Goal: Use online tool/utility: Utilize a website feature to perform a specific function

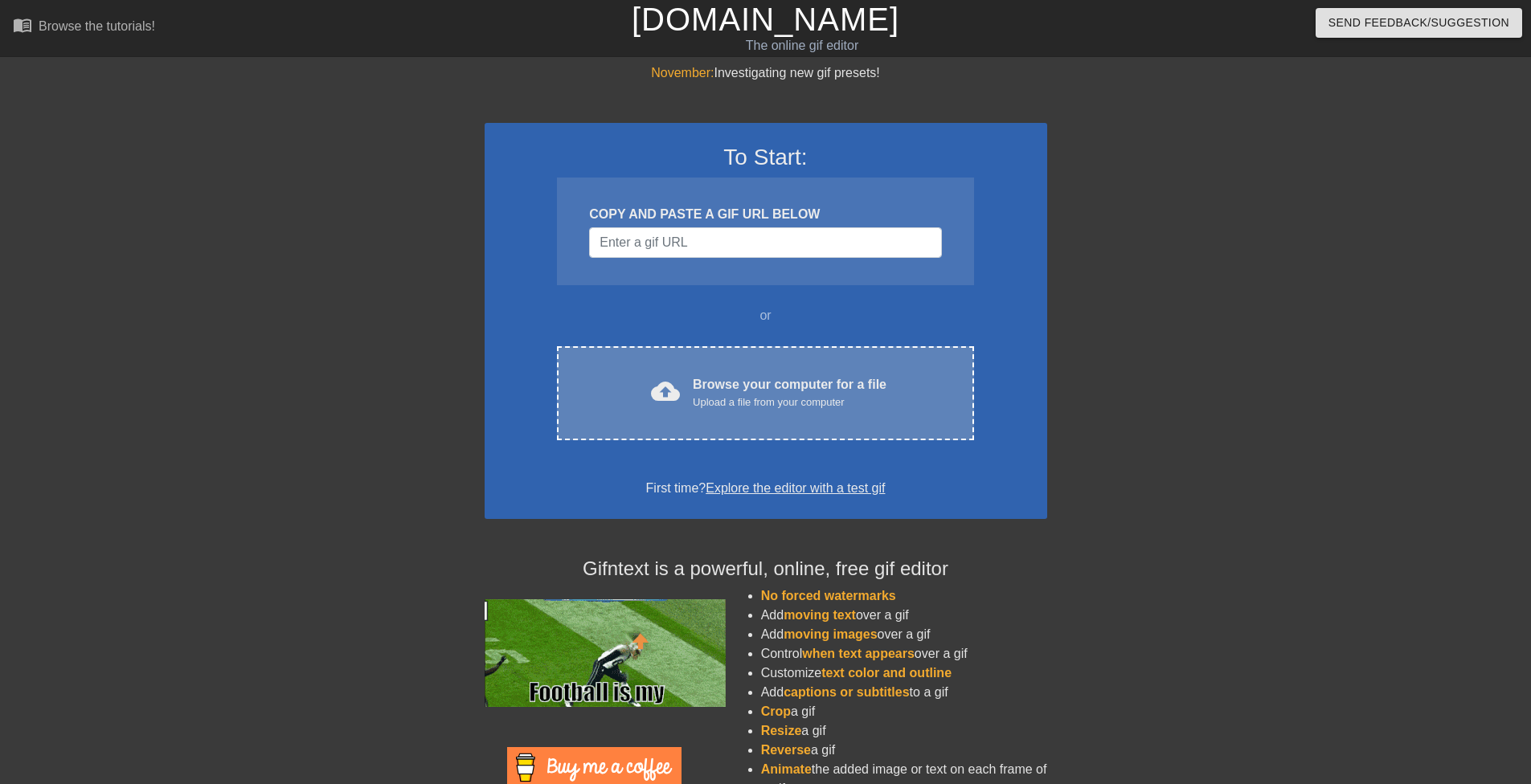
click at [804, 383] on div "Browse your computer for a file Upload a file from your computer" at bounding box center [789, 392] width 194 height 36
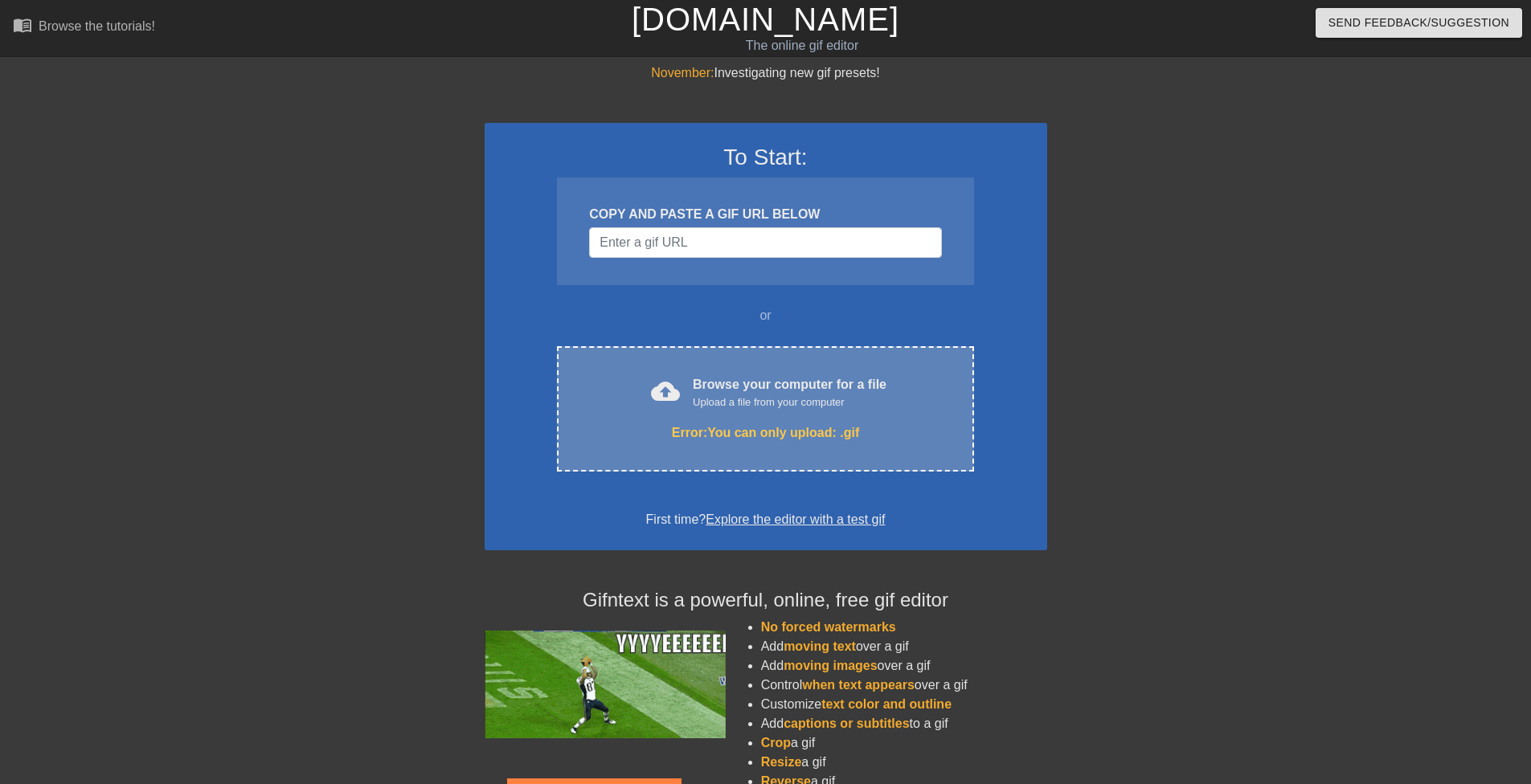
click at [756, 403] on div "Upload a file from your computer" at bounding box center [789, 403] width 194 height 17
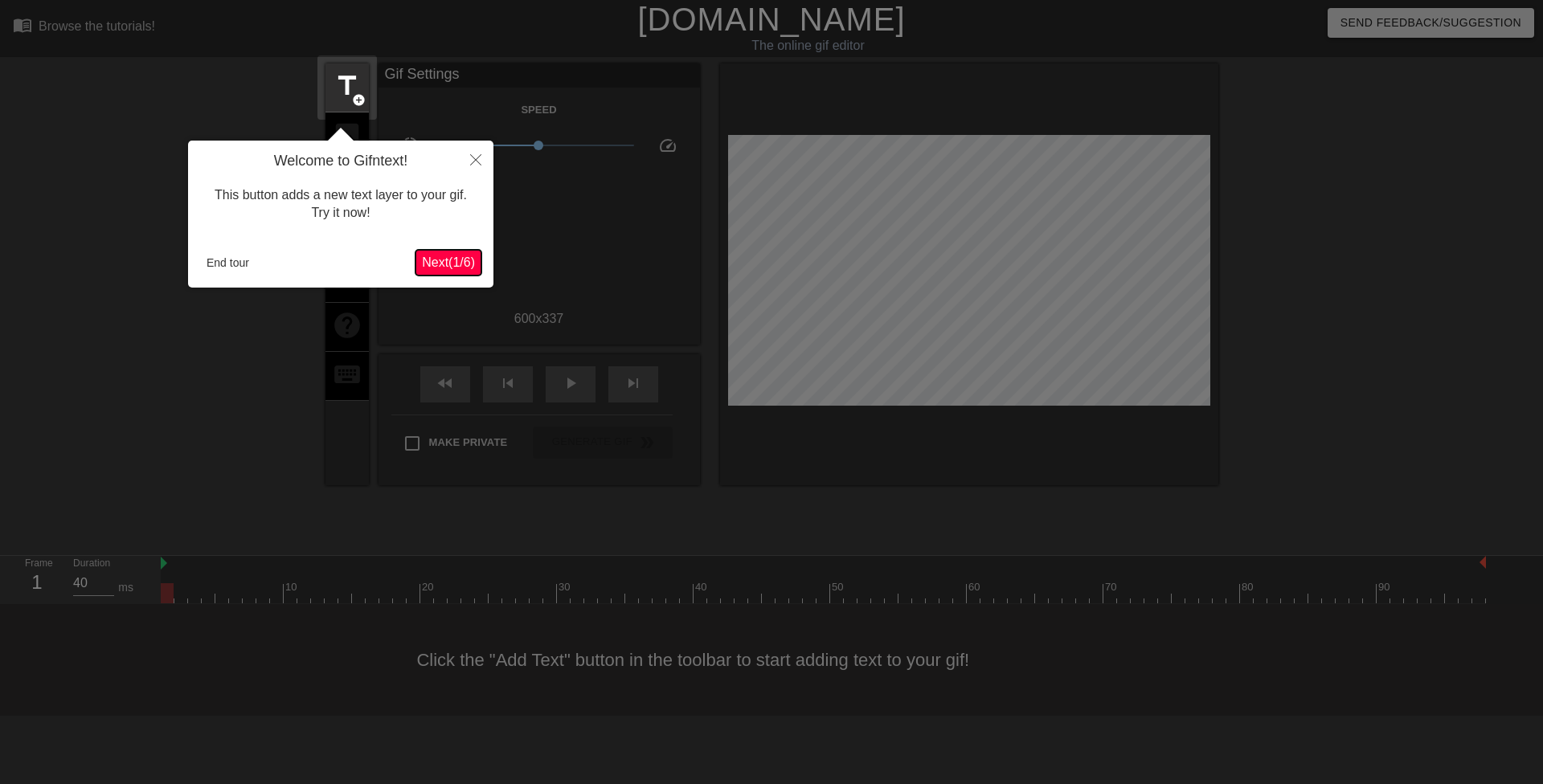
click at [437, 260] on span "Next ( 1 / 6 )" at bounding box center [449, 262] width 53 height 14
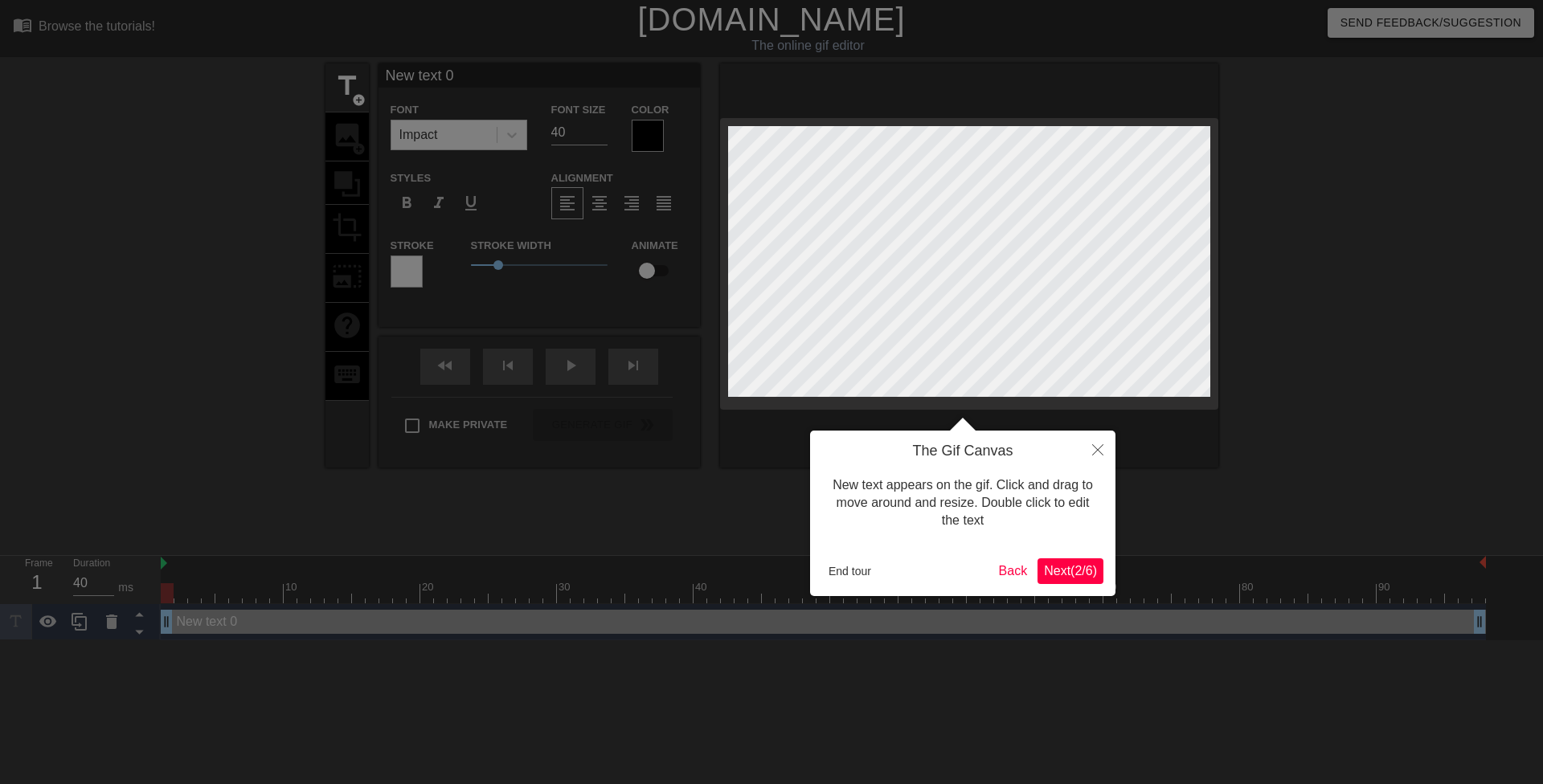
click at [1071, 578] on span "Next ( 2 / 6 )" at bounding box center [1071, 570] width 53 height 14
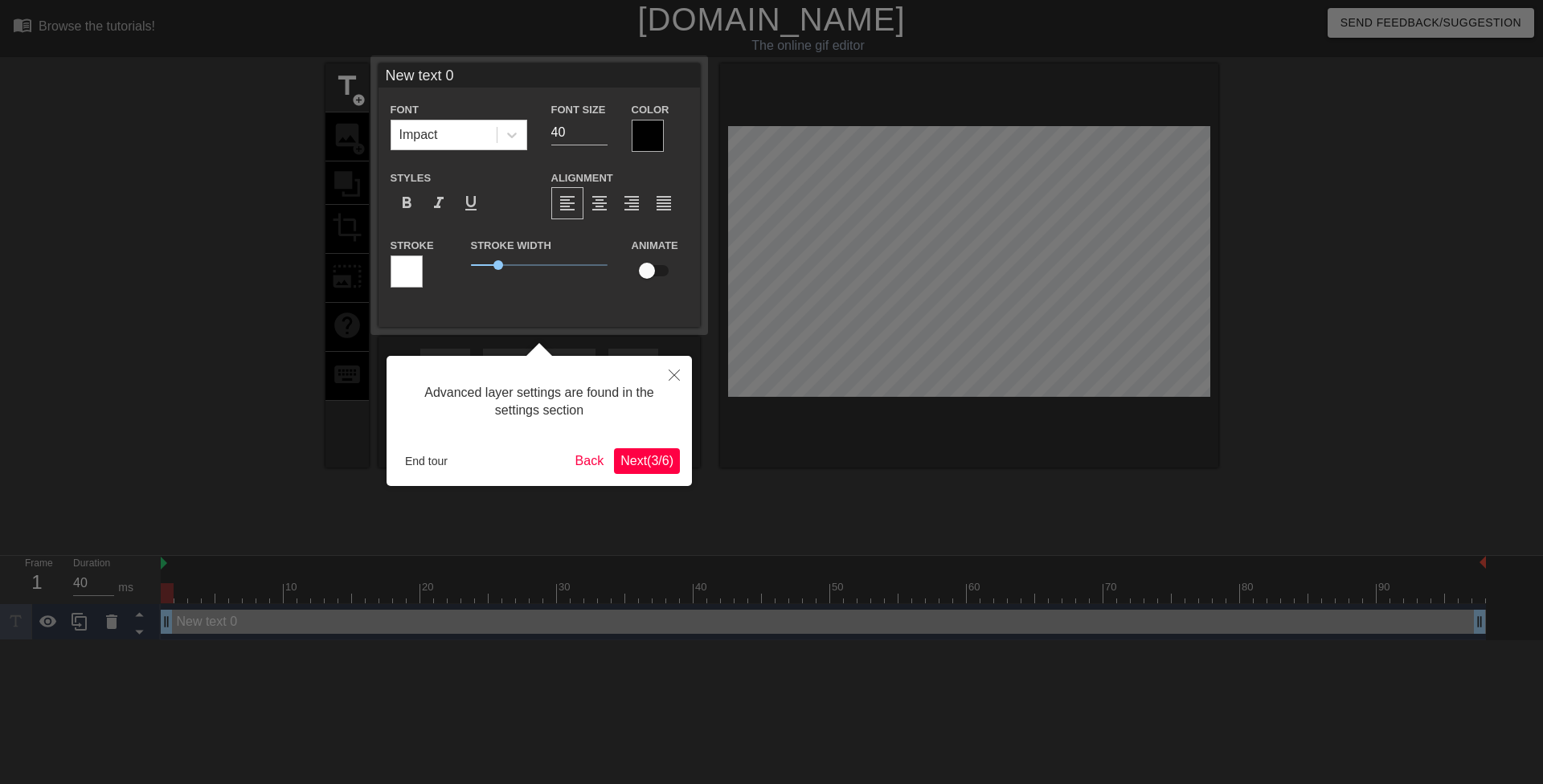
click at [659, 459] on span "Next ( 3 / 6 )" at bounding box center [647, 460] width 53 height 14
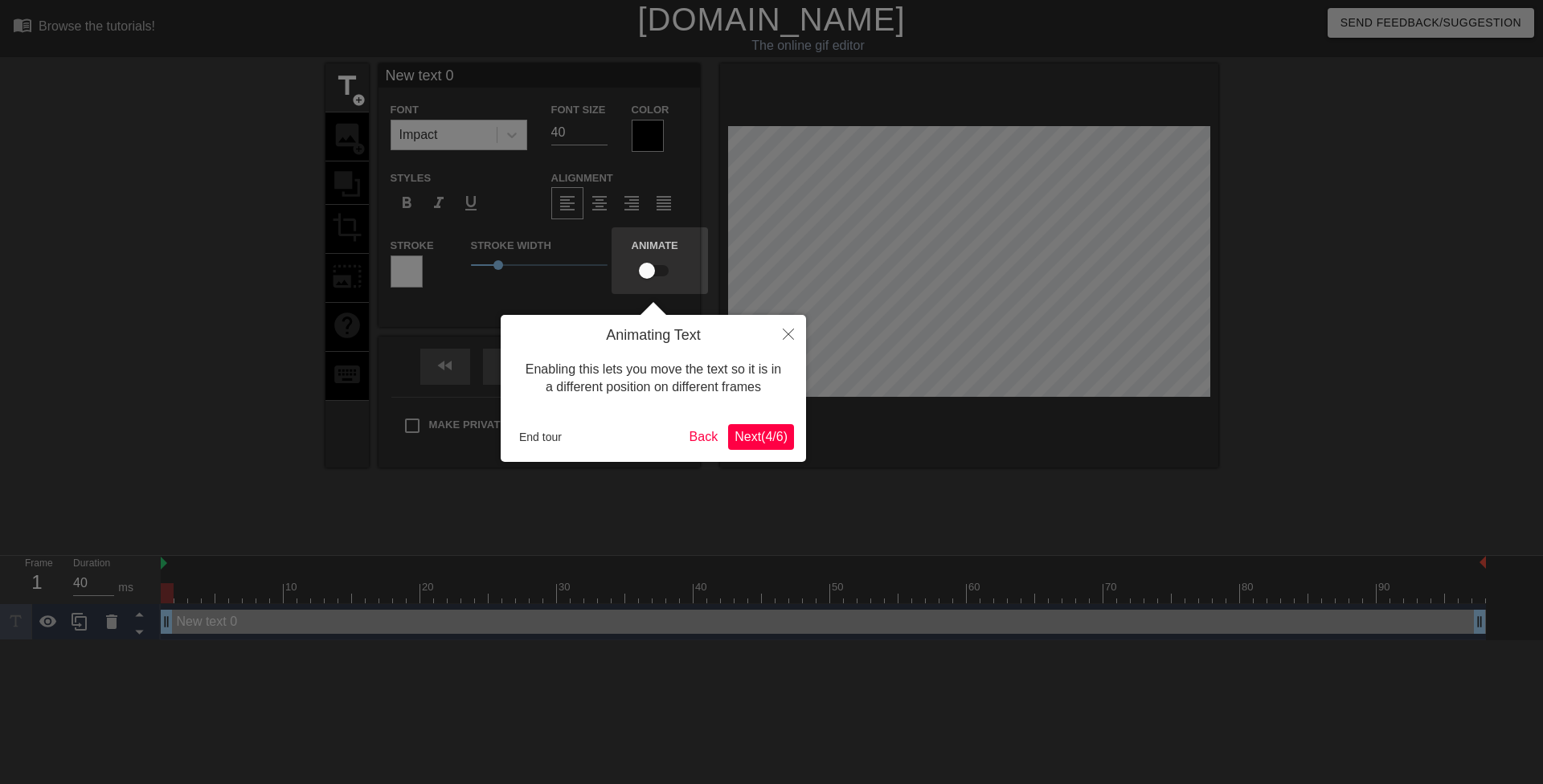
click at [755, 439] on span "Next ( 4 / 6 )" at bounding box center [761, 436] width 53 height 14
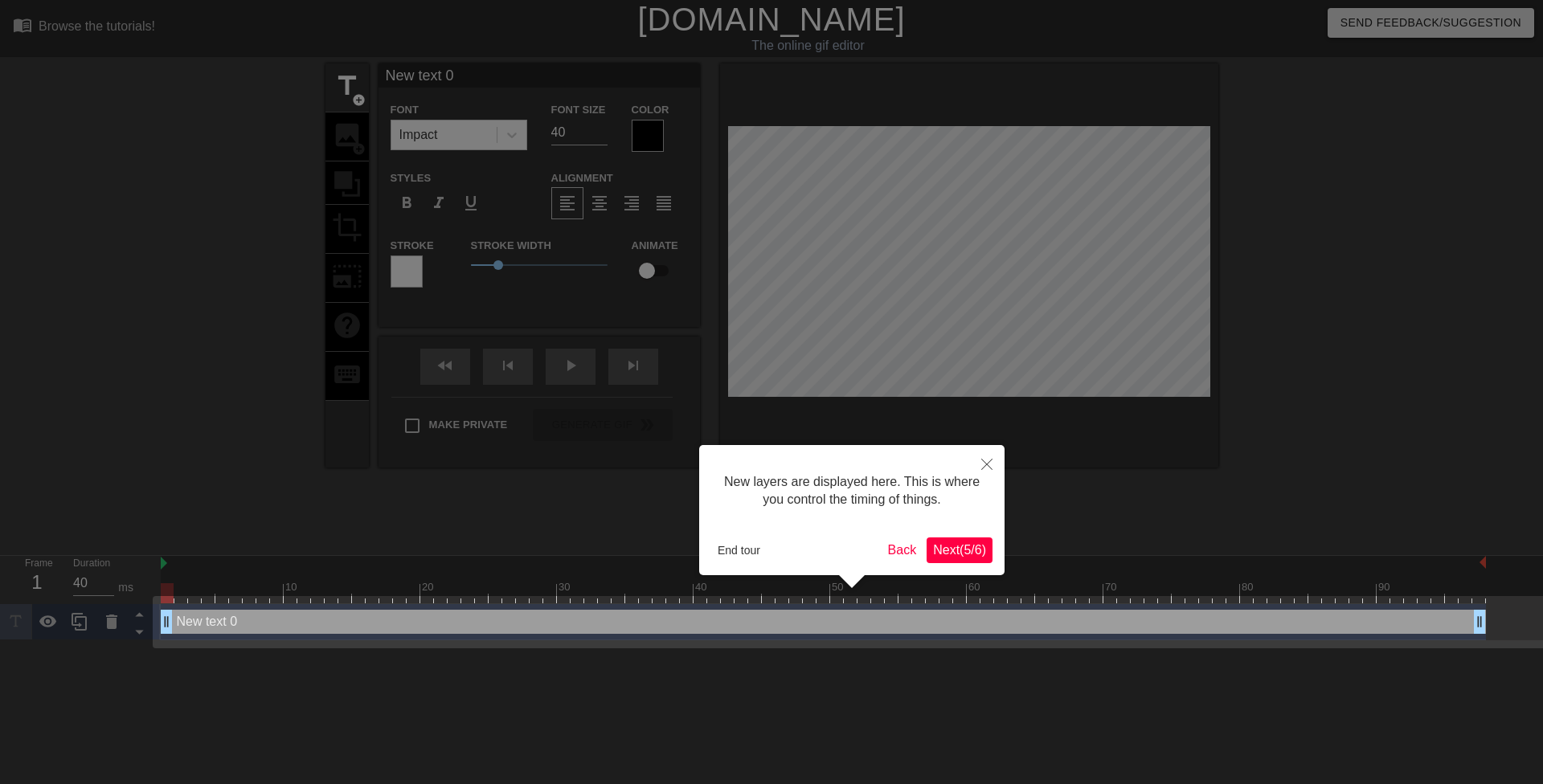
click at [972, 543] on span "Next ( 5 / 6 )" at bounding box center [960, 549] width 53 height 14
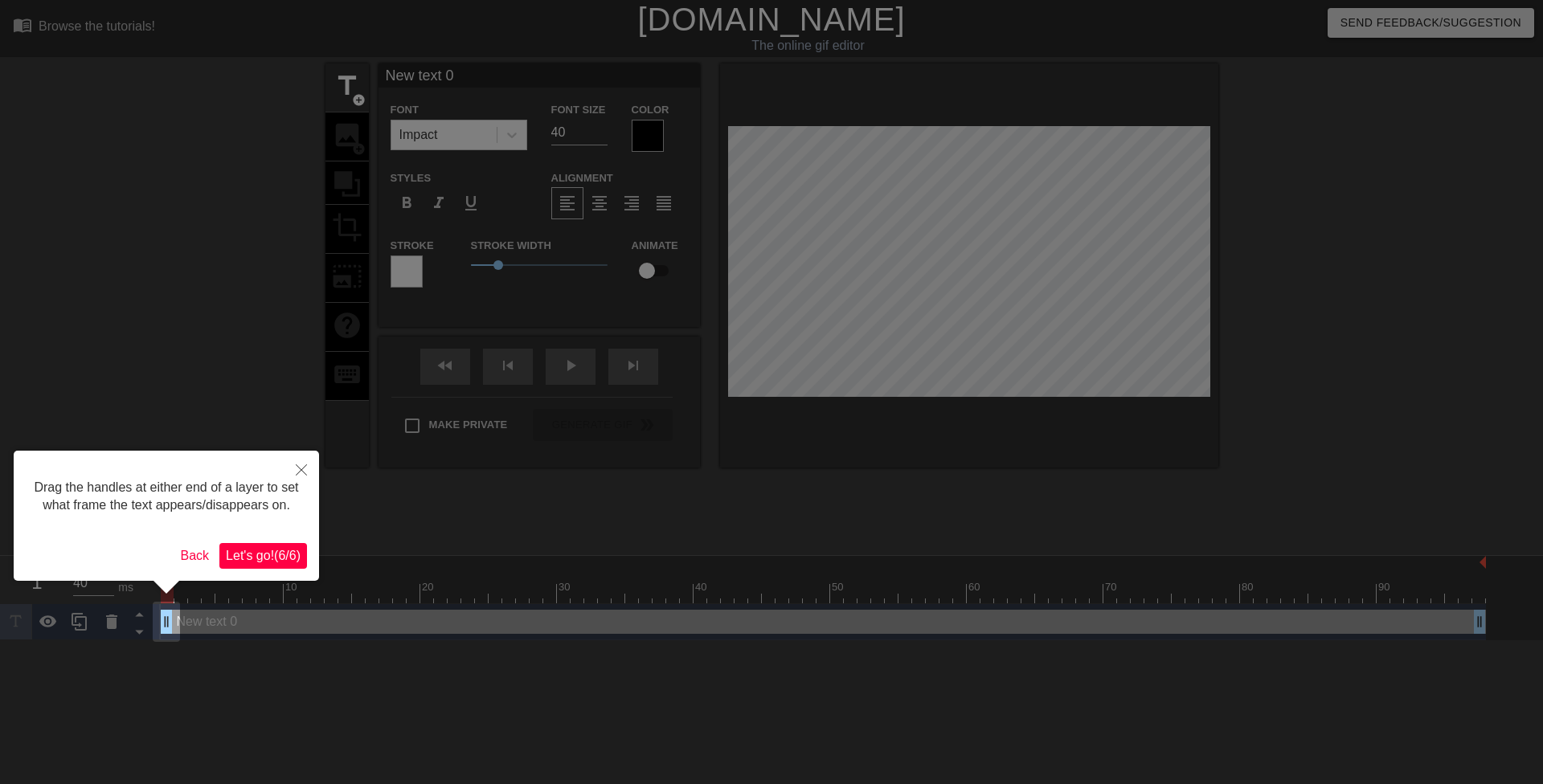
click at [280, 545] on button "Let's go! ( 6 / 6 )" at bounding box center [262, 556] width 87 height 26
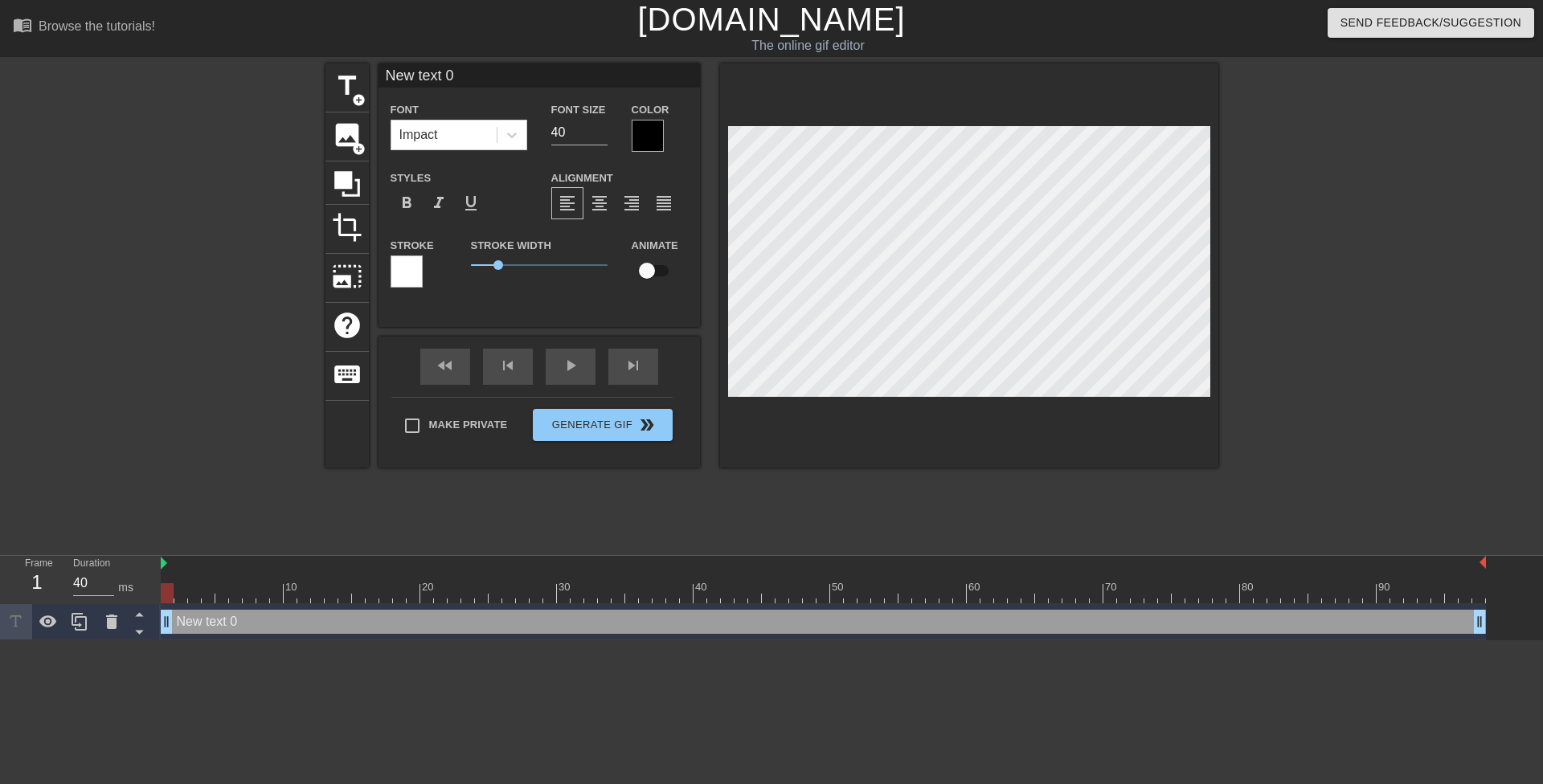
scroll to position [3, 4]
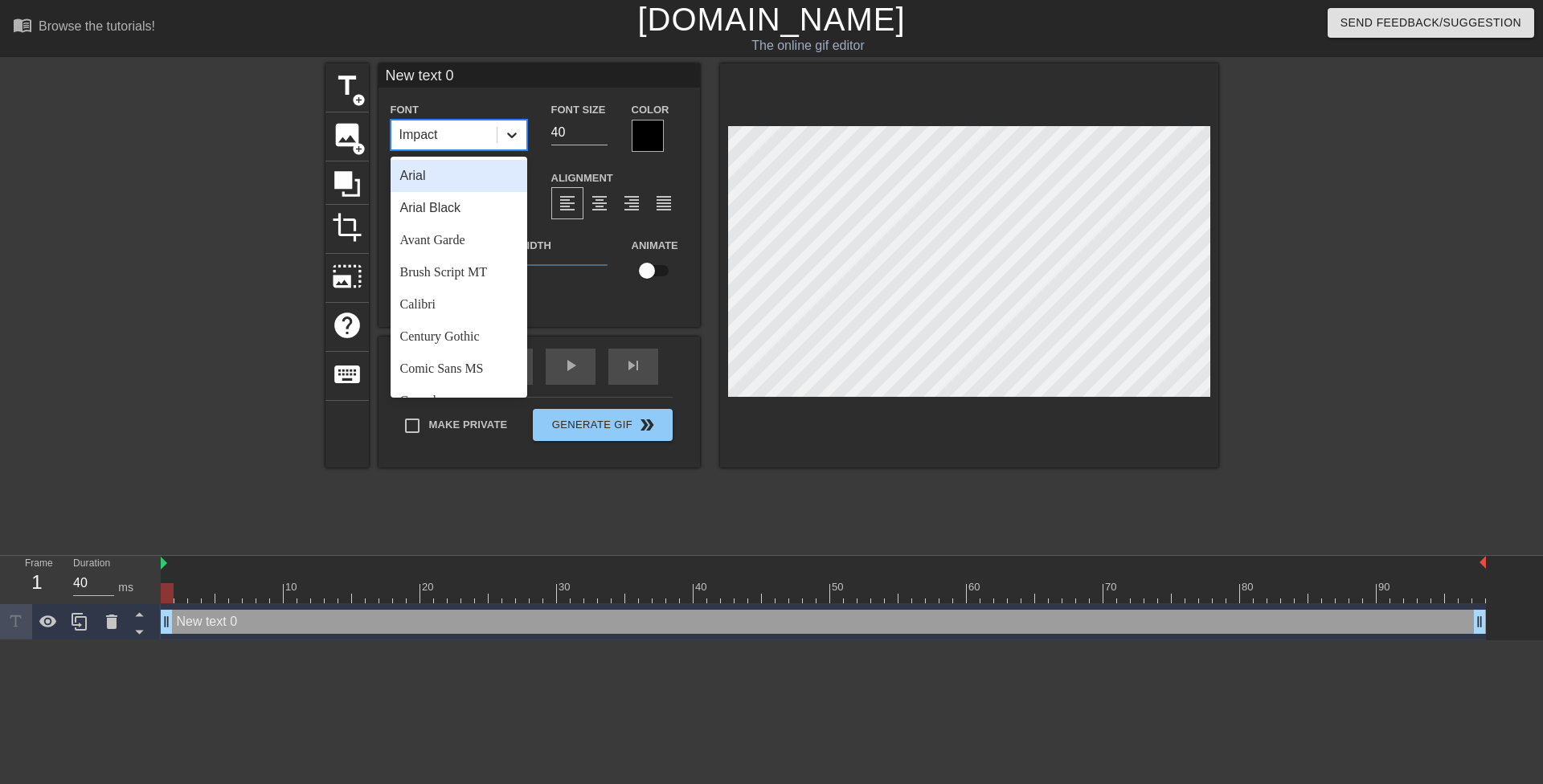
click at [518, 142] on icon at bounding box center [512, 135] width 17 height 17
click at [472, 186] on div "Arial" at bounding box center [459, 175] width 137 height 32
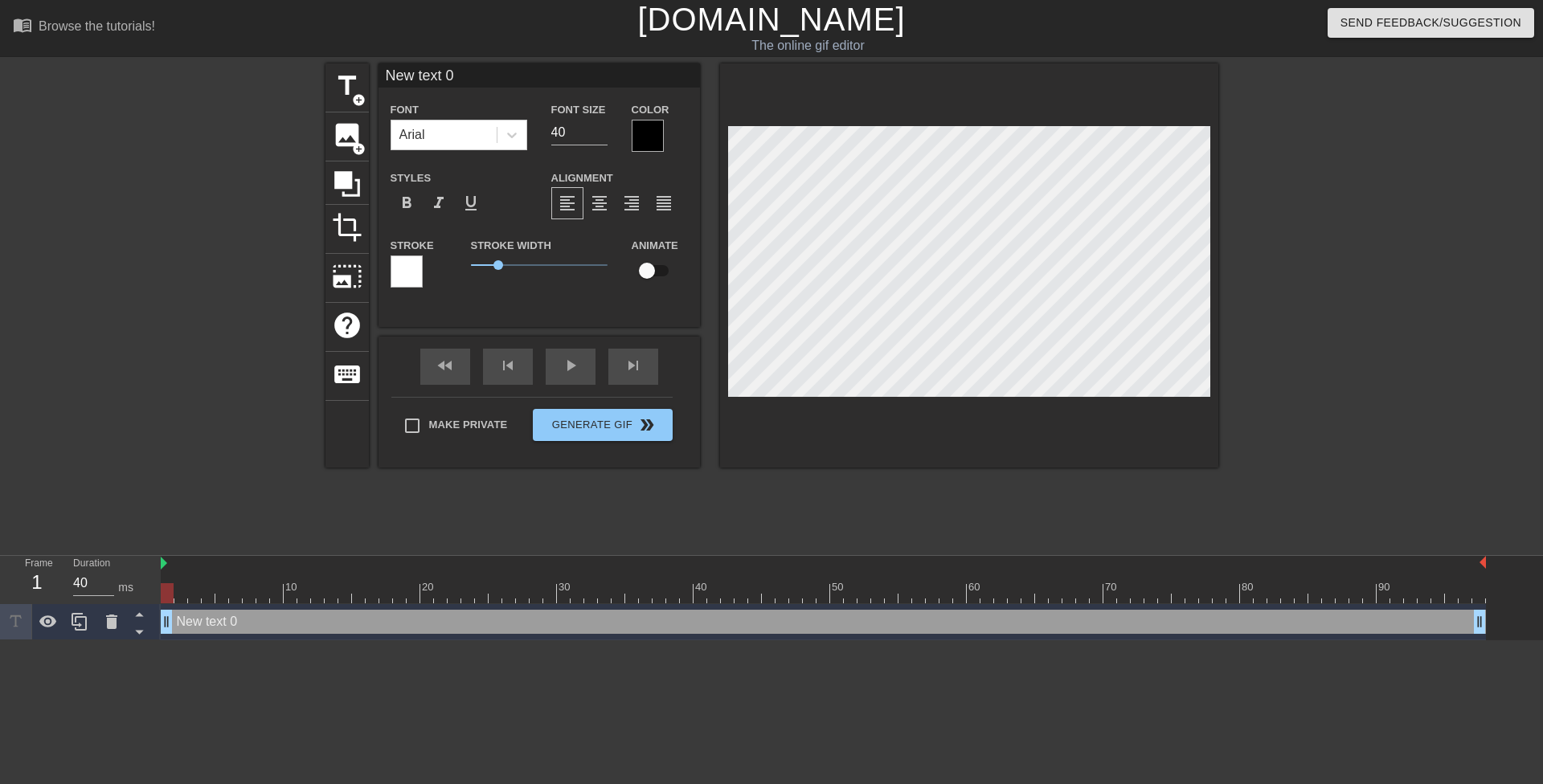
click at [652, 147] on div at bounding box center [648, 136] width 32 height 32
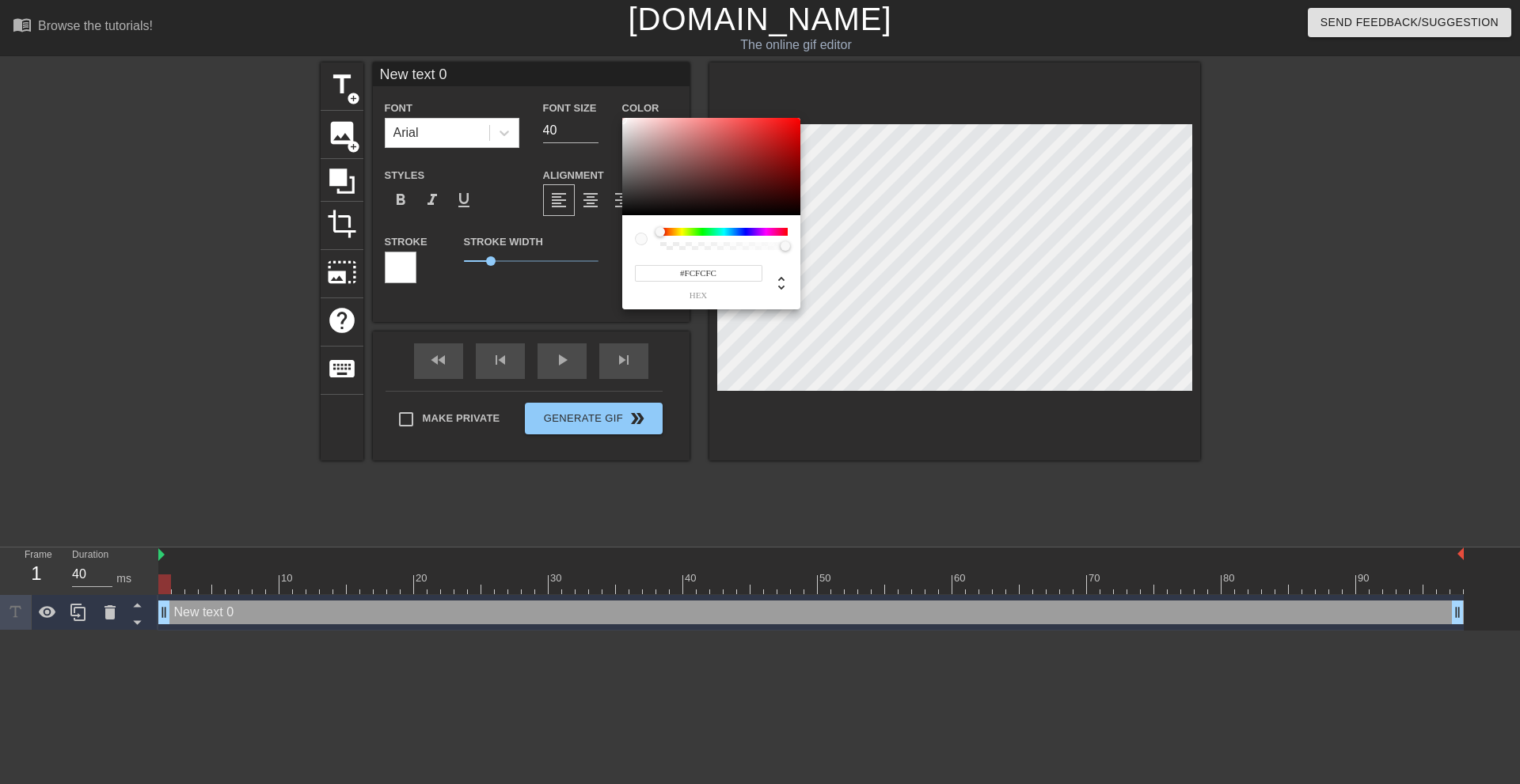
type input "#FFFFFF"
drag, startPoint x: 635, startPoint y: 135, endPoint x: 616, endPoint y: 112, distance: 29.8
click at [616, 112] on div "#FFFFFF hex" at bounding box center [760, 392] width 1520 height 784
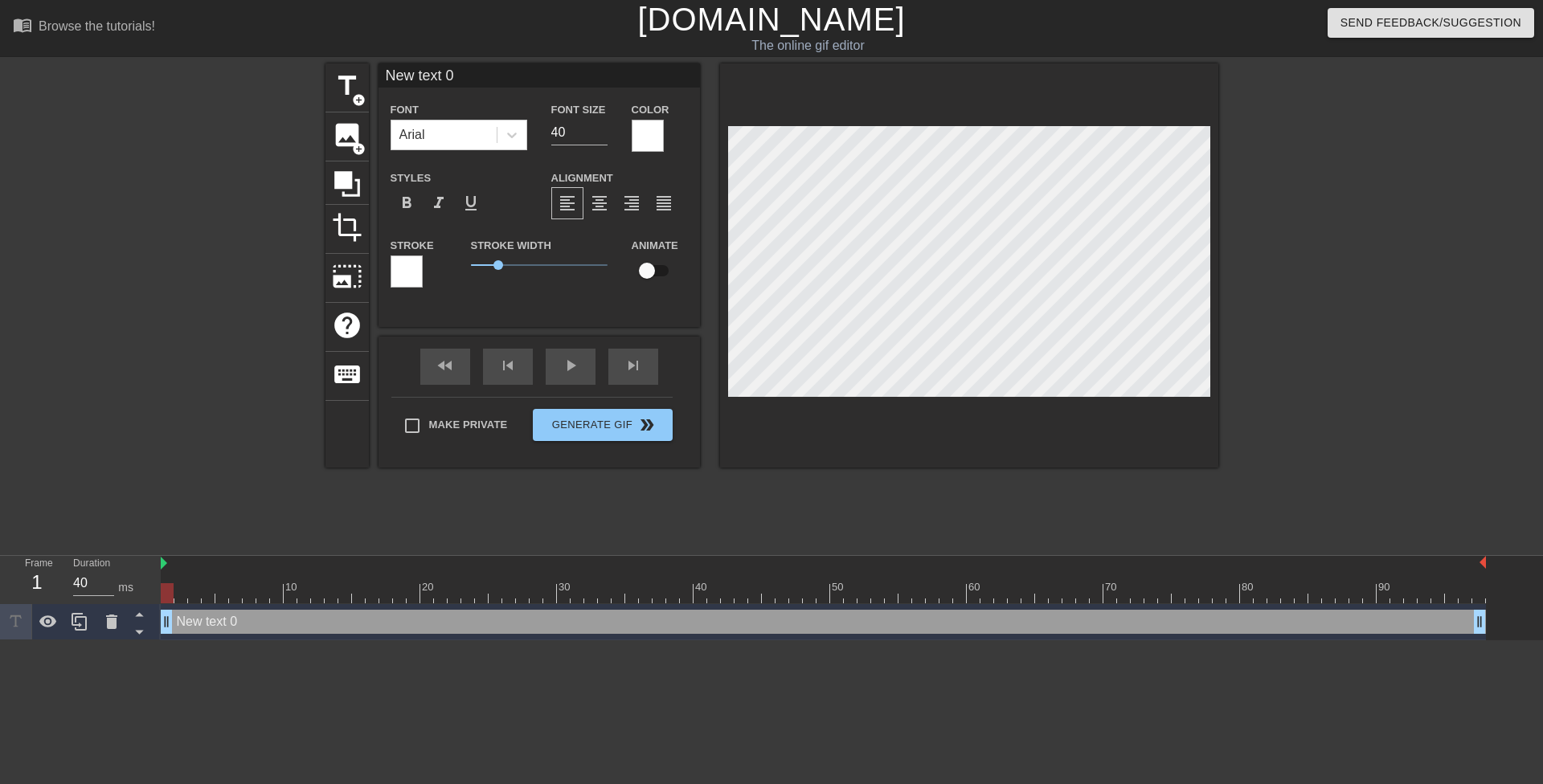
type input "I"
type textarea "I"
type input "I'"
type textarea "I'"
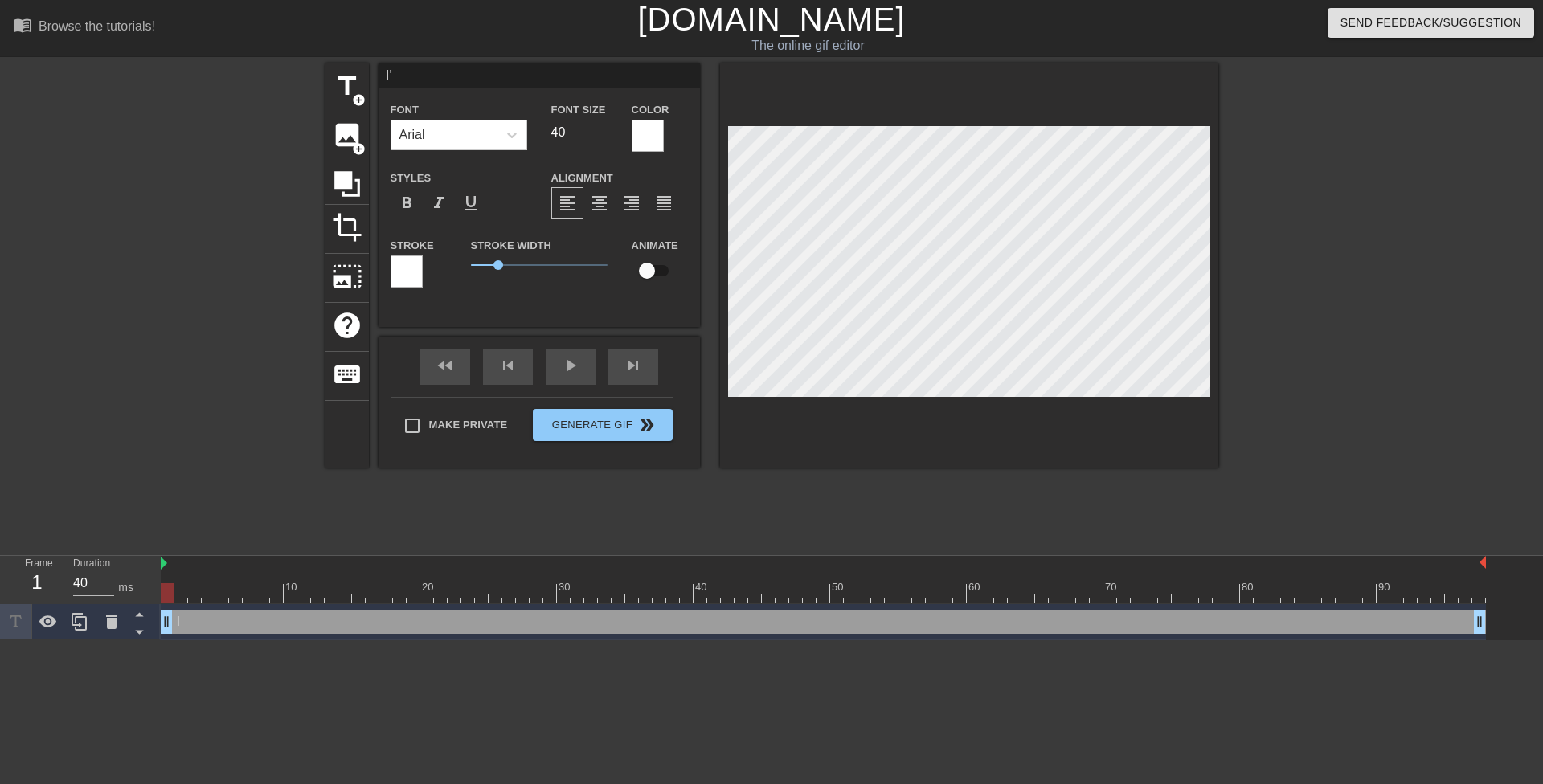
scroll to position [3, 2]
type input "I'm"
type textarea "I'm"
type input "I'm"
type textarea "I'm"
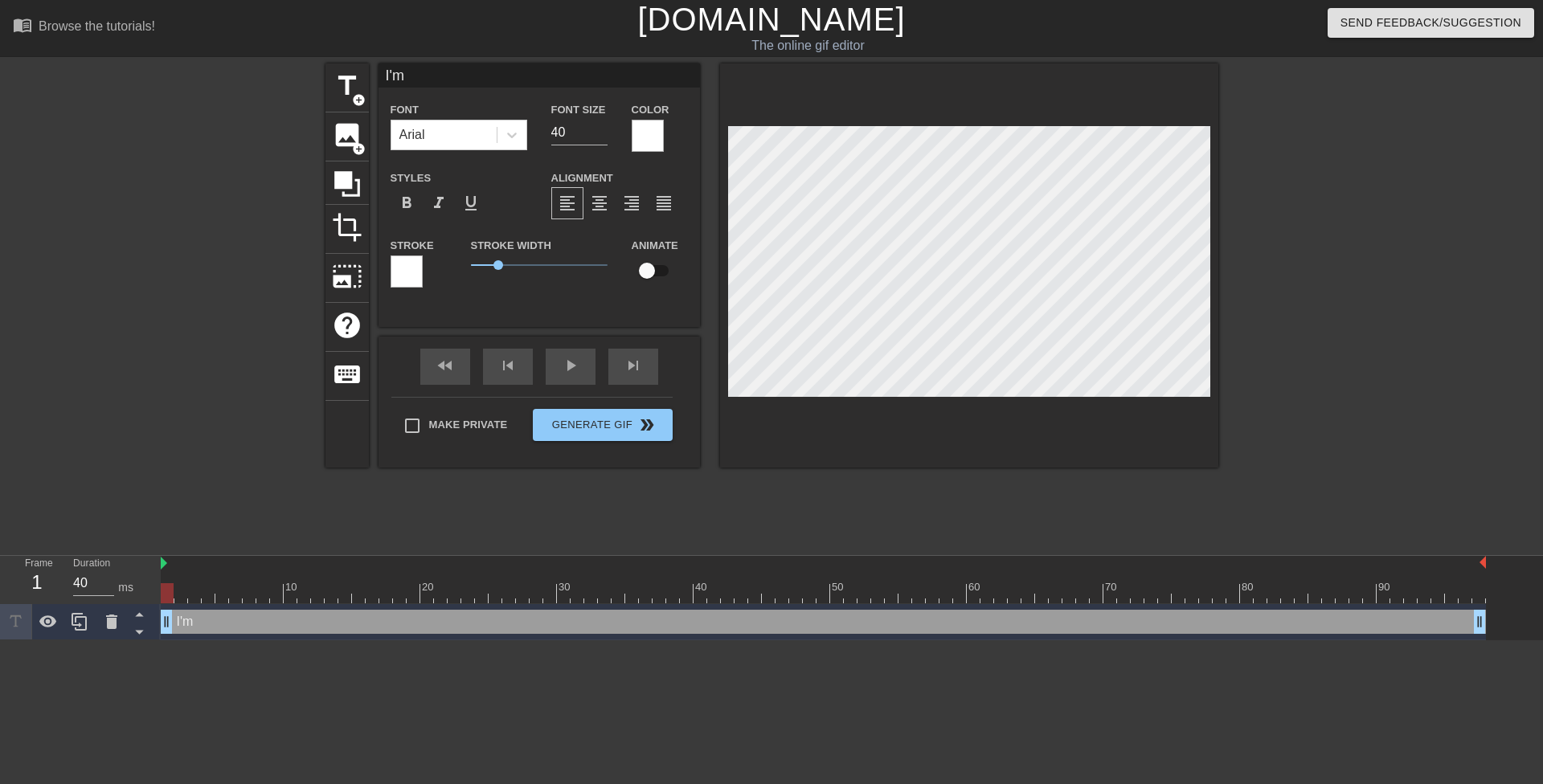
type input "I'm n"
type textarea "I'm n"
type input "I'm no"
type textarea "I'm no"
type input "I'm not"
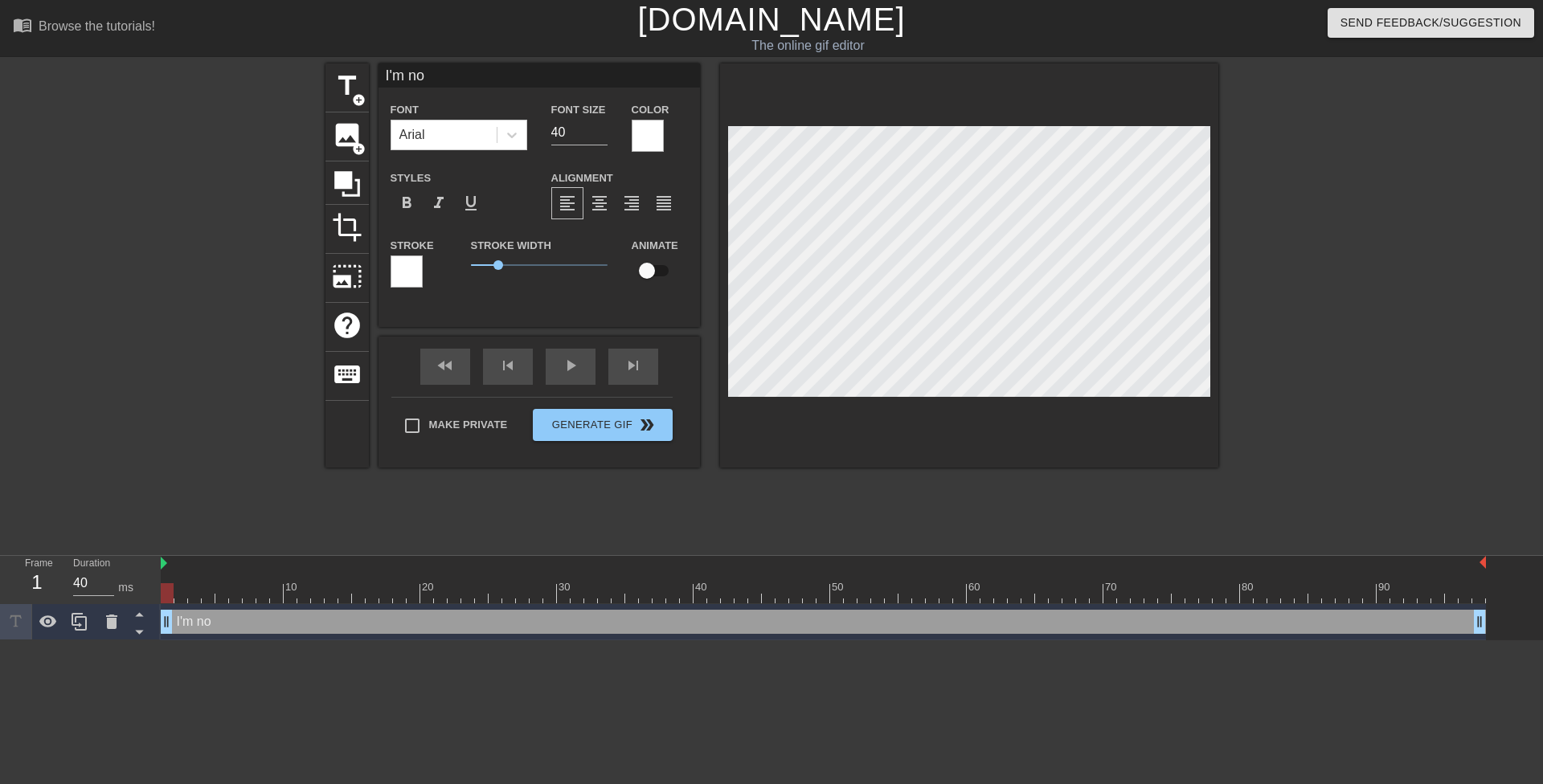
type textarea "I'm not"
type input "I'm not"
type textarea "I'm not"
type input "I'm not a"
type textarea "I'm not a"
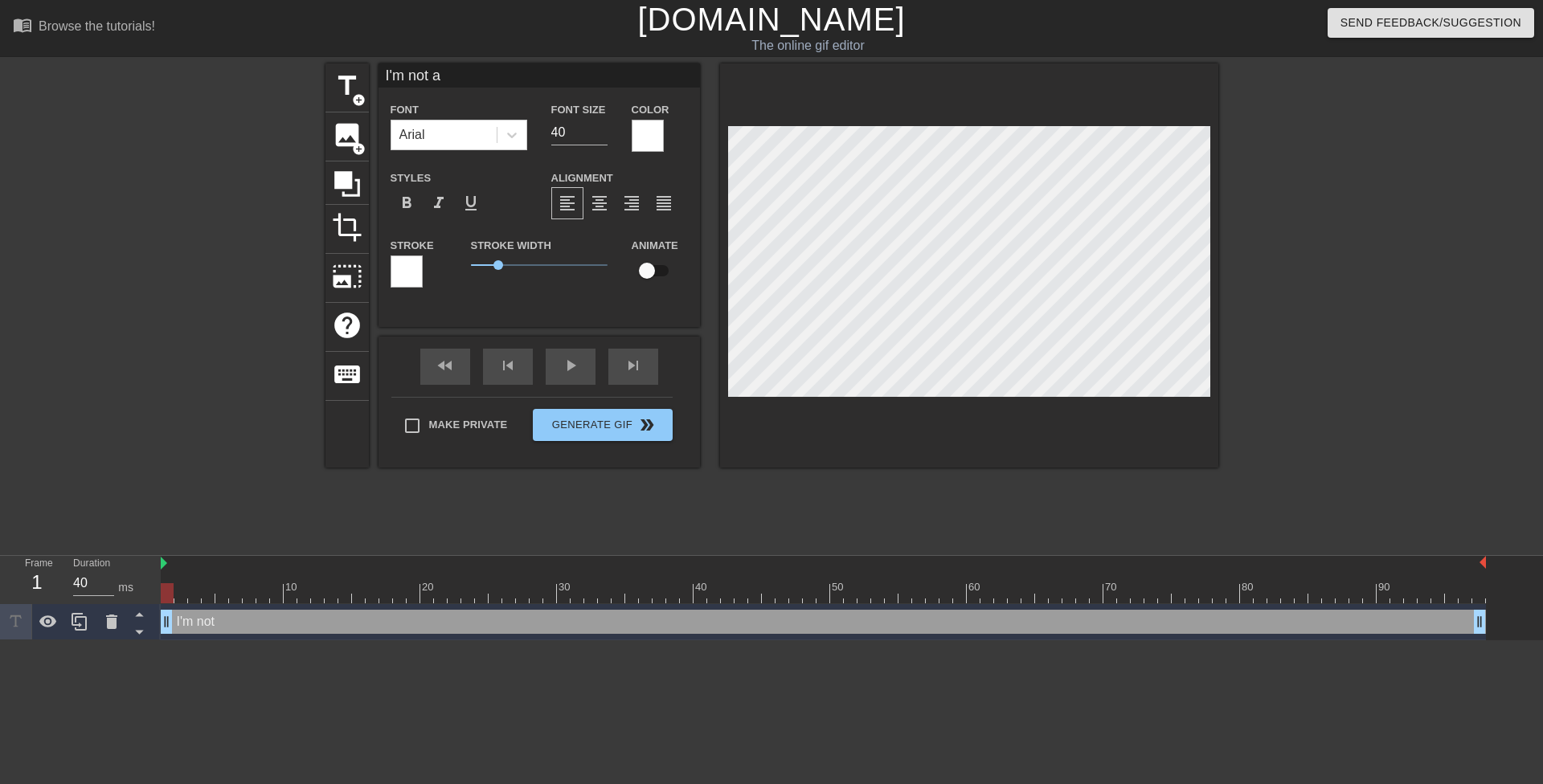
type input "I'm not a"
type textarea "I'm not a"
type input "I'm not a p"
type textarea "I'm not a p"
type input "I'm not a pi"
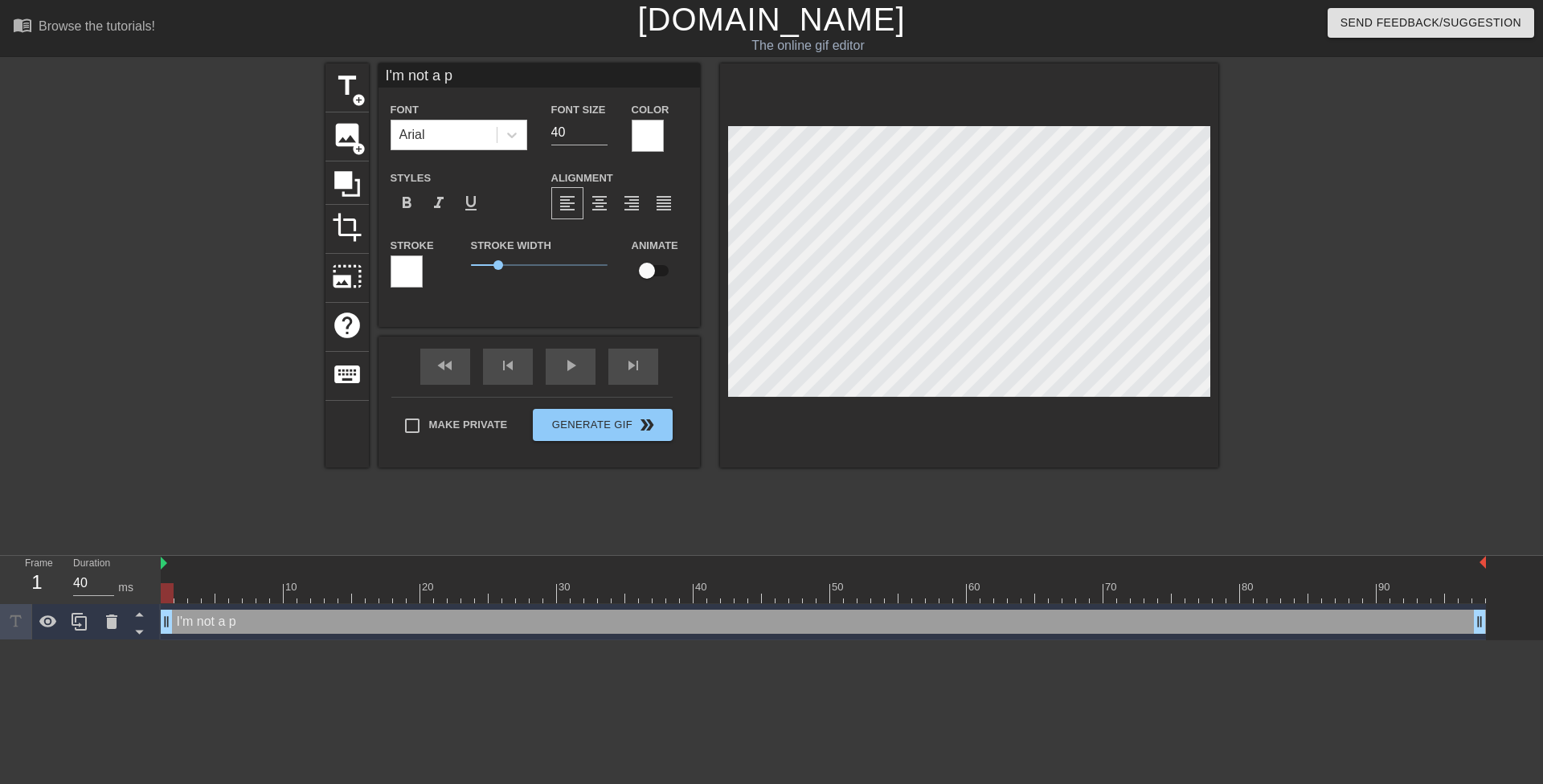
type textarea "I'm not a pi"
type input "I'm not a pig"
type textarea "I'm not a pig"
type input "I'm not a pig,"
type textarea "I'm not a pig,"
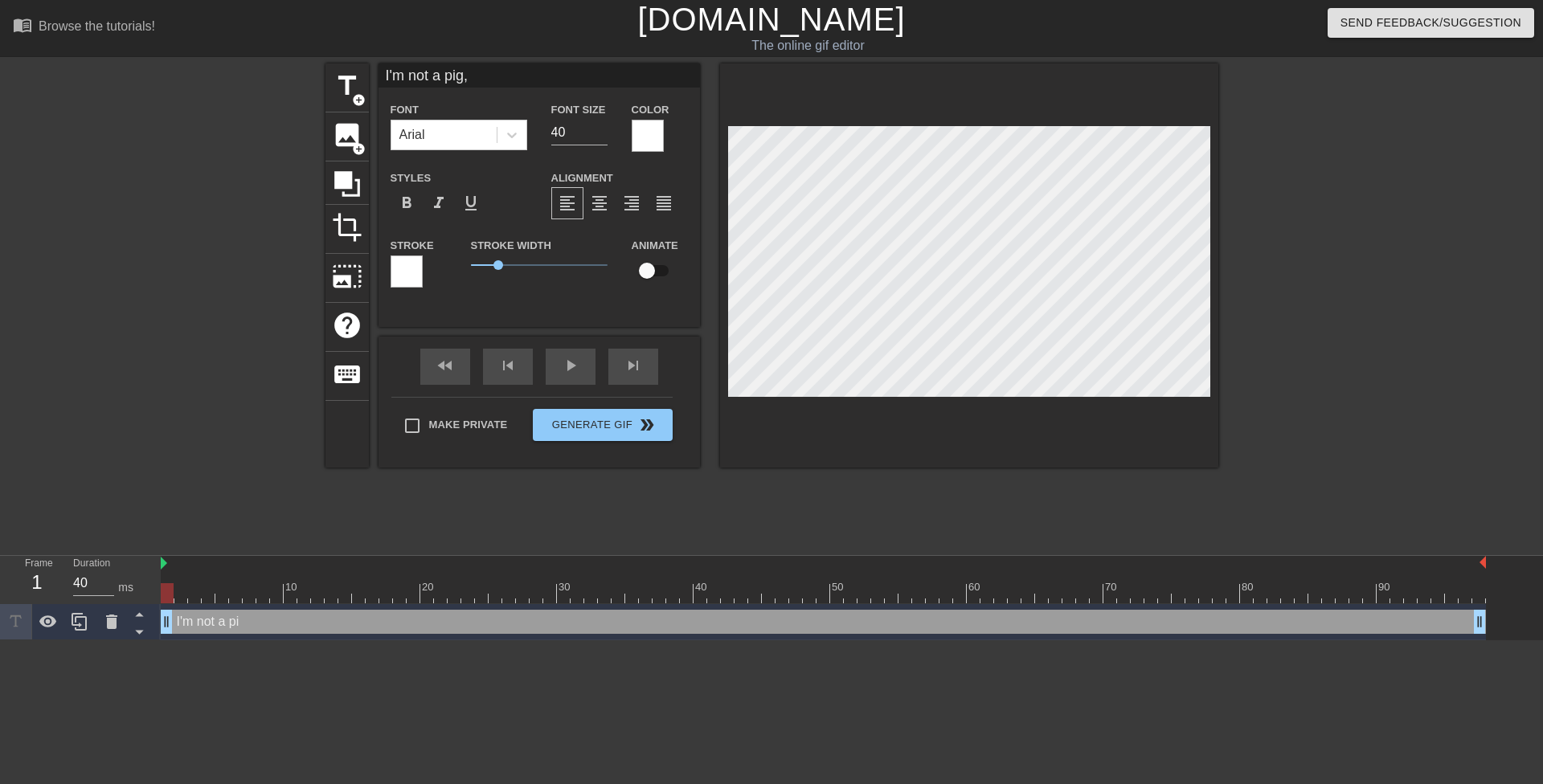
type input "I'm not a pig,"
type textarea "I'm not a pig,"
type input "I'm not a pig, s"
type textarea "I'm not a pig, s"
type input "I'm not a pig, so"
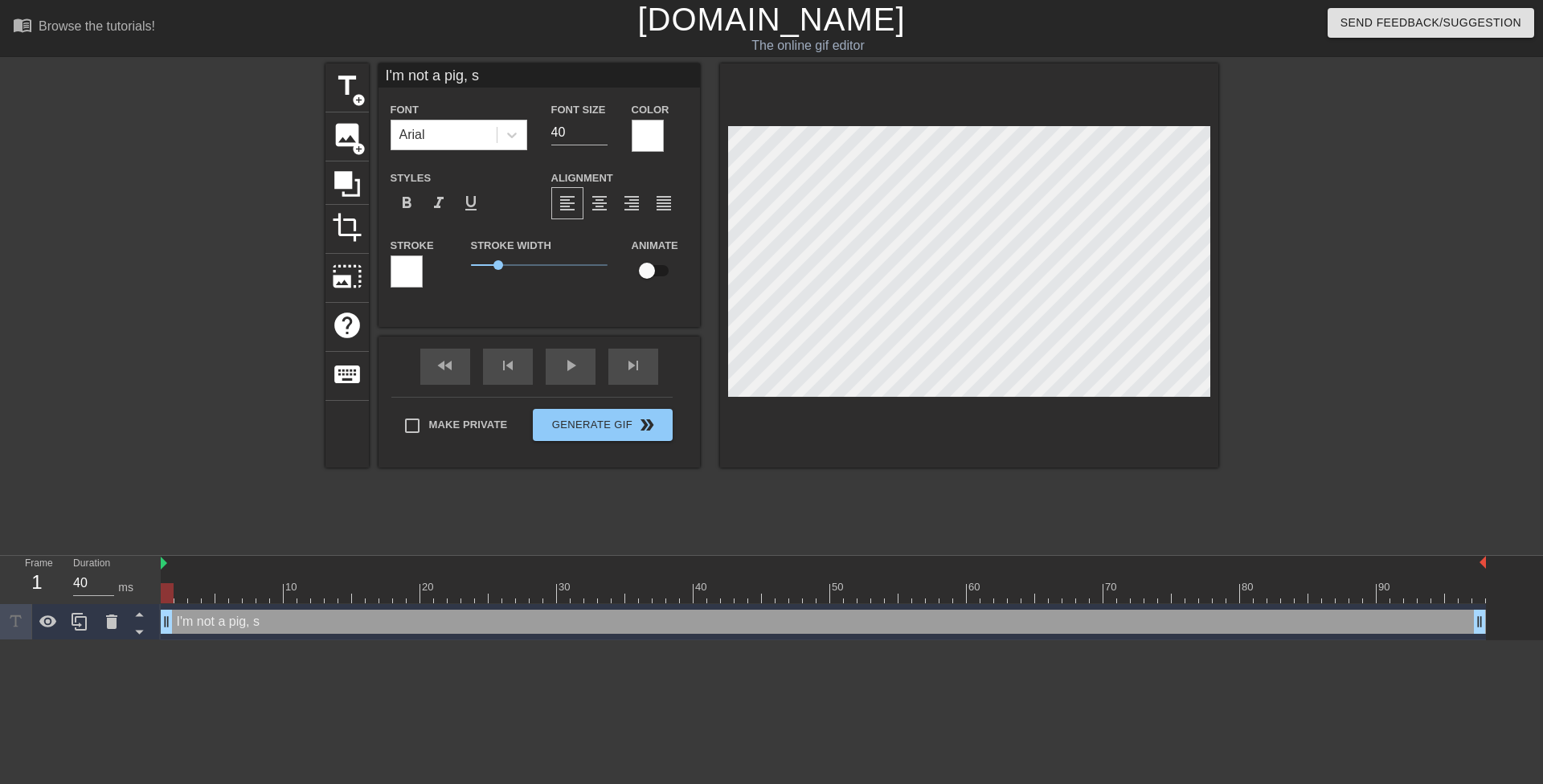
type textarea "I'm not a pig, so"
type input "I'm not a pig, so"
type textarea "I'm not a pig, so"
type input "I'm not a pig, so"
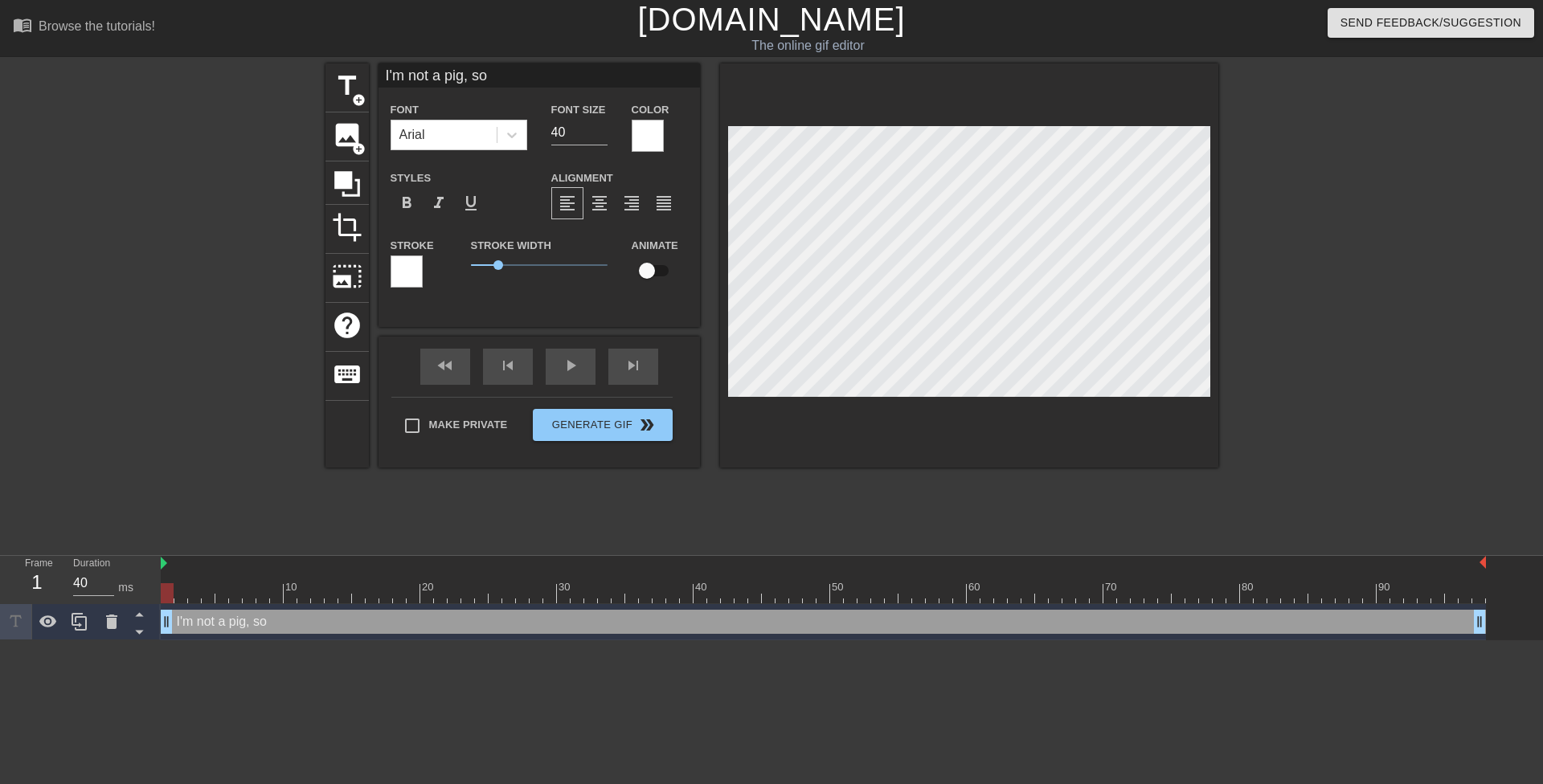
type textarea "I'm not a pig, so"
type input "I'm not a pig, s"
type textarea "I'm not a pig, s"
type input "I'm not a pig,"
type textarea "I'm not a pig,"
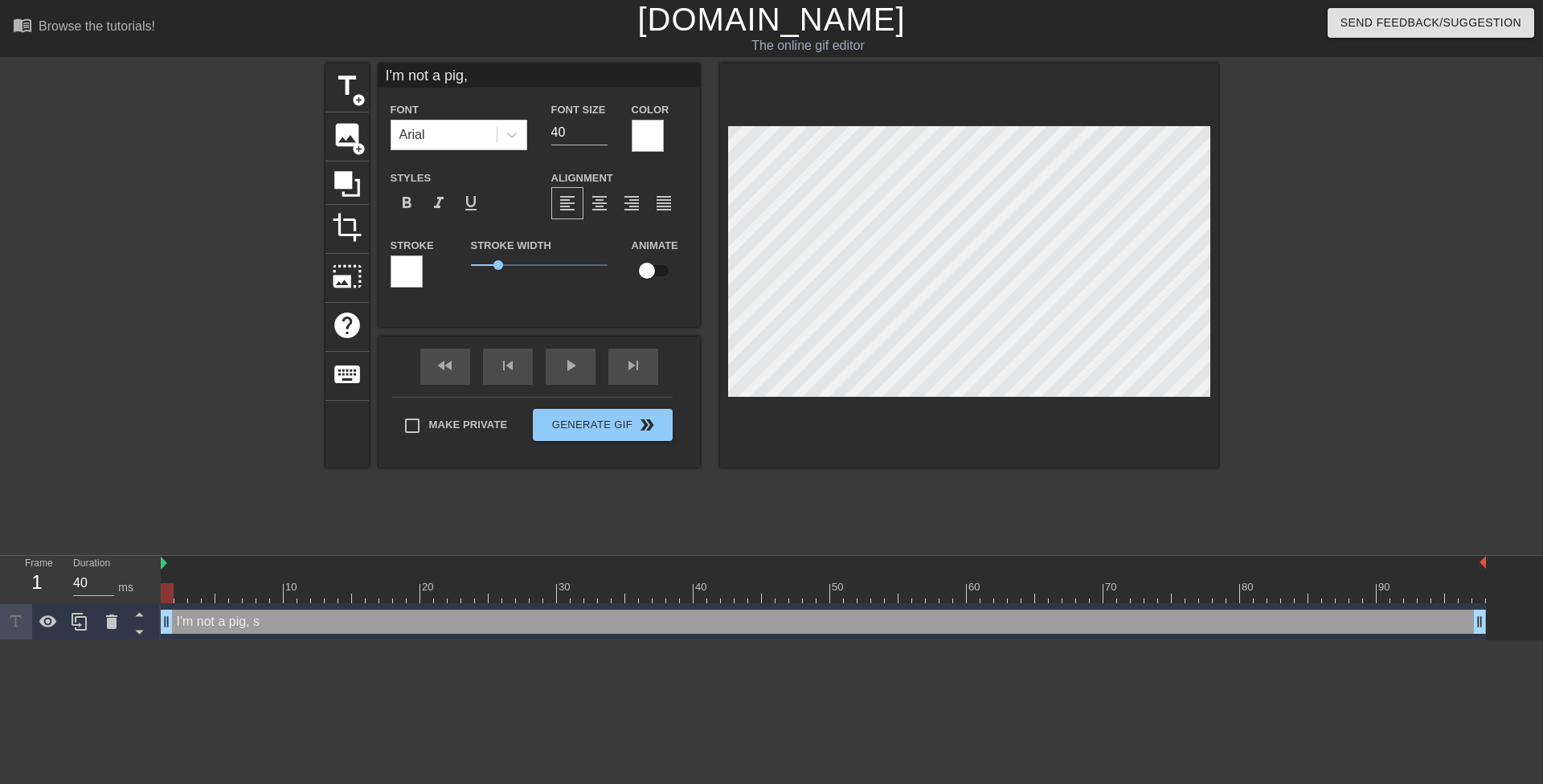
type input "I'm not a pig,"
type textarea "I'm not a pig,"
type input "I'm not a pig"
type textarea "I'm not a pig"
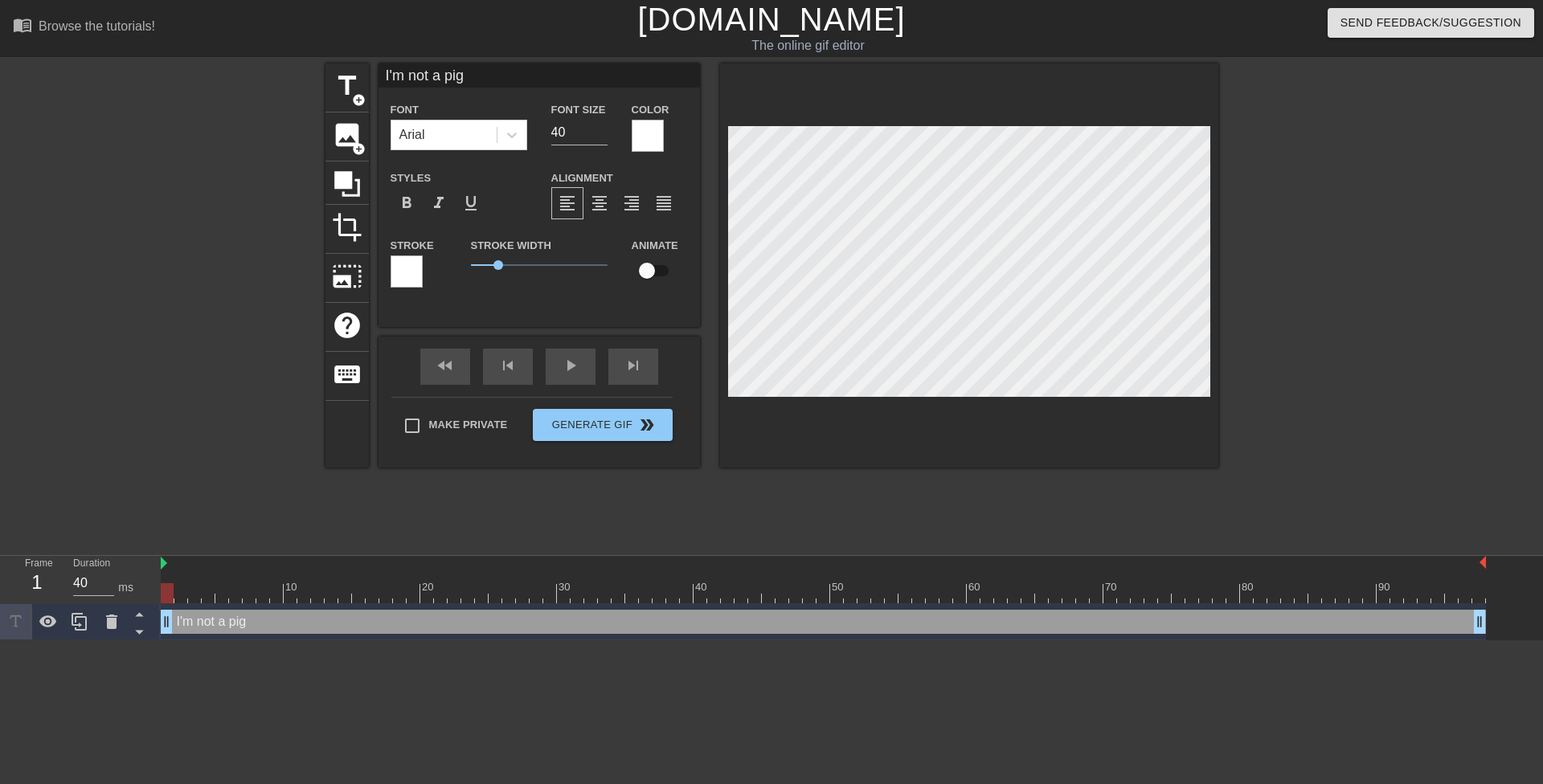
drag, startPoint x: 1398, startPoint y: 250, endPoint x: 1291, endPoint y: 261, distance: 107.6
click at [1398, 250] on div at bounding box center [1358, 304] width 241 height 482
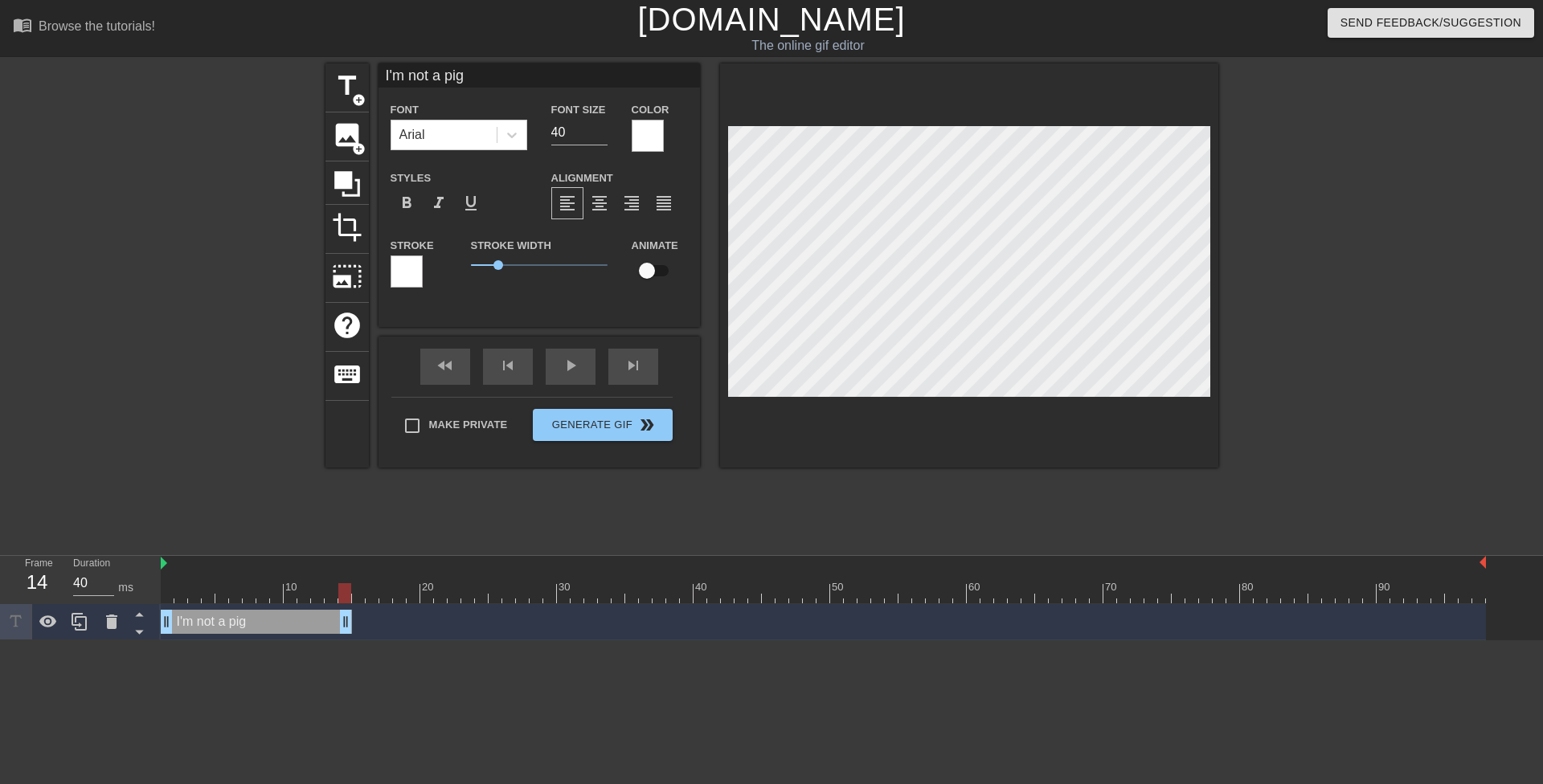
drag, startPoint x: 1482, startPoint y: 618, endPoint x: 350, endPoint y: 645, distance: 1132.3
click at [350, 640] on html "menu_book Browse the tutorials! [DOMAIN_NAME] The online gif editor Send Feedba…" at bounding box center [772, 320] width 1543 height 640
click at [166, 566] on img at bounding box center [163, 563] width 6 height 13
drag, startPoint x: 176, startPoint y: 590, endPoint x: 426, endPoint y: 611, distance: 250.9
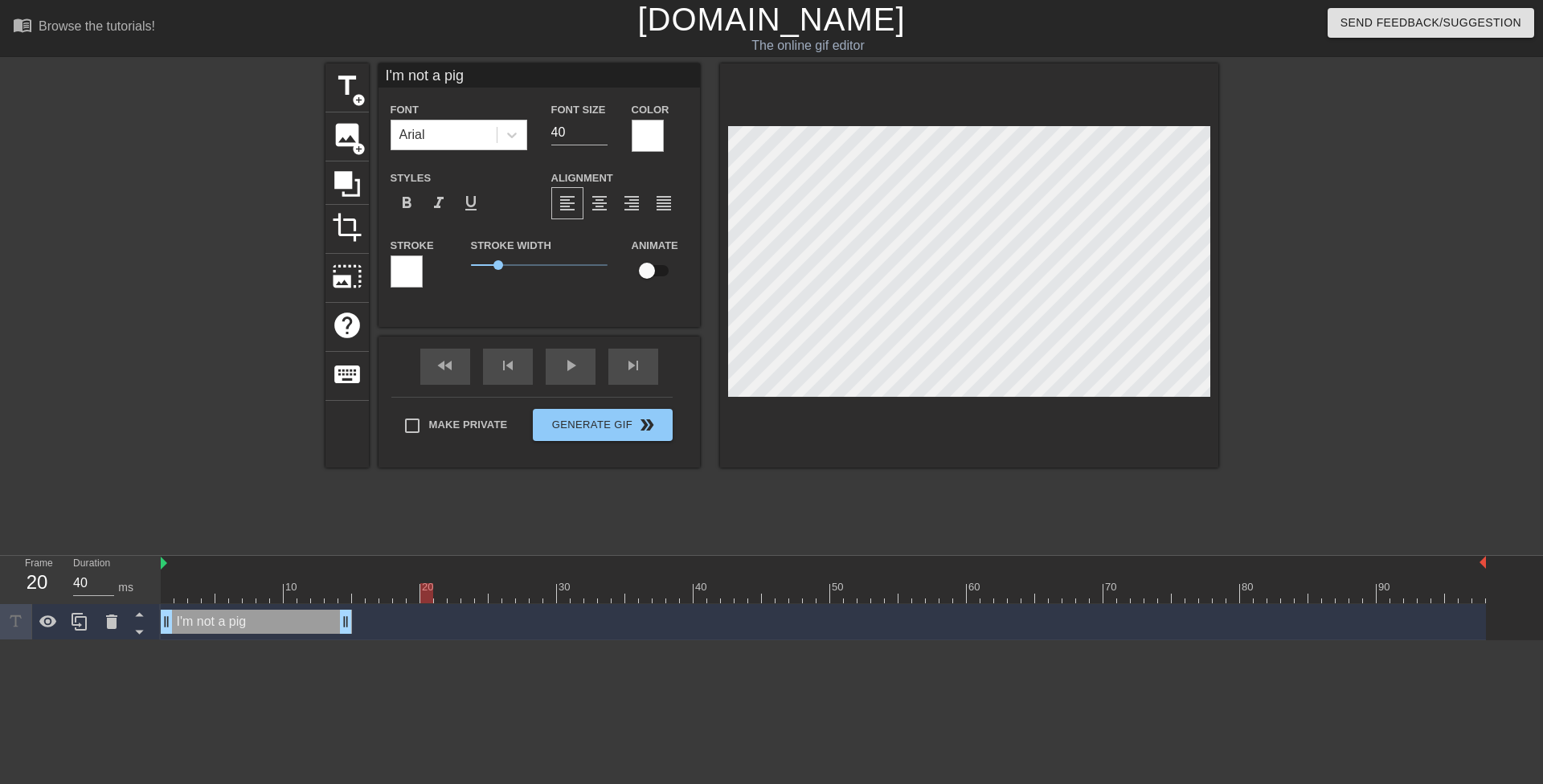
click at [426, 611] on div "10 20 30 40 50 60 70 80 90 I'm not a pig drag_handle drag_handle" at bounding box center [851, 598] width 1382 height 84
drag, startPoint x: 349, startPoint y: 624, endPoint x: 483, endPoint y: 632, distance: 134.2
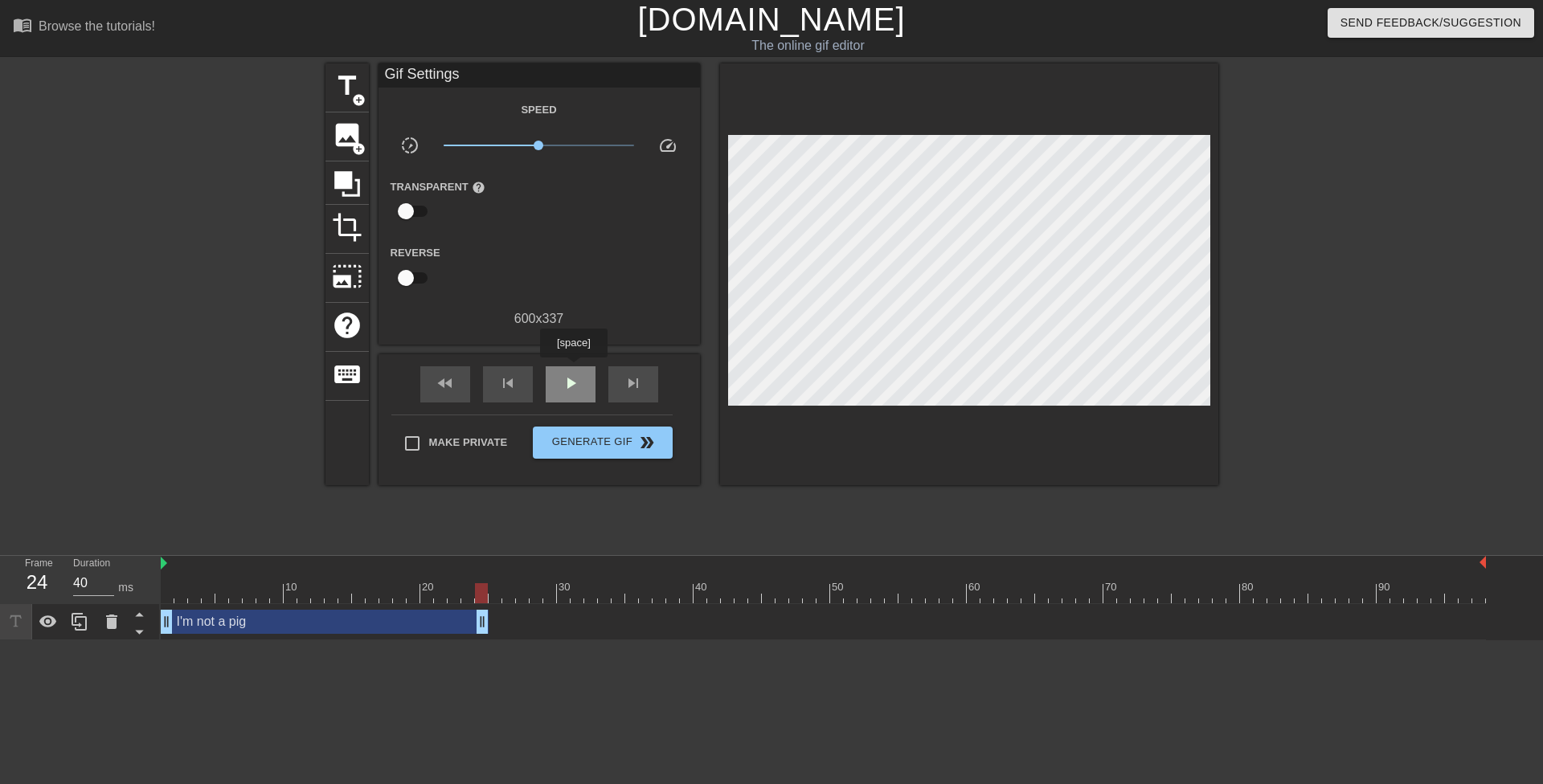
click at [573, 369] on div "play_arrow" at bounding box center [571, 384] width 50 height 36
drag, startPoint x: 482, startPoint y: 626, endPoint x: 503, endPoint y: 625, distance: 21.0
click at [561, 378] on span "pause" at bounding box center [571, 382] width 19 height 19
click at [343, 94] on span "title" at bounding box center [347, 85] width 30 height 30
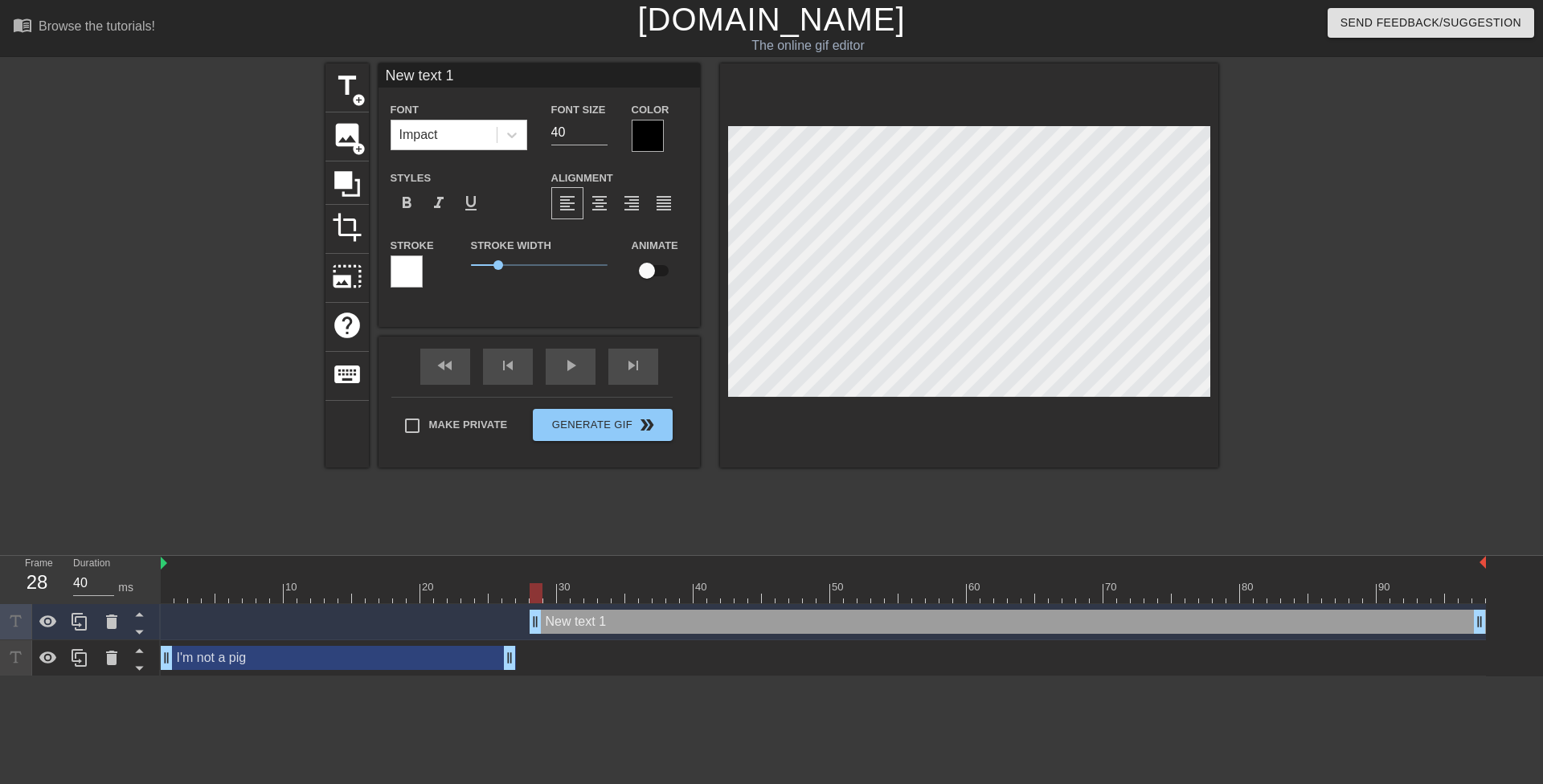
drag, startPoint x: 222, startPoint y: 625, endPoint x: 532, endPoint y: 618, distance: 310.1
type input "40"
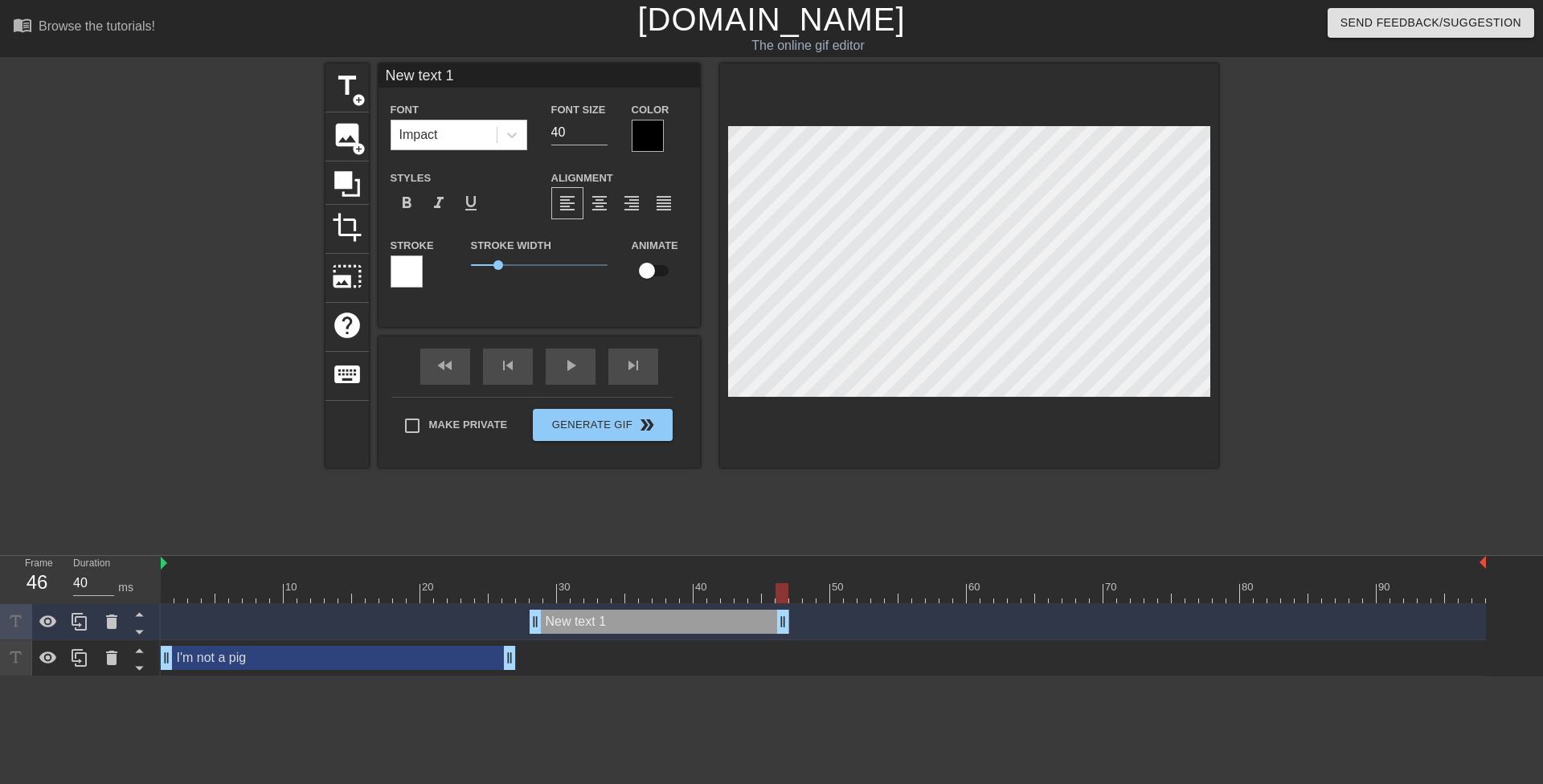
drag, startPoint x: 1477, startPoint y: 616, endPoint x: 775, endPoint y: 627, distance: 702.1
click at [638, 131] on div at bounding box center [648, 136] width 32 height 32
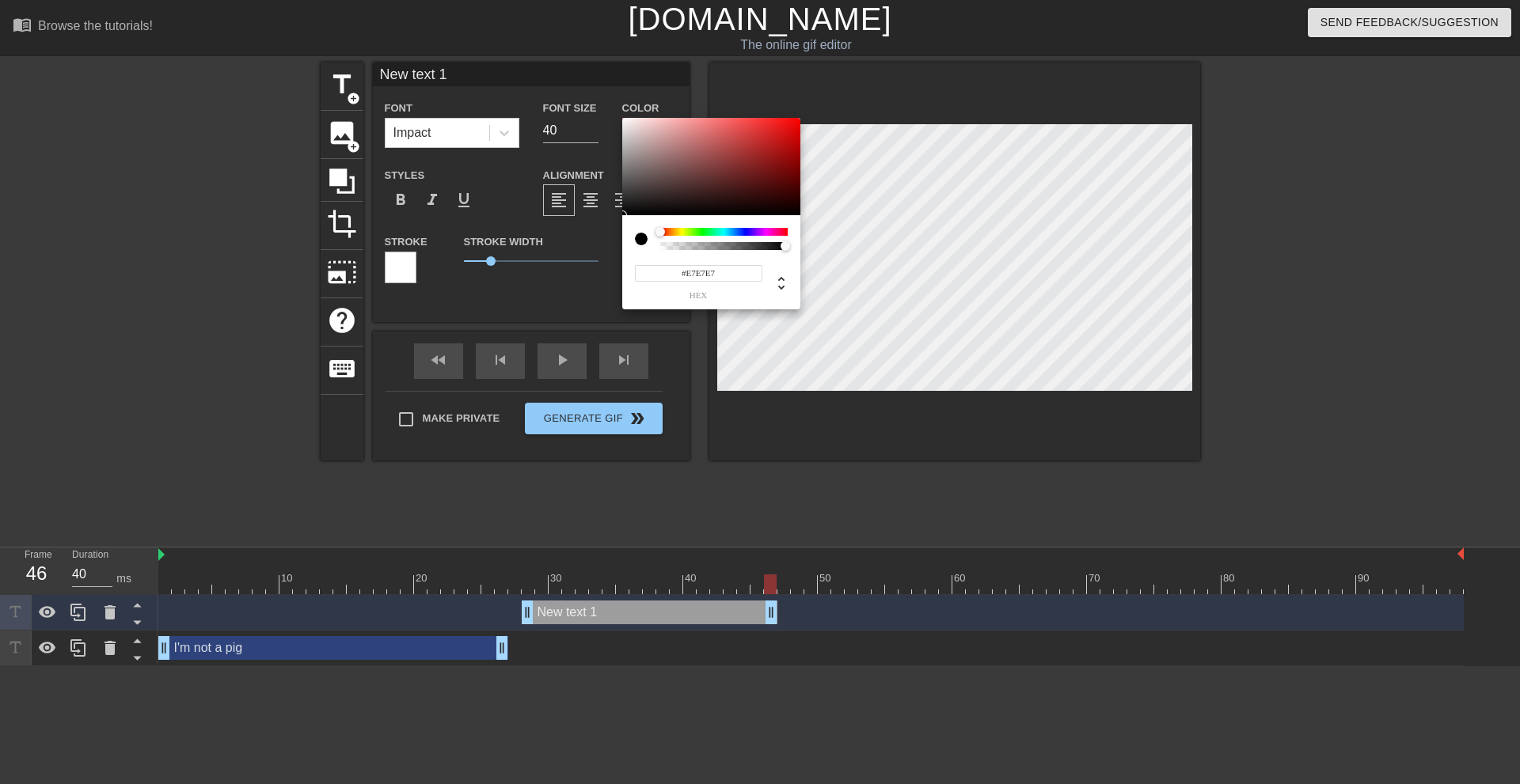
type input "#FFFFFF"
drag, startPoint x: 639, startPoint y: 165, endPoint x: 493, endPoint y: 126, distance: 151.1
click at [599, 99] on div "#FFFFFF hex" at bounding box center [760, 392] width 1520 height 784
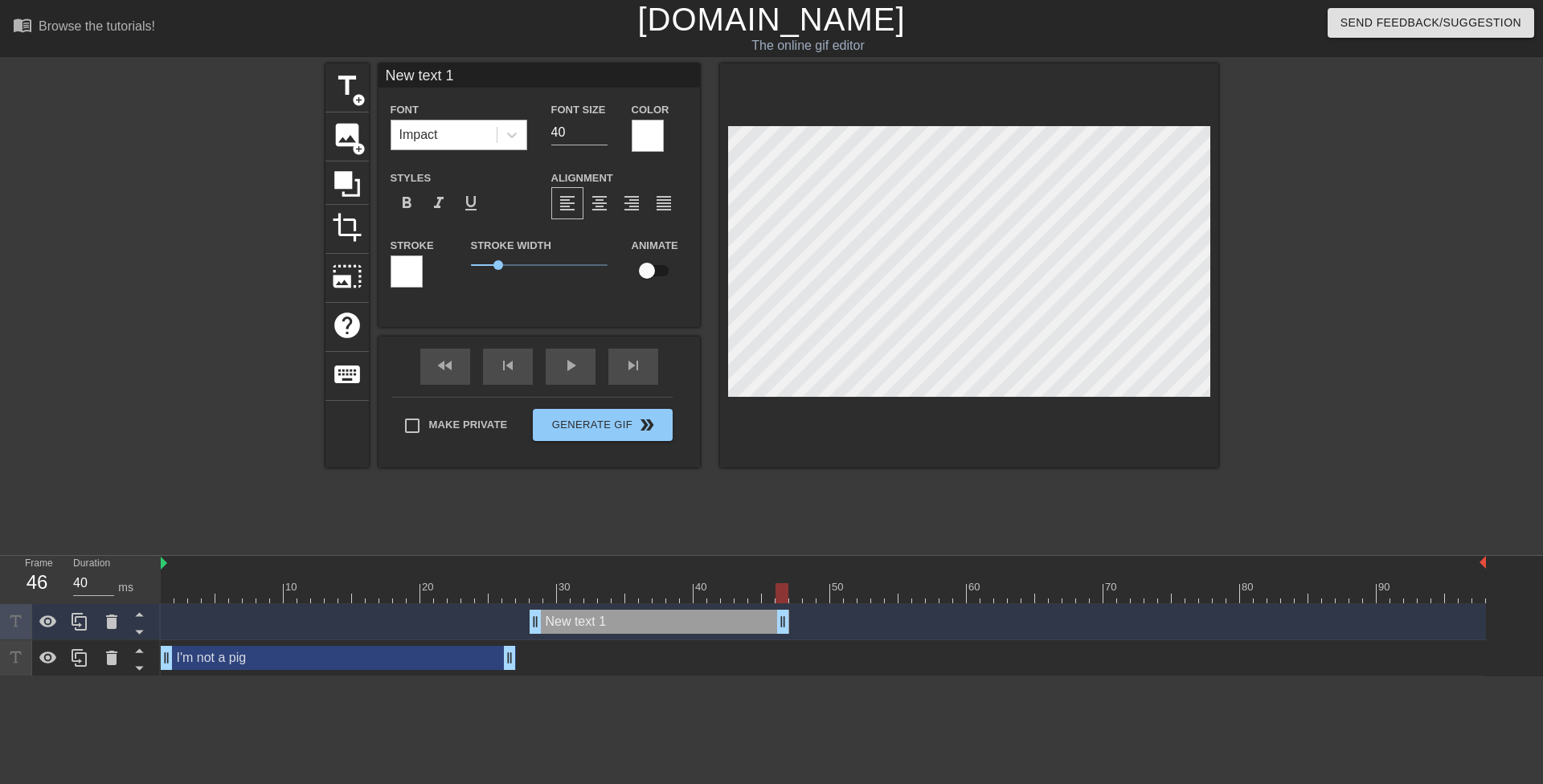
click at [461, 136] on div "Impact" at bounding box center [444, 135] width 105 height 29
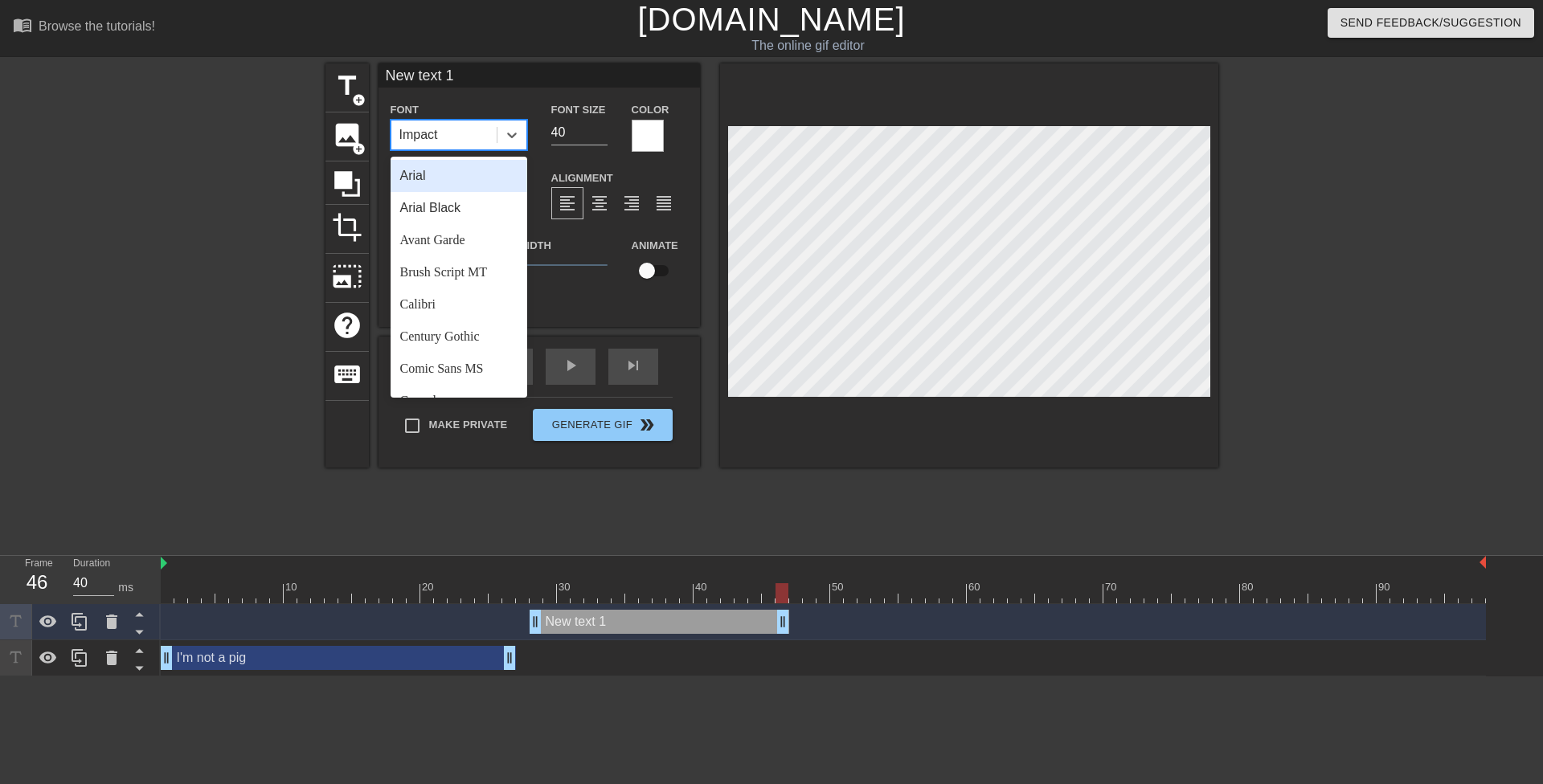
click at [441, 182] on div "Arial" at bounding box center [459, 175] width 137 height 32
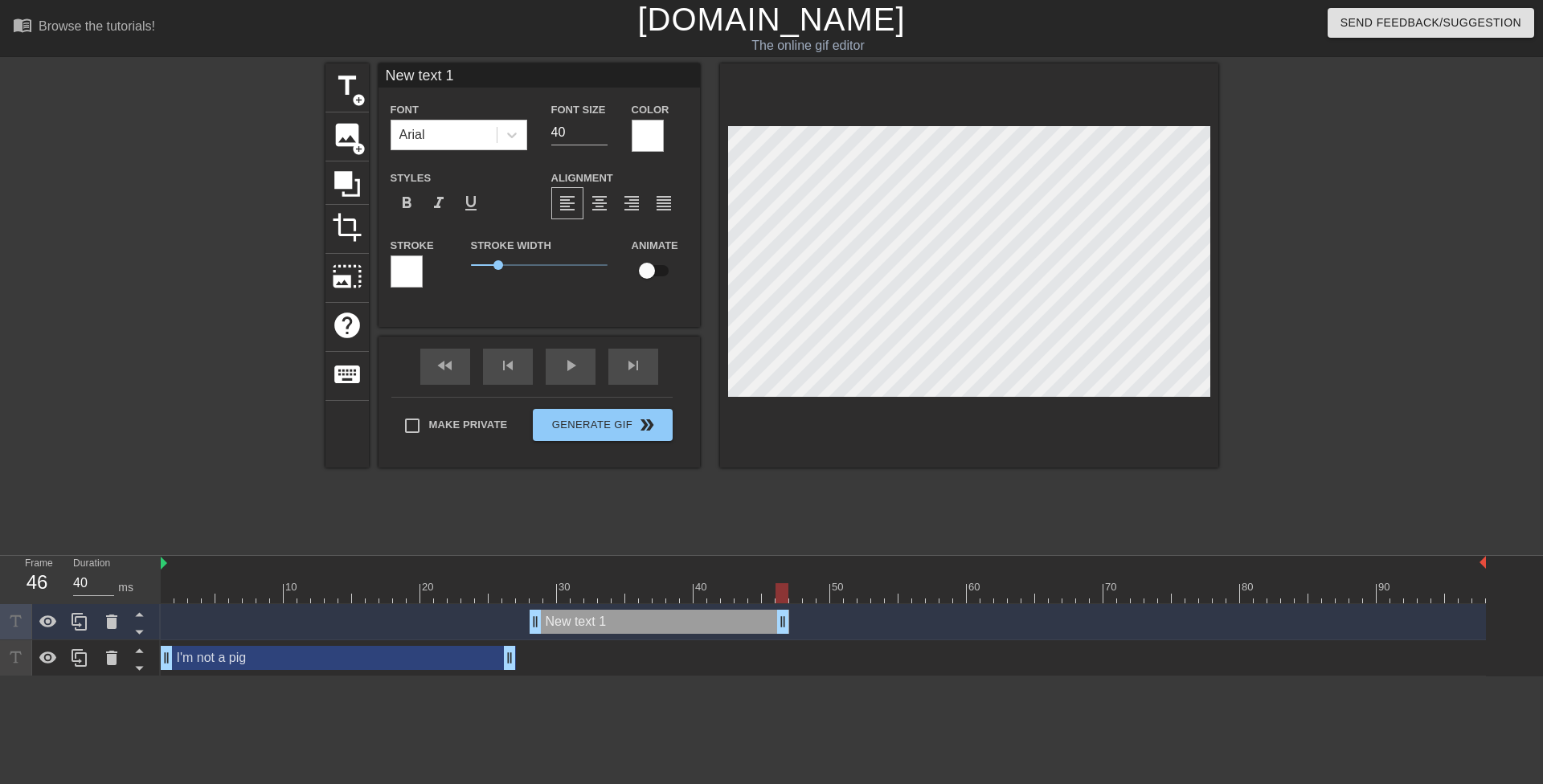
scroll to position [3, 4]
type input "s"
type textarea "s"
type input "s"
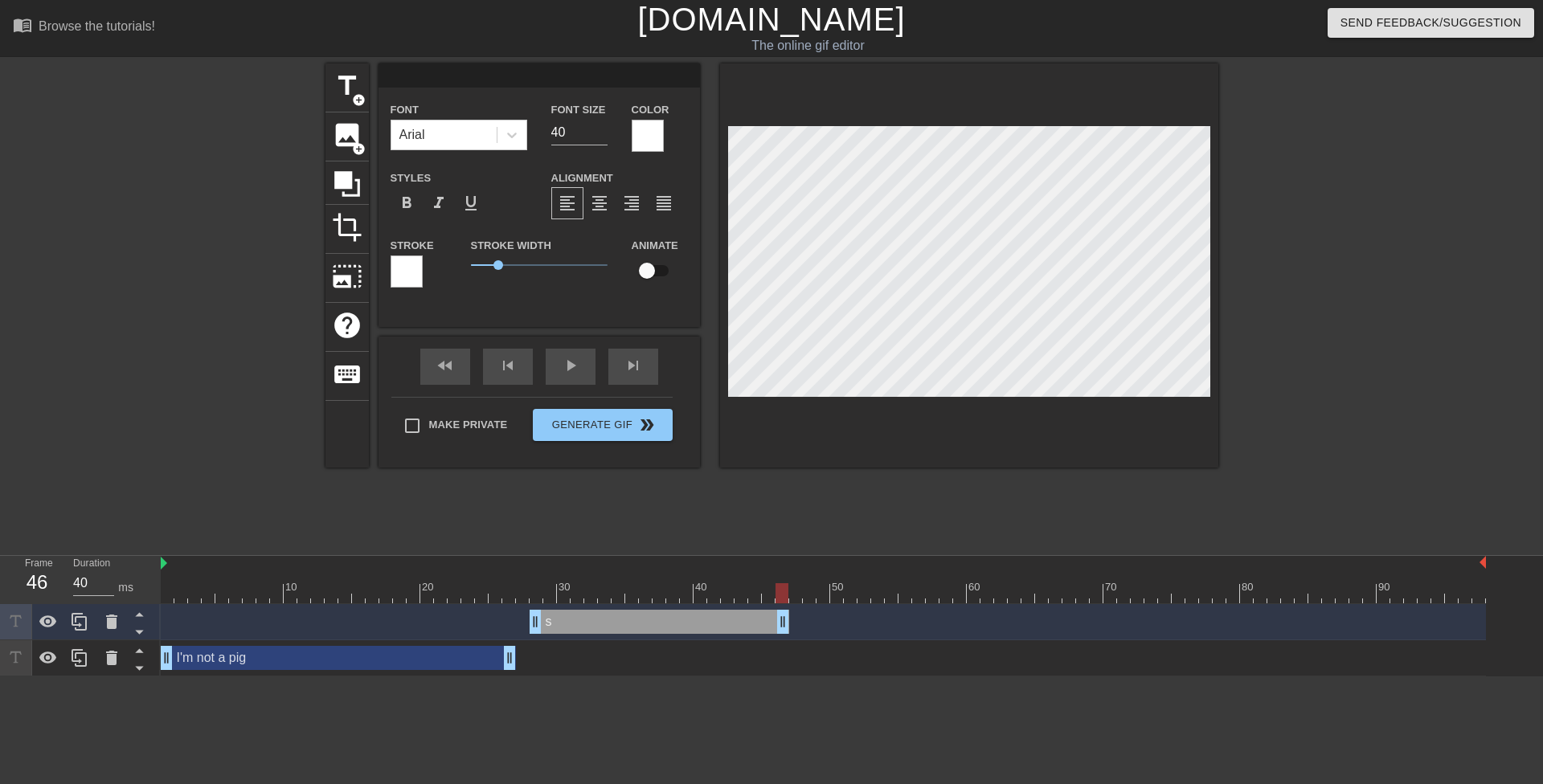
type textarea "s"
type input "S"
type textarea "S"
type input "So"
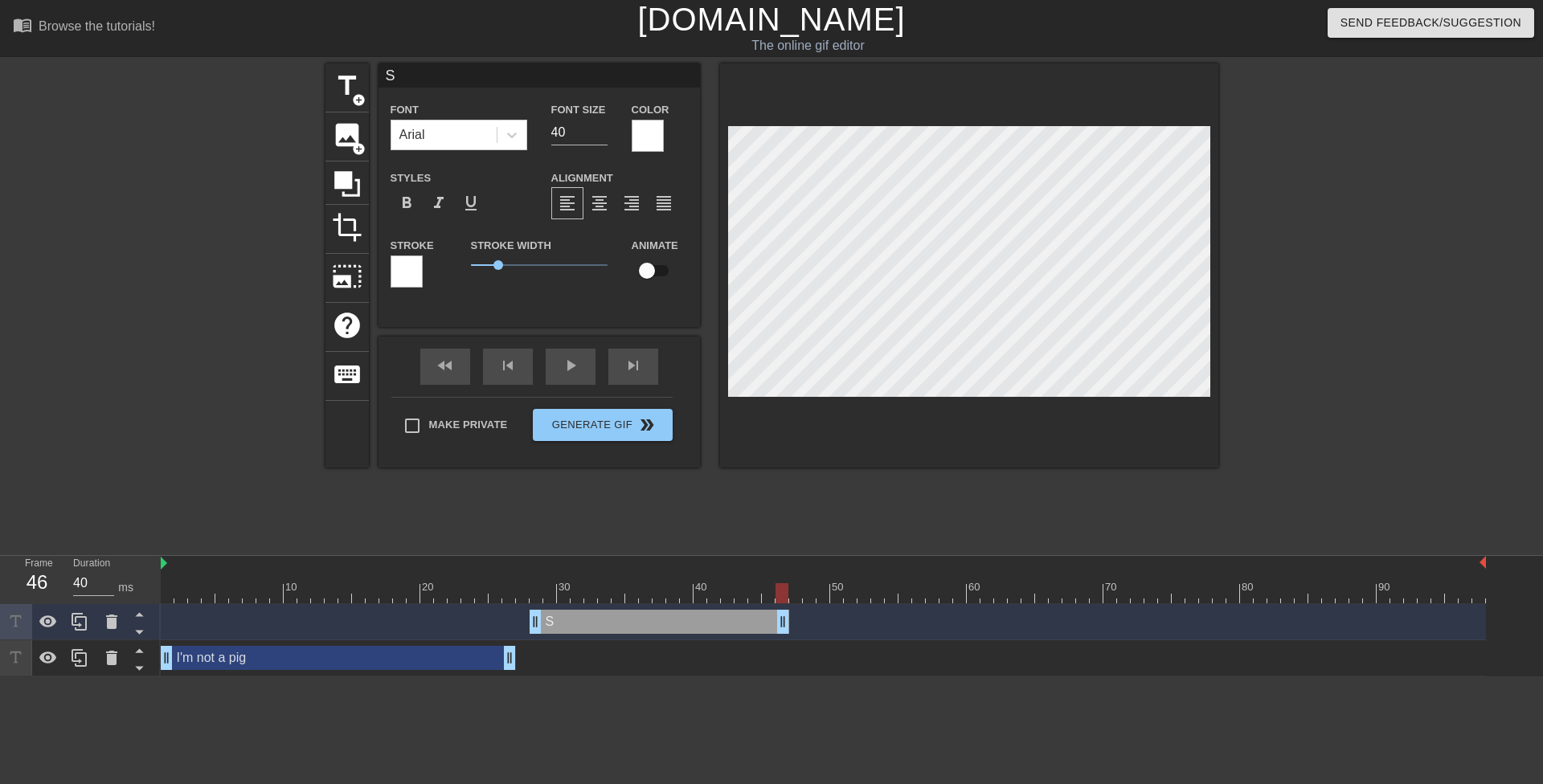
type textarea "So"
type input "So"
type textarea "So"
type input "So s"
type textarea "So s"
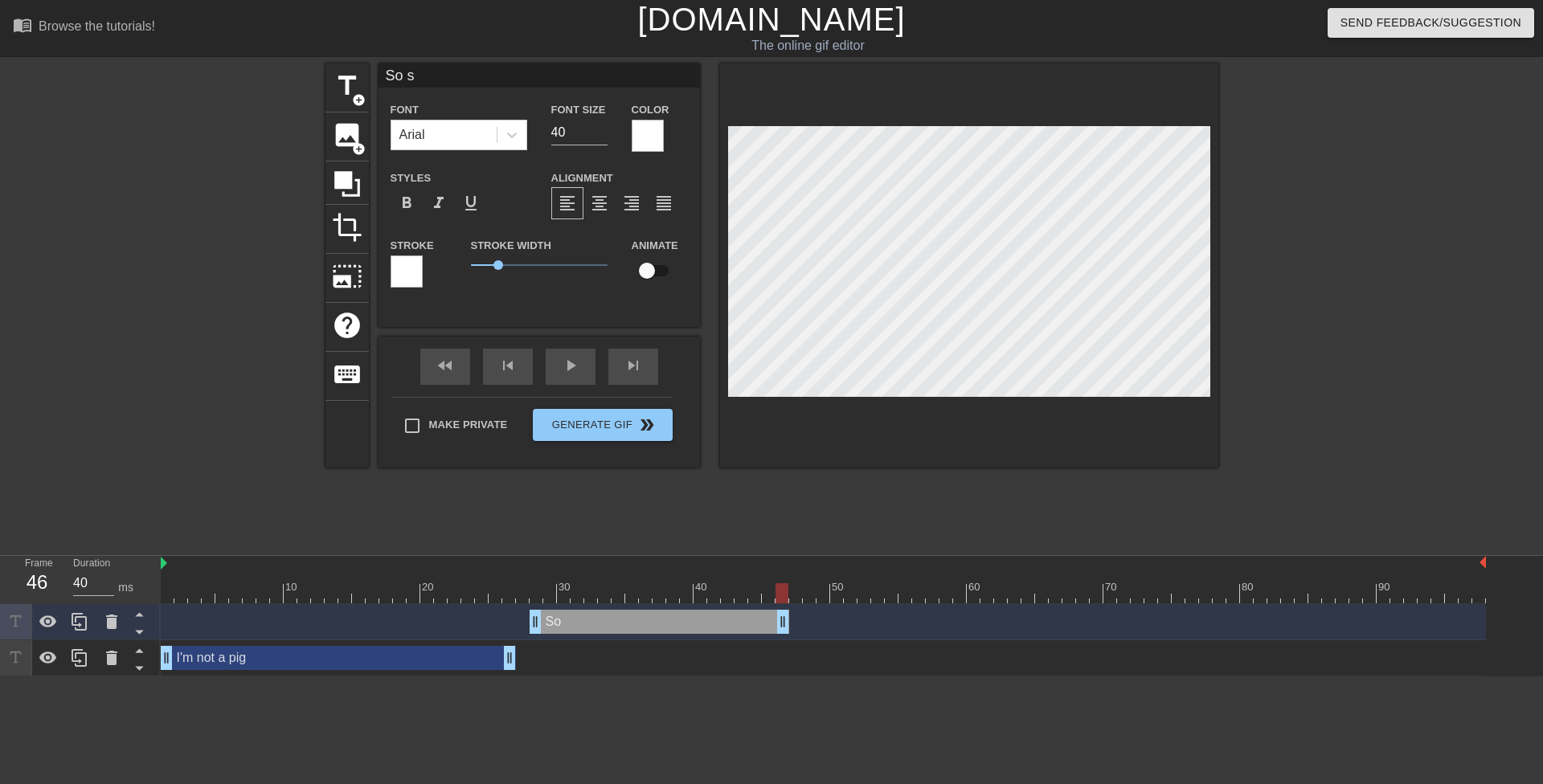
type input "So st"
type textarea "So st"
type input "So sto"
type textarea "So sto"
type input "So stop"
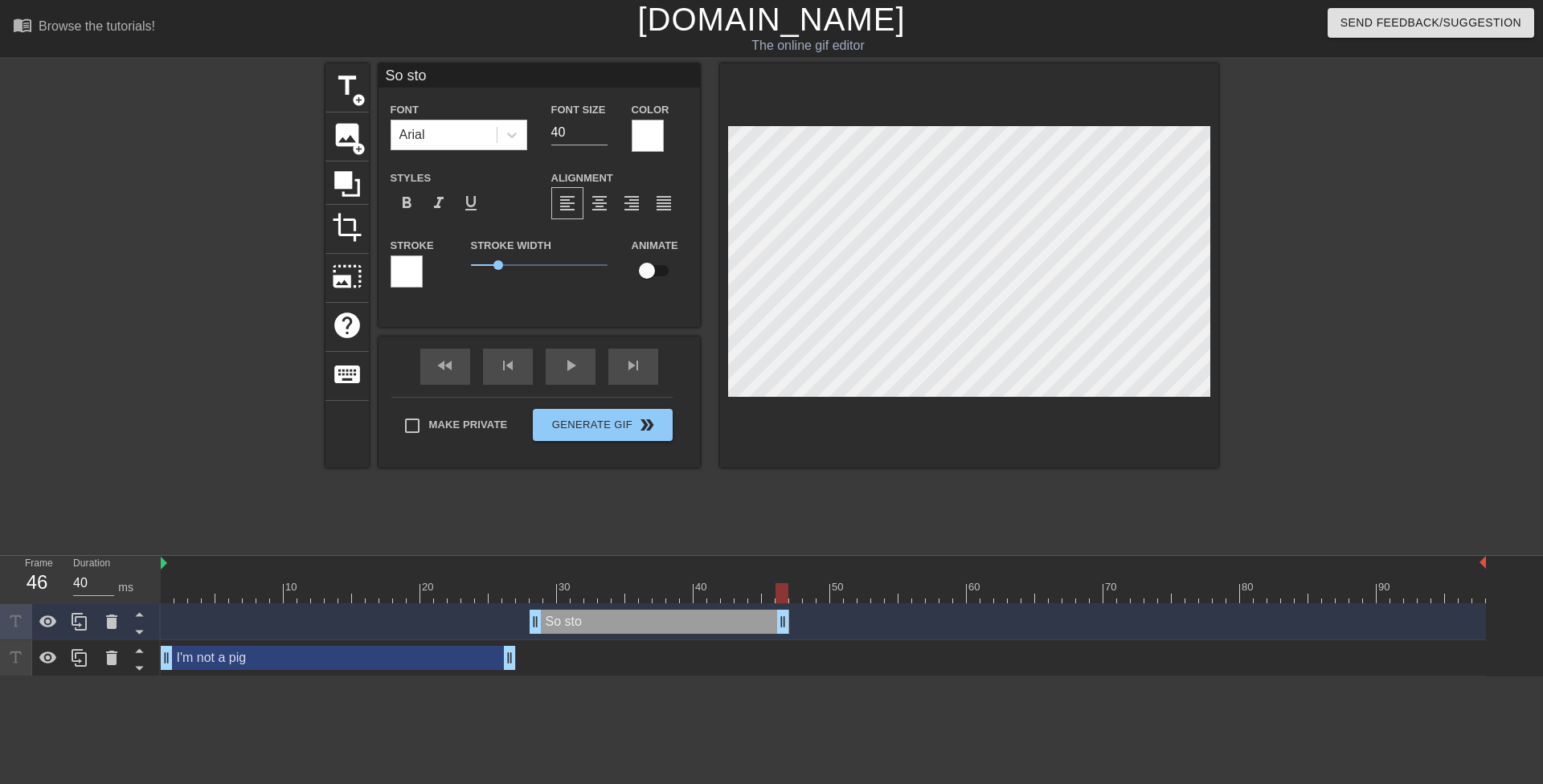
type textarea "So stop"
type input "So stop"
type textarea "So stop"
type input "So stop o"
type textarea "So stop o"
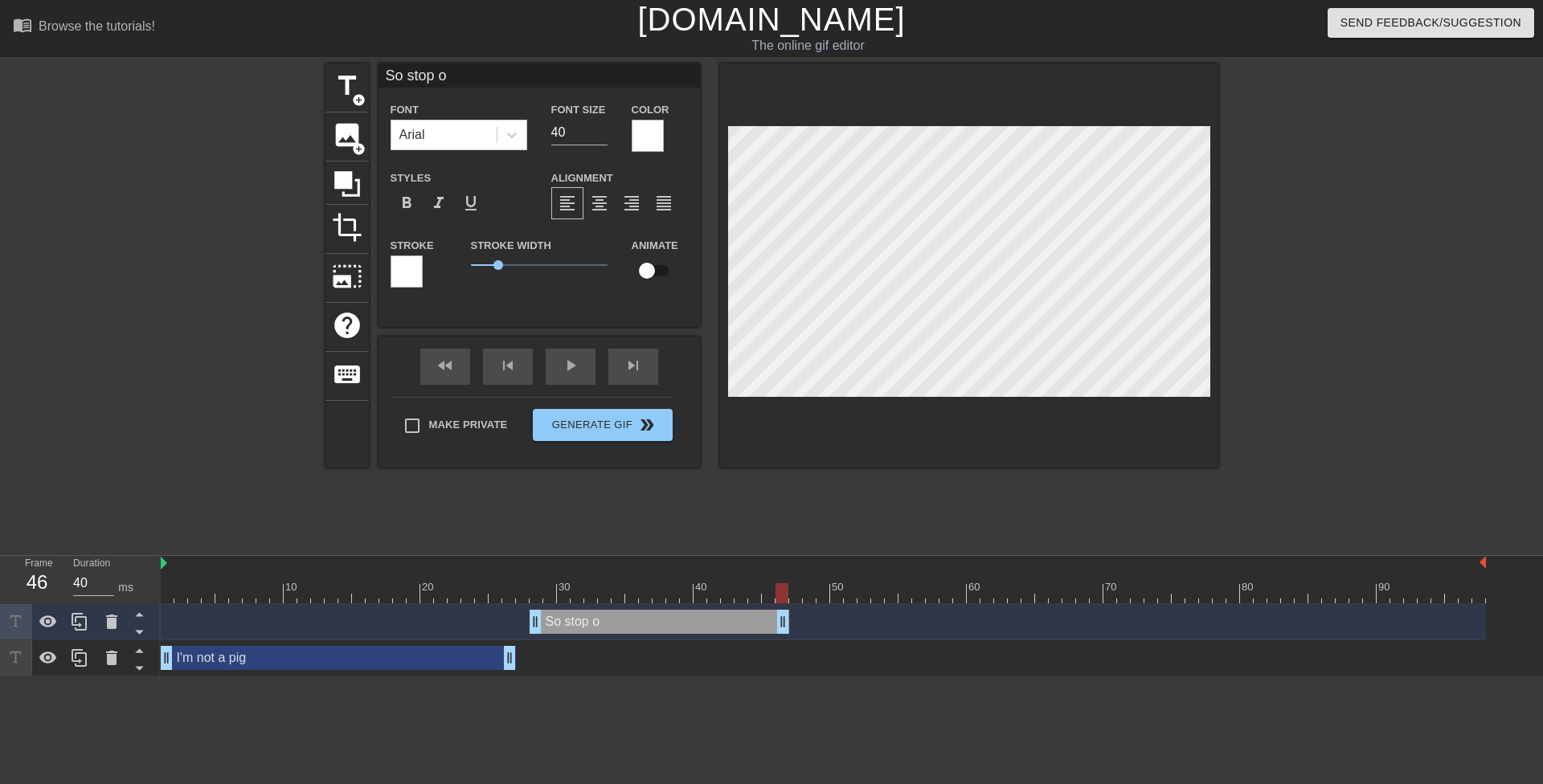
type input "So stop oi"
type textarea "So stop oi"
type input "So stop oin"
type textarea "So stop oin"
type input "So stop oink"
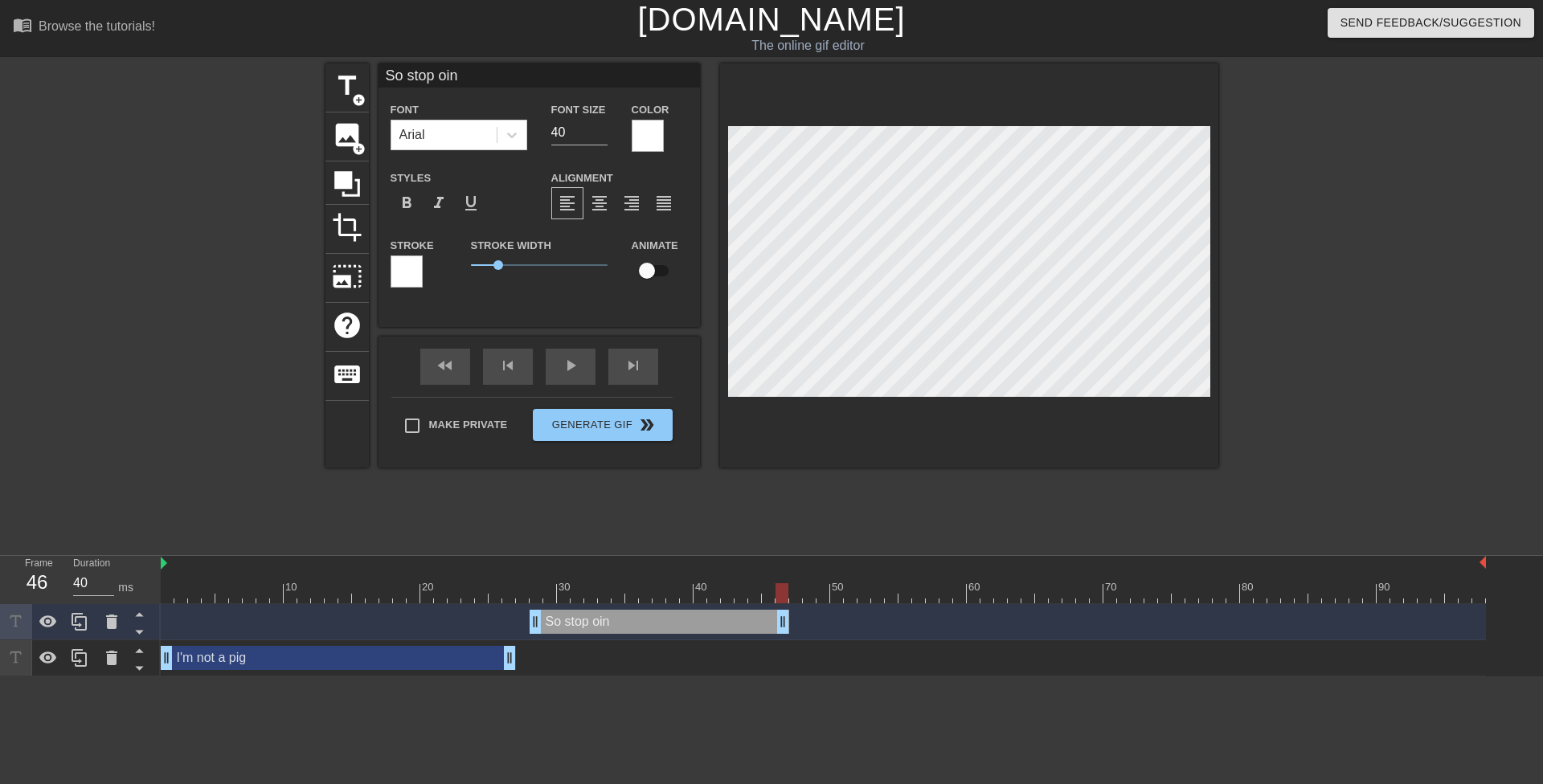
type textarea "So stop oink"
type input "So stop oinki"
type textarea "So stop oinki"
type input "So stop oinkin"
type textarea "So stop oinkin"
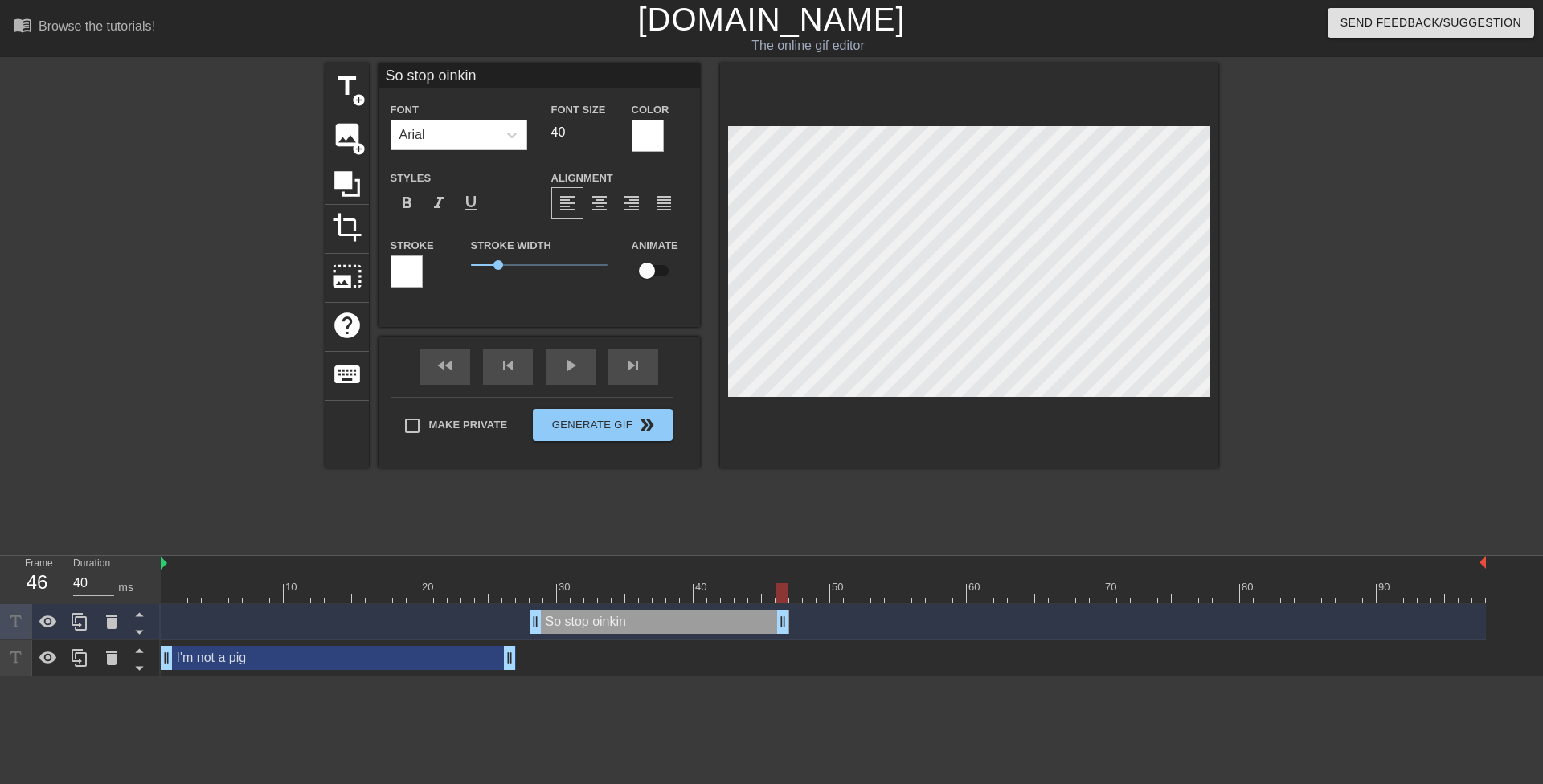
type input "So stop oinkin'"
type textarea "So stop oinkin'"
type input "So stop oinkin'"
type textarea "So stop oinkin'"
type input "So stop oinkin' a"
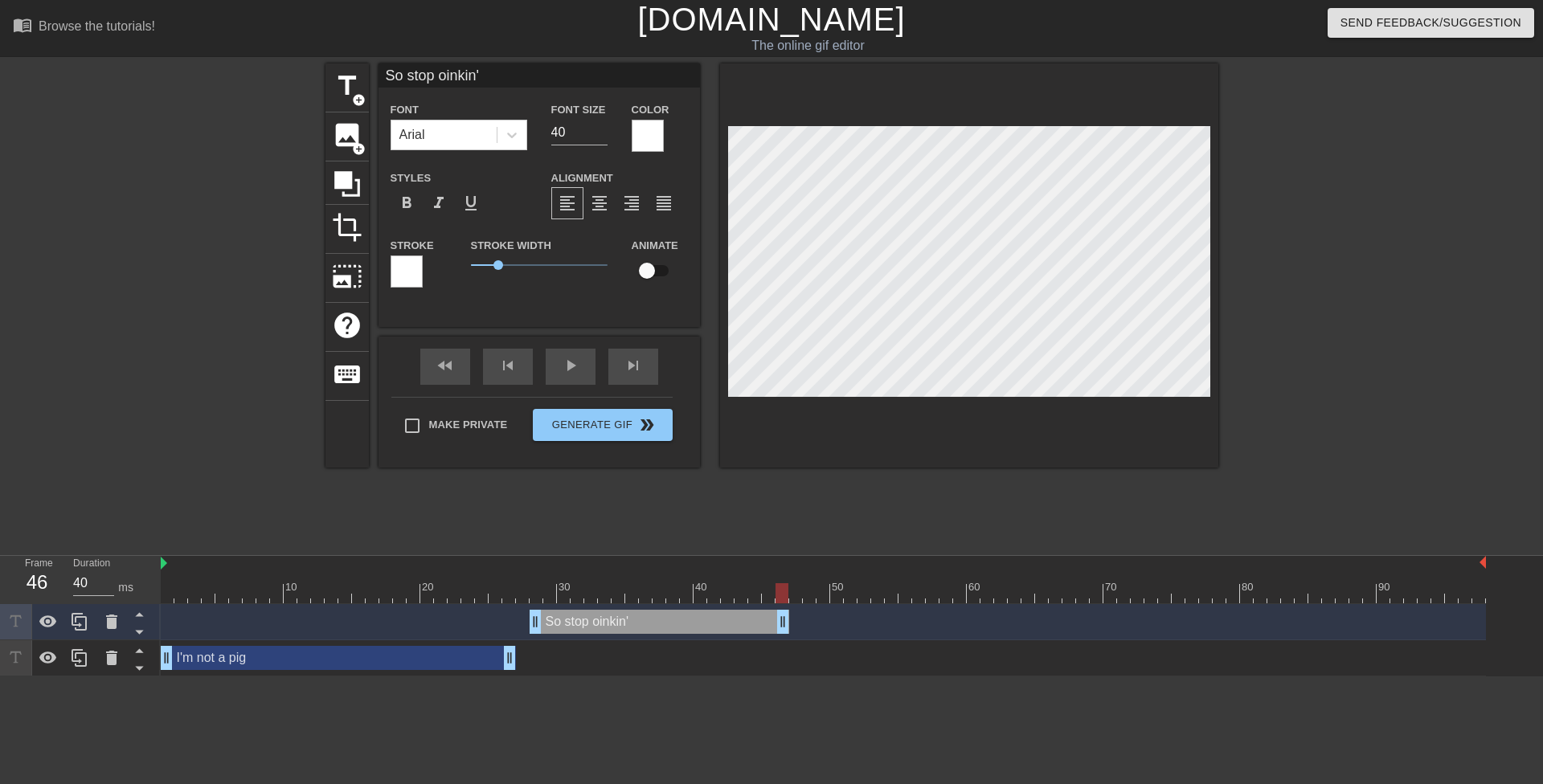
type textarea "So stop oinkin' a"
type input "So stop oinkin' at"
type textarea "So stop oinkin' at"
type input "So stop oinkin' at"
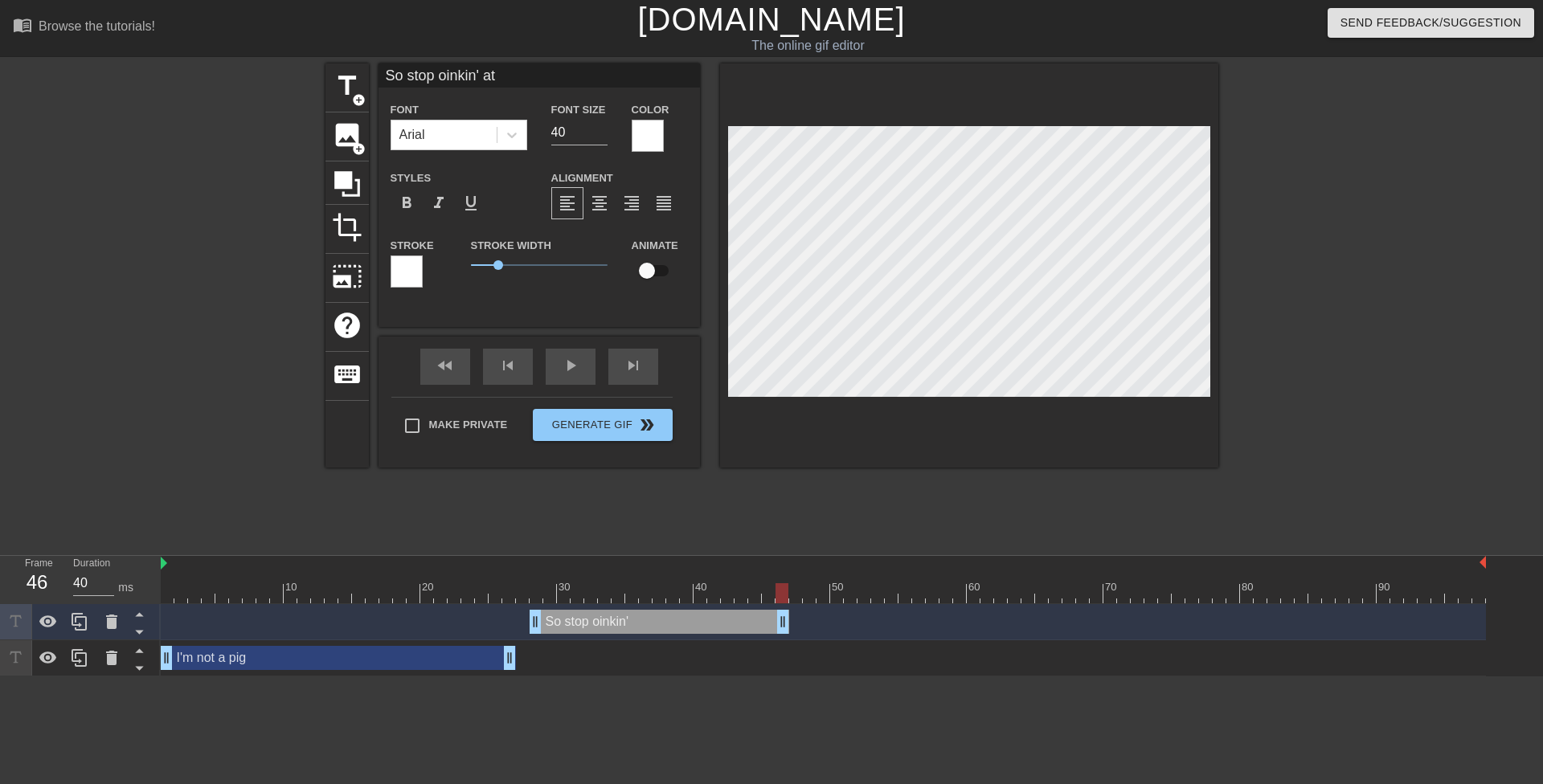
type textarea "So stop oinkin' at"
type input "So stop oinkin' at"
type textarea "So stop oinkin' at"
type input "So stop oinkin' a"
type textarea "So stop oinkin' a"
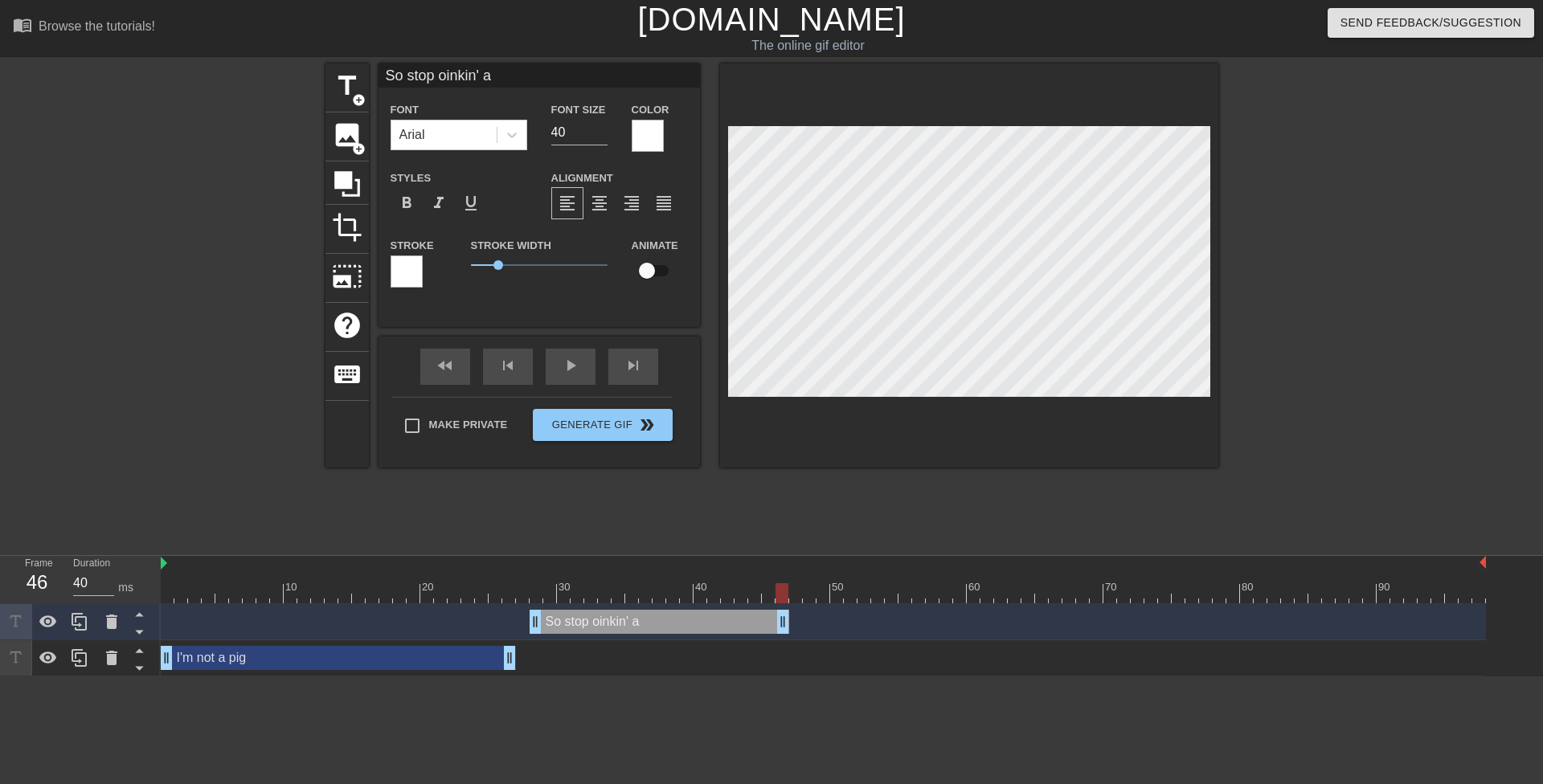
type input "So stop oinkin'"
type textarea "So stop oinkin'"
type input "So stop oinkin'"
type textarea "So stop oinkin'"
type input "So stop oinkin"
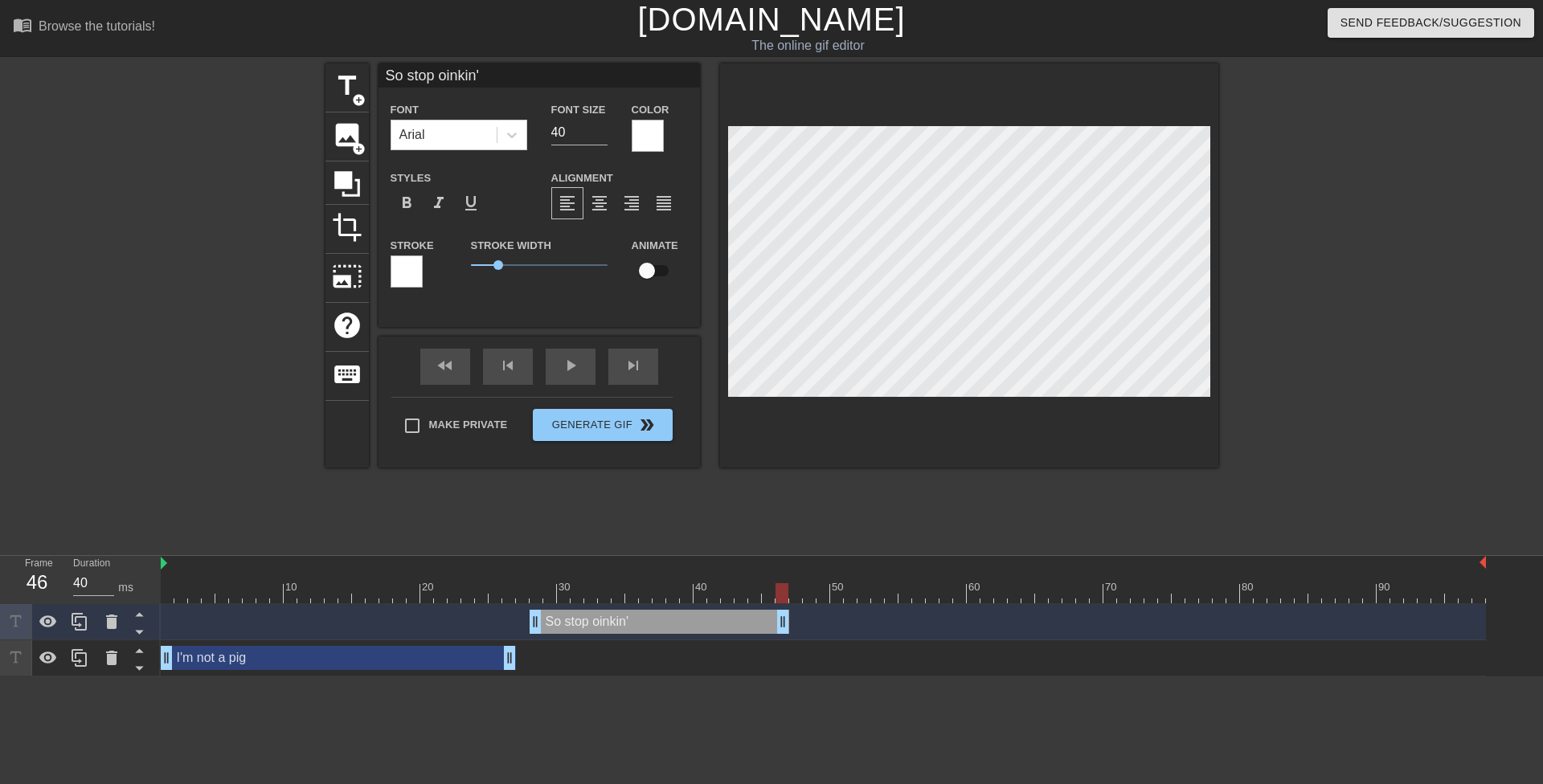
type textarea "So stop oinkin"
type input "So stop oinkin"
type textarea "So stop oinkin"
type input "So stop oinkin a"
type textarea "So stop oinkin a"
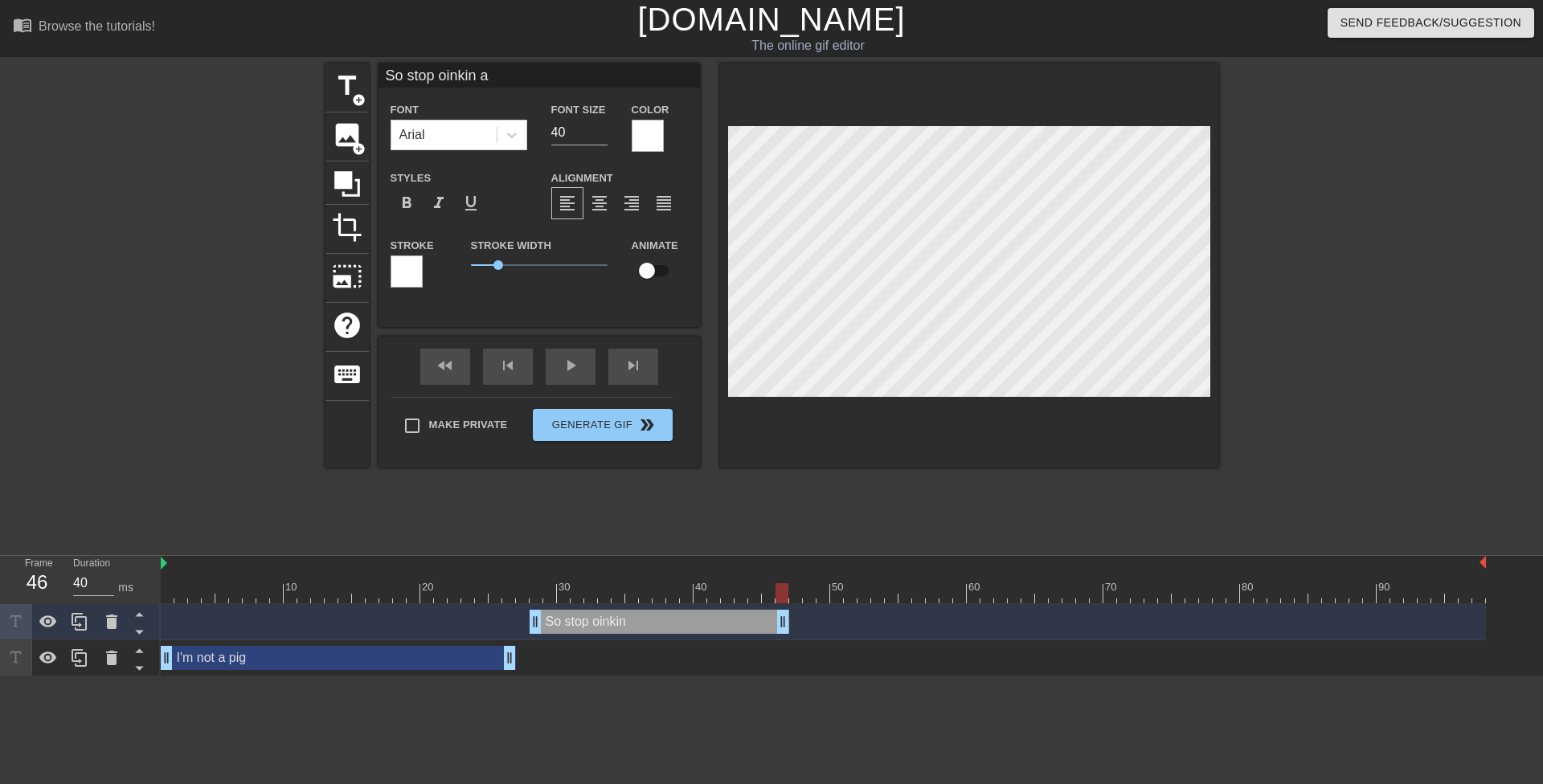
type input "So stop oinkin at"
type textarea "So stop oinkin at"
type input "So stop oinkin at"
type textarea "So stop oinkin at"
type input "So stop oinkin at m"
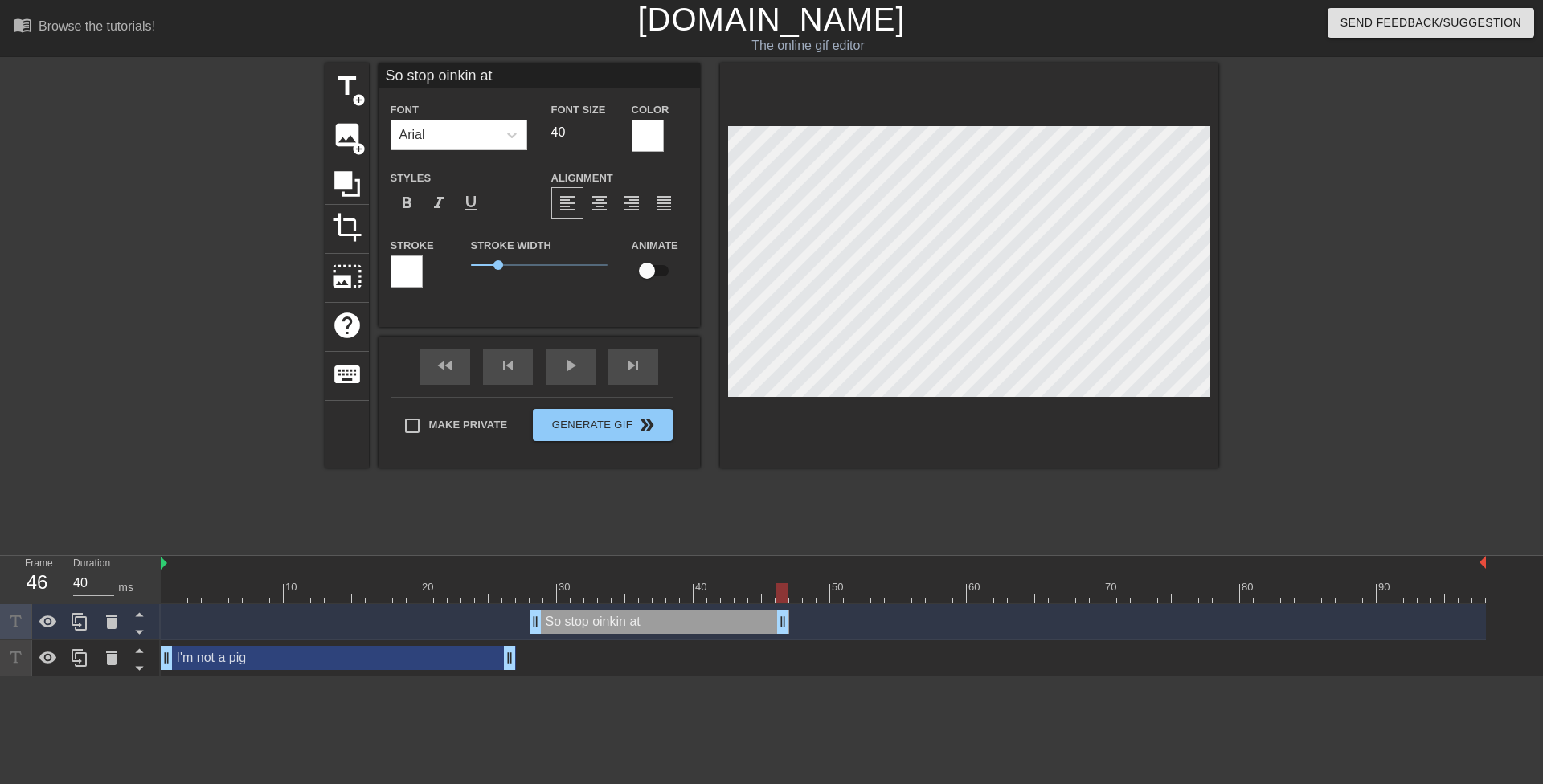
type textarea "So stop oinkin at m"
type input "So stop oinkin at me"
type textarea "So stop oinkin at me"
drag, startPoint x: 782, startPoint y: 620, endPoint x: 1087, endPoint y: 644, distance: 305.9
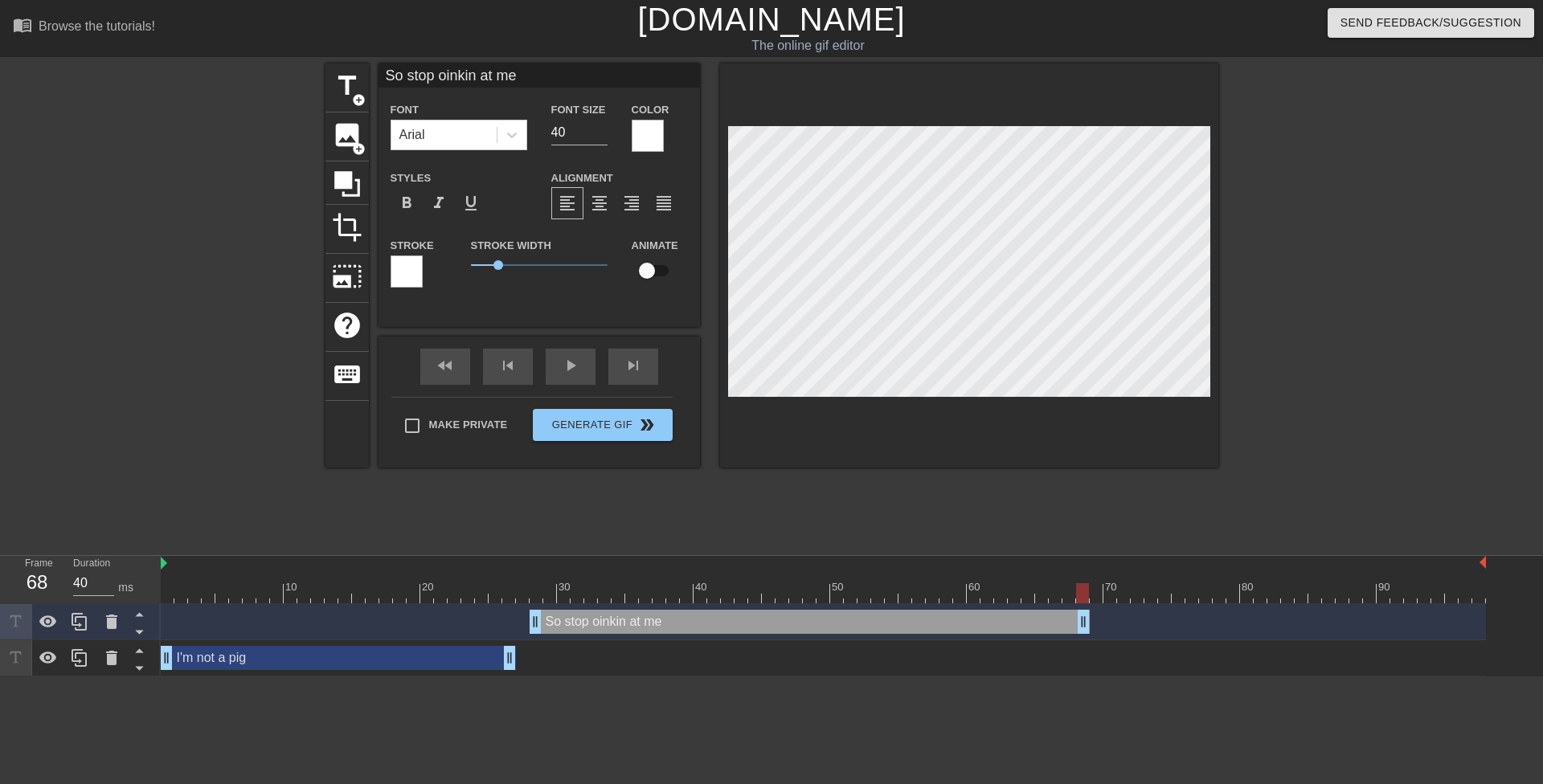
click at [1088, 644] on div "So stop oinkin at me drag_handle drag_handle I'm not a pig drag_handle drag_han…" at bounding box center [851, 640] width 1382 height 72
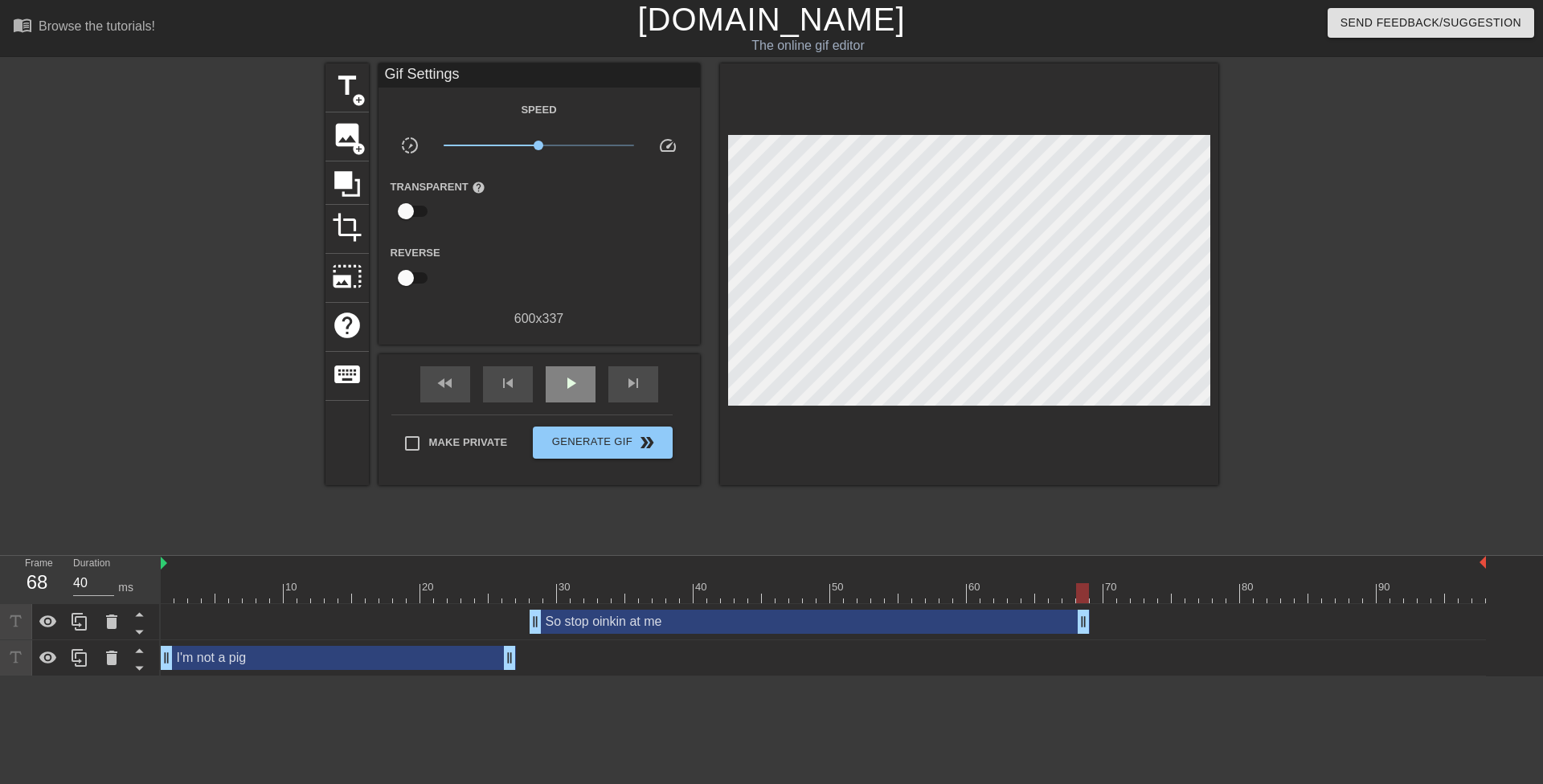
click at [570, 362] on div "fast_rewind skip_previous play_arrow skip_next" at bounding box center [539, 384] width 262 height 61
click at [567, 384] on span "play_arrow" at bounding box center [571, 382] width 19 height 19
type input "40"
click at [621, 439] on span "Generate Gif double_arrow" at bounding box center [603, 442] width 127 height 19
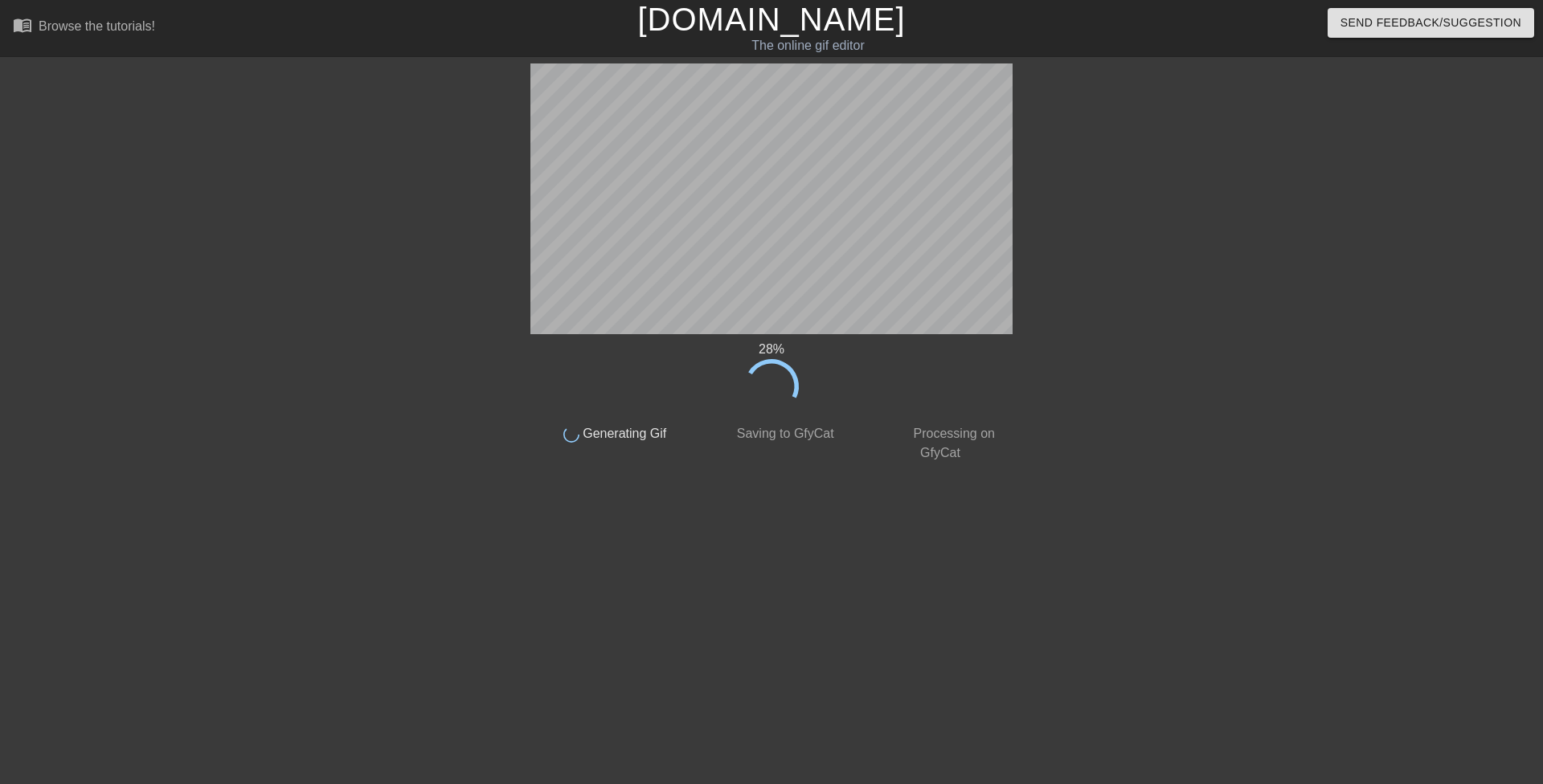
click at [1207, 349] on div at bounding box center [1152, 304] width 241 height 482
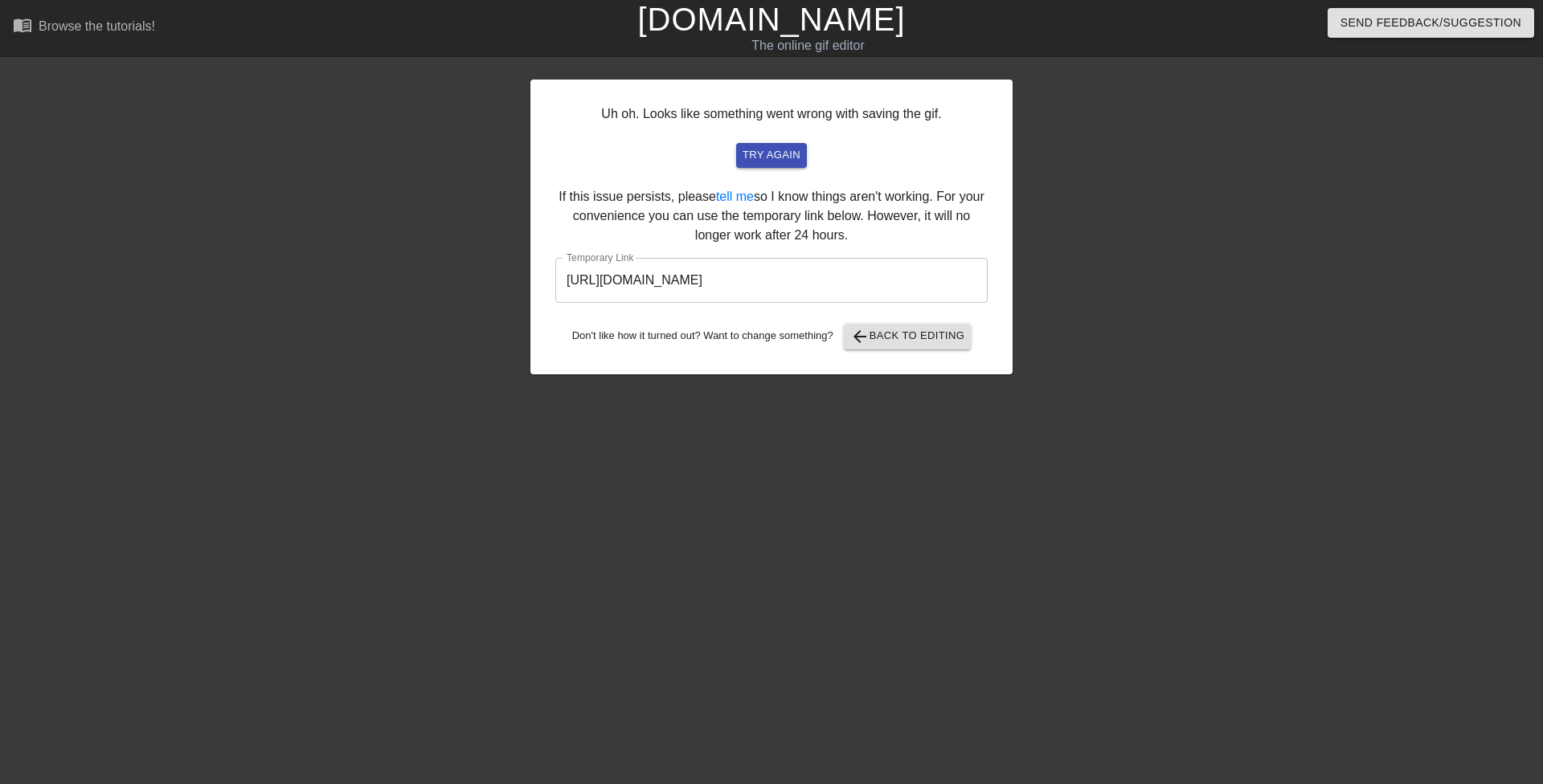
click at [891, 289] on input "[URL][DOMAIN_NAME]" at bounding box center [771, 280] width 432 height 45
drag, startPoint x: 460, startPoint y: 130, endPoint x: 438, endPoint y: 133, distance: 22.2
drag, startPoint x: 438, startPoint y: 133, endPoint x: 459, endPoint y: 140, distance: 22.1
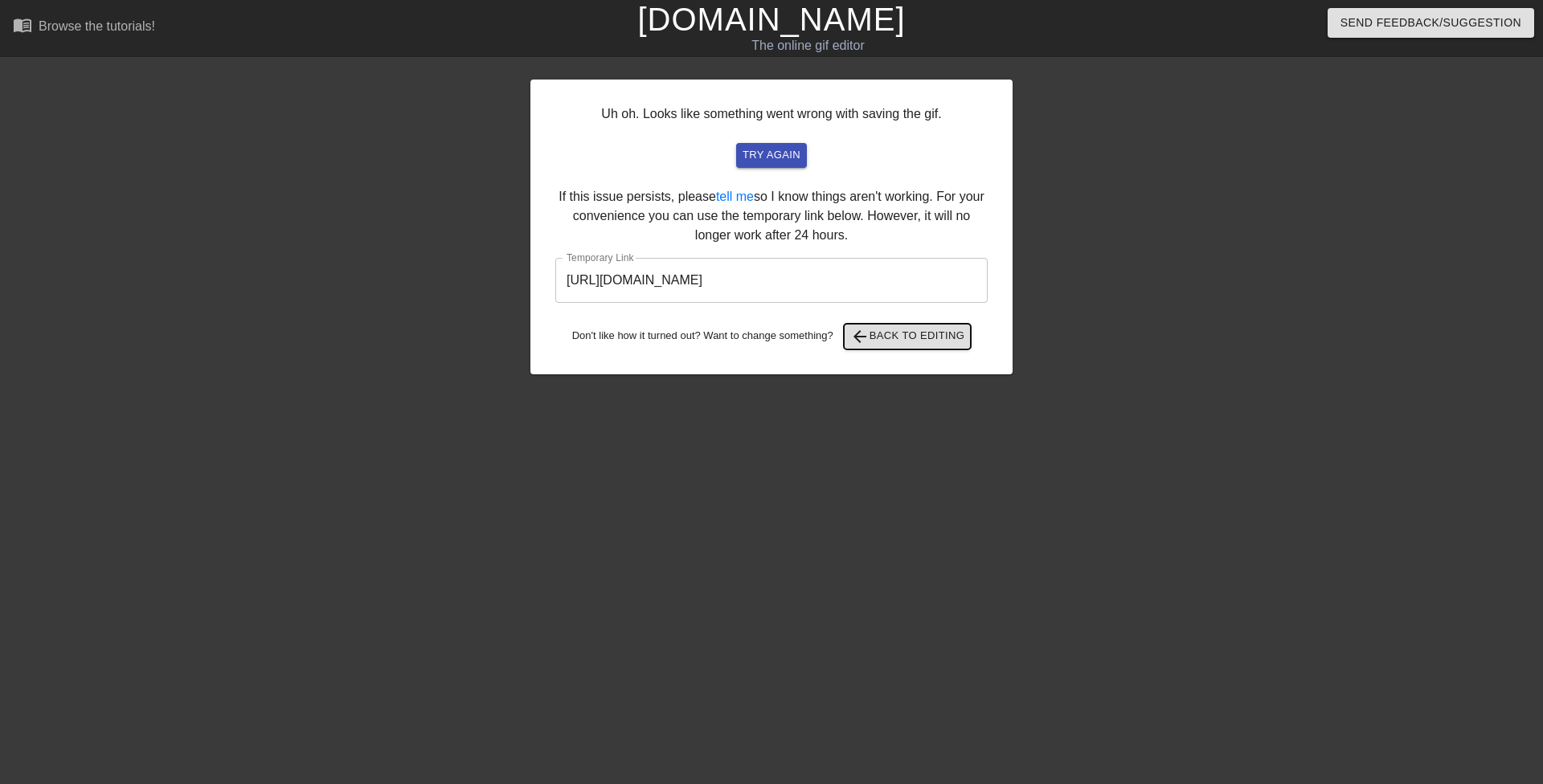
click at [900, 327] on span "arrow_back Back to Editing" at bounding box center [907, 337] width 115 height 19
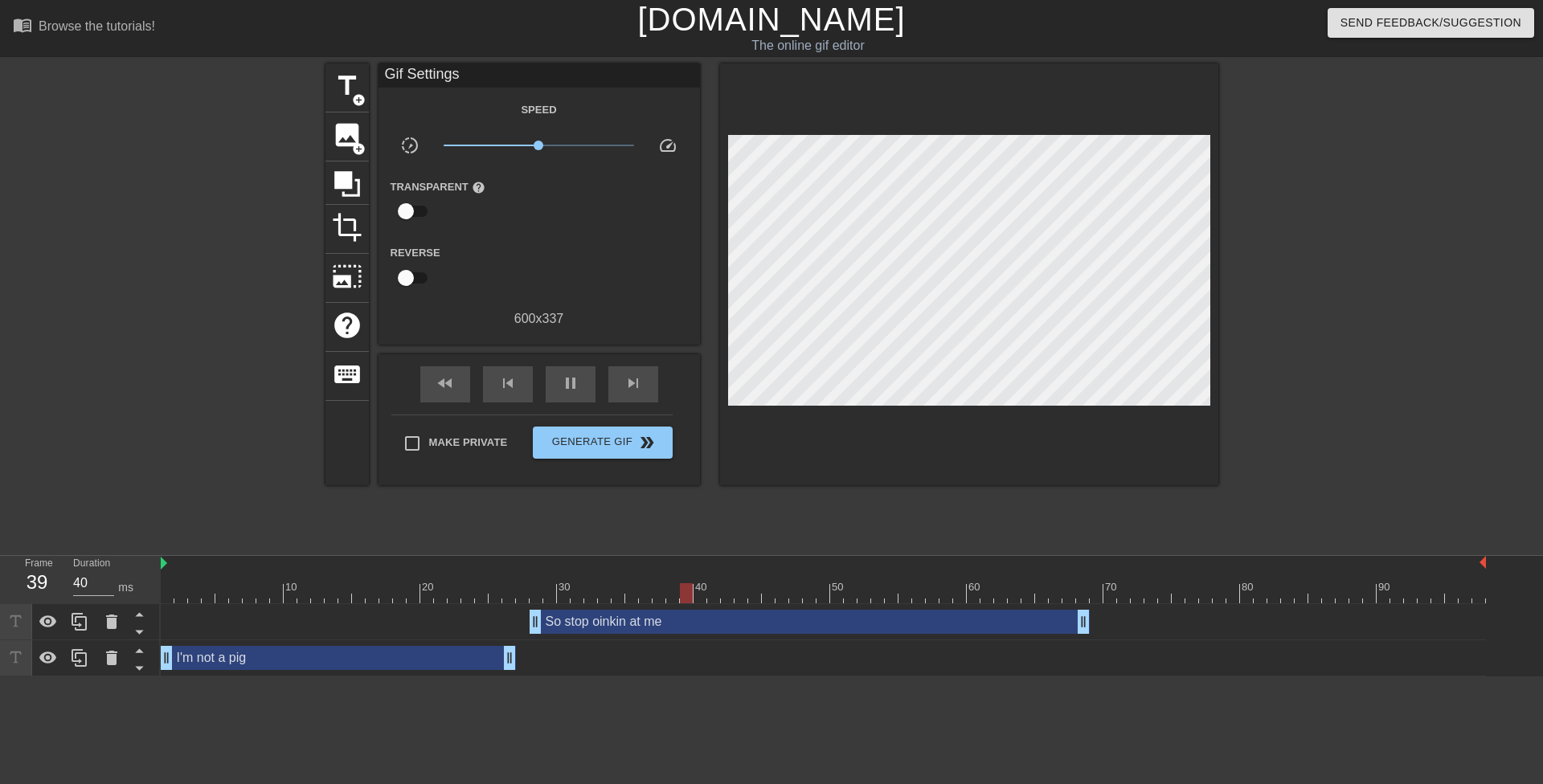
click at [153, 215] on div at bounding box center [185, 304] width 241 height 482
type input "40"
click at [553, 384] on div "pause" at bounding box center [571, 384] width 50 height 36
click at [349, 138] on span "image" at bounding box center [347, 135] width 30 height 30
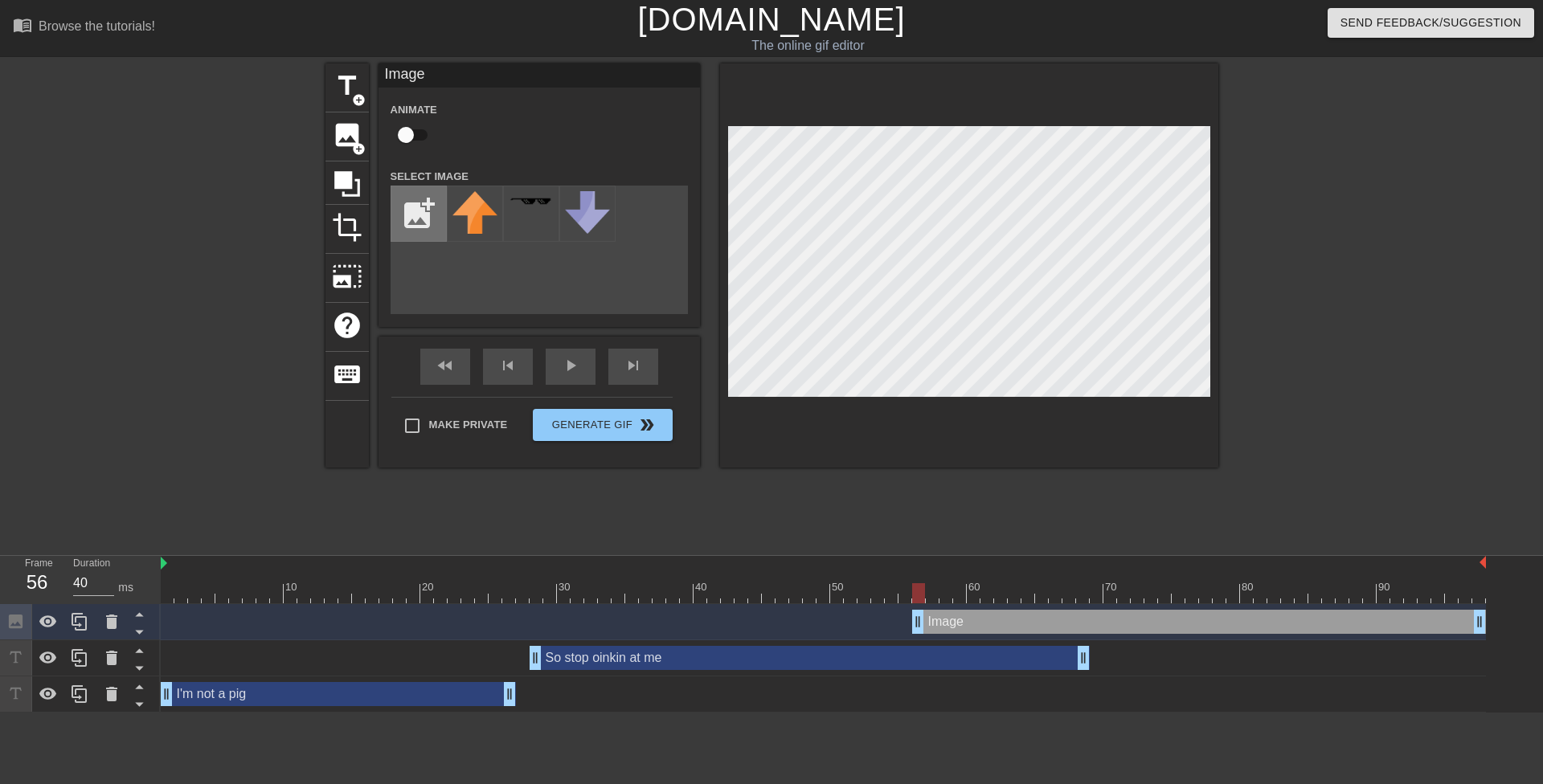
click at [405, 196] on input "file" at bounding box center [419, 214] width 55 height 55
type input "C:\fakepath\PIG POLICE.PNG"
drag, startPoint x: 1472, startPoint y: 622, endPoint x: 1425, endPoint y: 633, distance: 48.3
click at [1412, 632] on div "Image drag_handle drag_handle" at bounding box center [1199, 622] width 574 height 24
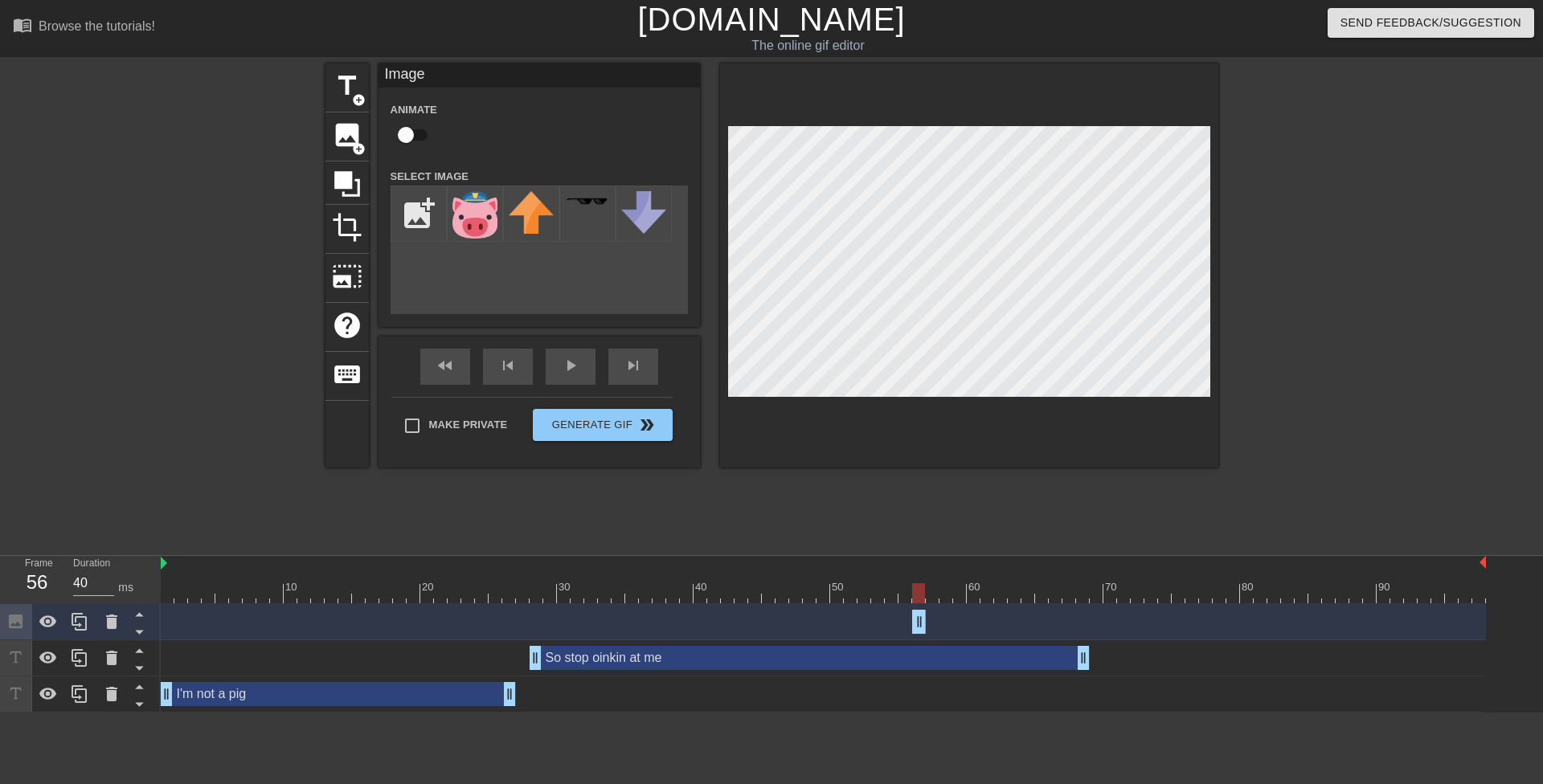
drag, startPoint x: 1480, startPoint y: 624, endPoint x: 865, endPoint y: 636, distance: 615.1
click at [865, 636] on div "Image drag_handle drag_handle" at bounding box center [823, 622] width 1326 height 36
click at [454, 223] on img at bounding box center [474, 215] width 45 height 48
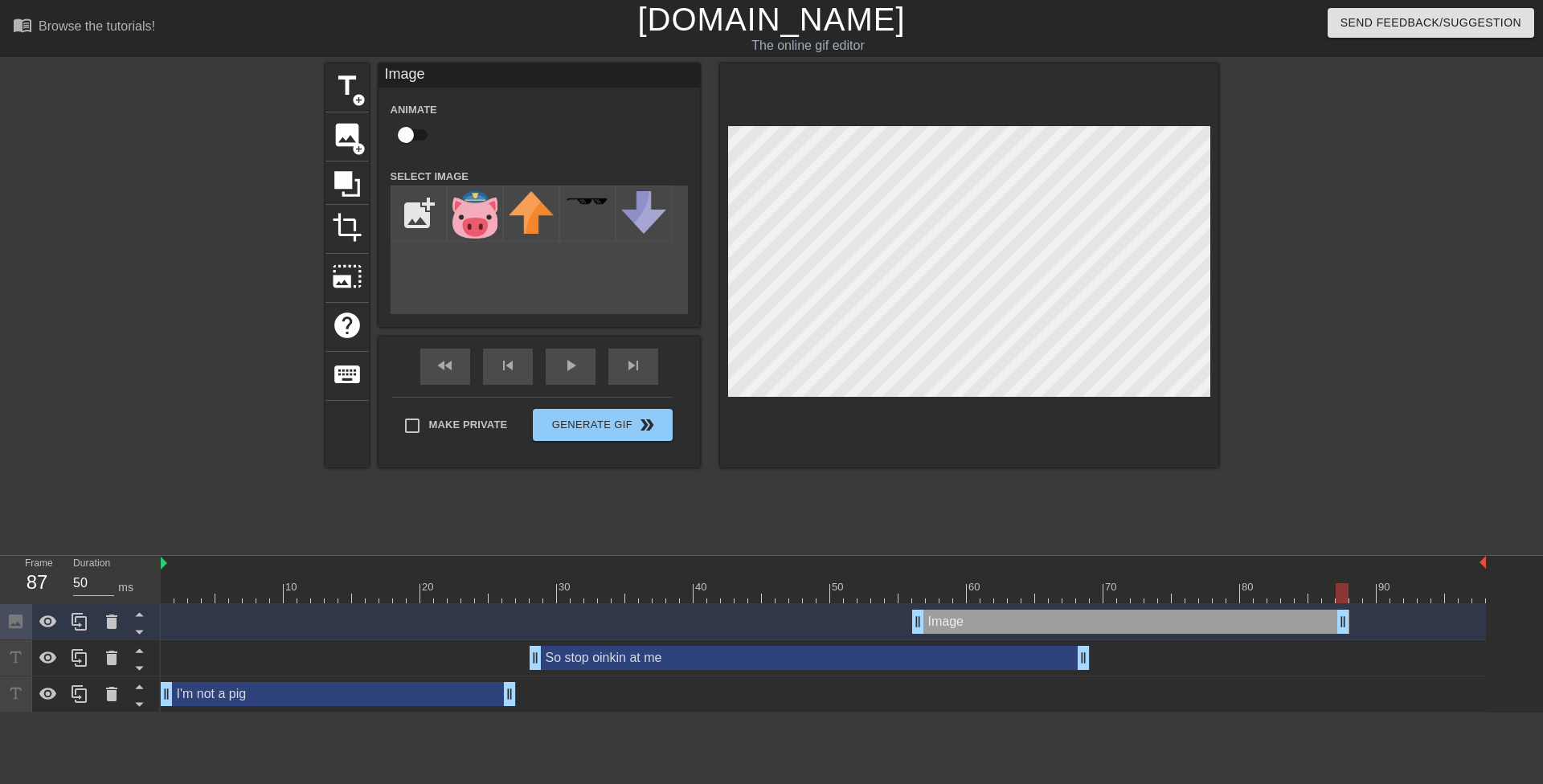
drag, startPoint x: 917, startPoint y: 619, endPoint x: 1308, endPoint y: 610, distance: 391.1
click at [1343, 602] on div "10 20 30 40 50 60 70 80 90 Image drag_handle drag_handle So stop oinkin at me d…" at bounding box center [851, 634] width 1382 height 157
drag, startPoint x: 912, startPoint y: 621, endPoint x: 1106, endPoint y: 627, distance: 194.1
drag, startPoint x: 1342, startPoint y: 615, endPoint x: 1454, endPoint y: 628, distance: 112.8
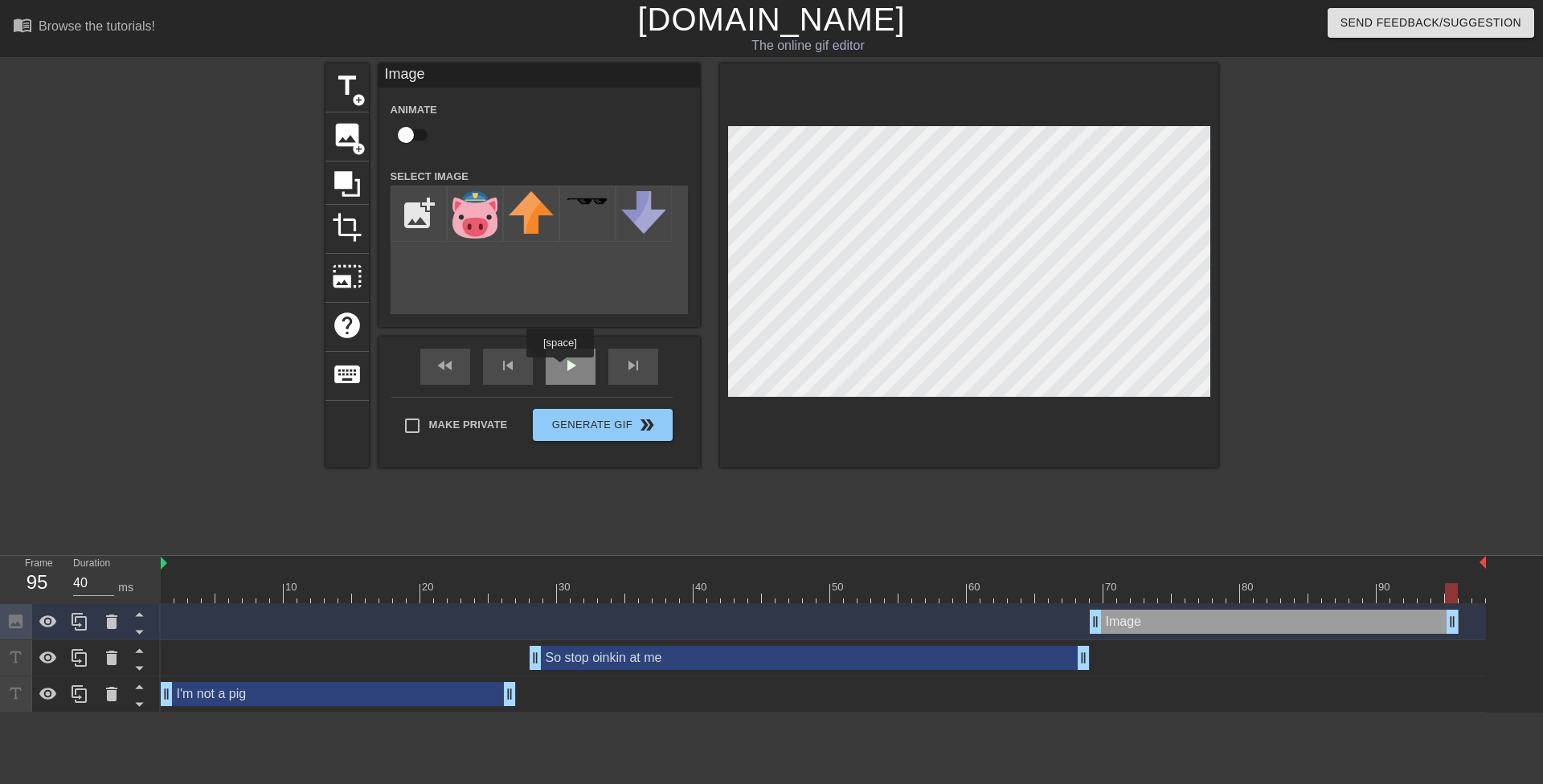
drag, startPoint x: 560, startPoint y: 369, endPoint x: 568, endPoint y: 371, distance: 8.2
click at [560, 369] on div "play_arrow" at bounding box center [571, 366] width 50 height 36
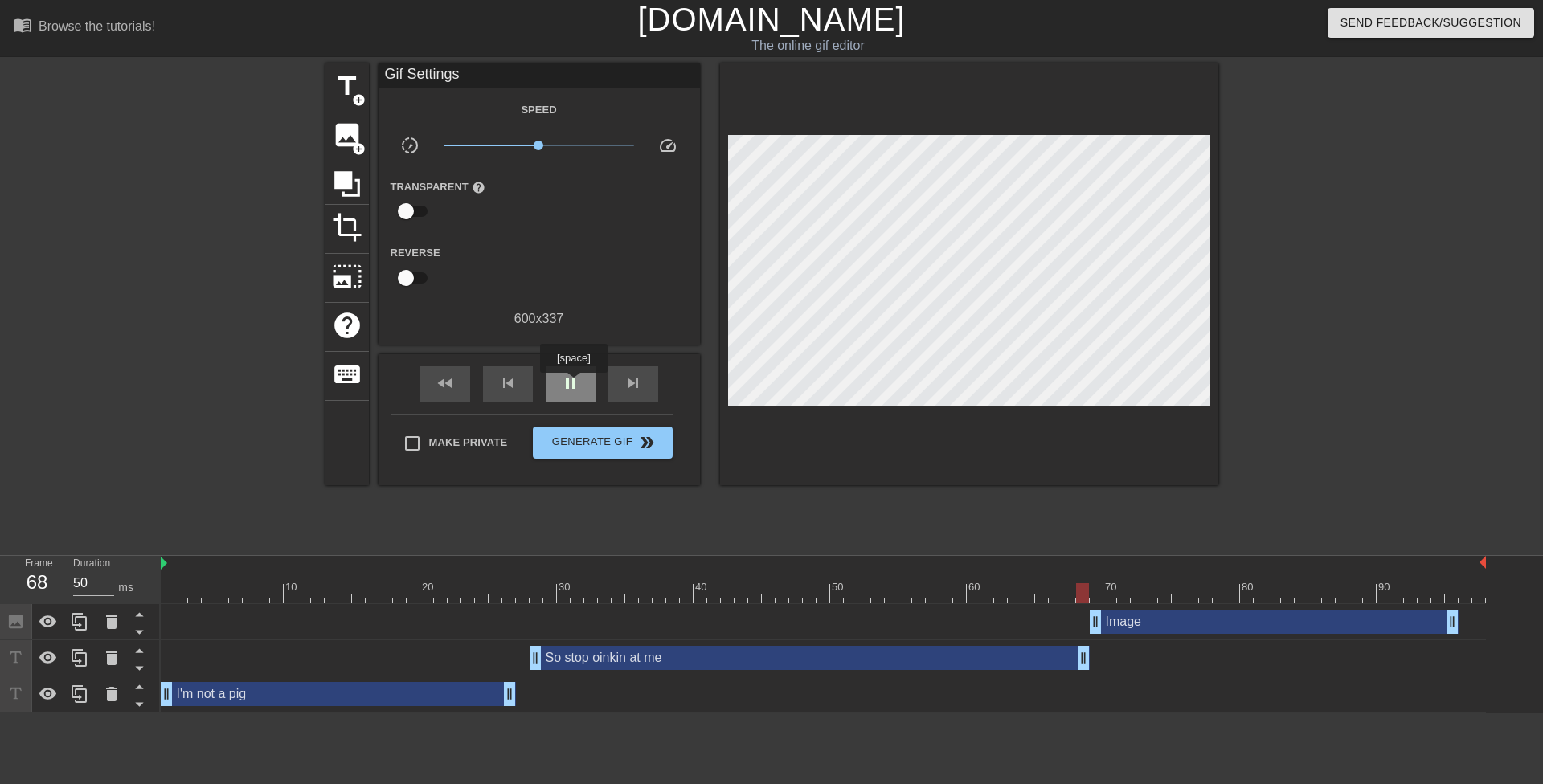
click at [573, 384] on span "pause" at bounding box center [571, 382] width 19 height 19
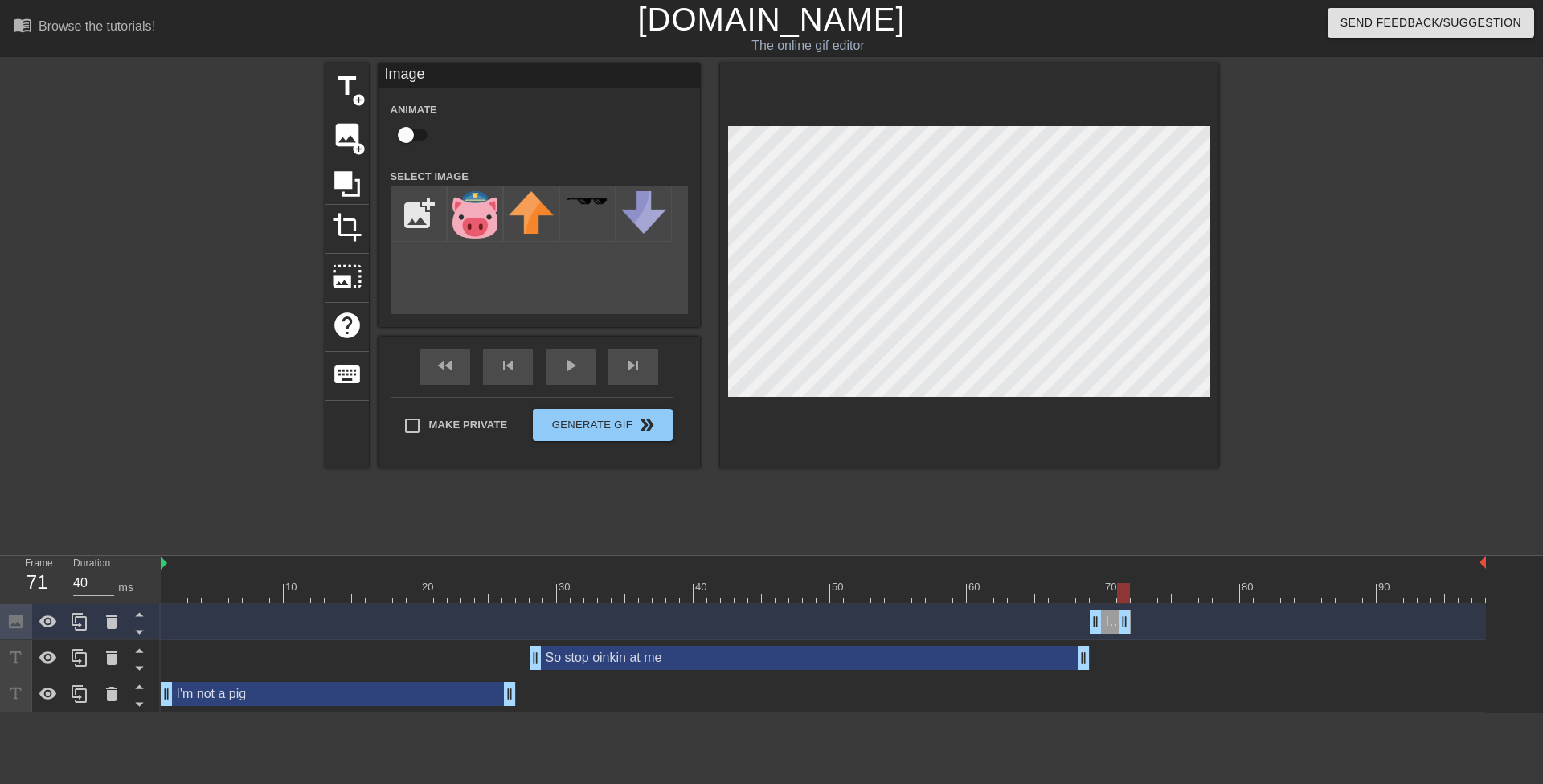
drag, startPoint x: 1456, startPoint y: 625, endPoint x: 1130, endPoint y: 636, distance: 326.2
click at [1130, 636] on div "Image drag_handle drag_handle" at bounding box center [823, 622] width 1326 height 36
click at [467, 226] on img at bounding box center [474, 215] width 45 height 48
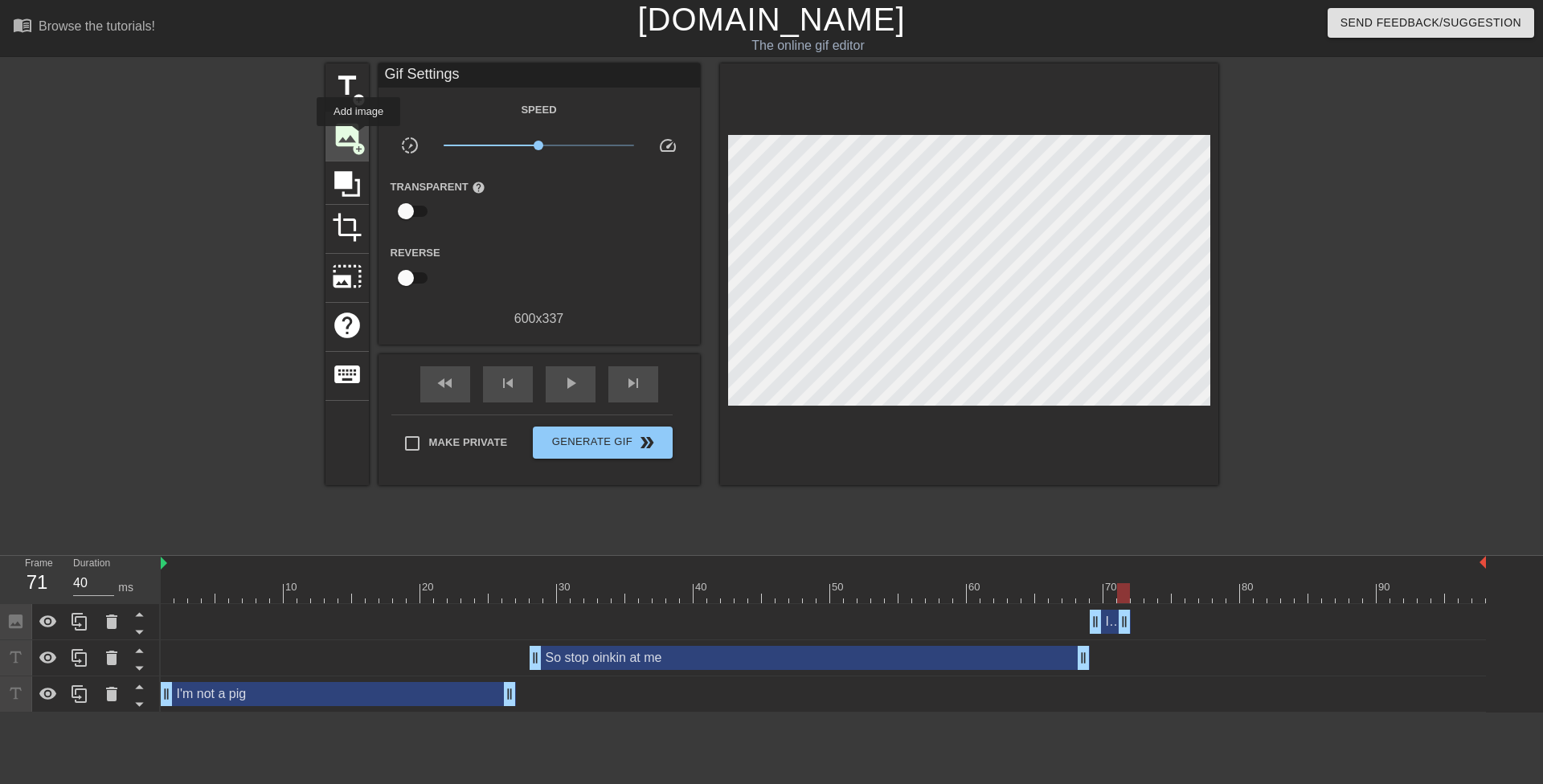
click at [356, 134] on span "image" at bounding box center [347, 135] width 30 height 30
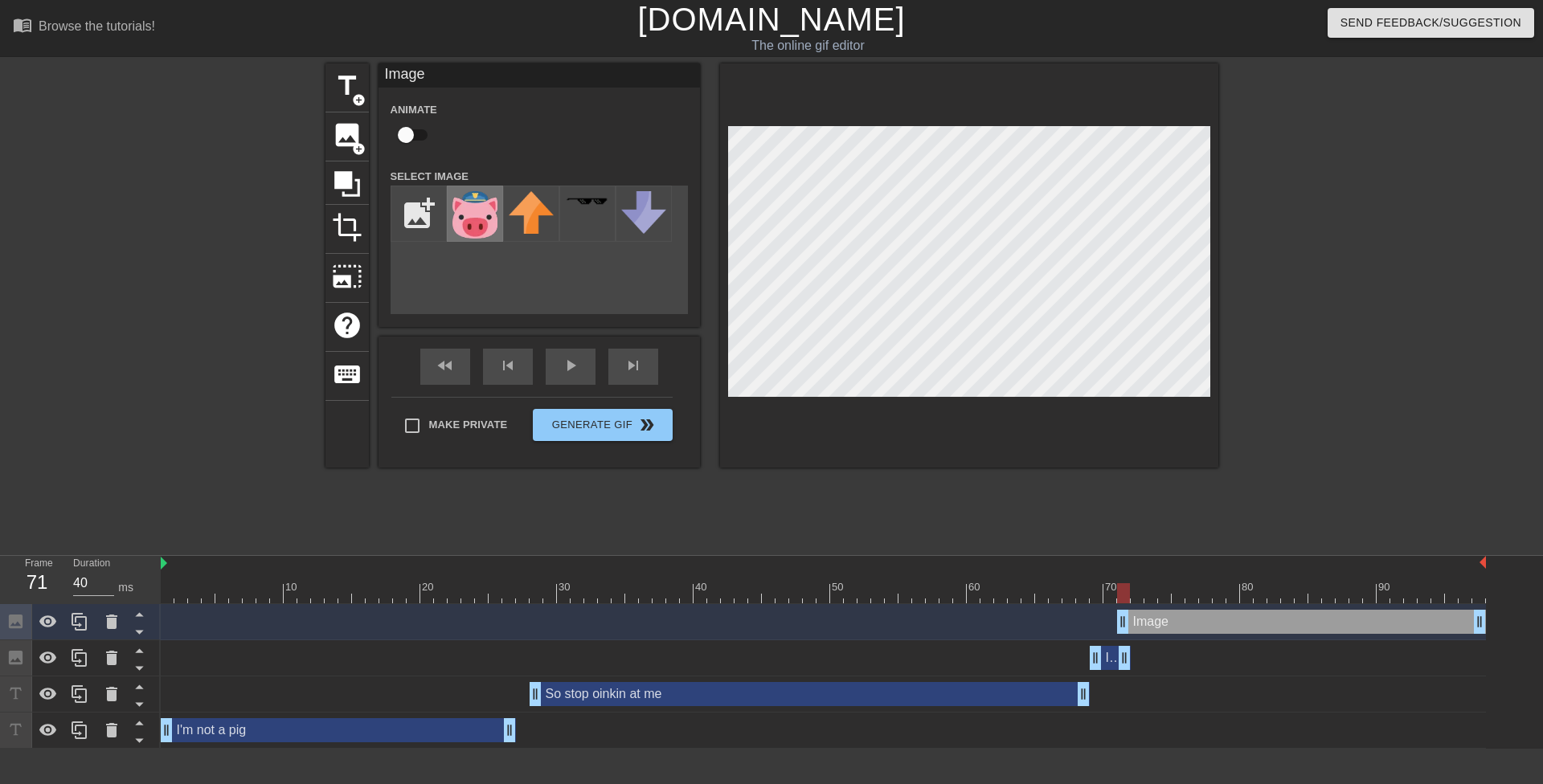
click at [483, 217] on img at bounding box center [474, 215] width 45 height 48
drag, startPoint x: 1126, startPoint y: 623, endPoint x: 1148, endPoint y: 625, distance: 22.1
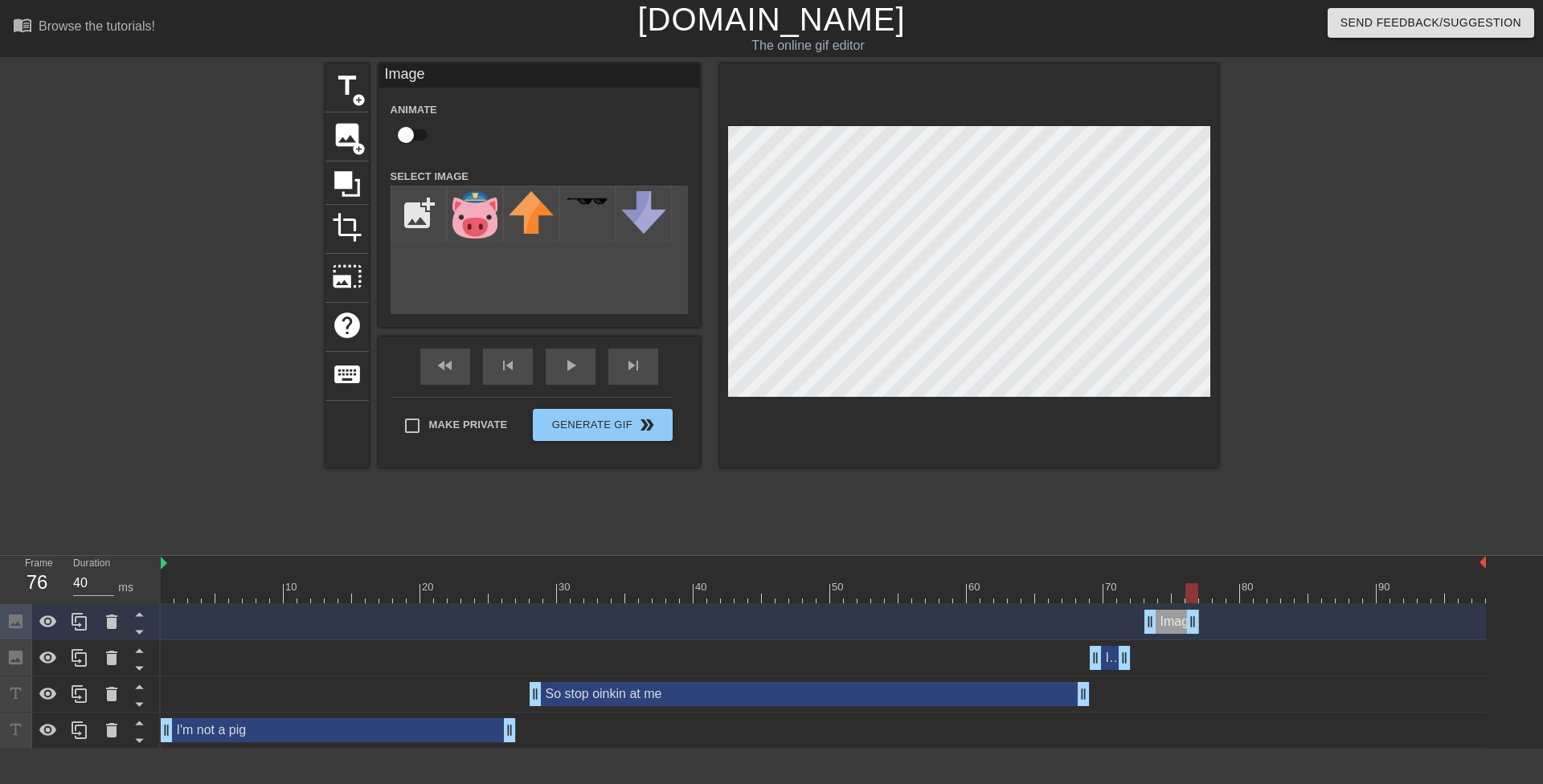
drag, startPoint x: 1477, startPoint y: 620, endPoint x: 1184, endPoint y: 625, distance: 293.0
drag, startPoint x: 1192, startPoint y: 624, endPoint x: 1181, endPoint y: 627, distance: 11.4
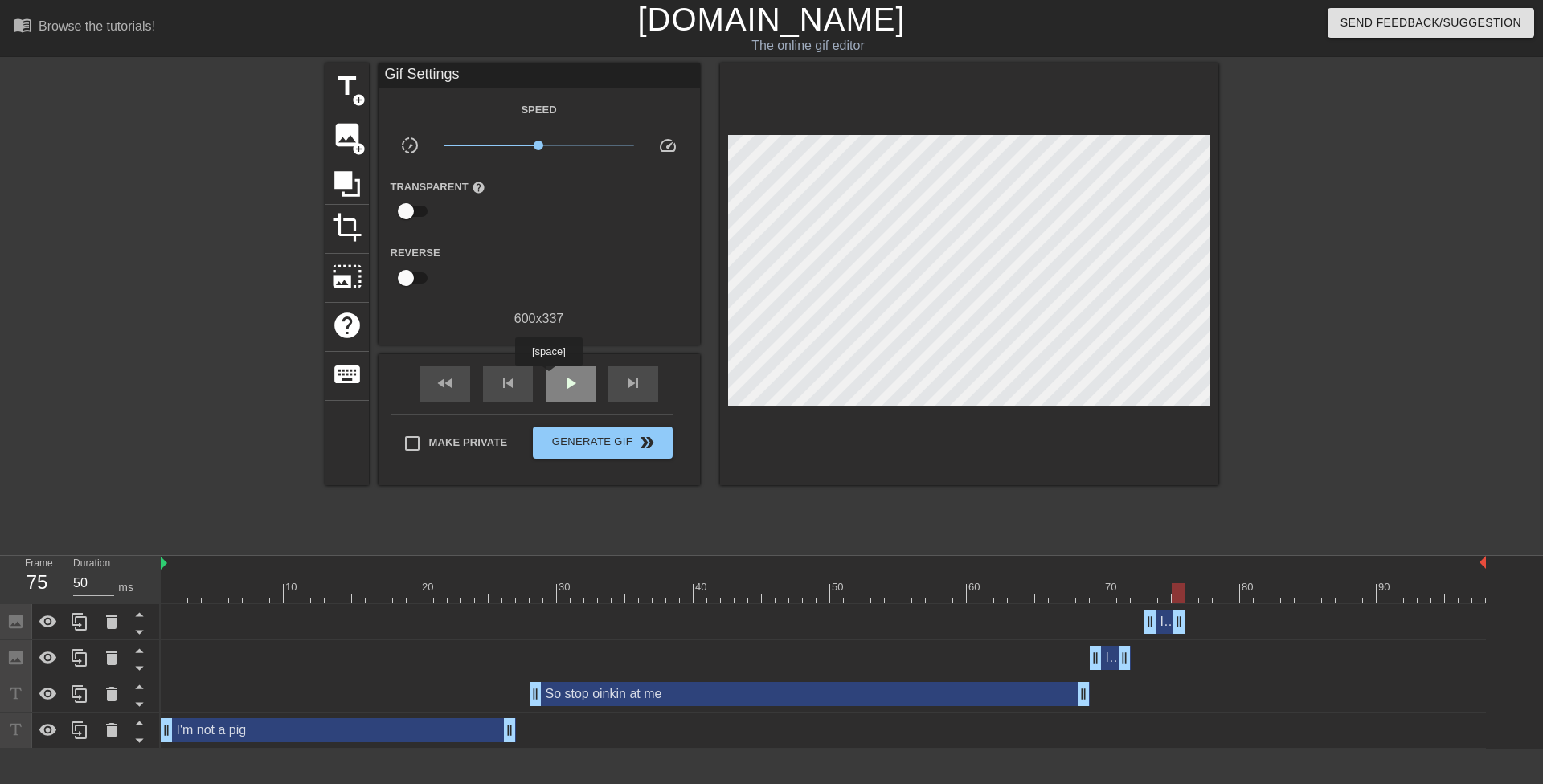
click at [549, 378] on div "play_arrow" at bounding box center [571, 384] width 50 height 36
drag, startPoint x: 557, startPoint y: 380, endPoint x: 506, endPoint y: 356, distance: 56.4
click at [557, 380] on div "pause" at bounding box center [571, 384] width 50 height 36
click at [347, 127] on span "image" at bounding box center [347, 135] width 30 height 30
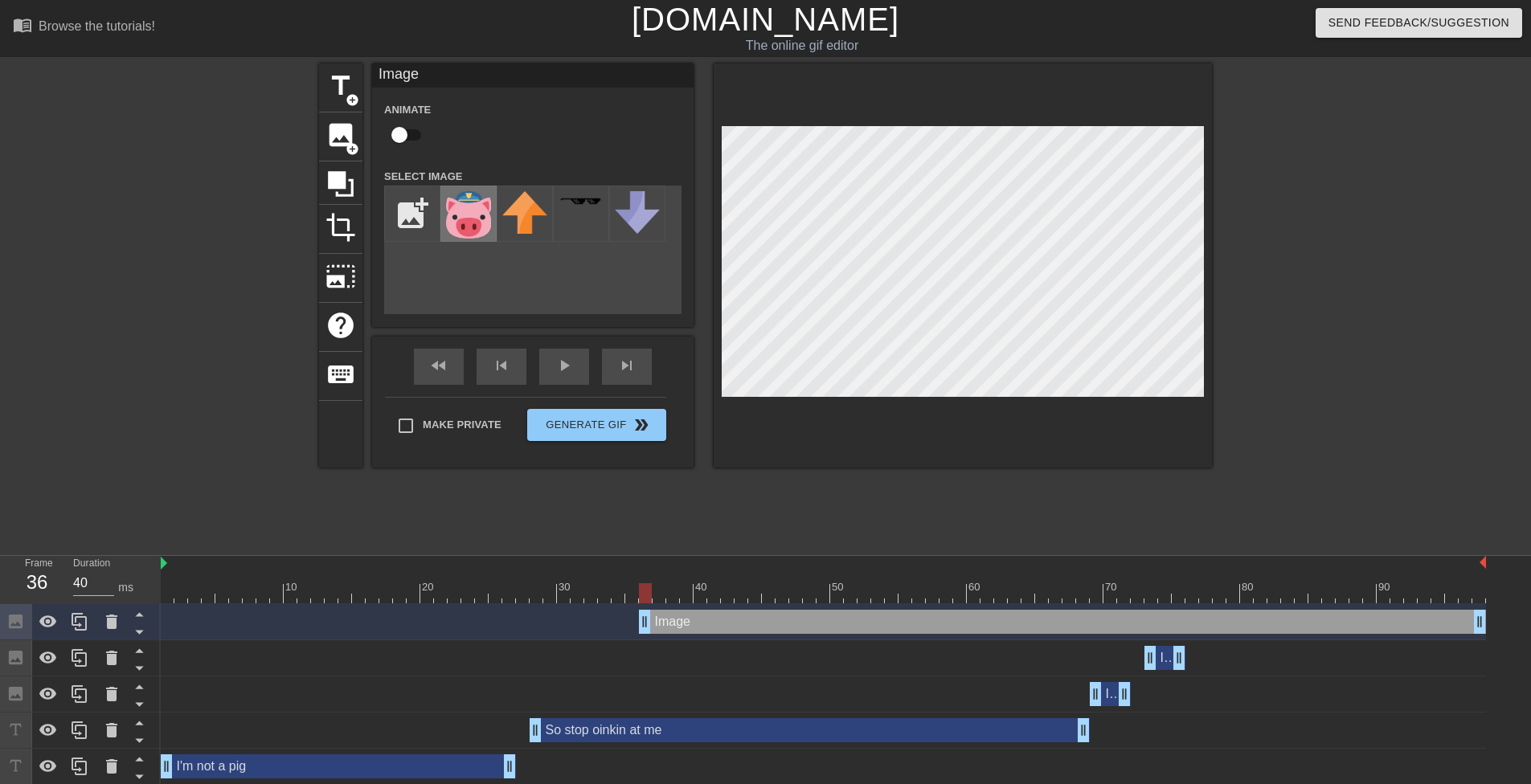
click at [463, 204] on img at bounding box center [468, 215] width 45 height 48
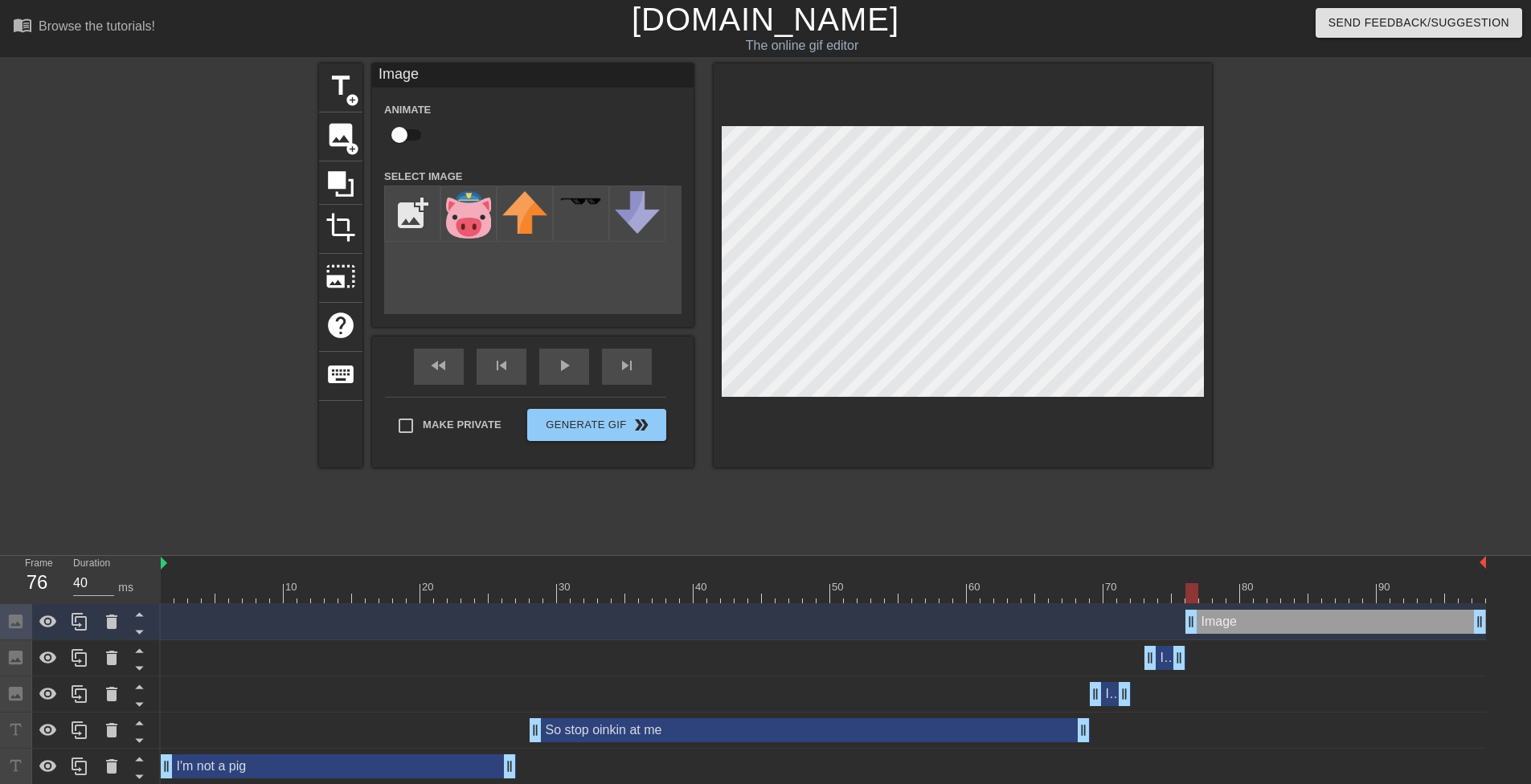
drag, startPoint x: 644, startPoint y: 619, endPoint x: 1185, endPoint y: 637, distance: 541.3
click at [1185, 637] on div "Image drag_handle drag_handle" at bounding box center [823, 622] width 1326 height 36
drag, startPoint x: 1479, startPoint y: 618, endPoint x: 1204, endPoint y: 624, distance: 275.1
click at [1223, 638] on div "Image drag_handle drag_handle" at bounding box center [823, 622] width 1326 height 36
click at [1109, 580] on div "70" at bounding box center [1113, 588] width 15 height 17
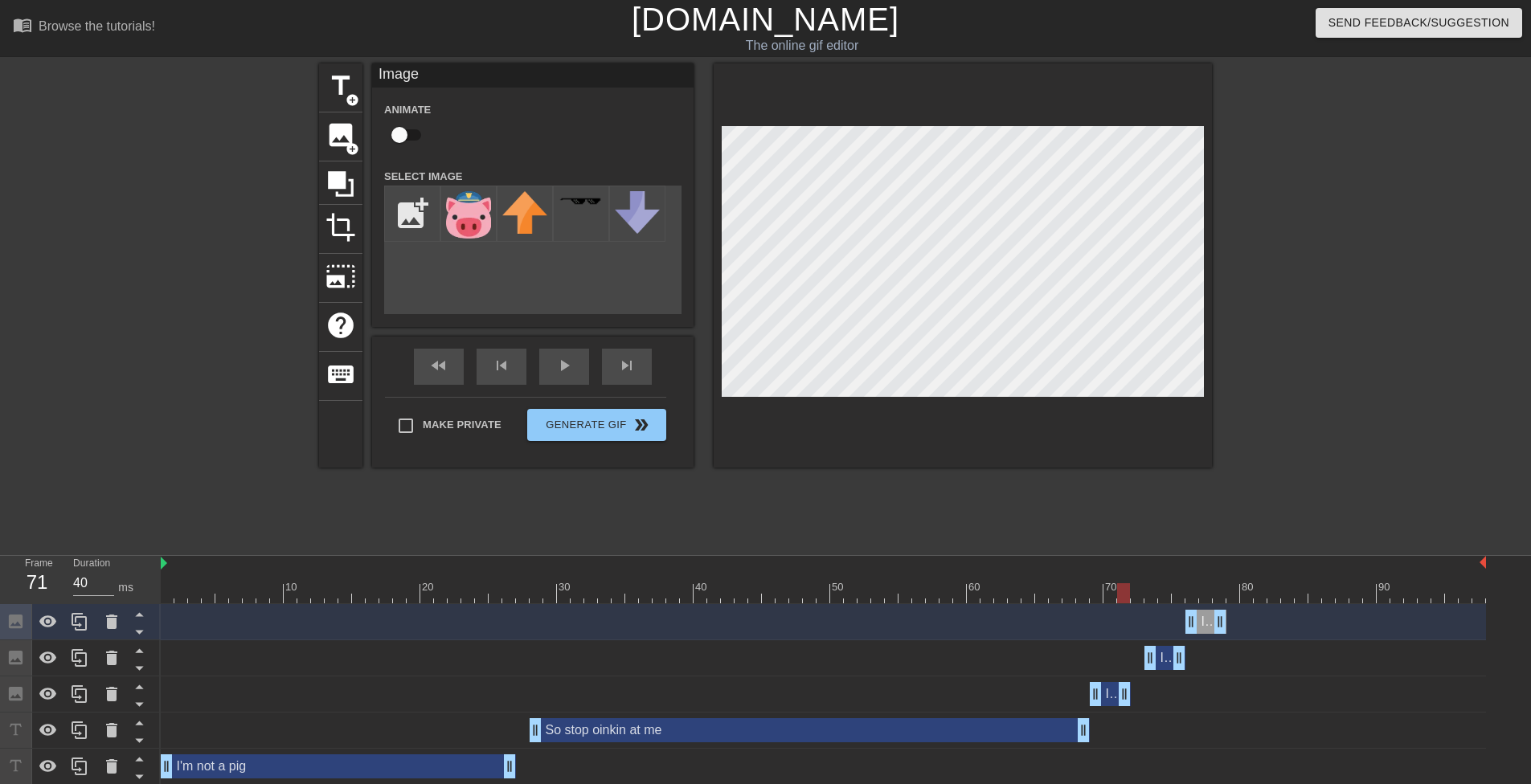
drag, startPoint x: 1107, startPoint y: 583, endPoint x: 1119, endPoint y: 590, distance: 13.9
click at [1119, 590] on div at bounding box center [1124, 593] width 13 height 20
drag, startPoint x: 1126, startPoint y: 591, endPoint x: 1139, endPoint y: 589, distance: 13.2
click at [1139, 589] on div at bounding box center [1137, 593] width 13 height 20
click at [550, 370] on div "play_arrow" at bounding box center [564, 366] width 50 height 36
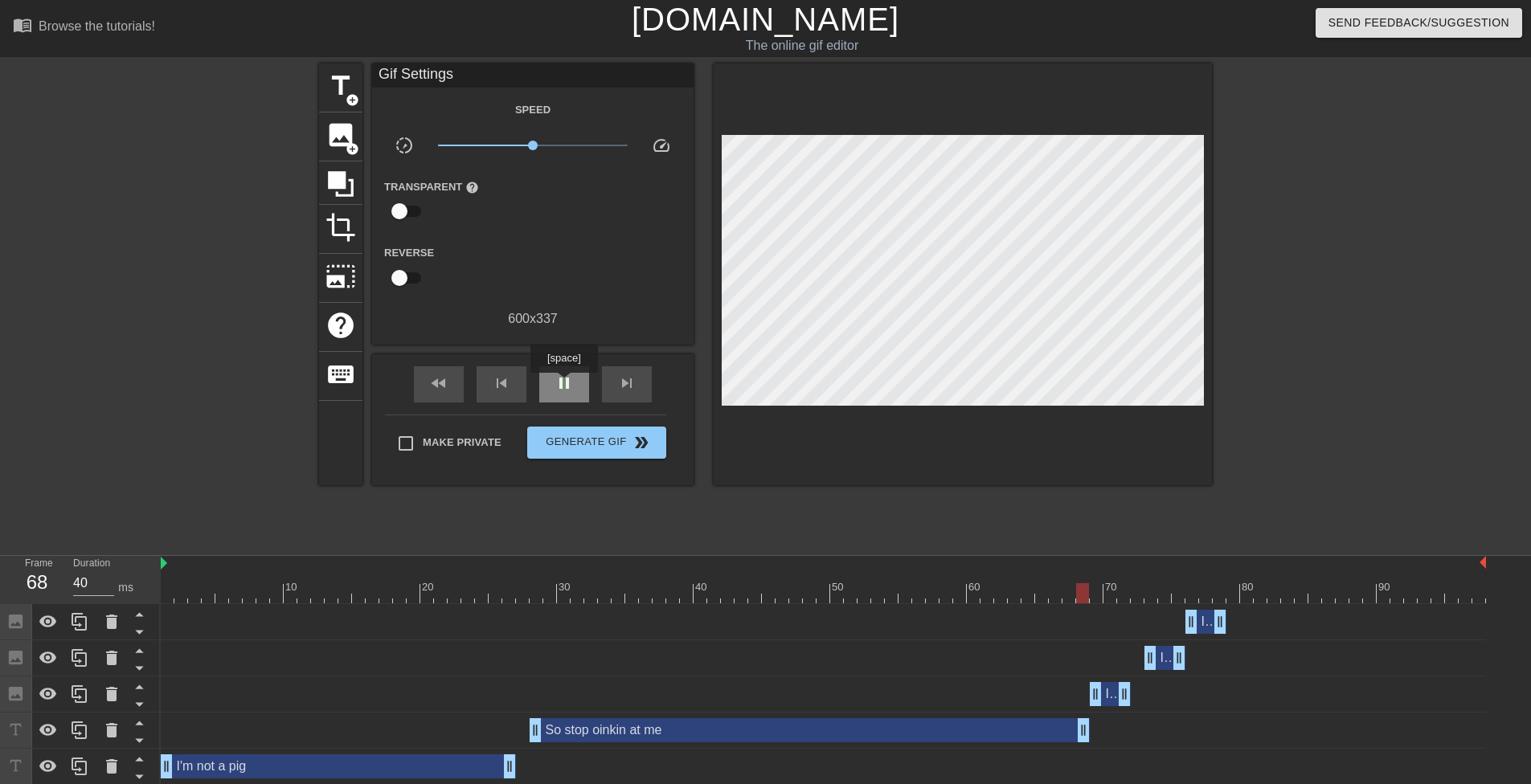
click at [563, 384] on span "pause" at bounding box center [564, 382] width 19 height 19
drag, startPoint x: 1219, startPoint y: 629, endPoint x: 1242, endPoint y: 626, distance: 23.2
click at [815, 557] on div at bounding box center [823, 564] width 1326 height 17
click at [327, 138] on span "image" at bounding box center [340, 135] width 30 height 30
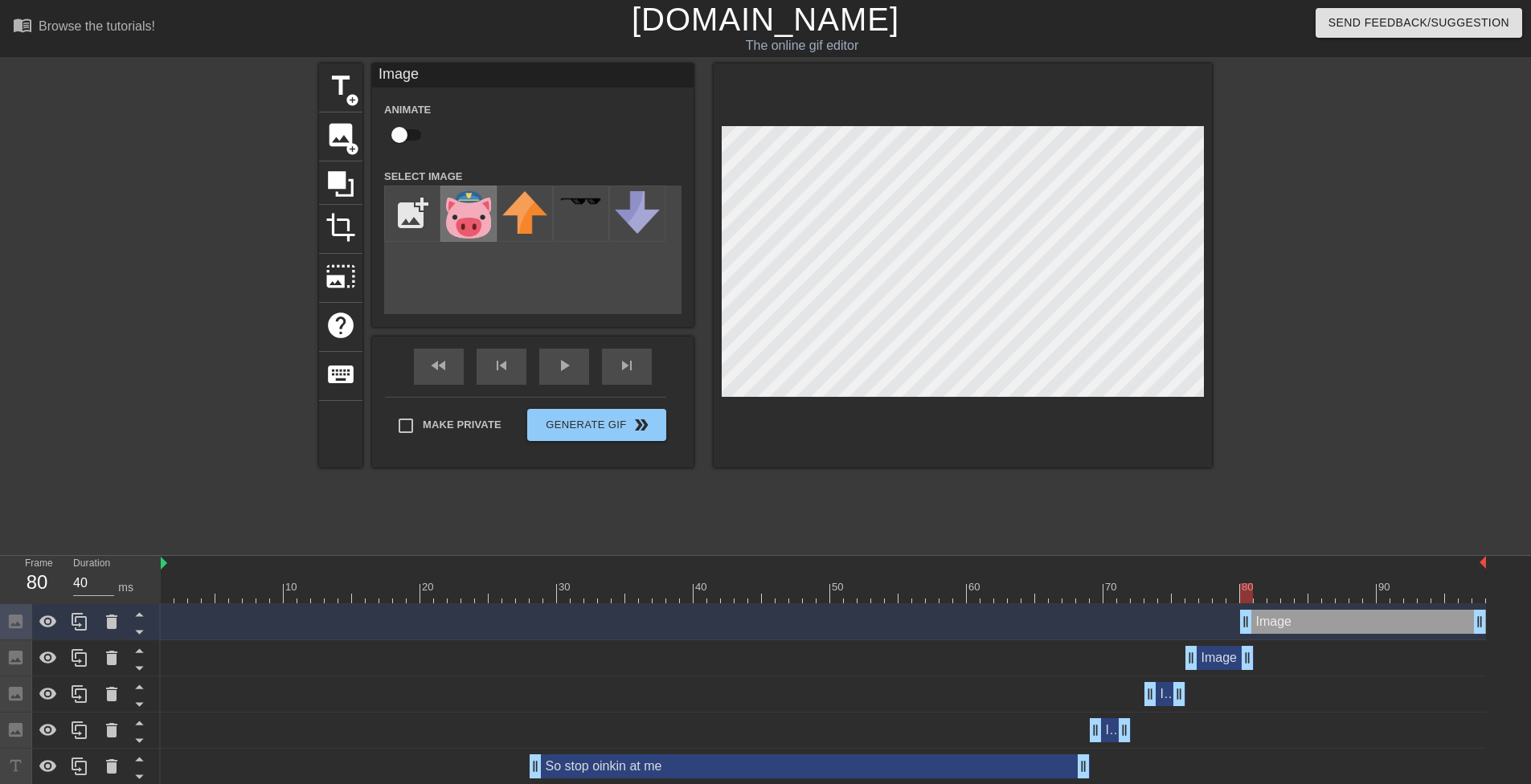
click at [470, 226] on img at bounding box center [468, 215] width 45 height 48
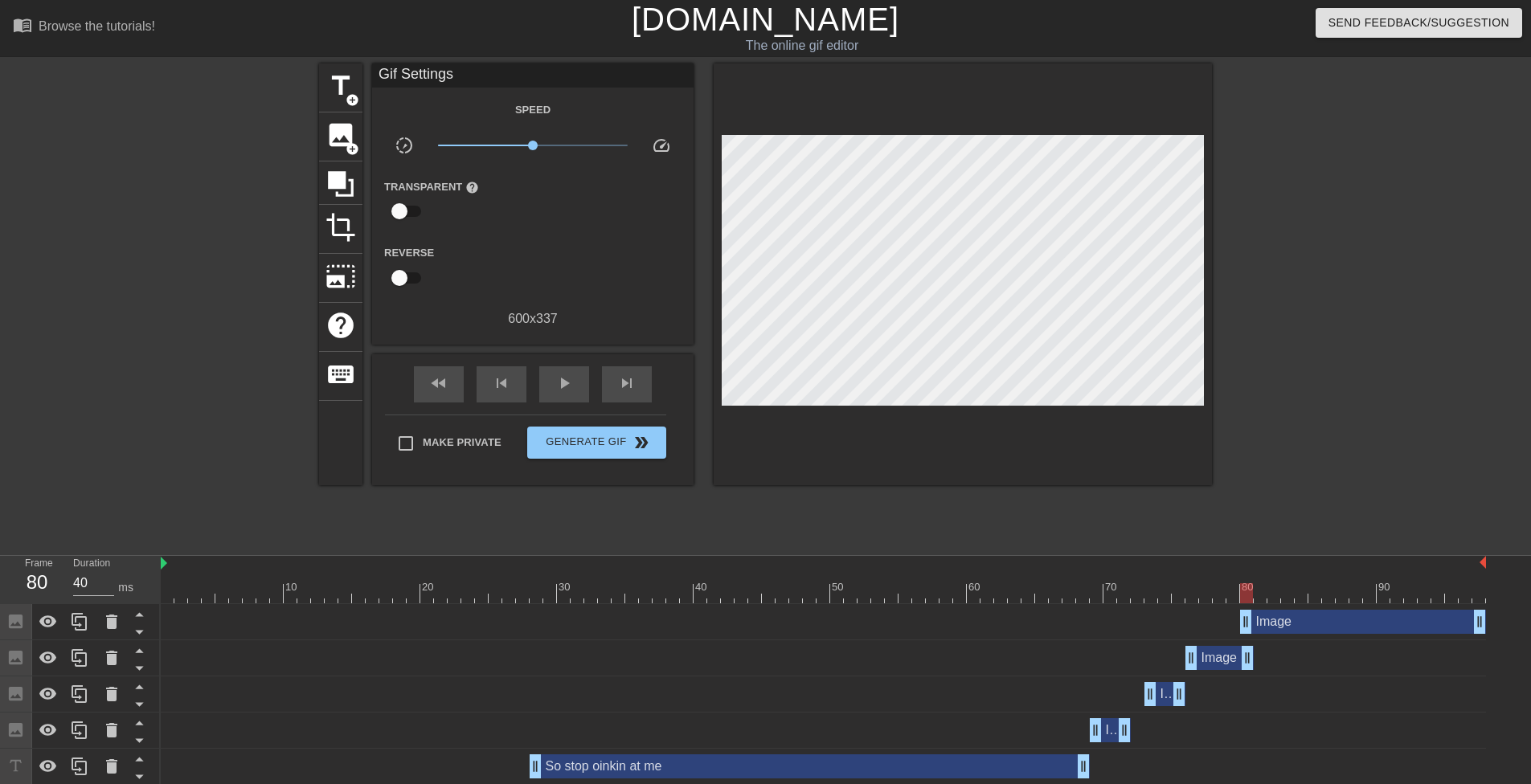
click at [1318, 337] on div at bounding box center [1351, 304] width 241 height 482
drag, startPoint x: 1248, startPoint y: 625, endPoint x: 1287, endPoint y: 624, distance: 39.0
drag, startPoint x: 1472, startPoint y: 622, endPoint x: 1293, endPoint y: 633, distance: 179.3
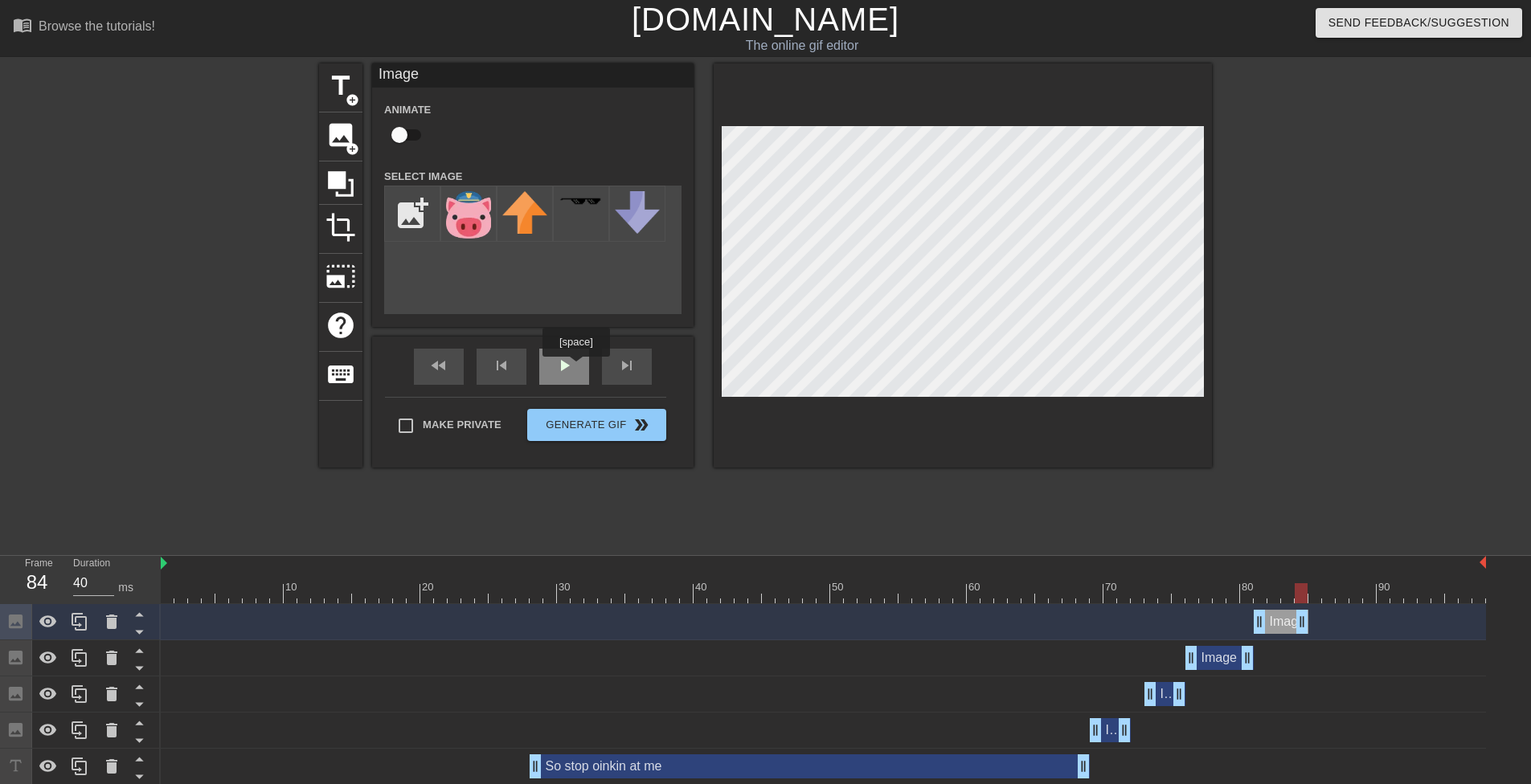
click at [575, 368] on div "play_arrow" at bounding box center [564, 366] width 50 height 36
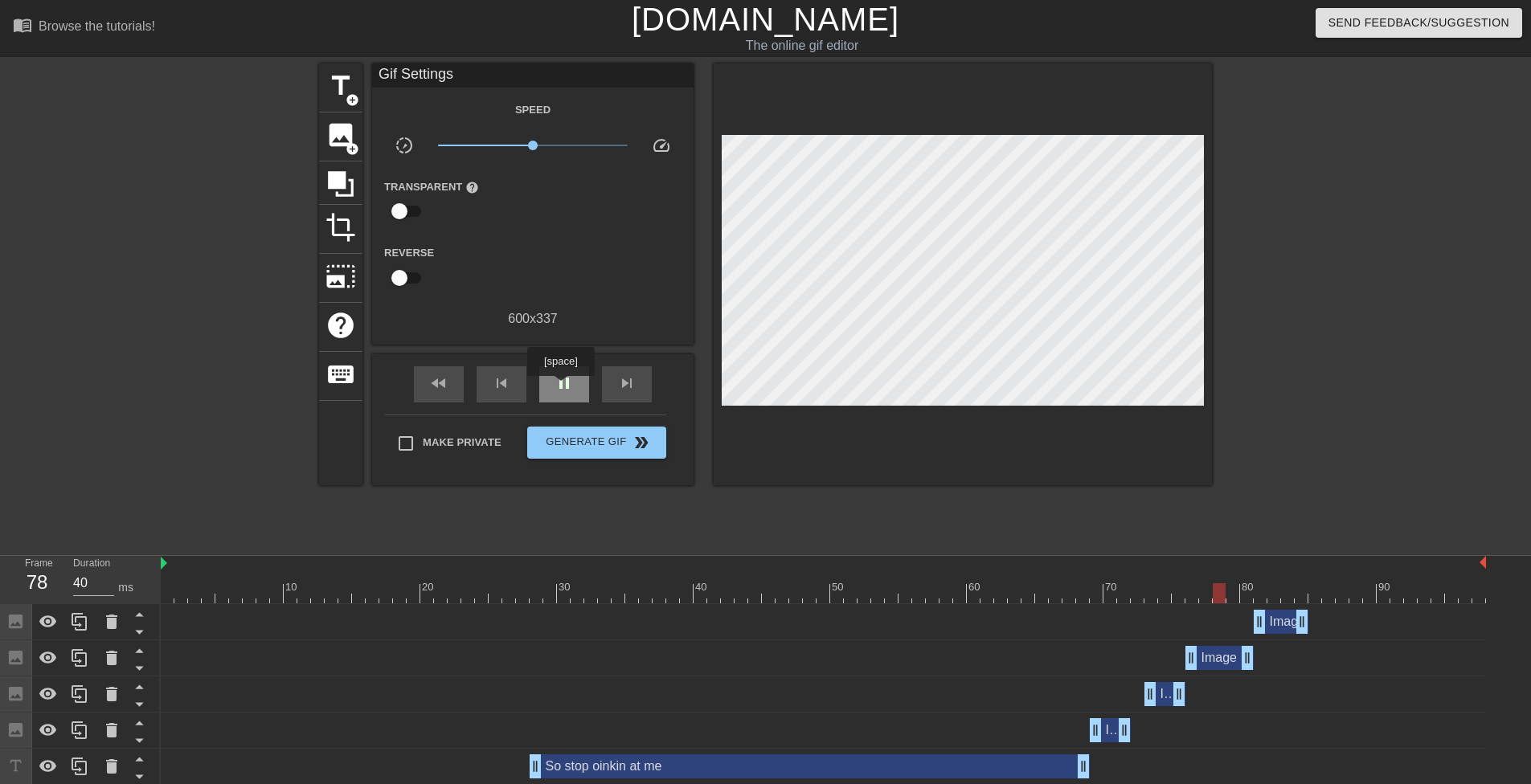
click at [560, 387] on span "pause" at bounding box center [564, 382] width 19 height 19
click at [338, 149] on div "image add_circle" at bounding box center [340, 137] width 43 height 49
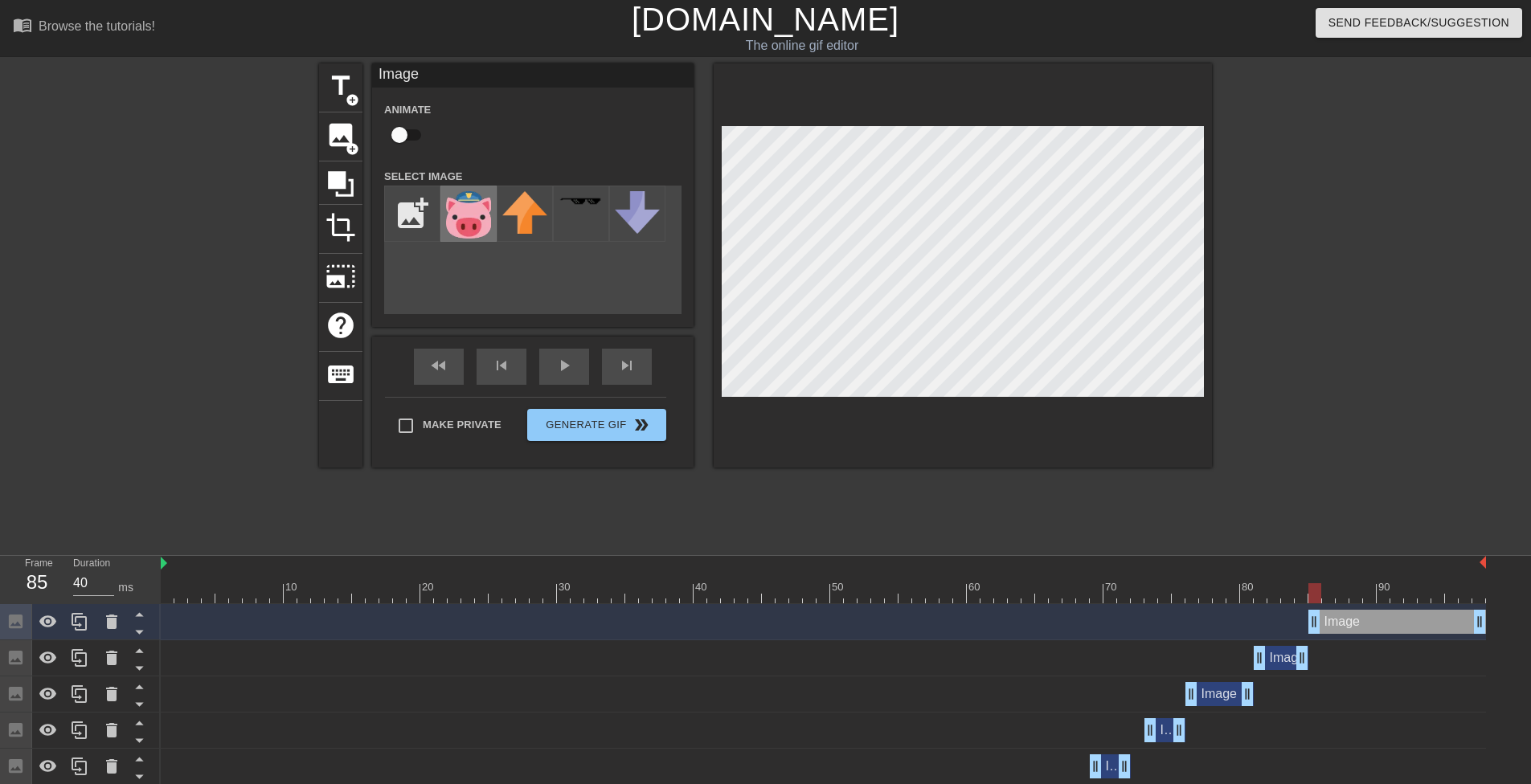
click at [478, 224] on img at bounding box center [468, 215] width 45 height 48
drag, startPoint x: 1484, startPoint y: 625, endPoint x: 1357, endPoint y: 620, distance: 127.1
click at [1317, 319] on div at bounding box center [1351, 304] width 241 height 482
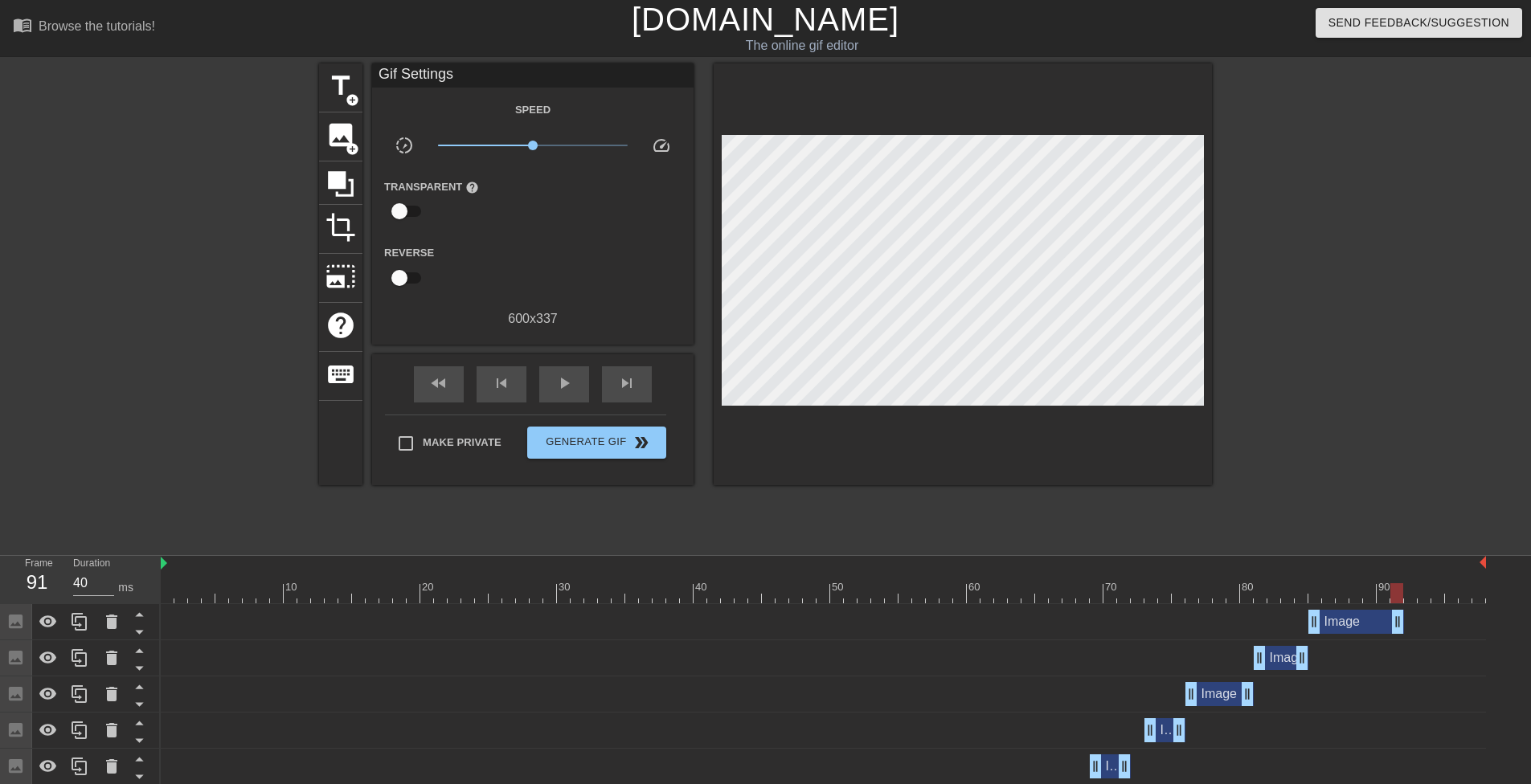
drag, startPoint x: 1362, startPoint y: 625, endPoint x: 1401, endPoint y: 615, distance: 40.3
click at [542, 379] on div "play_arrow" at bounding box center [564, 384] width 50 height 36
click at [552, 386] on div "pause" at bounding box center [564, 384] width 50 height 36
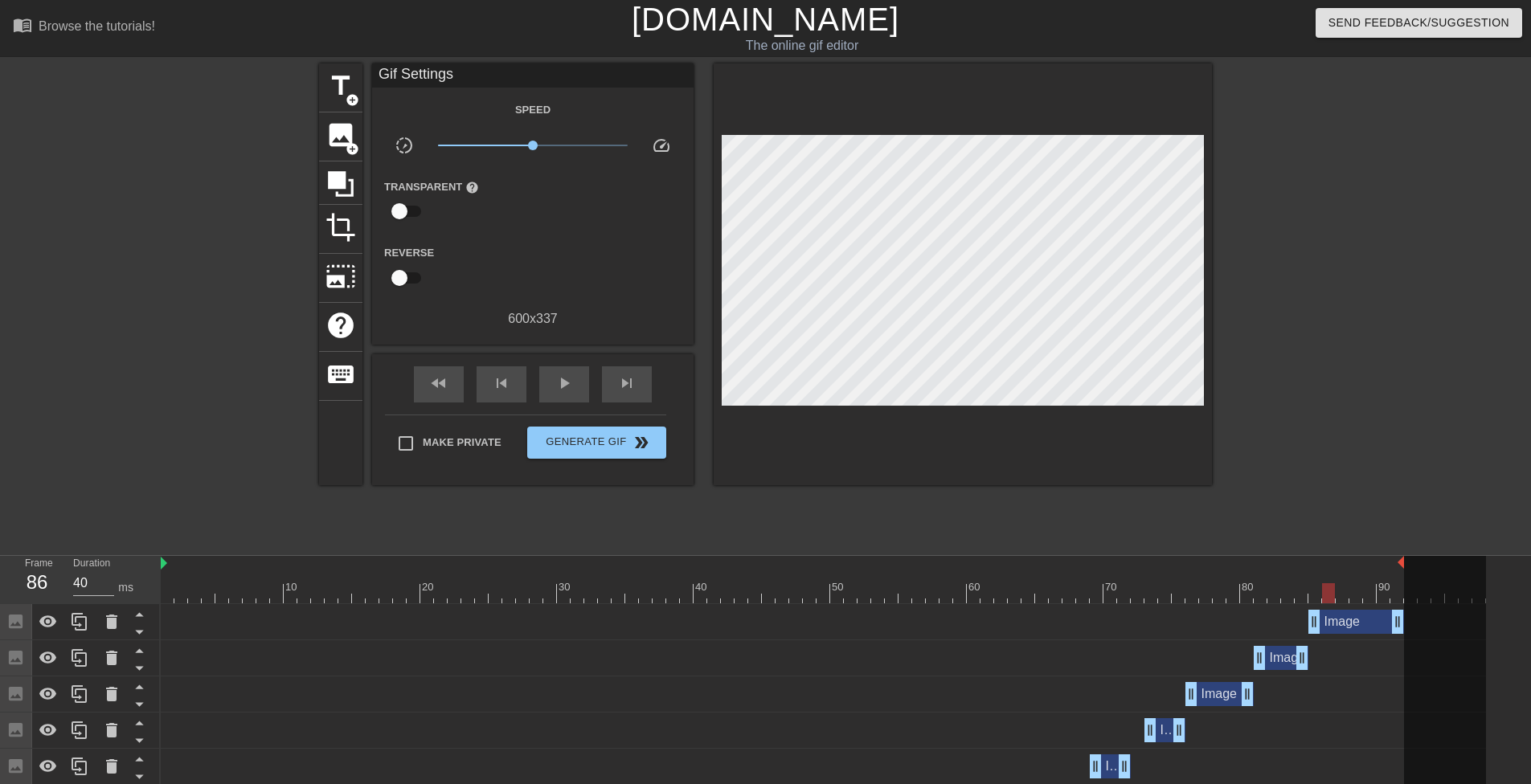
drag, startPoint x: 1482, startPoint y: 558, endPoint x: 1405, endPoint y: 563, distance: 77.2
click at [1405, 563] on div "10 20 30 40 50 60 70 80 90" at bounding box center [823, 580] width 1326 height 48
click at [578, 391] on div "play_arrow" at bounding box center [564, 384] width 50 height 36
click at [1350, 625] on div "Image drag_handle drag_handle" at bounding box center [1356, 622] width 95 height 24
click at [547, 363] on div "fast_rewind skip_previous pause skip_next" at bounding box center [533, 384] width 262 height 61
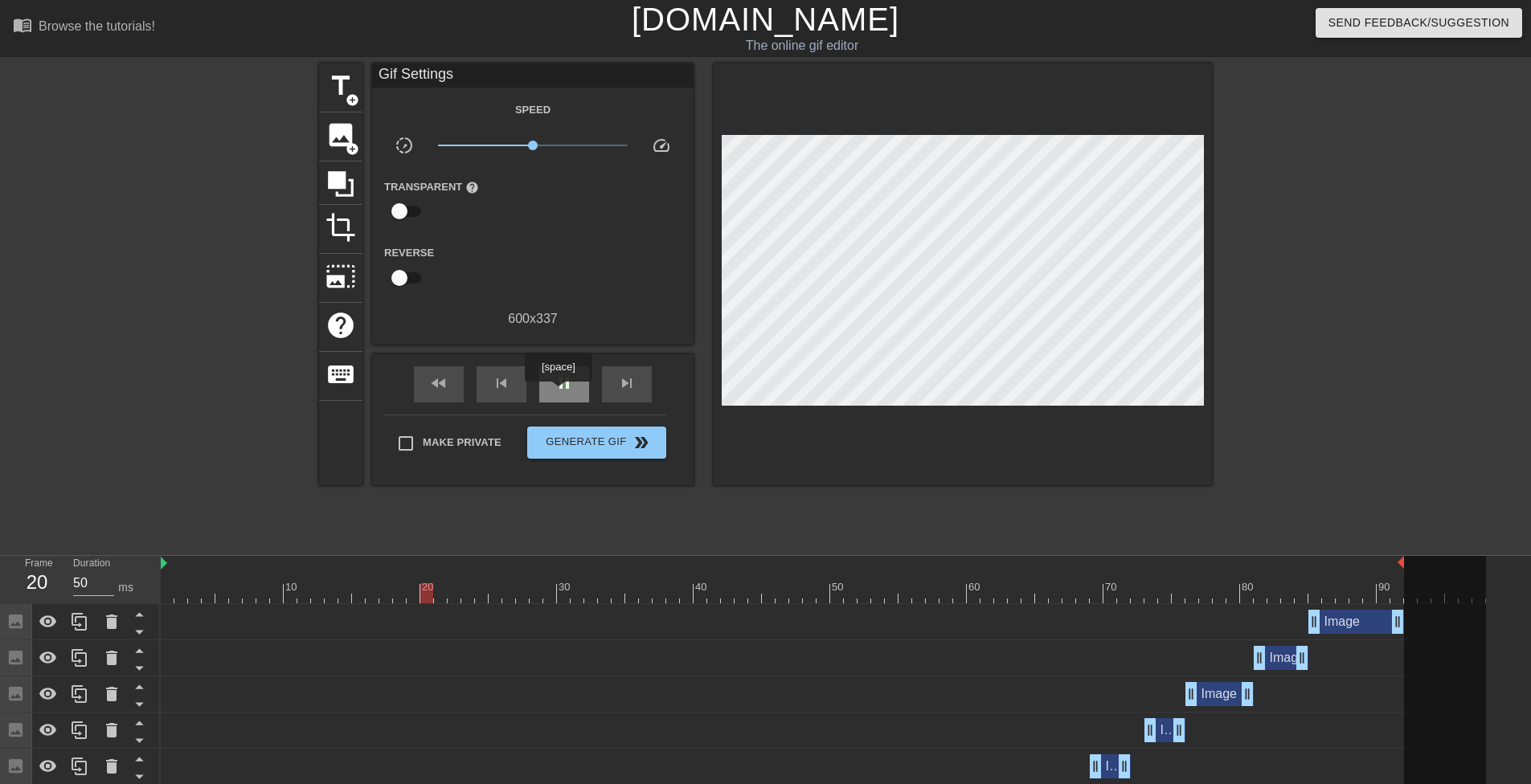
type input "40"
click at [558, 392] on div "pause" at bounding box center [564, 384] width 50 height 36
click at [1348, 623] on div "Image drag_handle drag_handle" at bounding box center [1356, 622] width 95 height 24
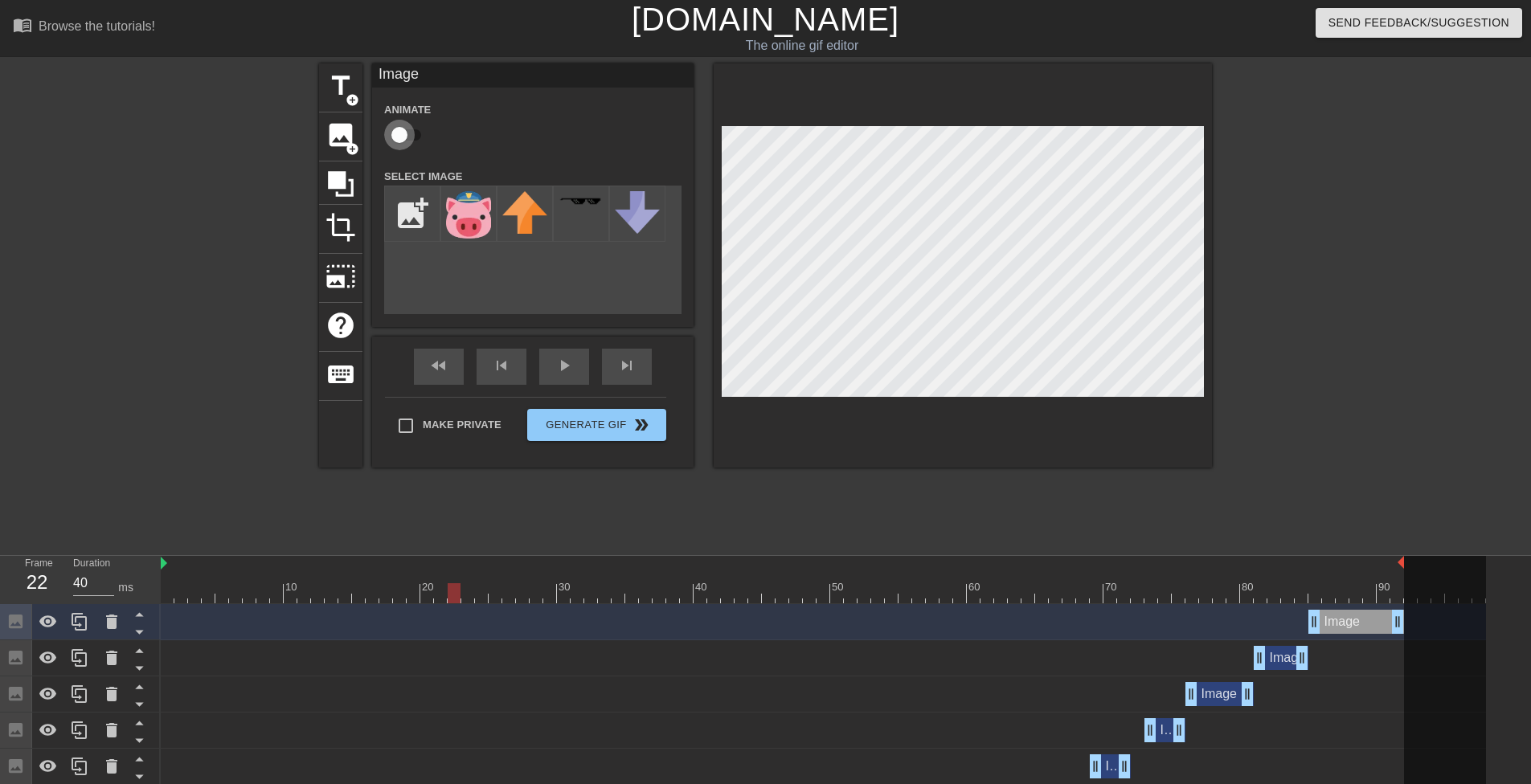
click at [404, 137] on input "checkbox" at bounding box center [399, 135] width 92 height 30
click at [404, 137] on input "checkbox" at bounding box center [415, 135] width 92 height 30
checkbox input "false"
click at [1352, 631] on div "Image drag_handle drag_handle" at bounding box center [1356, 622] width 95 height 24
click at [1359, 631] on div "Image drag_handle drag_handle" at bounding box center [1356, 622] width 95 height 24
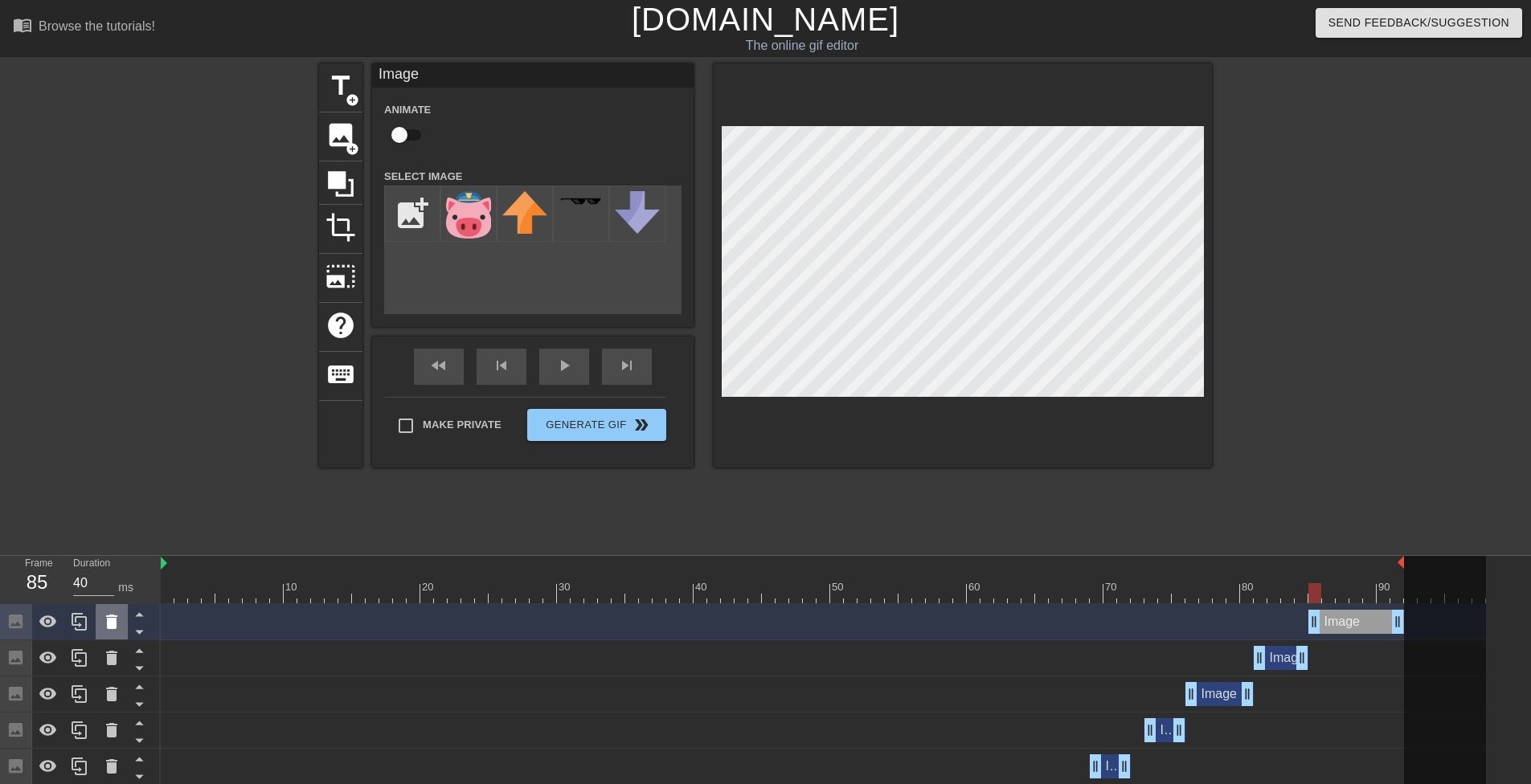
click at [103, 621] on icon at bounding box center [111, 622] width 19 height 19
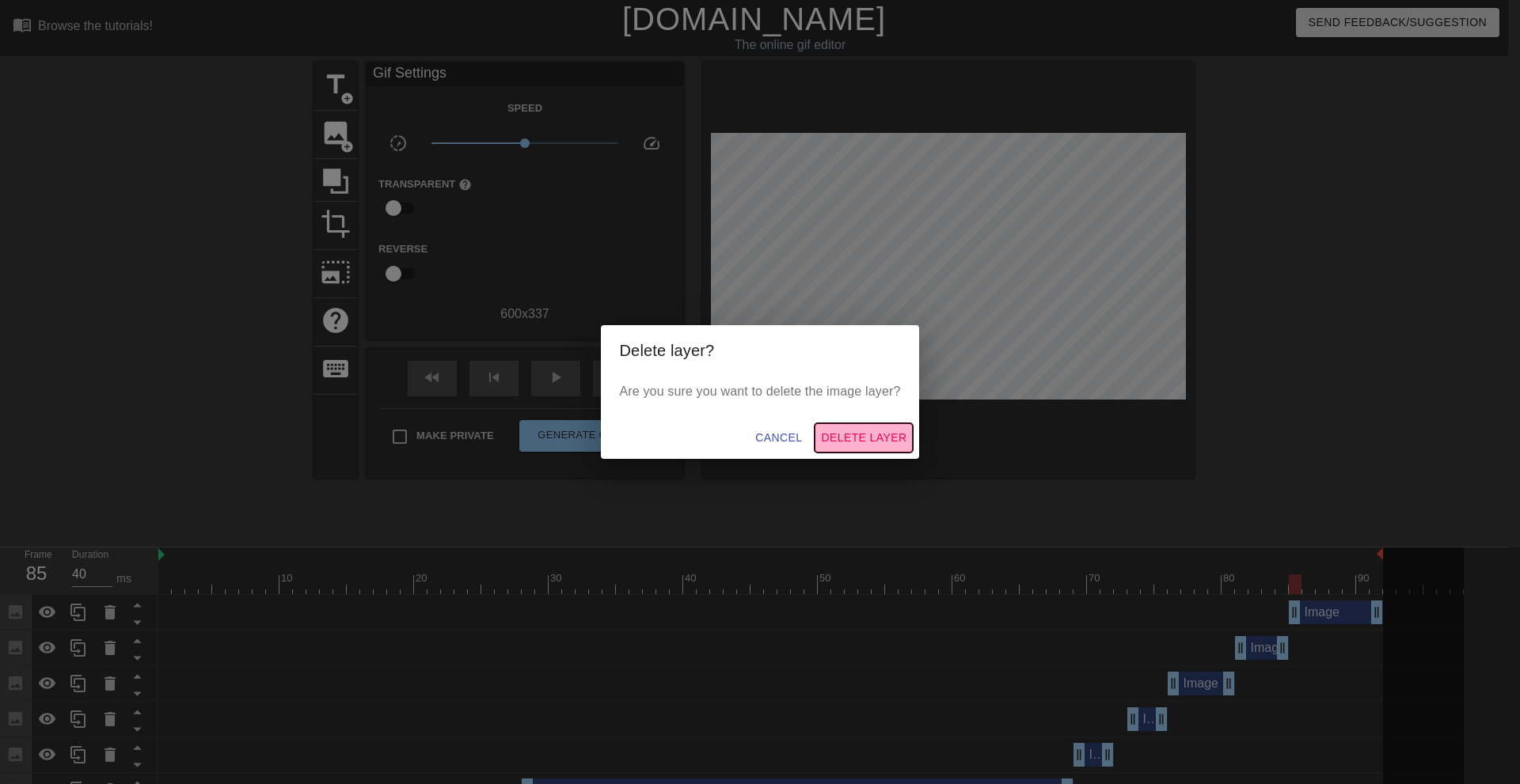
click at [853, 437] on span "Delete Layer" at bounding box center [864, 438] width 86 height 20
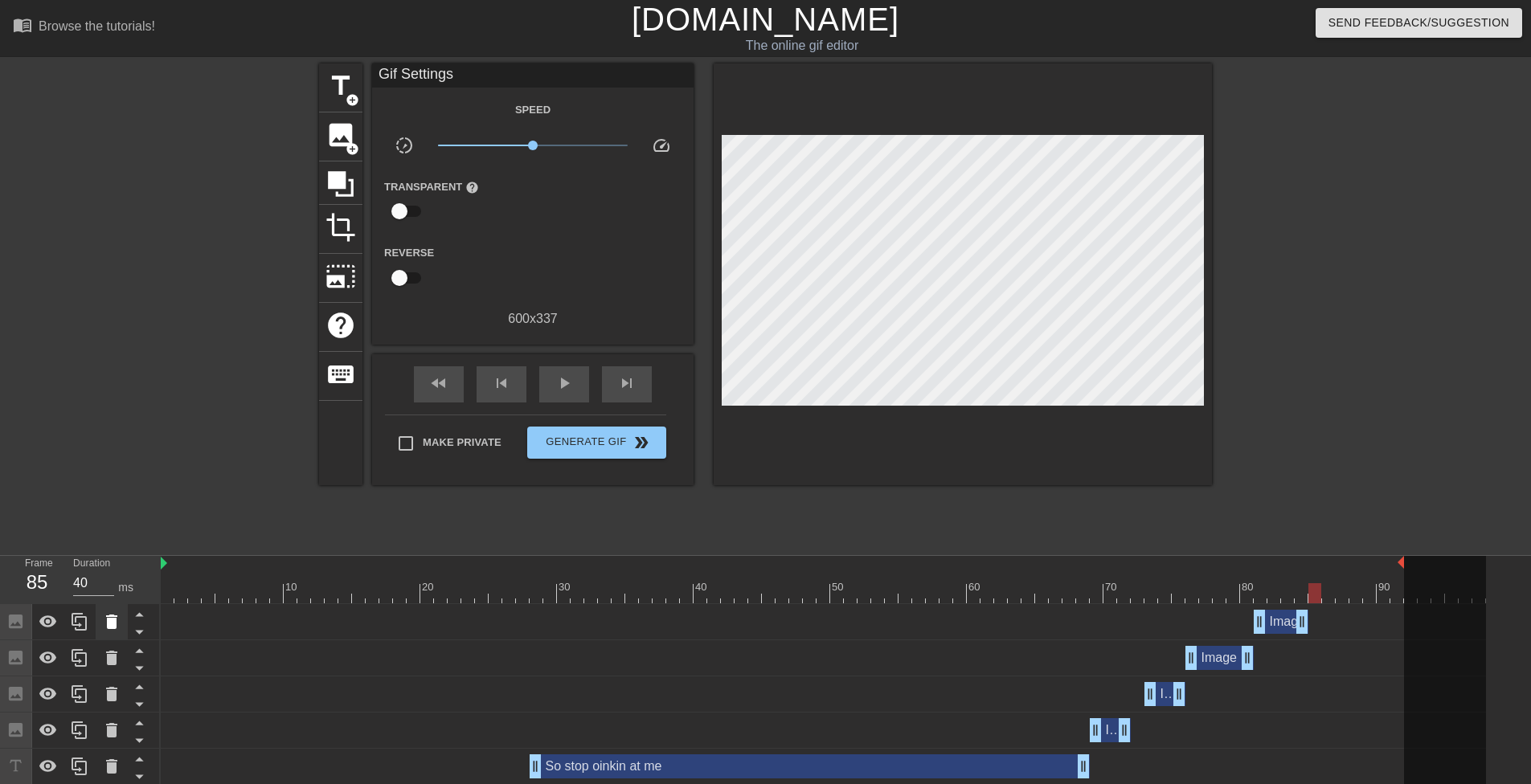
click at [117, 621] on icon at bounding box center [111, 622] width 19 height 19
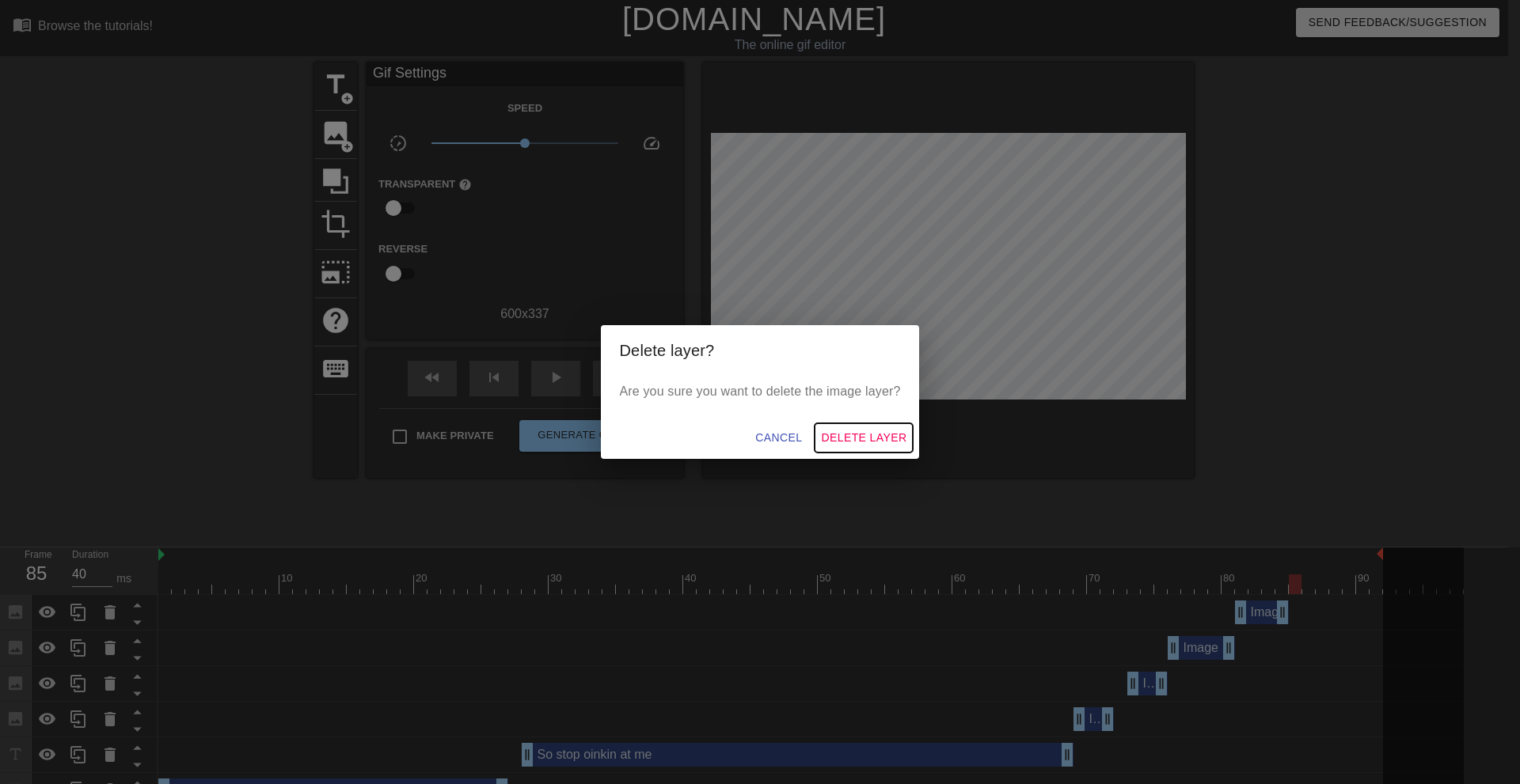
click at [868, 437] on span "Delete Layer" at bounding box center [864, 438] width 86 height 20
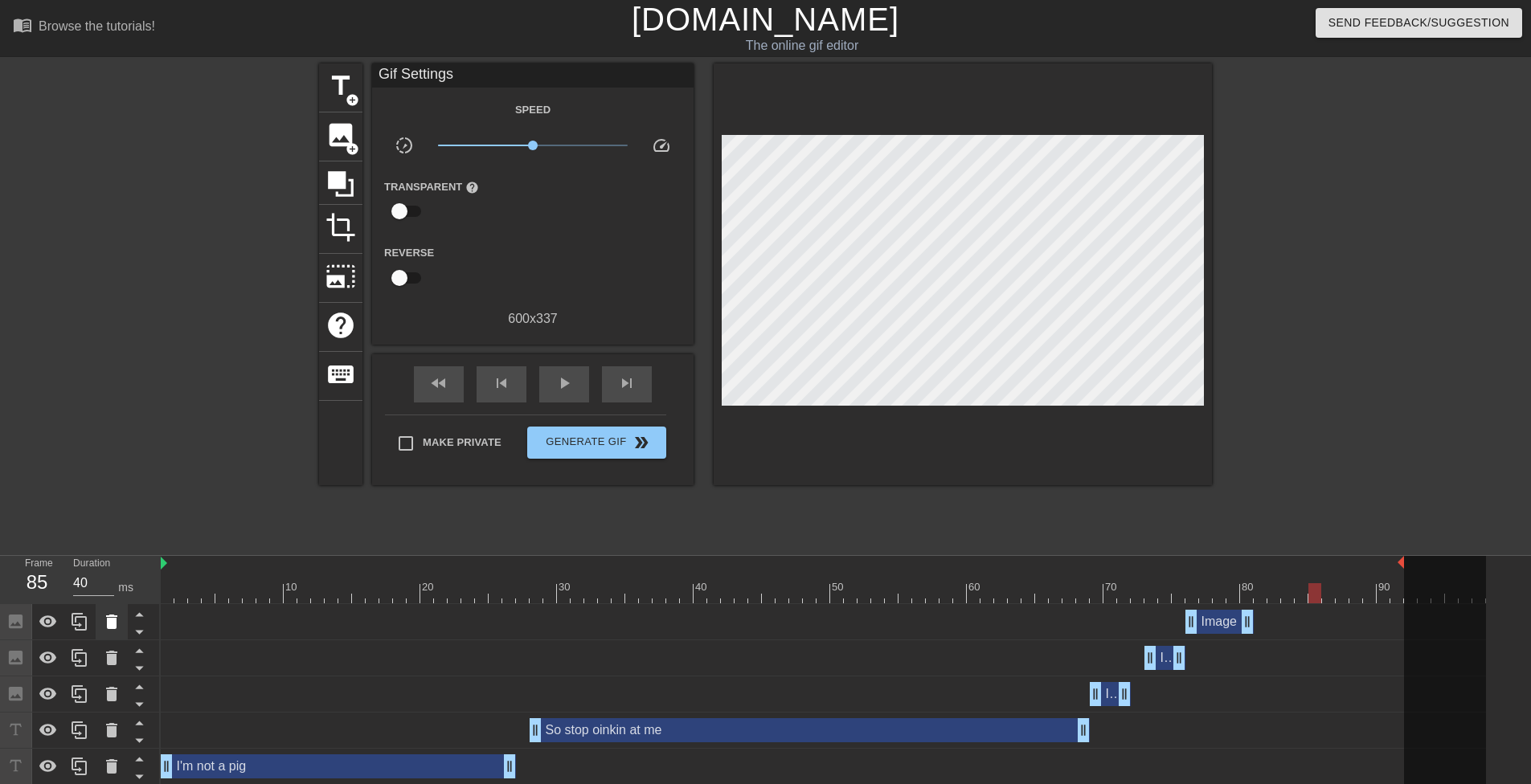
click at [100, 625] on div at bounding box center [111, 622] width 32 height 36
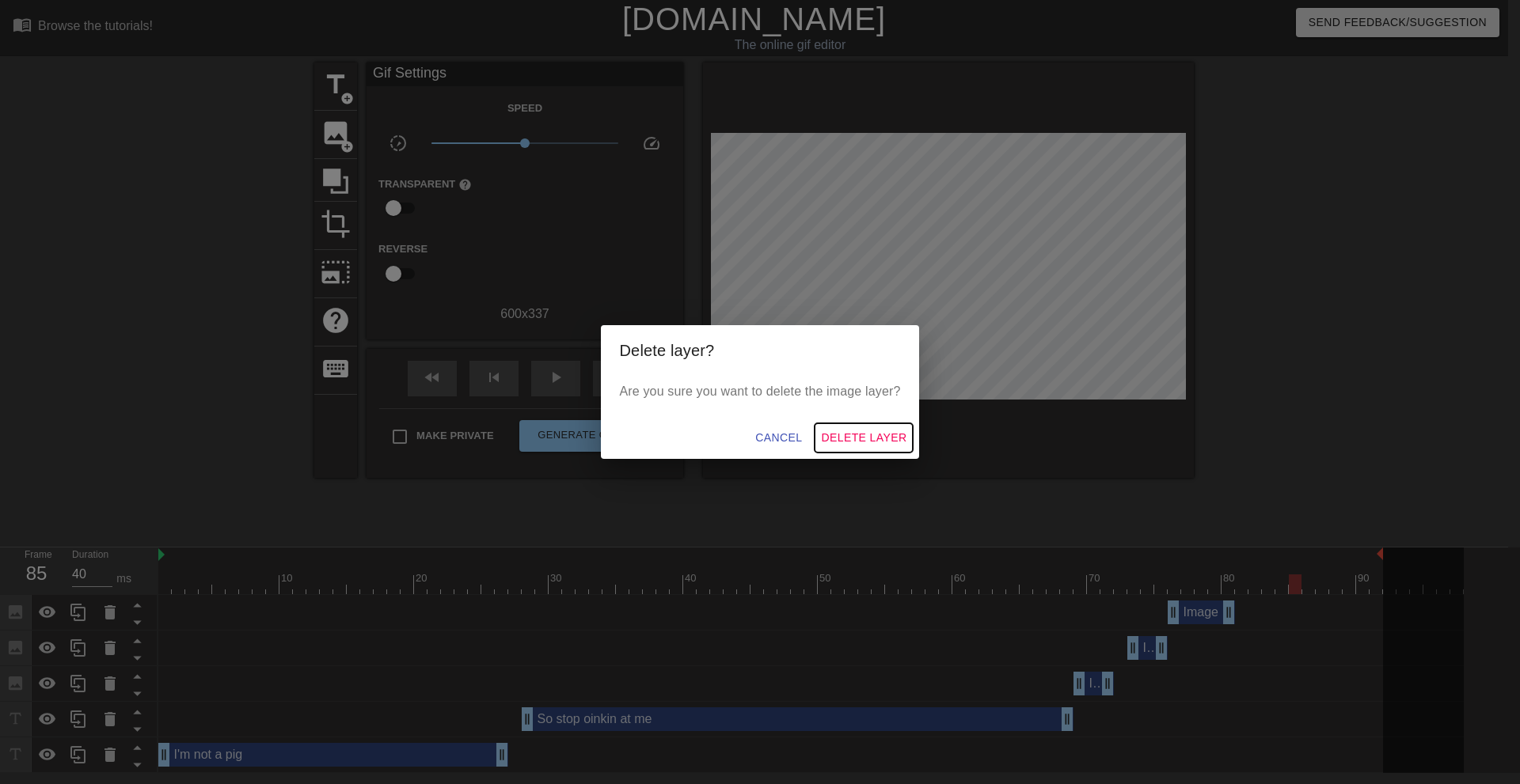
click at [890, 434] on span "Delete Layer" at bounding box center [864, 438] width 86 height 20
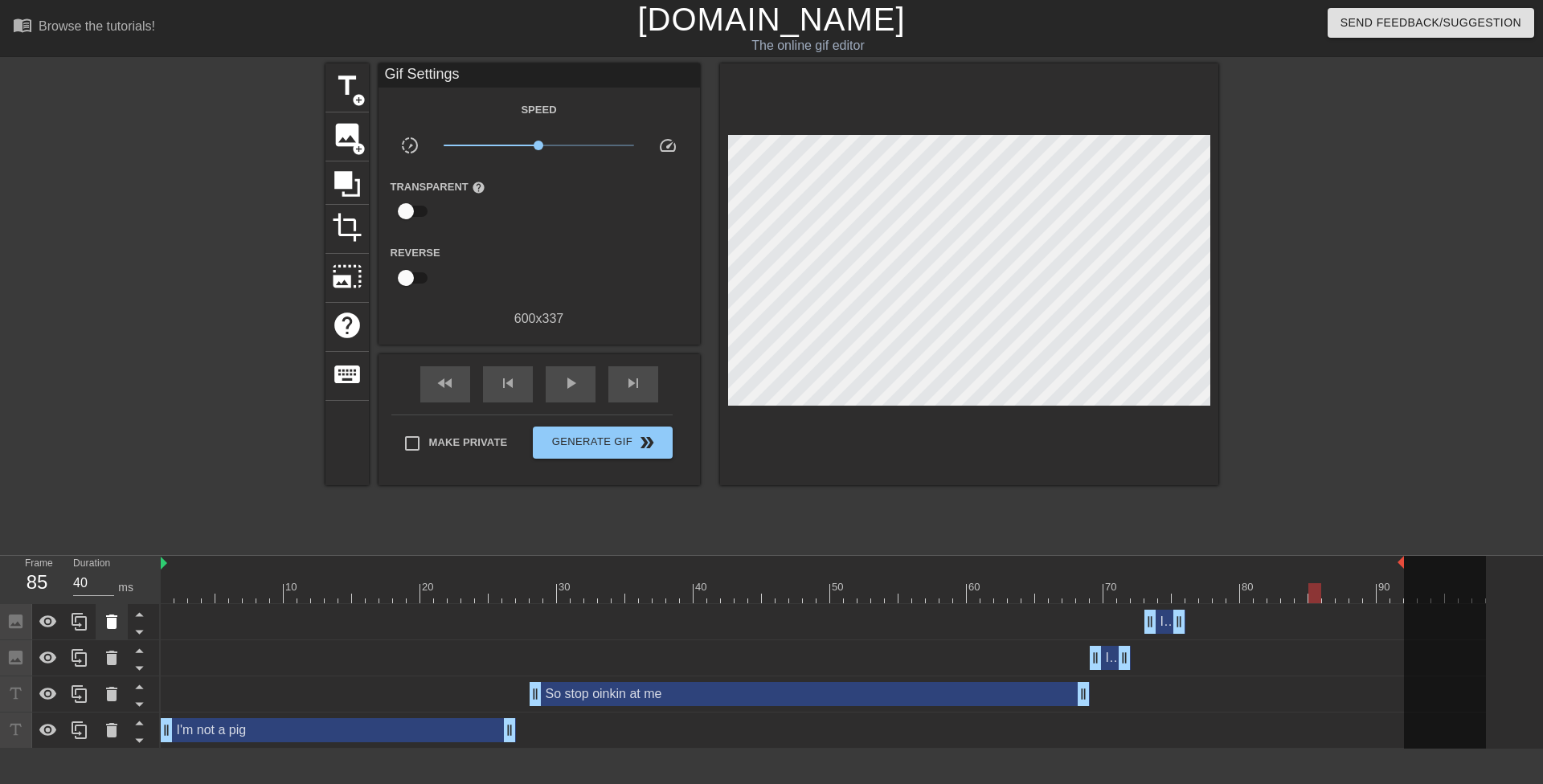
click at [116, 627] on icon at bounding box center [112, 622] width 11 height 15
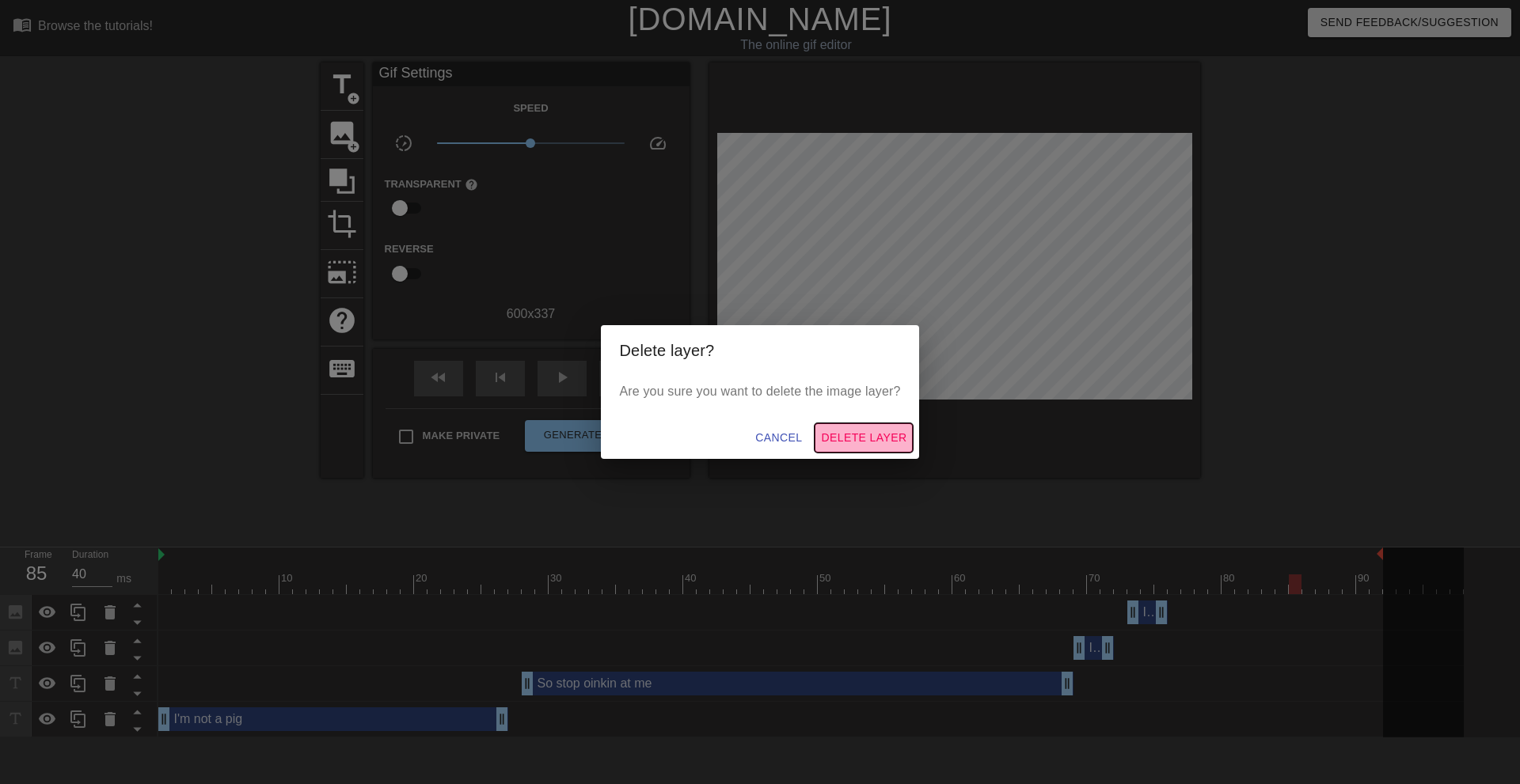
click at [859, 443] on span "Delete Layer" at bounding box center [864, 438] width 86 height 20
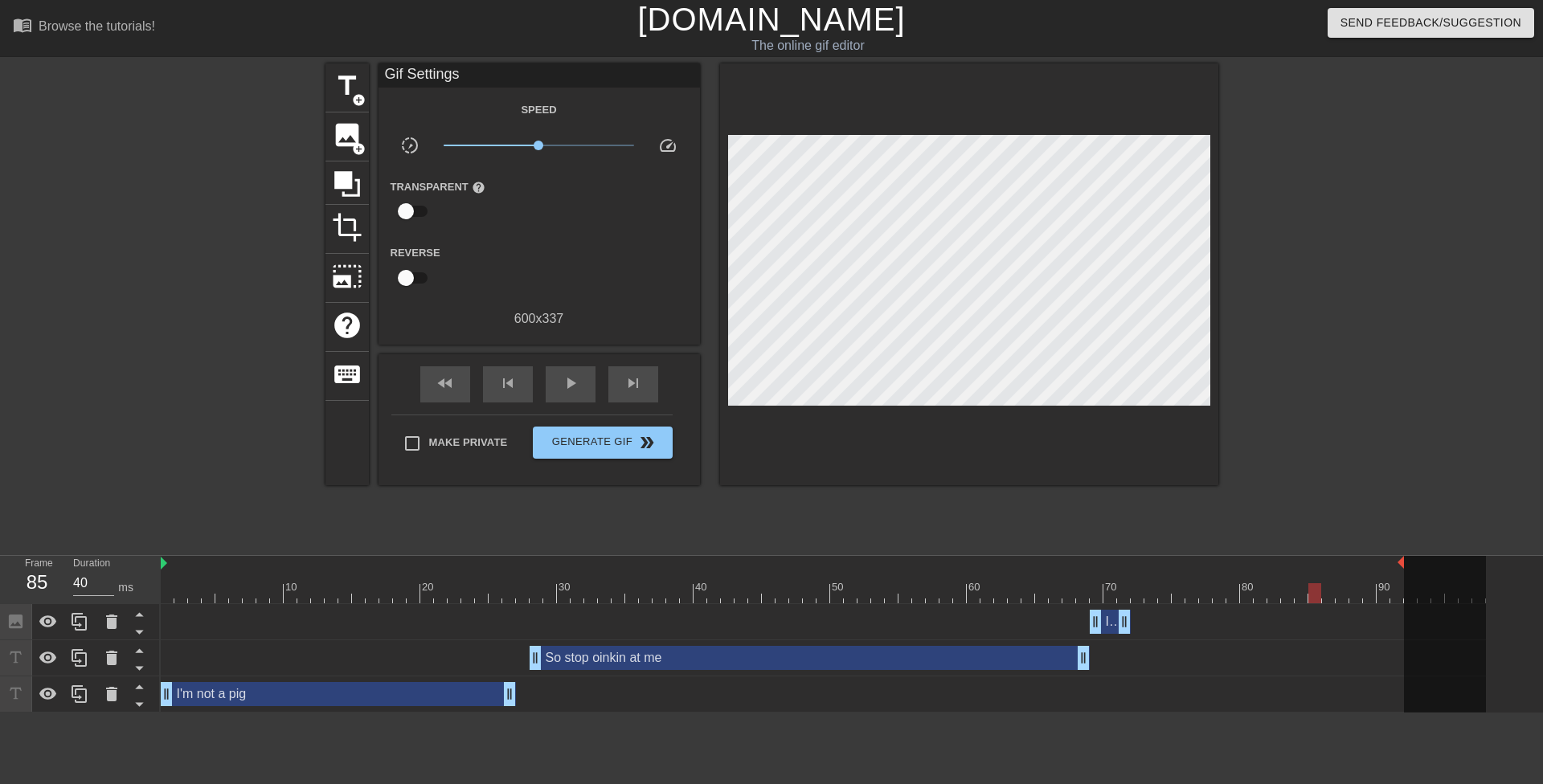
click at [152, 485] on div at bounding box center [185, 304] width 241 height 482
click at [106, 614] on icon at bounding box center [111, 622] width 19 height 19
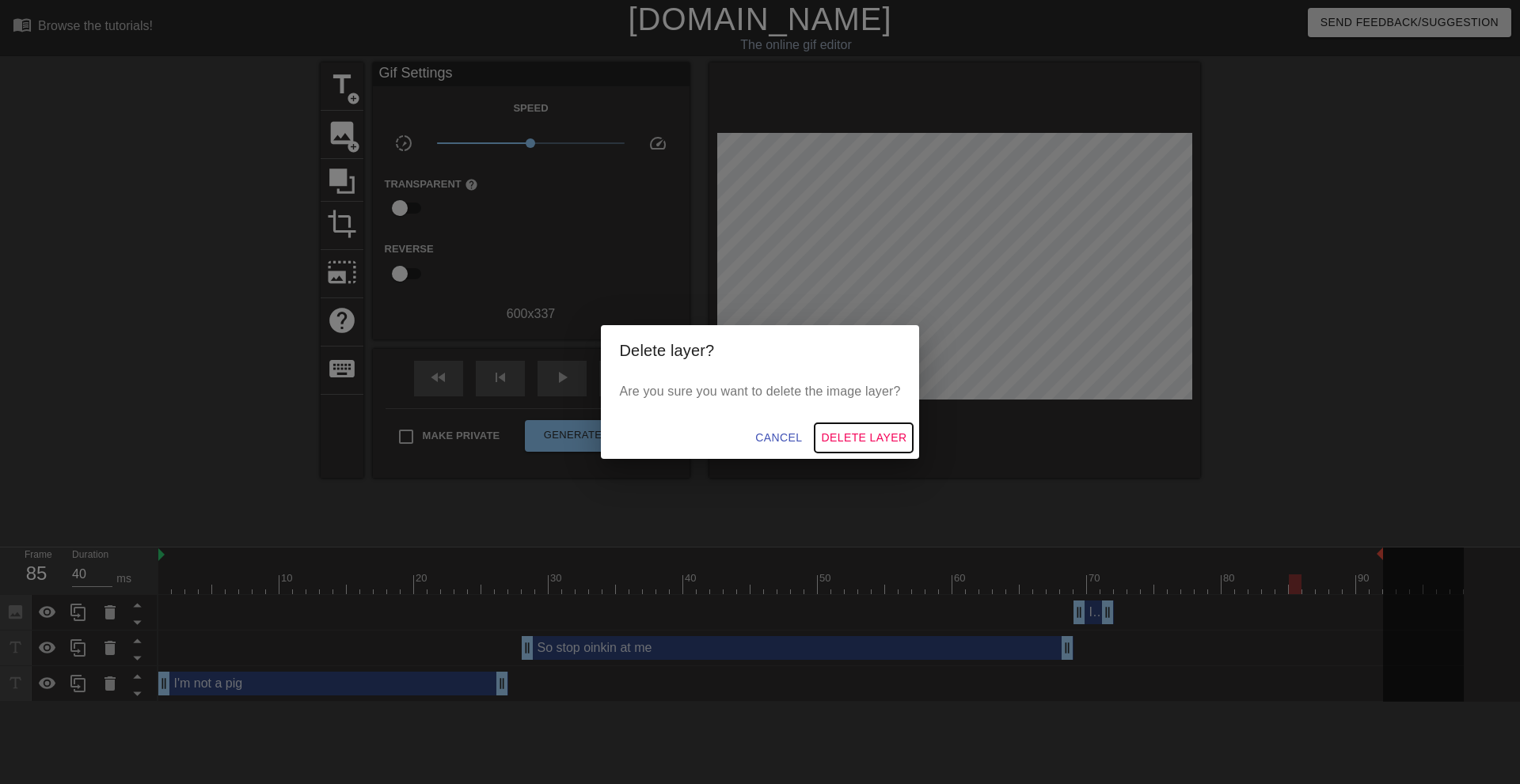
click at [862, 441] on span "Delete Layer" at bounding box center [864, 438] width 86 height 20
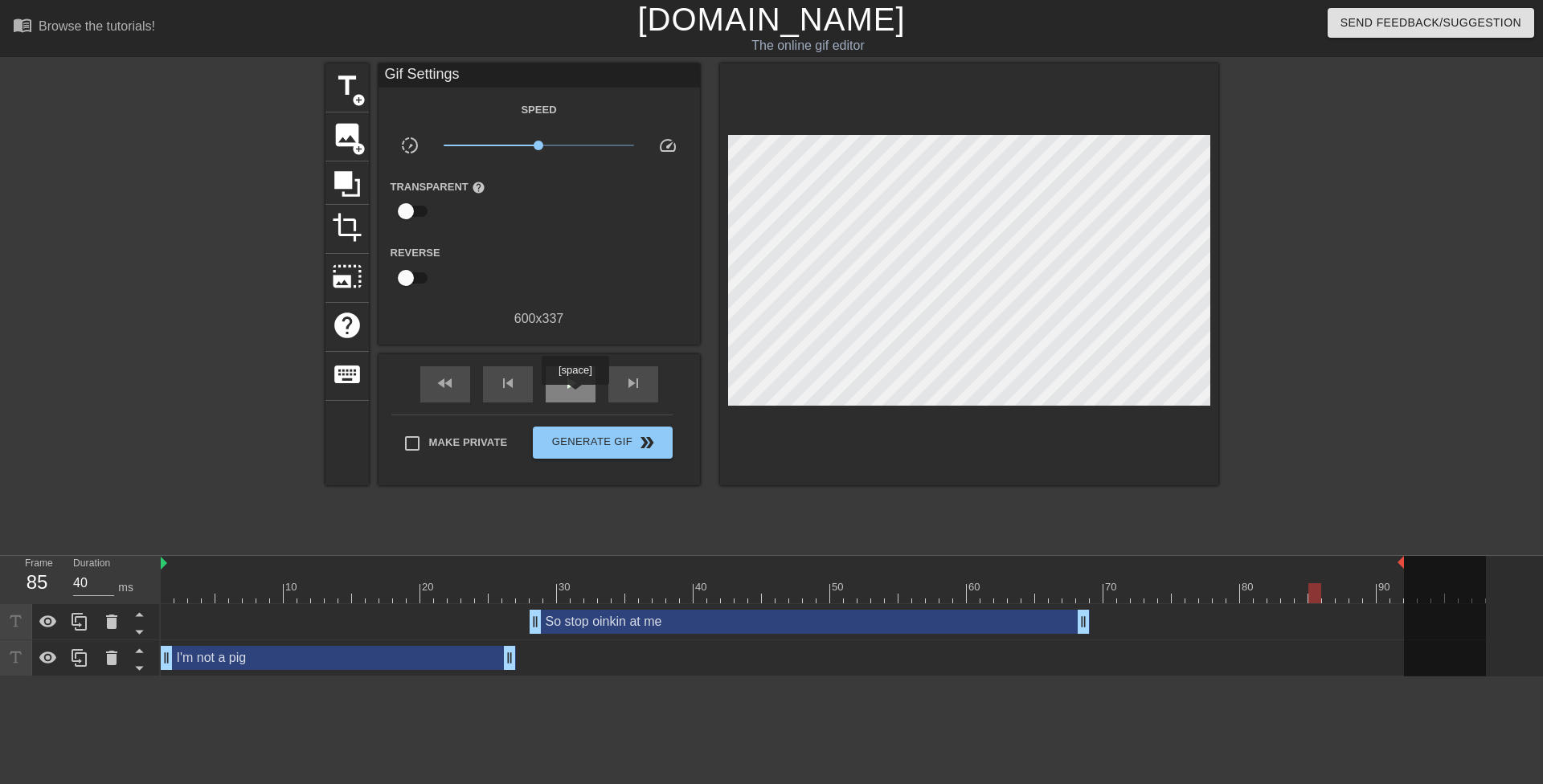
click at [570, 391] on span "play_arrow" at bounding box center [571, 382] width 19 height 19
click at [564, 388] on span "pause" at bounding box center [571, 382] width 19 height 19
click at [1341, 362] on div at bounding box center [1358, 304] width 241 height 482
click at [344, 150] on div "image add_circle" at bounding box center [347, 137] width 43 height 49
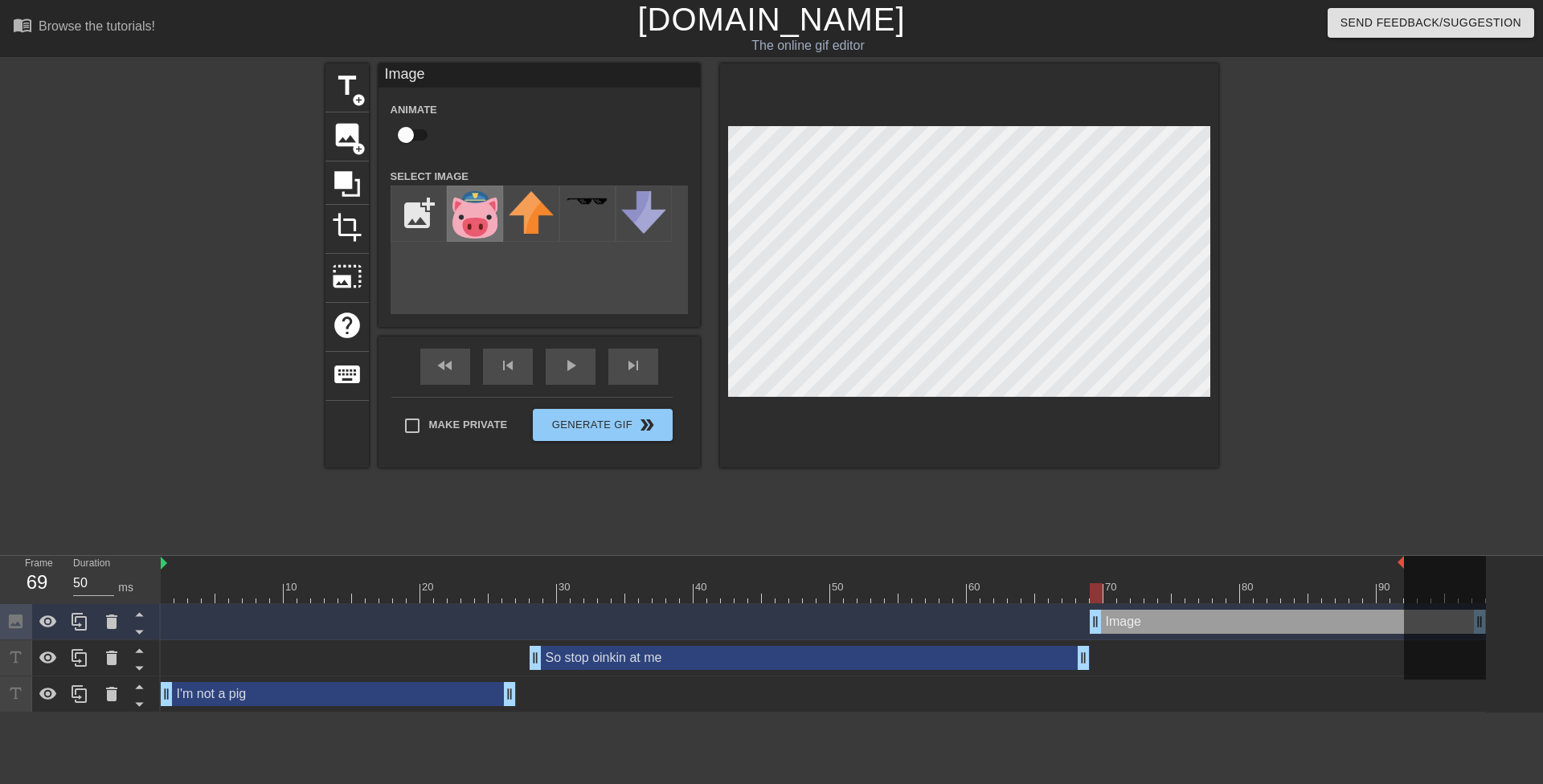
click at [483, 220] on img at bounding box center [474, 215] width 45 height 48
click at [483, 215] on img at bounding box center [474, 215] width 45 height 48
click at [452, 224] on img at bounding box center [474, 215] width 45 height 48
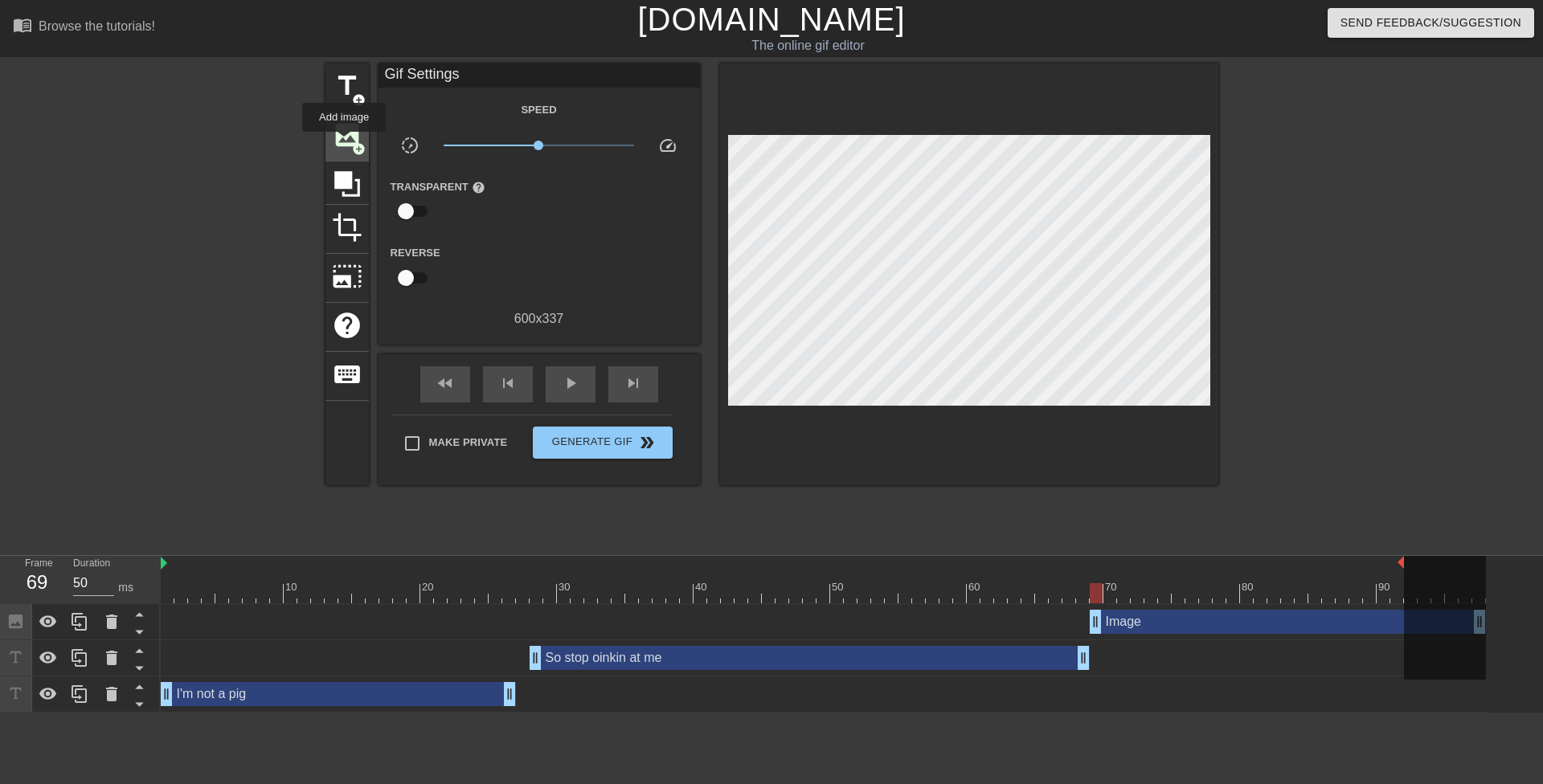
click at [344, 143] on span "image" at bounding box center [347, 135] width 30 height 30
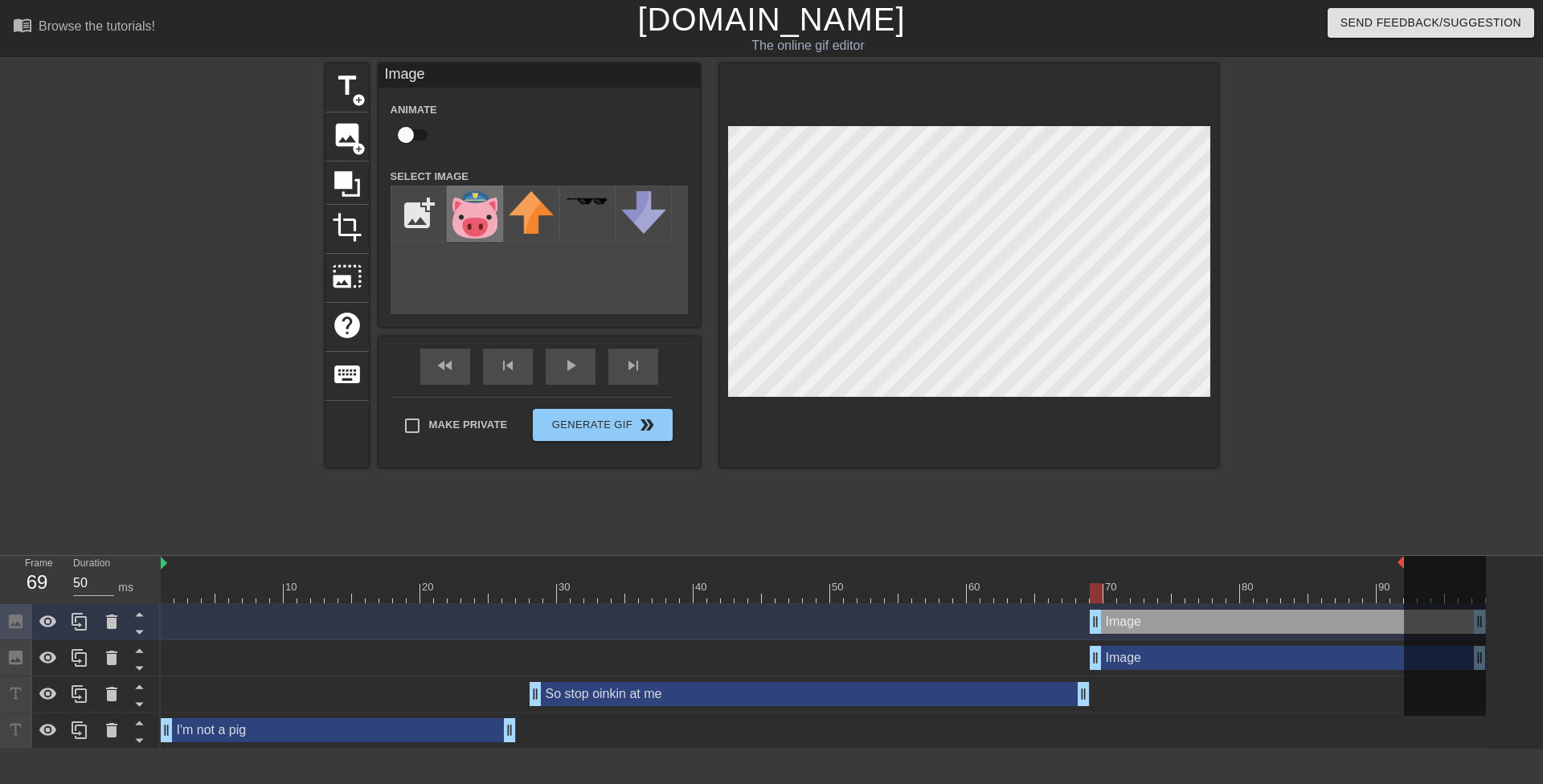
click at [472, 209] on img at bounding box center [474, 215] width 45 height 48
click at [481, 222] on img at bounding box center [474, 215] width 45 height 48
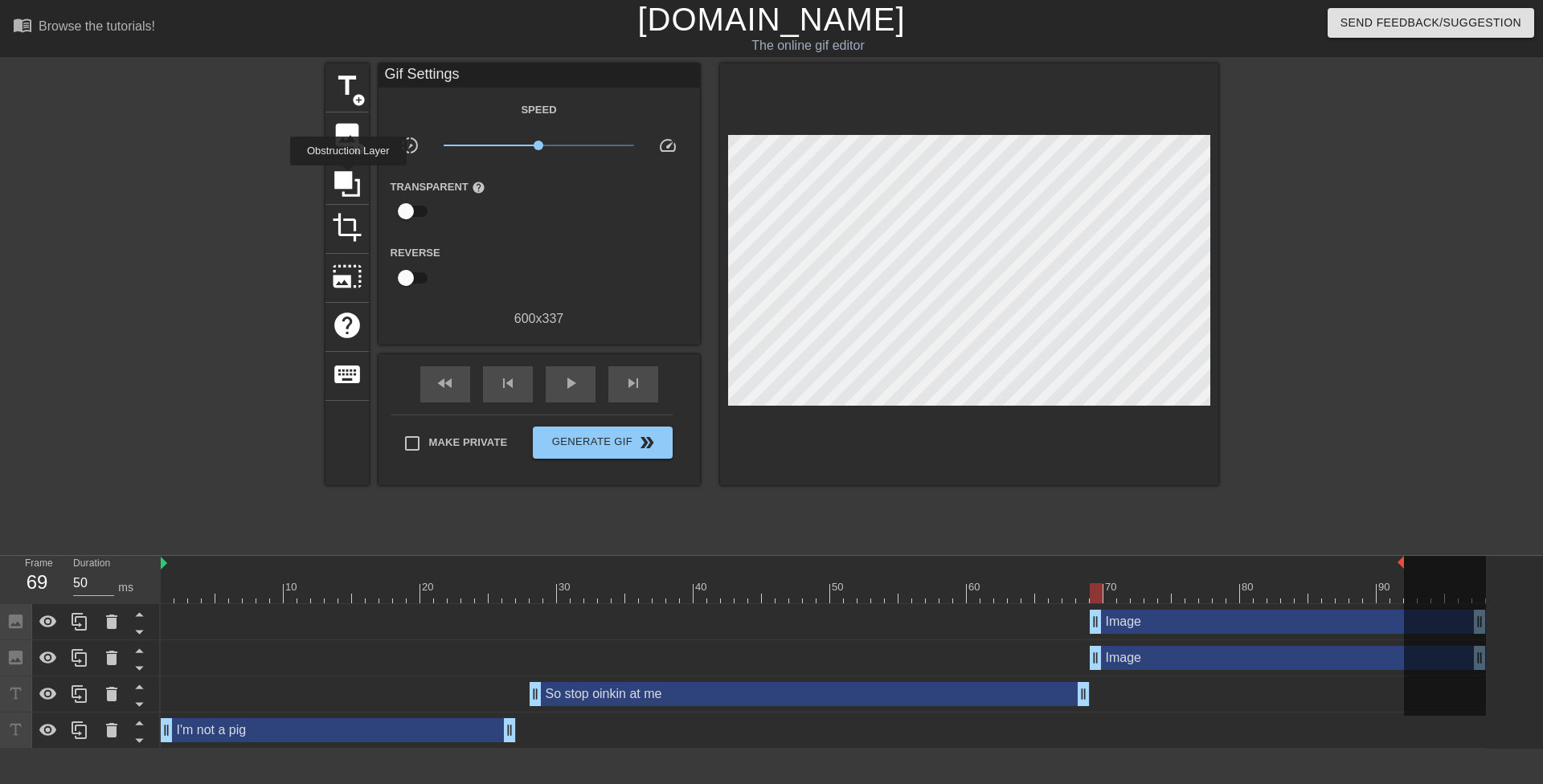
drag, startPoint x: 350, startPoint y: 185, endPoint x: 1534, endPoint y: 423, distance: 1207.7
click at [356, 188] on icon at bounding box center [347, 183] width 30 height 30
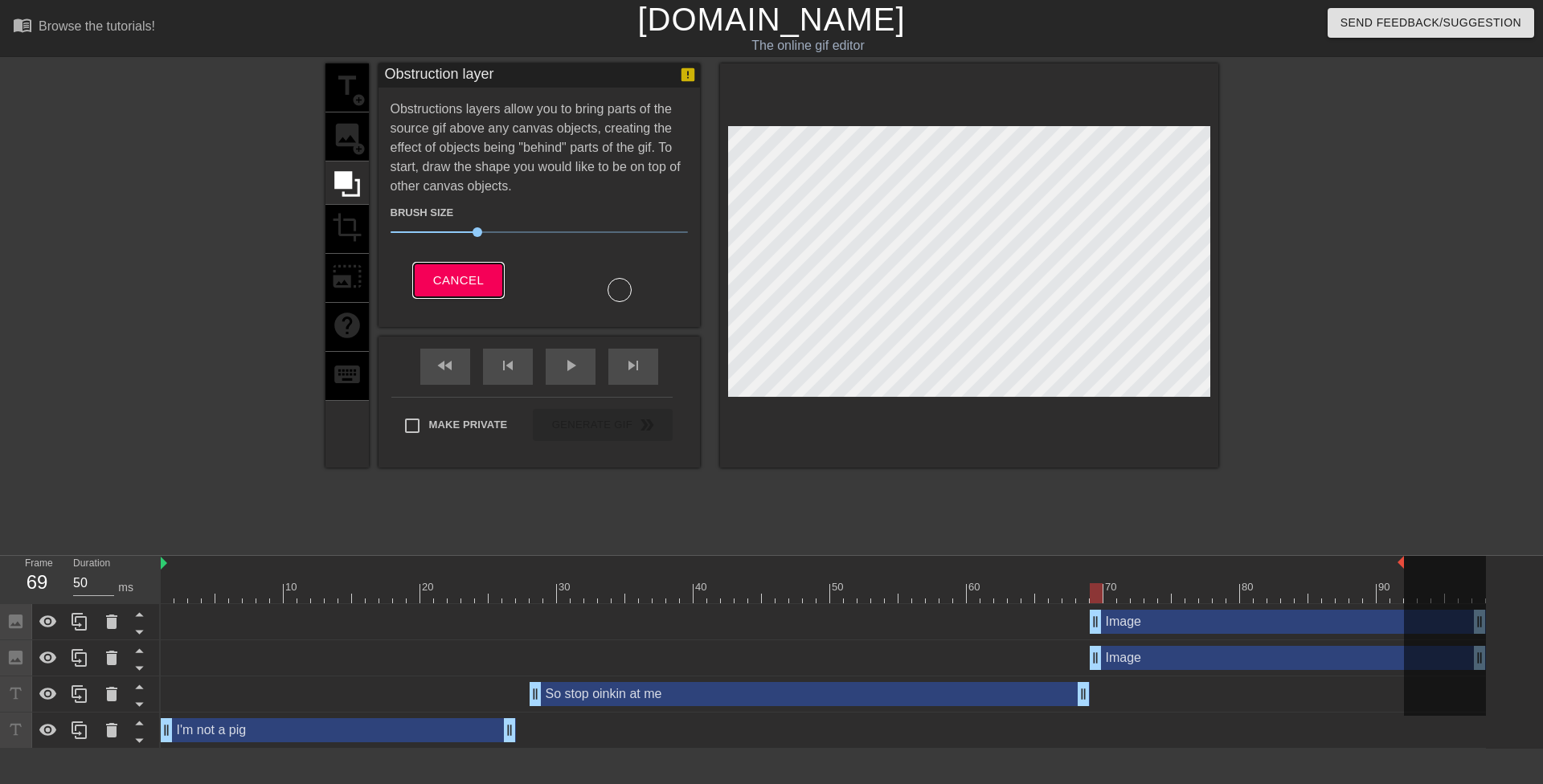
click at [449, 271] on span "Cancel" at bounding box center [458, 280] width 50 height 21
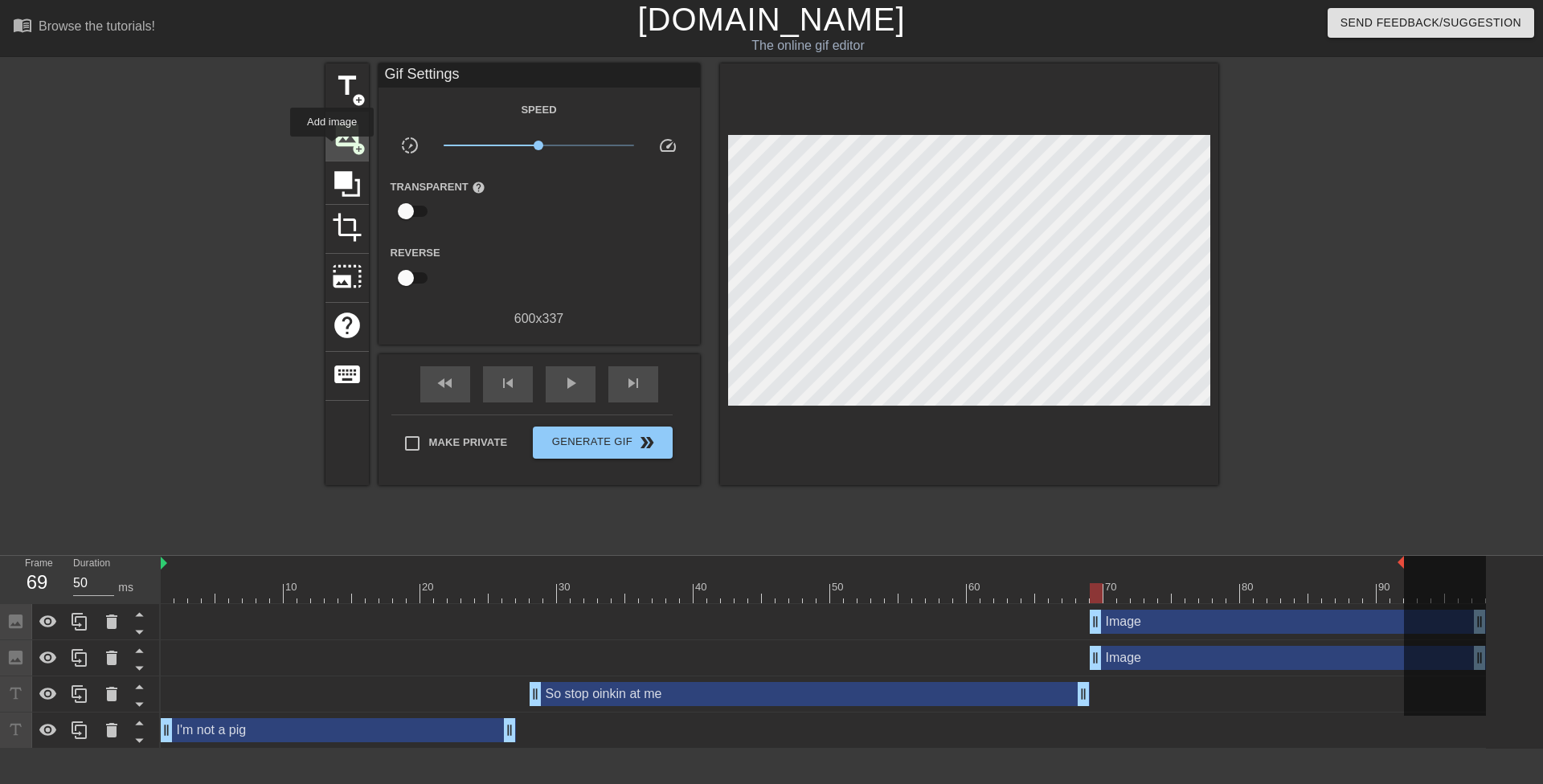
click at [332, 148] on span "image" at bounding box center [347, 135] width 30 height 30
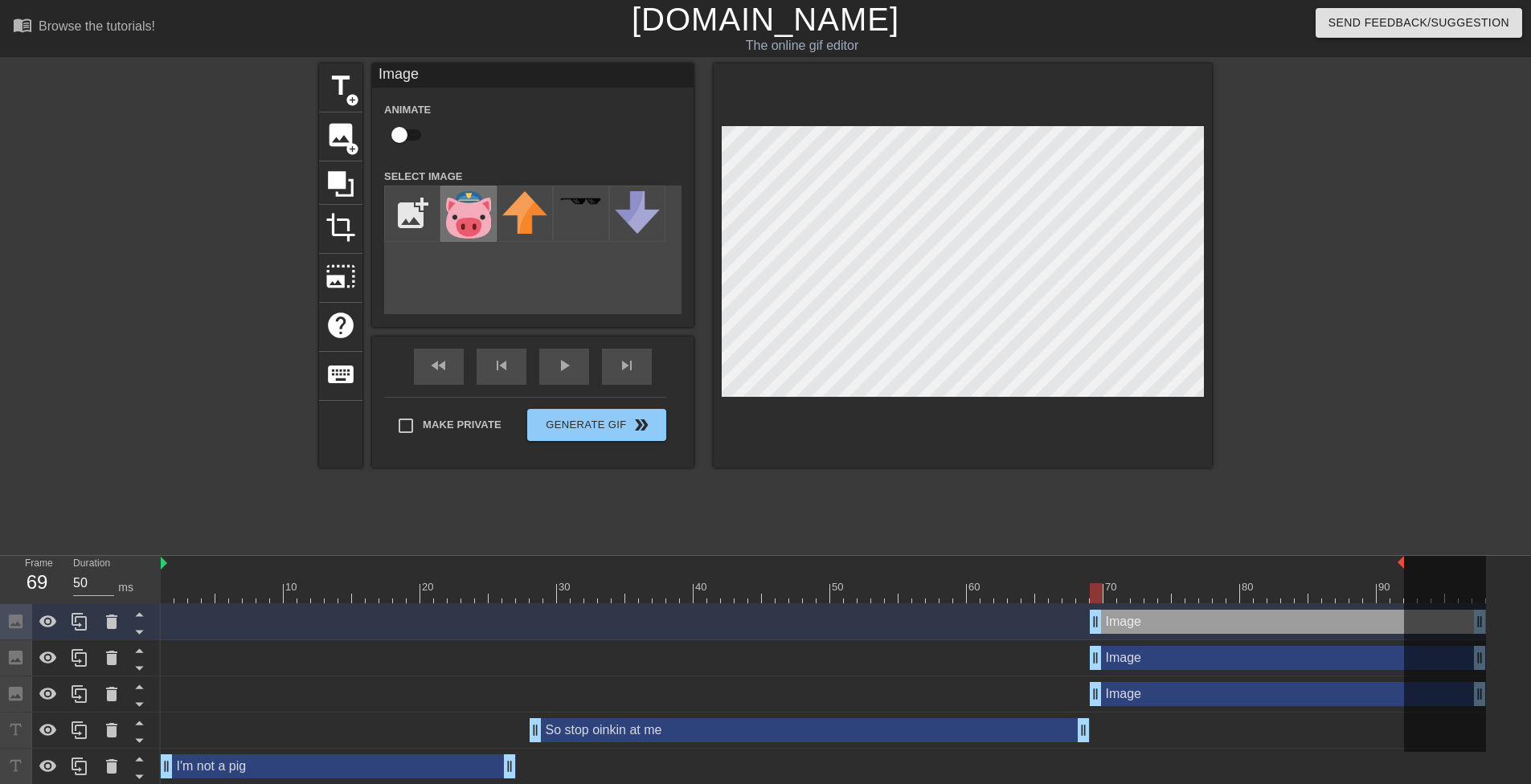
click at [484, 231] on img at bounding box center [468, 215] width 45 height 48
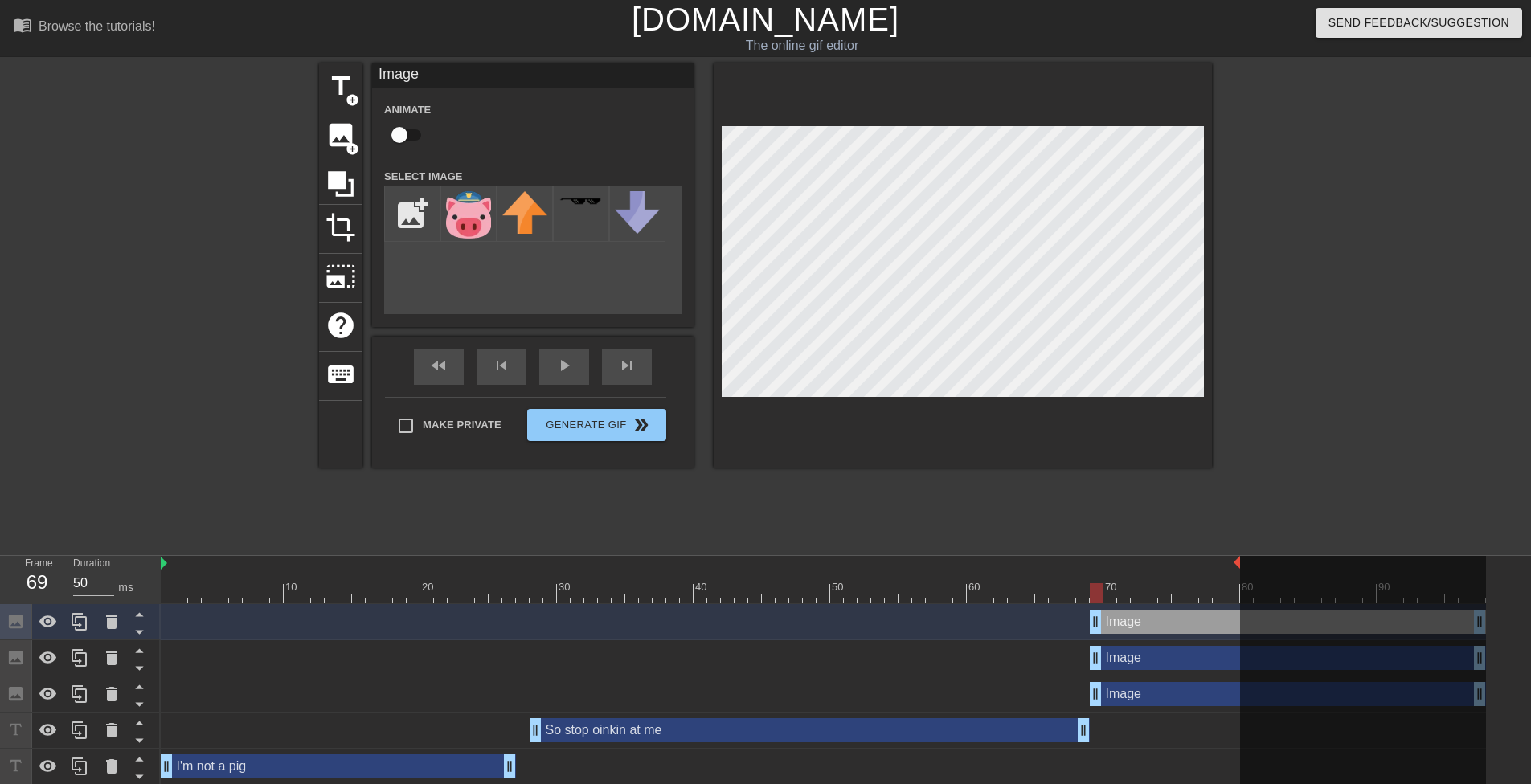
drag, startPoint x: 1403, startPoint y: 560, endPoint x: 1237, endPoint y: 560, distance: 166.0
click at [560, 365] on div "play_arrow" at bounding box center [564, 366] width 50 height 36
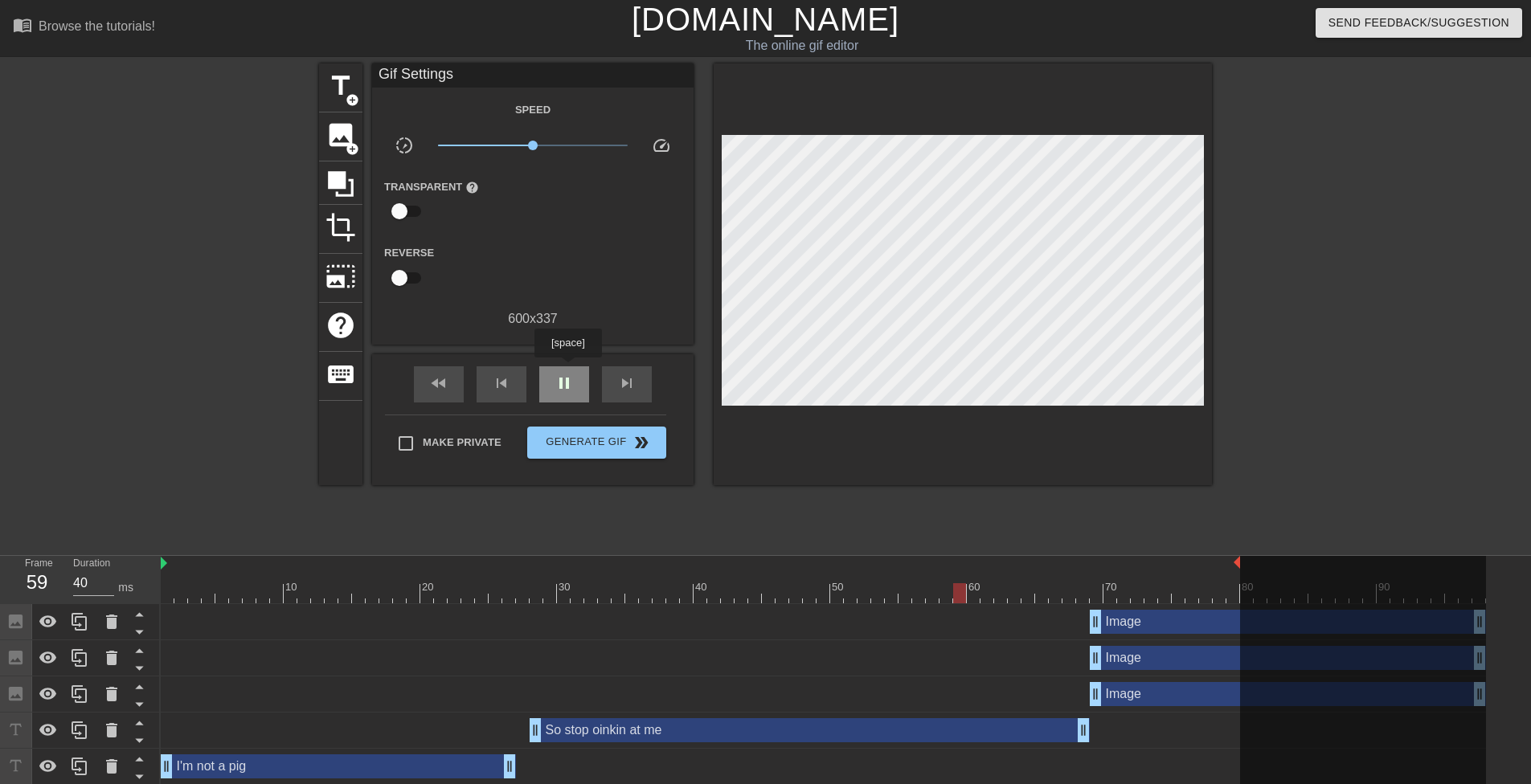
click at [565, 371] on div "pause" at bounding box center [564, 384] width 50 height 36
click at [107, 619] on icon at bounding box center [112, 622] width 11 height 15
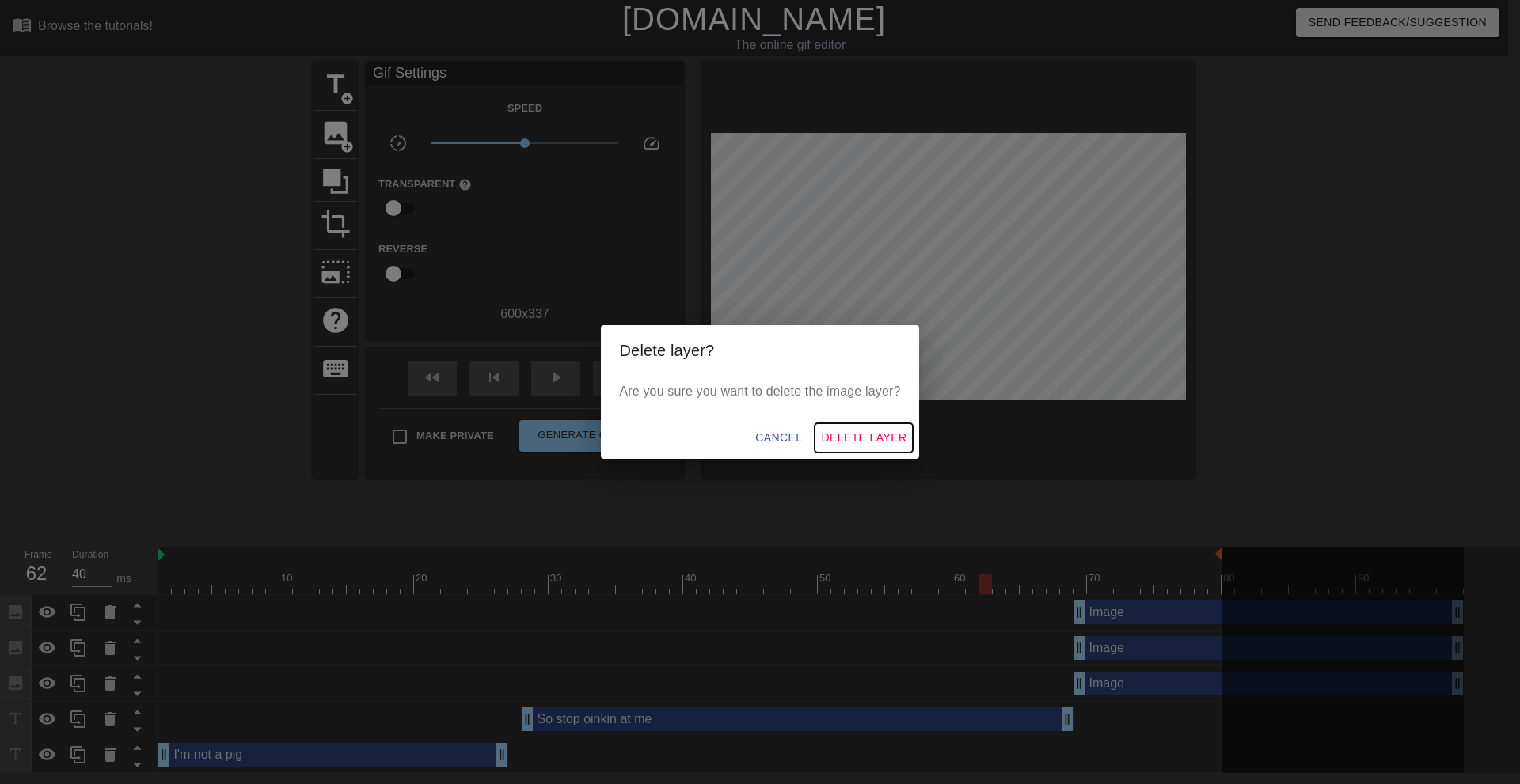
click at [847, 431] on span "Delete Layer" at bounding box center [864, 438] width 86 height 20
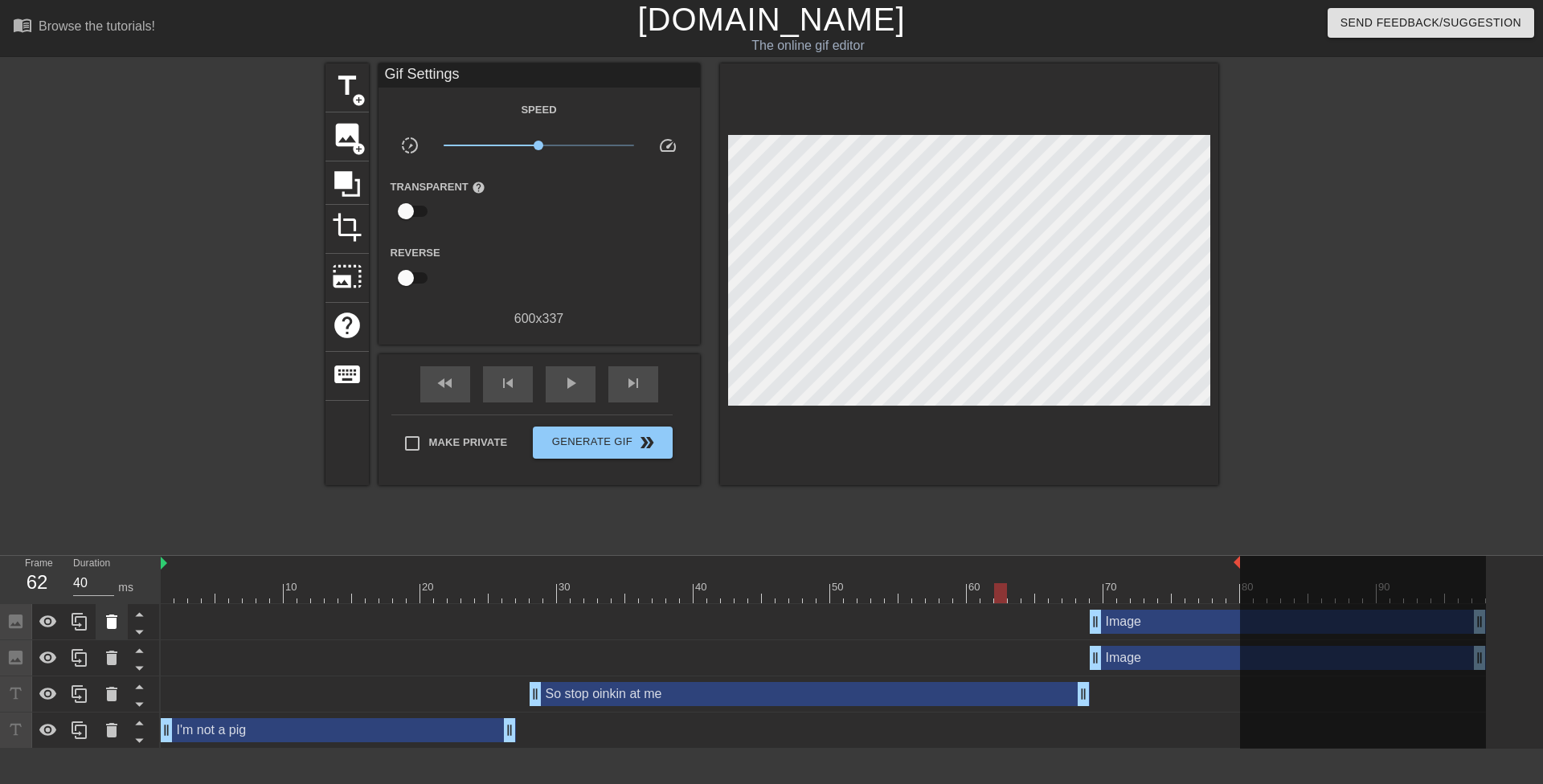
click at [117, 613] on icon at bounding box center [111, 622] width 19 height 19
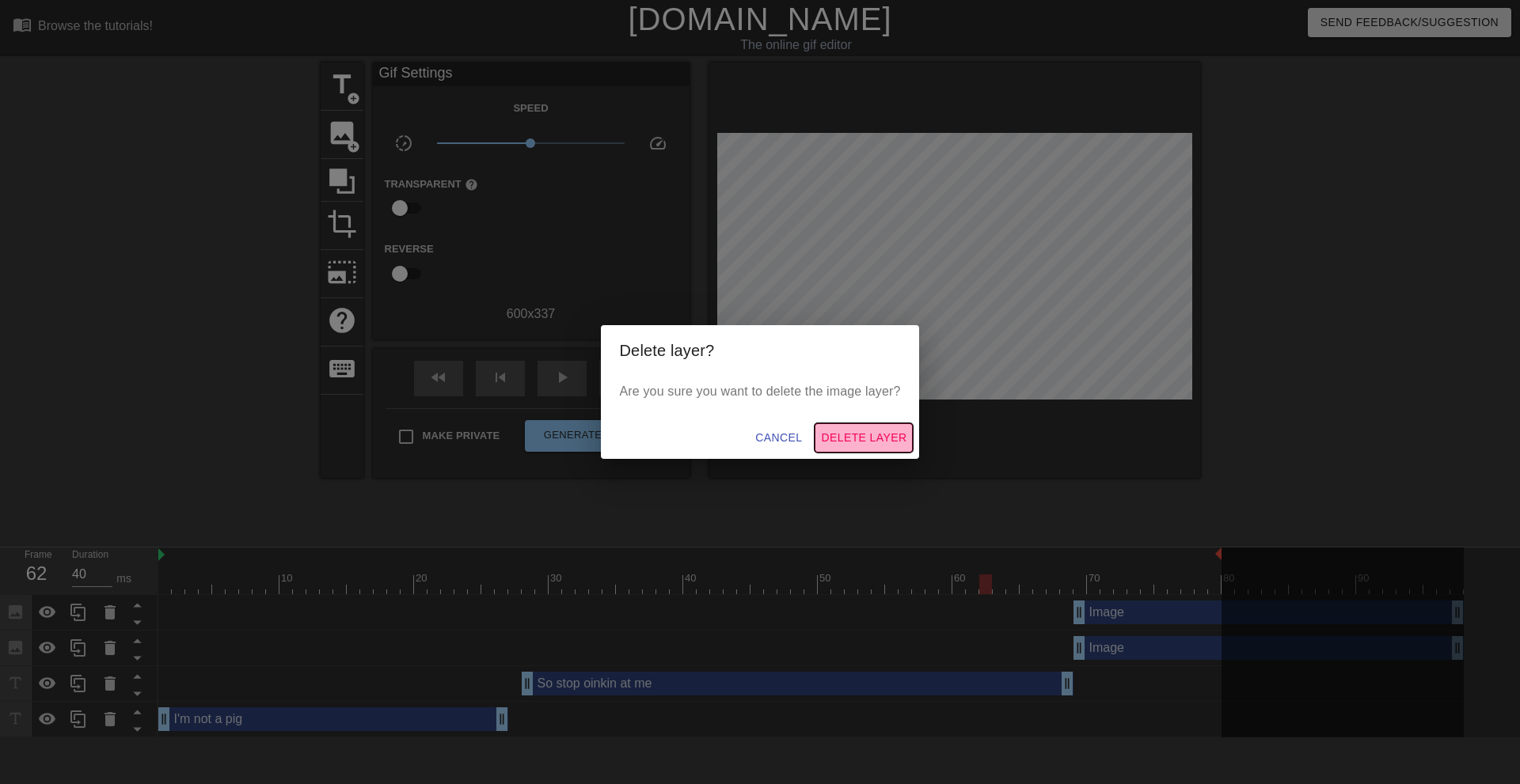
click at [868, 434] on span "Delete Layer" at bounding box center [864, 438] width 86 height 20
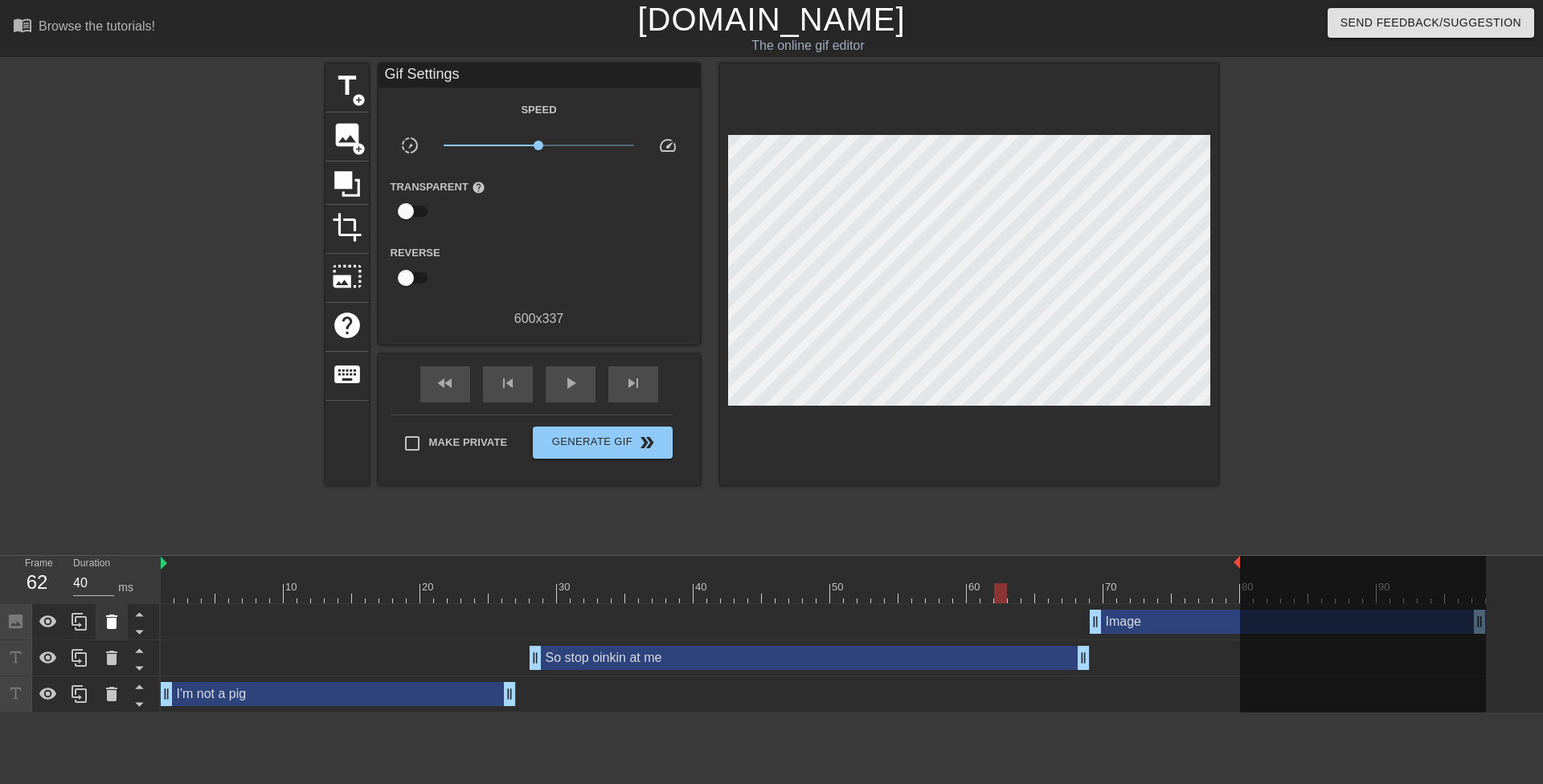
click at [106, 619] on icon at bounding box center [111, 622] width 19 height 19
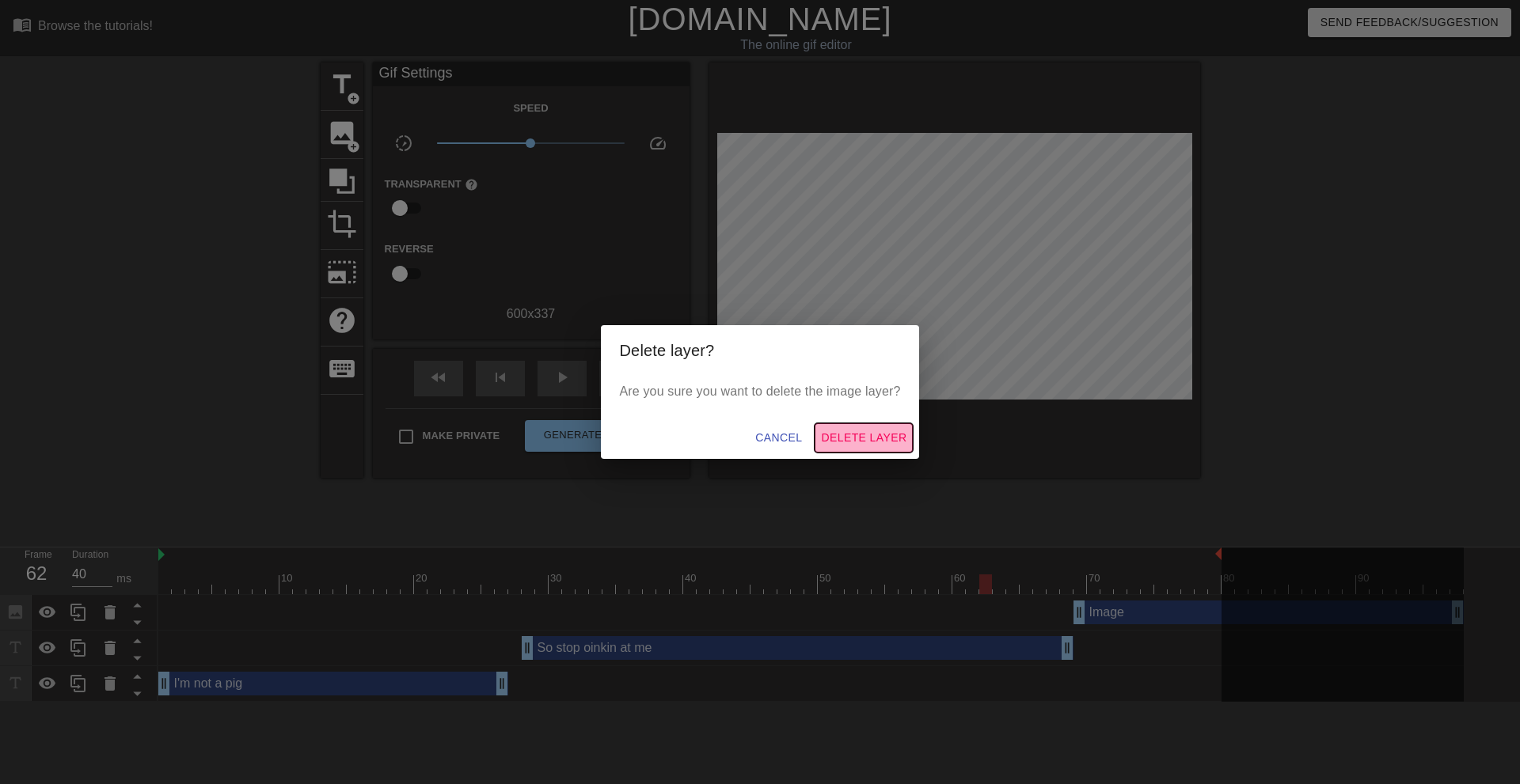
click at [854, 433] on span "Delete Layer" at bounding box center [864, 438] width 86 height 20
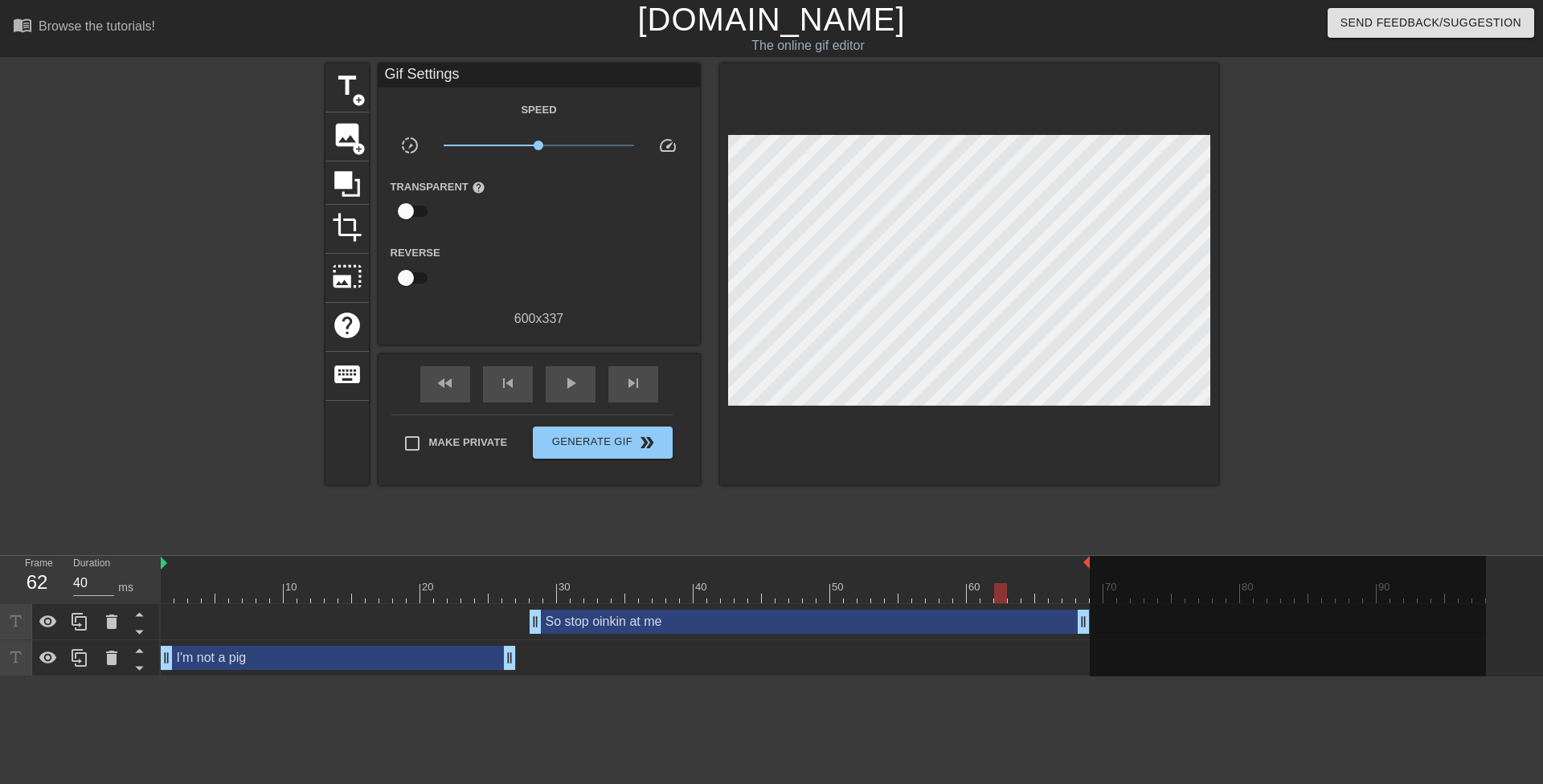
drag, startPoint x: 1238, startPoint y: 564, endPoint x: 1093, endPoint y: 565, distance: 145.0
click at [1093, 565] on div "10 20 30 40 50 60 70 80 90" at bounding box center [823, 580] width 1326 height 48
click at [572, 384] on span "play_arrow" at bounding box center [571, 382] width 19 height 19
drag, startPoint x: 1088, startPoint y: 564, endPoint x: 1108, endPoint y: 564, distance: 20.0
click at [1108, 564] on div "10 20 30 40 50 60 70 80 90" at bounding box center [823, 580] width 1326 height 48
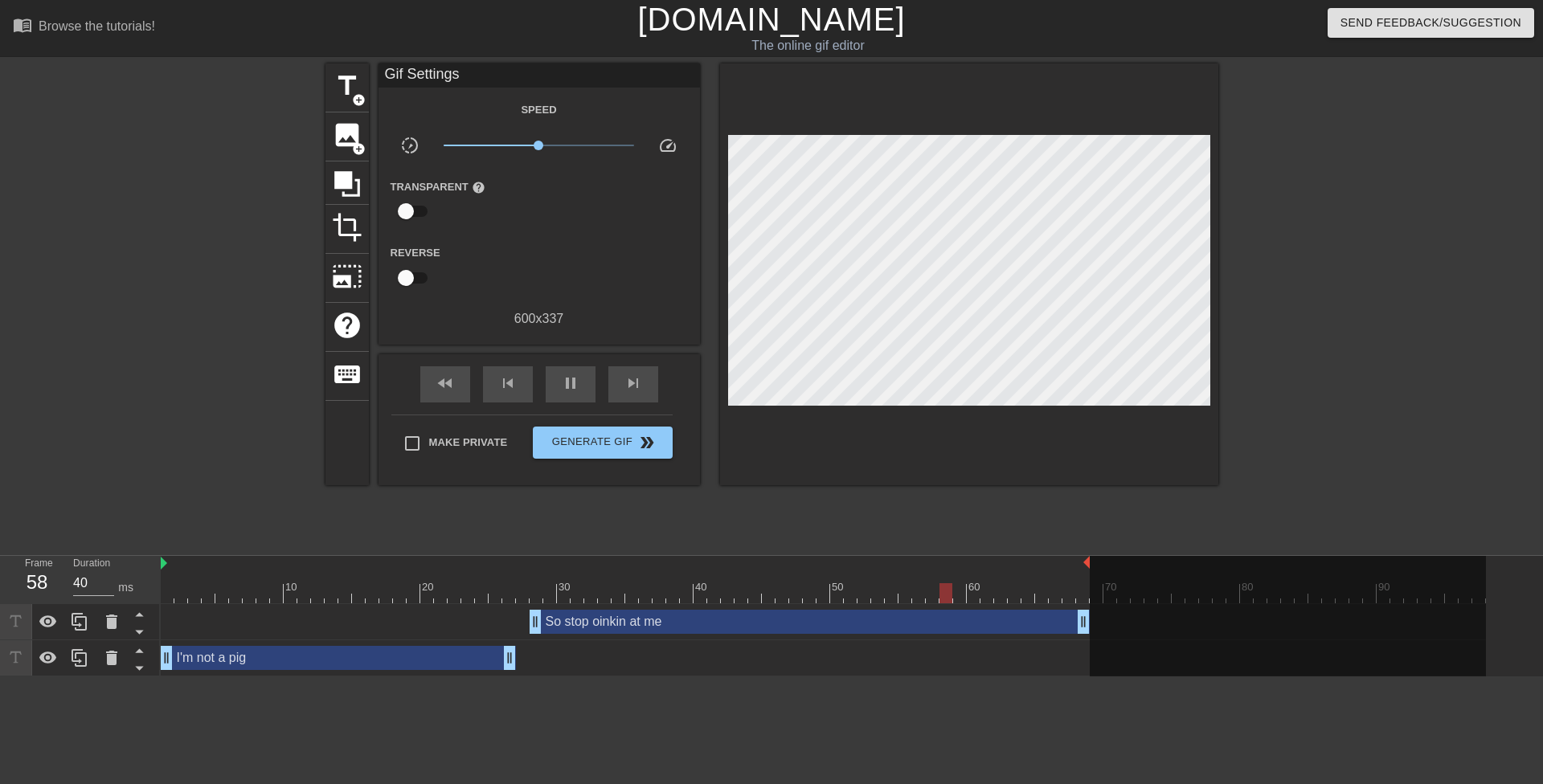
drag, startPoint x: 1100, startPoint y: 558, endPoint x: 1092, endPoint y: 561, distance: 8.5
click at [1092, 561] on div "10 20 30 40 50 60 70 80 90" at bounding box center [823, 580] width 1326 height 48
click at [559, 387] on div "pause" at bounding box center [571, 384] width 50 height 36
click at [335, 141] on span "image" at bounding box center [347, 135] width 30 height 30
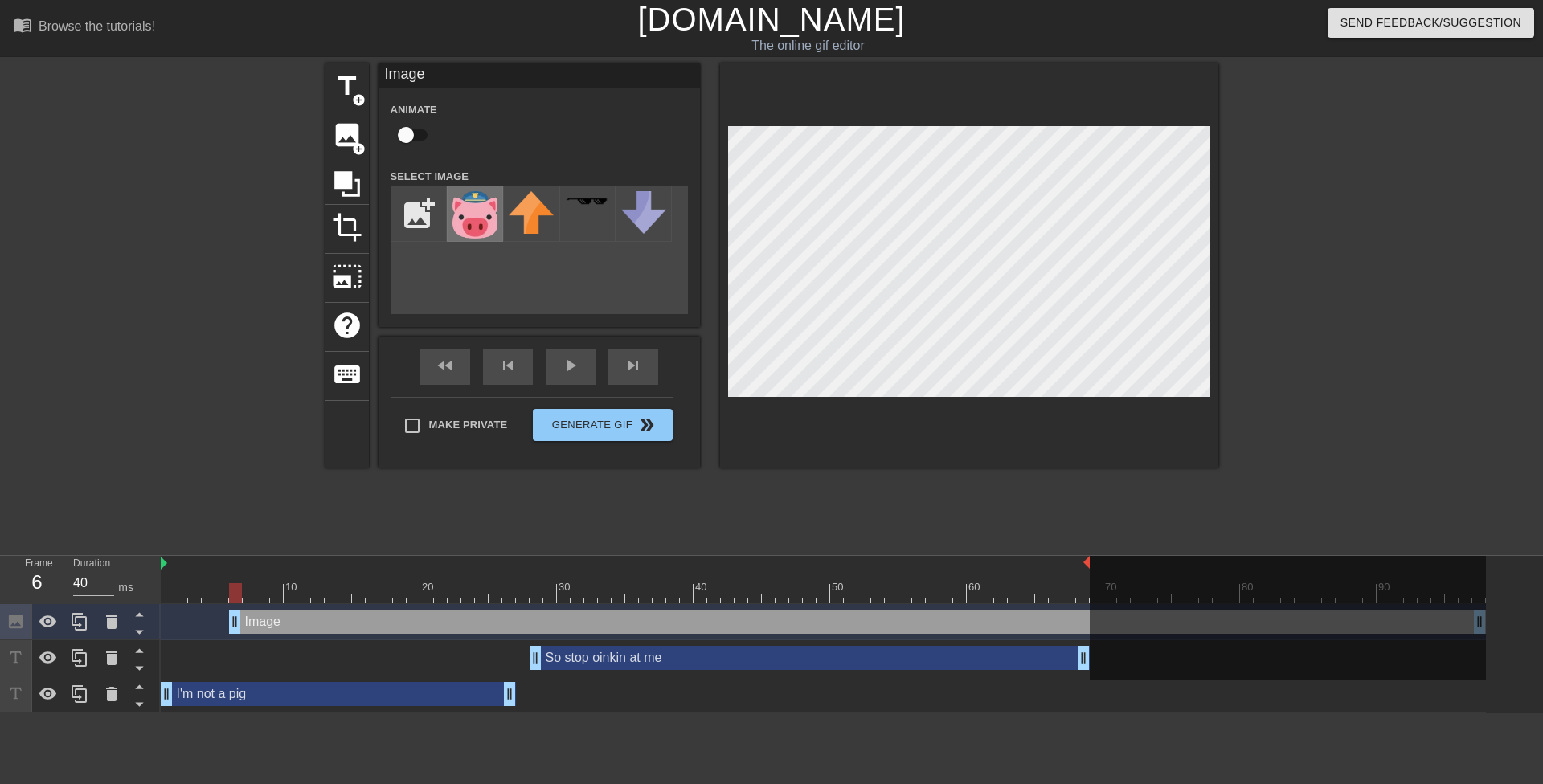
click at [472, 226] on img at bounding box center [474, 215] width 45 height 48
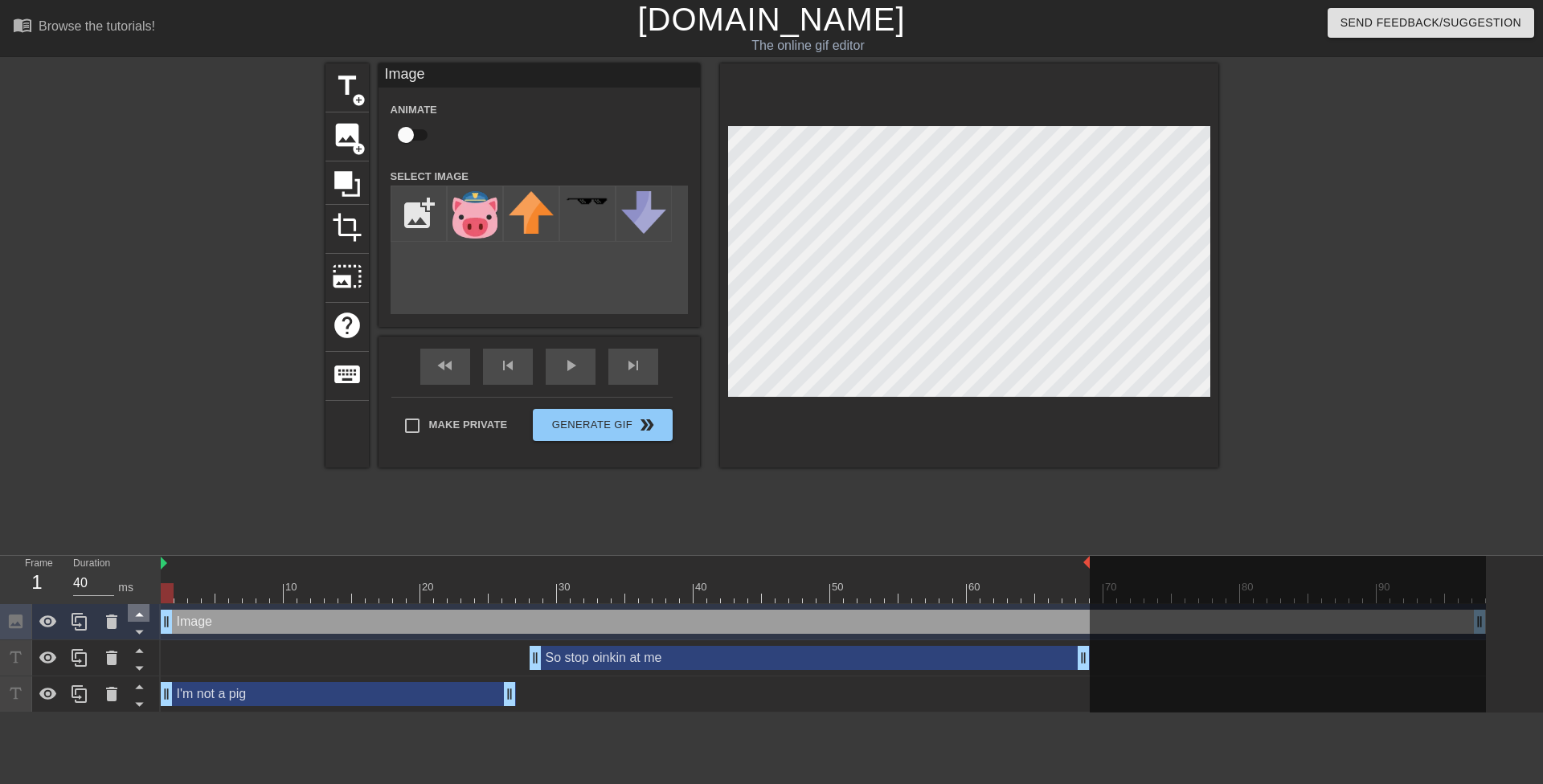
drag, startPoint x: 231, startPoint y: 618, endPoint x: 137, endPoint y: 613, distance: 94.1
click at [144, 618] on div "Frame 1 Duration 40 ms 10 20 30 40 50 60 70 80 90 Image drag_handle drag_handle…" at bounding box center [772, 634] width 1543 height 157
click at [1016, 619] on div "Image drag_handle drag_handle" at bounding box center [823, 622] width 1326 height 24
click at [1480, 621] on div at bounding box center [1288, 635] width 396 height 160
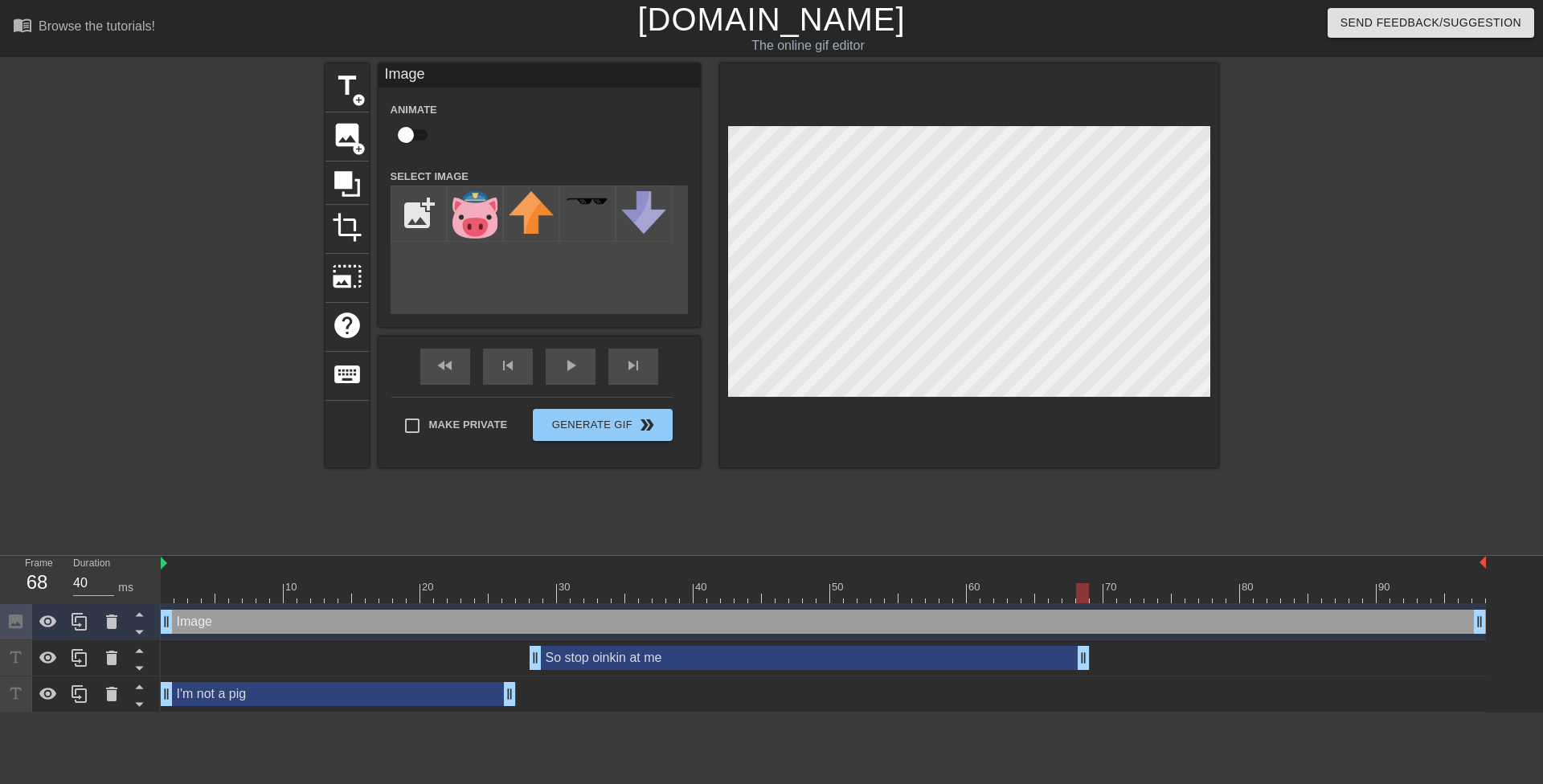
drag, startPoint x: 1088, startPoint y: 564, endPoint x: 1482, endPoint y: 579, distance: 394.3
click at [1482, 579] on div "10 20 30 40 50 60 70 80 90" at bounding box center [823, 580] width 1326 height 48
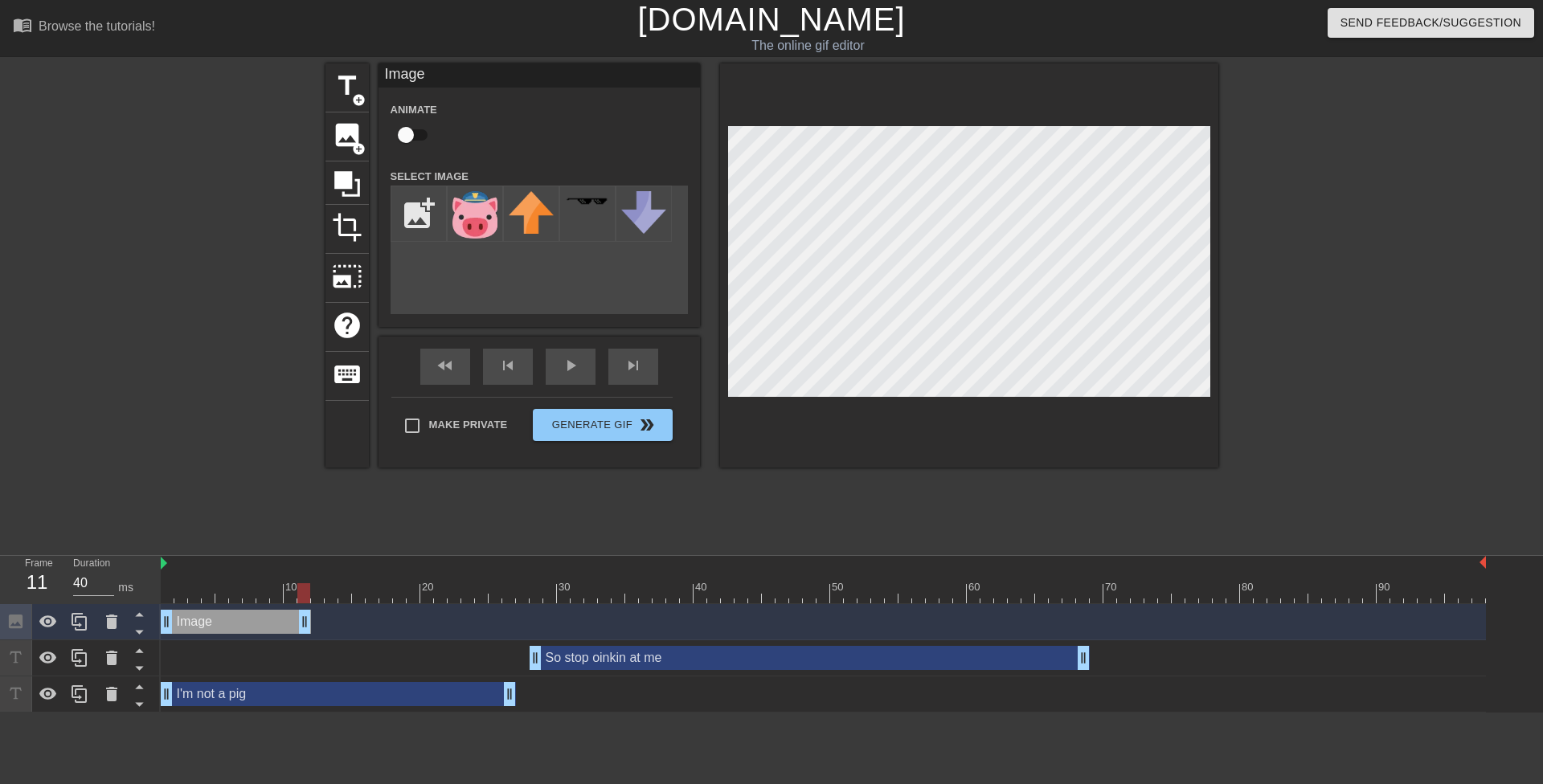
drag, startPoint x: 1481, startPoint y: 625, endPoint x: 301, endPoint y: 619, distance: 1180.0
drag, startPoint x: 308, startPoint y: 622, endPoint x: 439, endPoint y: 628, distance: 131.1
drag, startPoint x: 445, startPoint y: 624, endPoint x: 234, endPoint y: 643, distance: 211.9
click at [234, 643] on div "Image drag_handle drag_handle So stop oinkin at me drag_handle drag_handle I'm …" at bounding box center [851, 658] width 1382 height 108
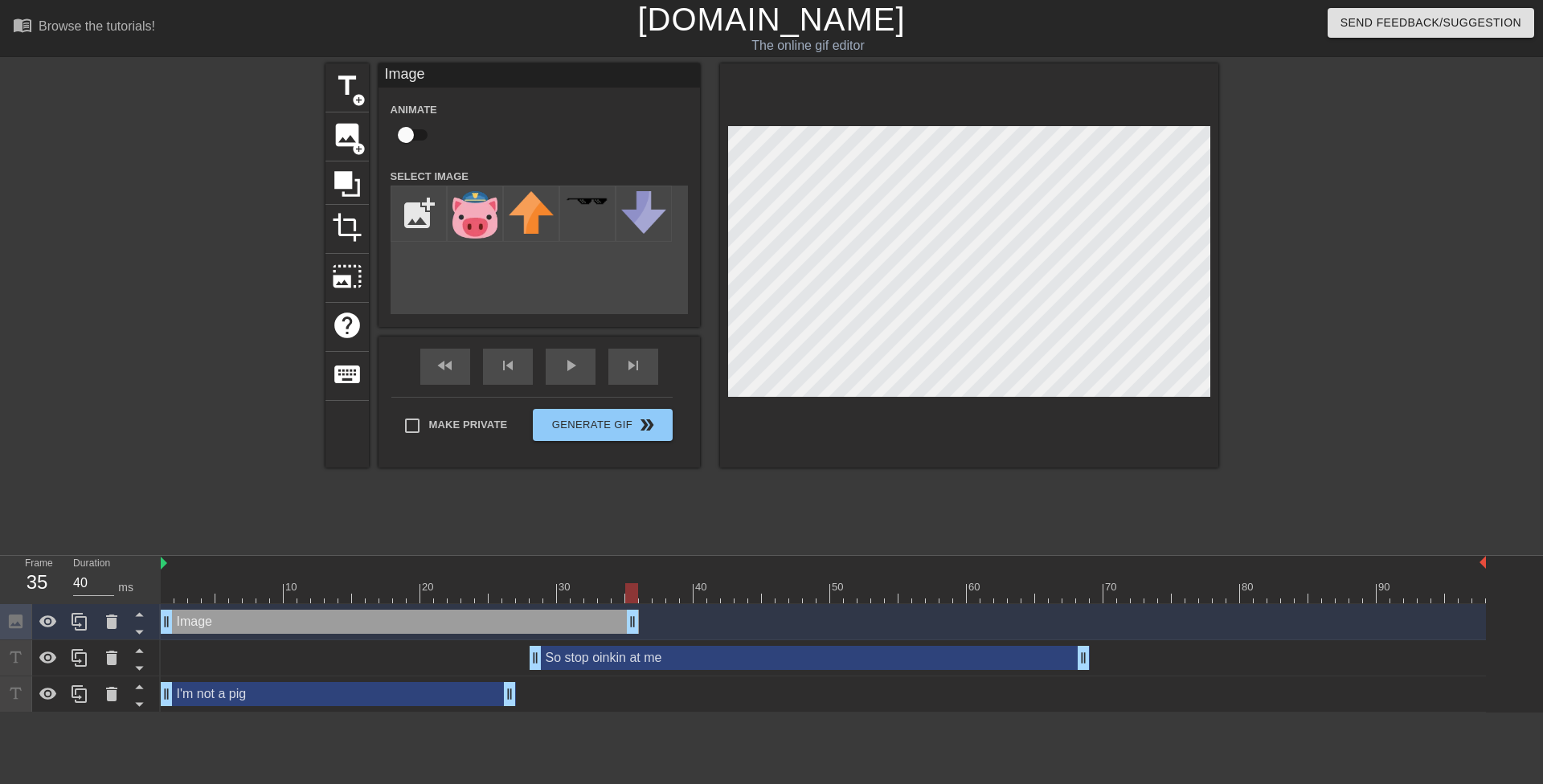
drag, startPoint x: 240, startPoint y: 626, endPoint x: 639, endPoint y: 651, distance: 399.8
click at [639, 651] on div "Image drag_handle drag_handle So stop oinkin at me drag_handle drag_handle I'm …" at bounding box center [851, 658] width 1382 height 108
click at [114, 620] on icon at bounding box center [112, 622] width 11 height 15
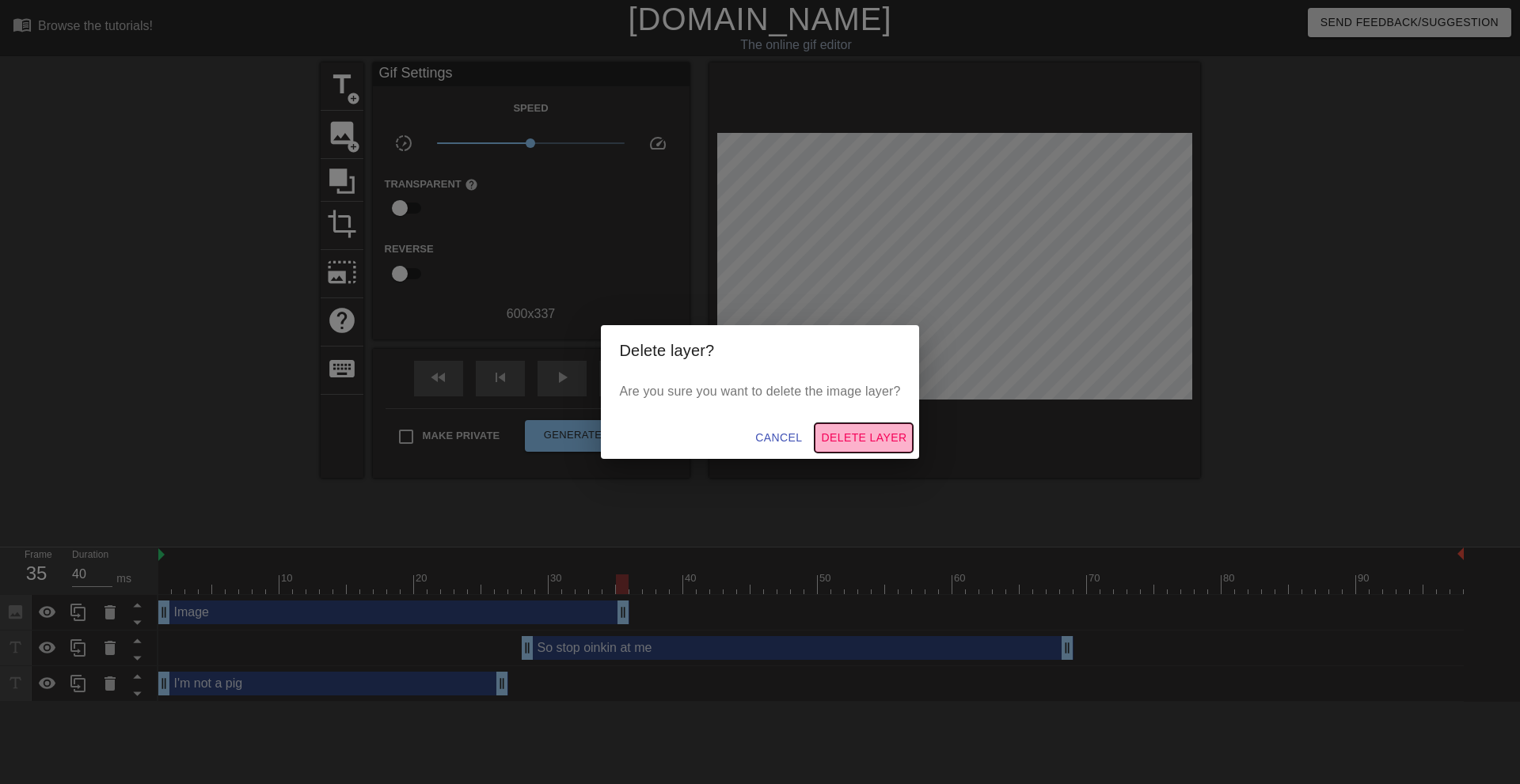
click at [873, 438] on span "Delete Layer" at bounding box center [864, 438] width 86 height 20
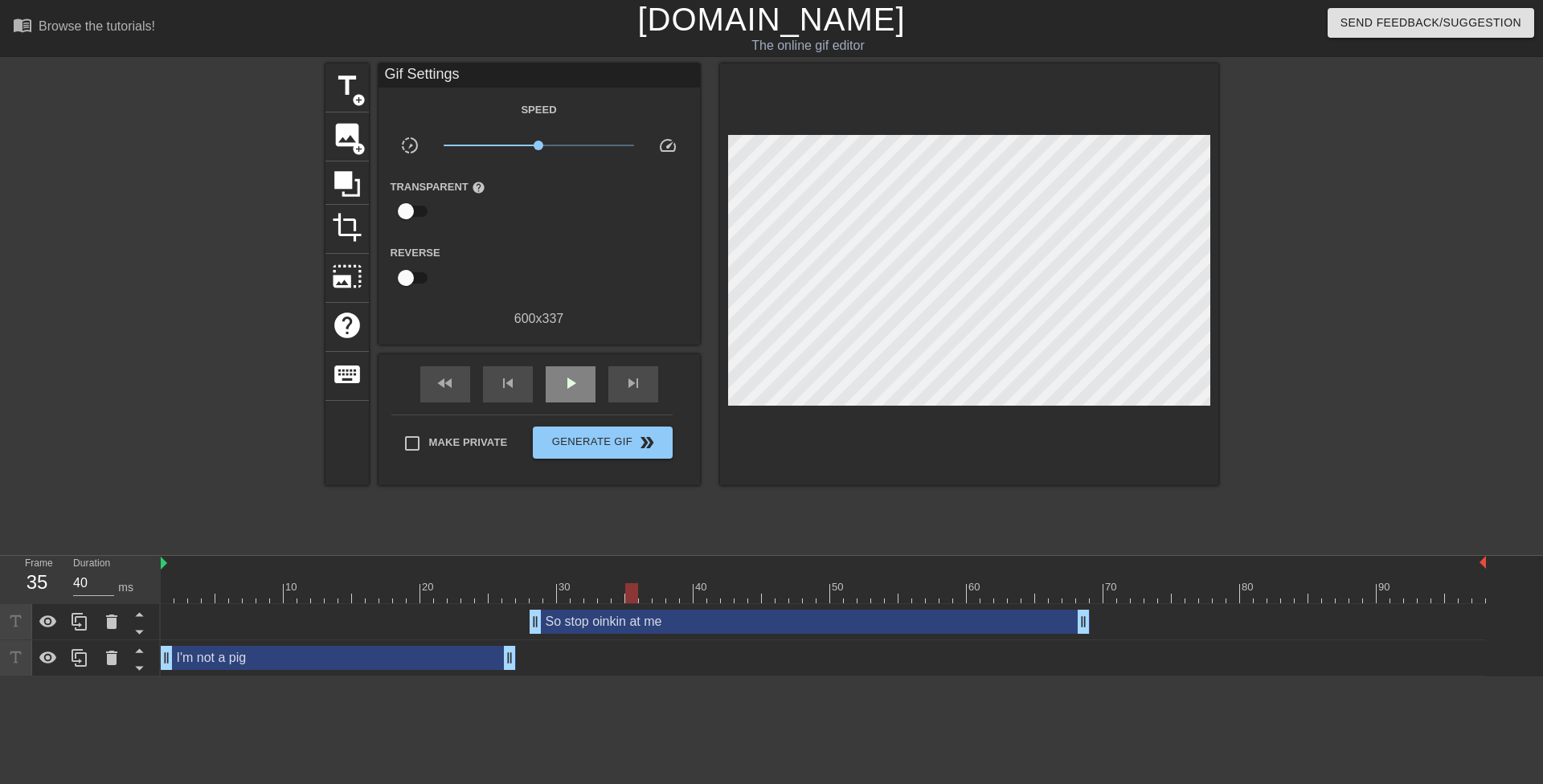
click at [566, 395] on div "play_arrow" at bounding box center [571, 384] width 50 height 36
click at [559, 385] on div "pause" at bounding box center [571, 384] width 50 height 36
click at [340, 139] on span "image" at bounding box center [347, 135] width 30 height 30
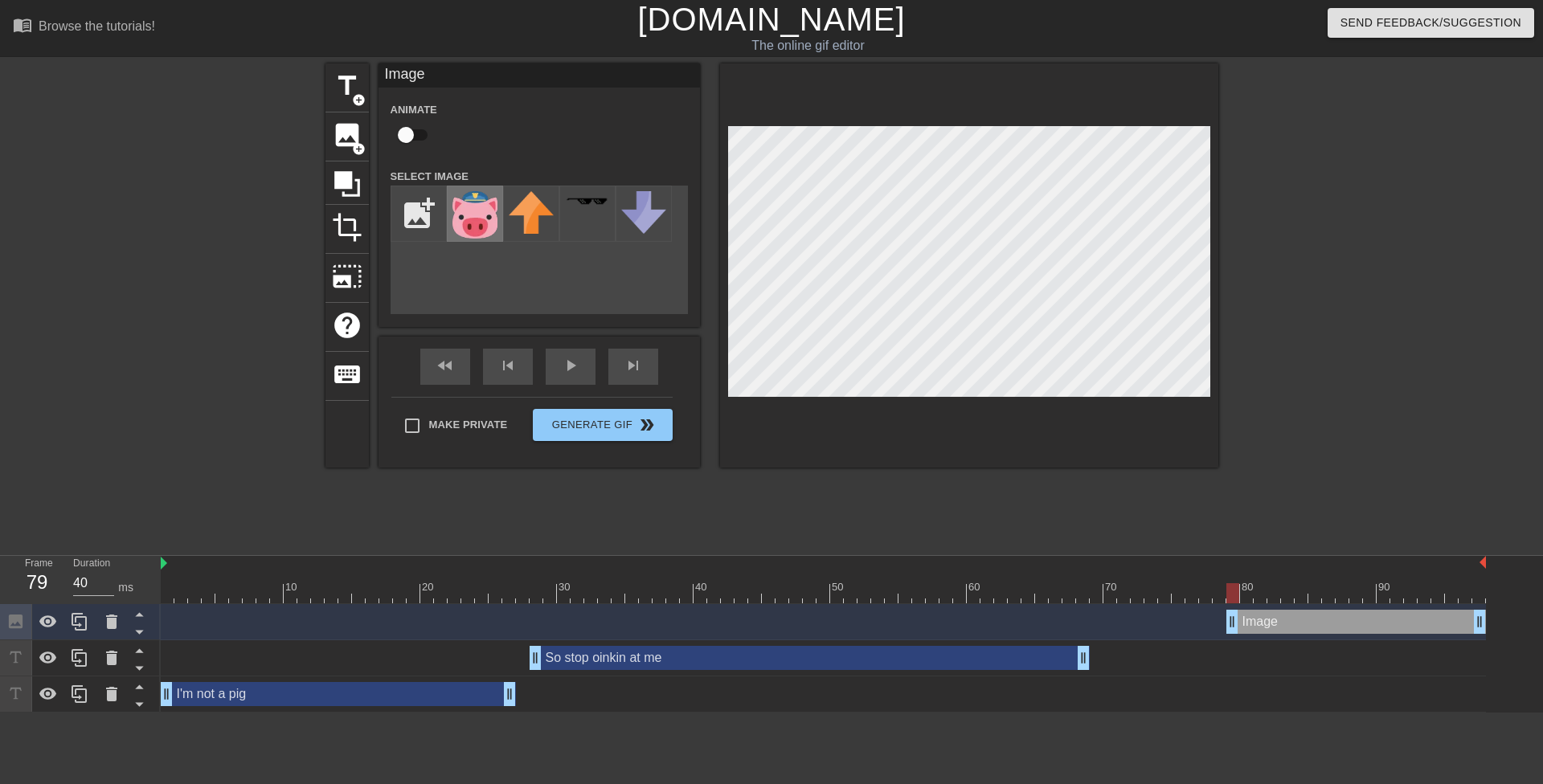
click at [471, 219] on img at bounding box center [474, 215] width 45 height 48
click at [1350, 409] on div at bounding box center [1358, 304] width 241 height 482
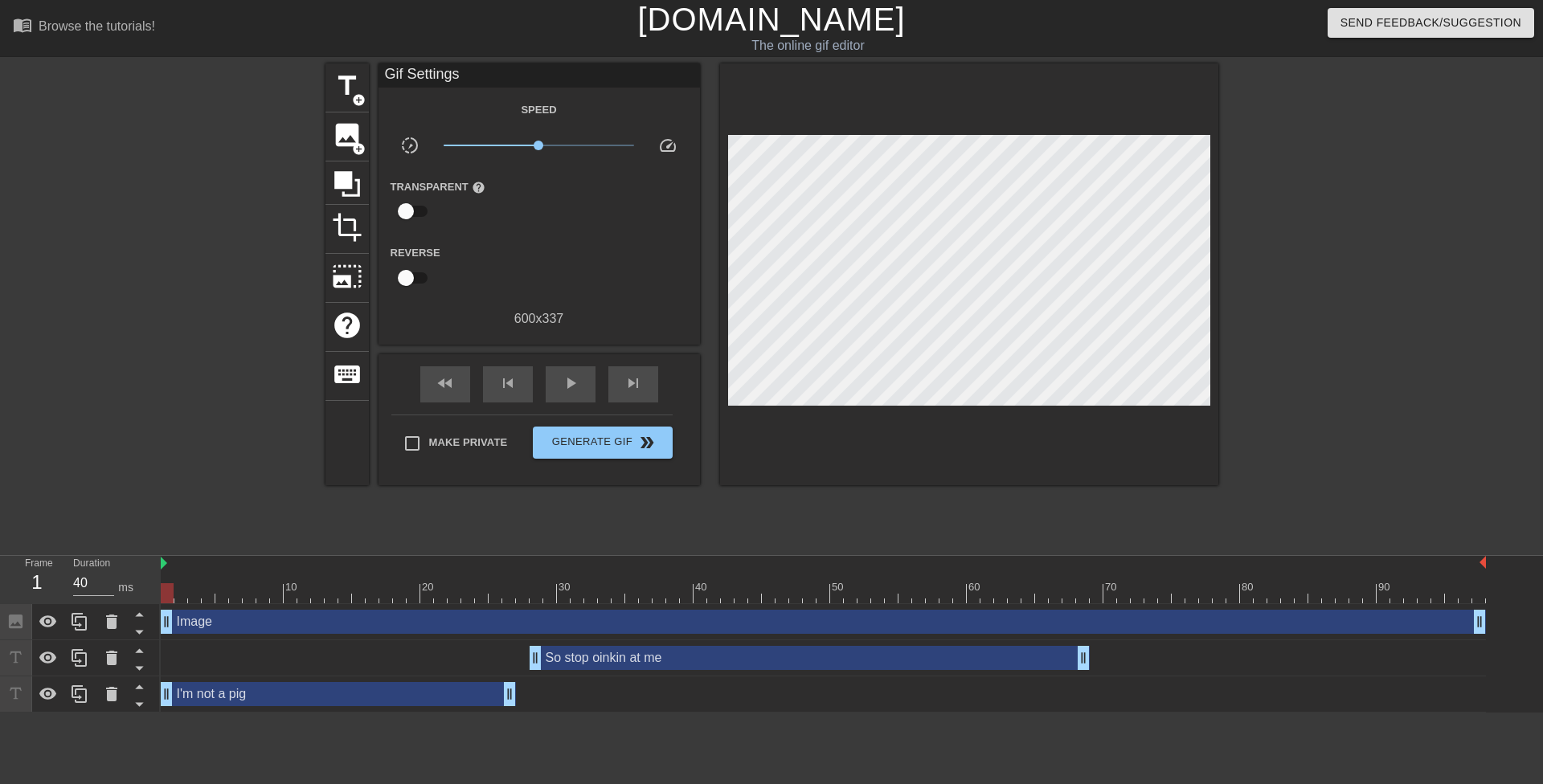
drag, startPoint x: 1230, startPoint y: 625, endPoint x: 169, endPoint y: 604, distance: 1061.2
click at [169, 604] on div "Image drag_handle drag_handle" at bounding box center [823, 622] width 1326 height 36
drag, startPoint x: 1482, startPoint y: 617, endPoint x: 1095, endPoint y: 628, distance: 387.2
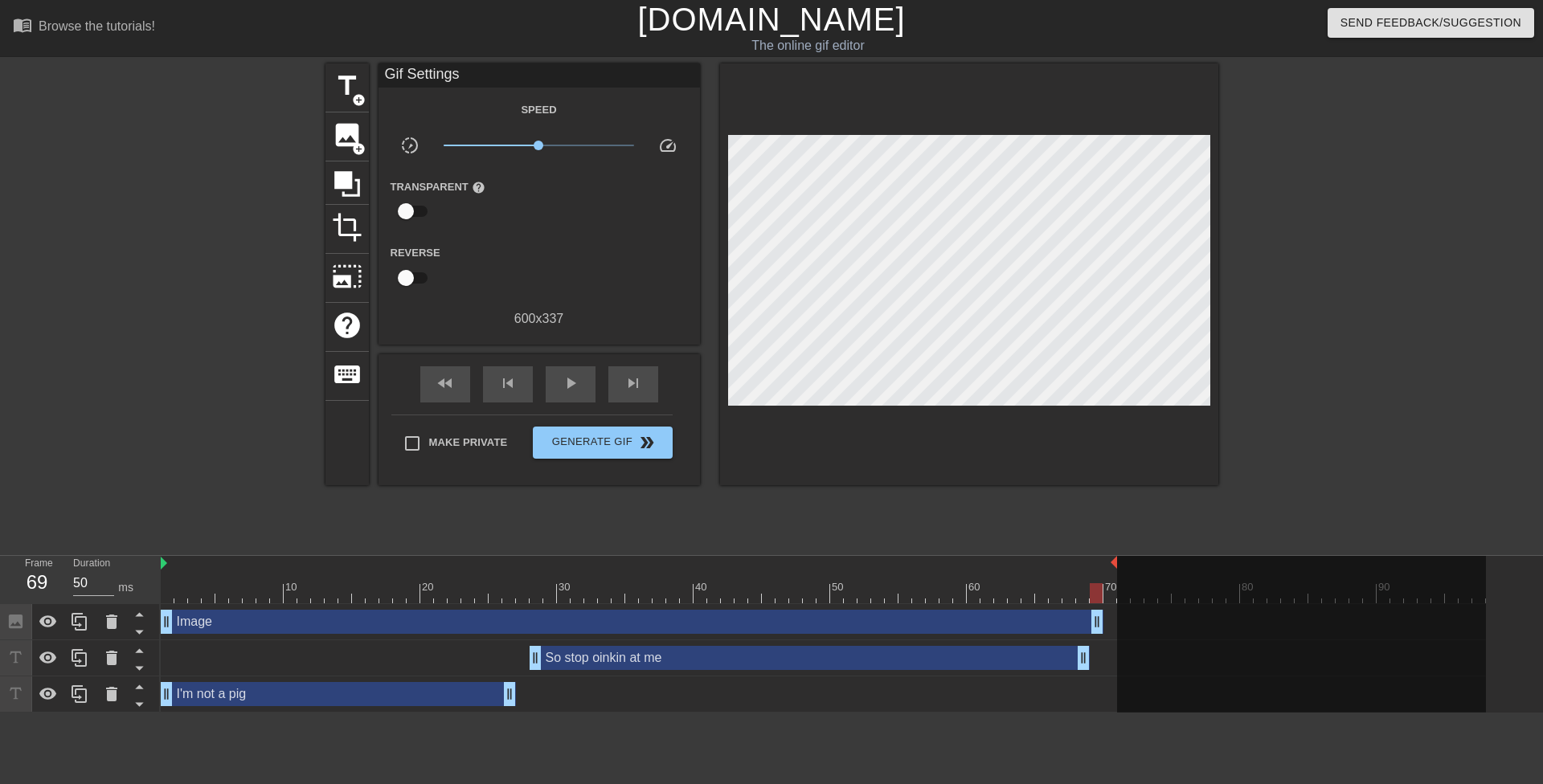
drag, startPoint x: 1483, startPoint y: 563, endPoint x: 1109, endPoint y: 572, distance: 374.1
click at [1109, 572] on div "10 20 30 40 50 60 70 80 90" at bounding box center [823, 580] width 1326 height 48
click at [561, 390] on span "play_arrow" at bounding box center [571, 382] width 19 height 19
click at [557, 378] on div "pause" at bounding box center [571, 384] width 50 height 36
click at [349, 130] on span "image" at bounding box center [347, 135] width 30 height 30
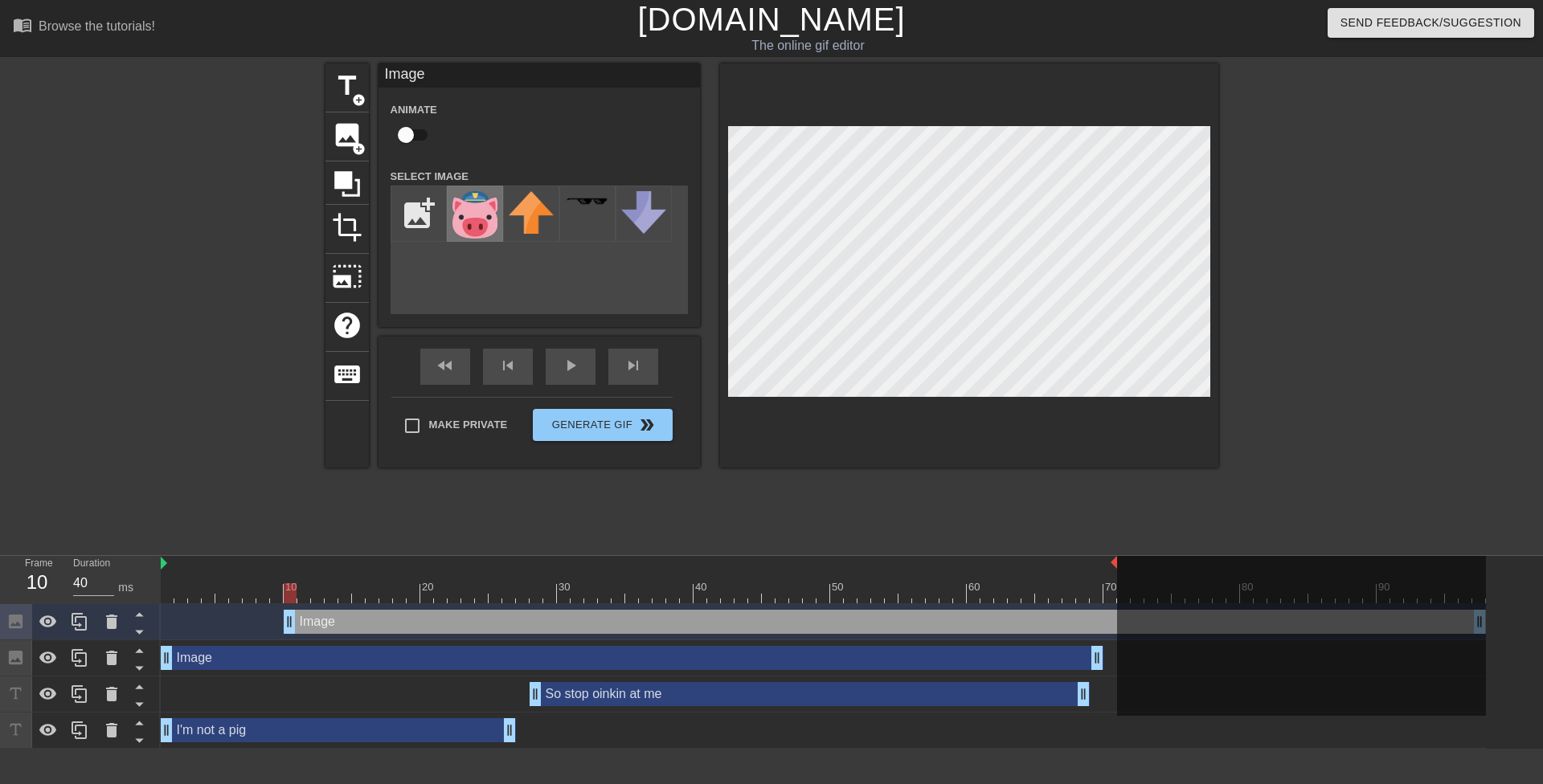
click at [483, 223] on img at bounding box center [474, 215] width 45 height 48
click at [568, 371] on div "play_arrow" at bounding box center [571, 366] width 50 height 36
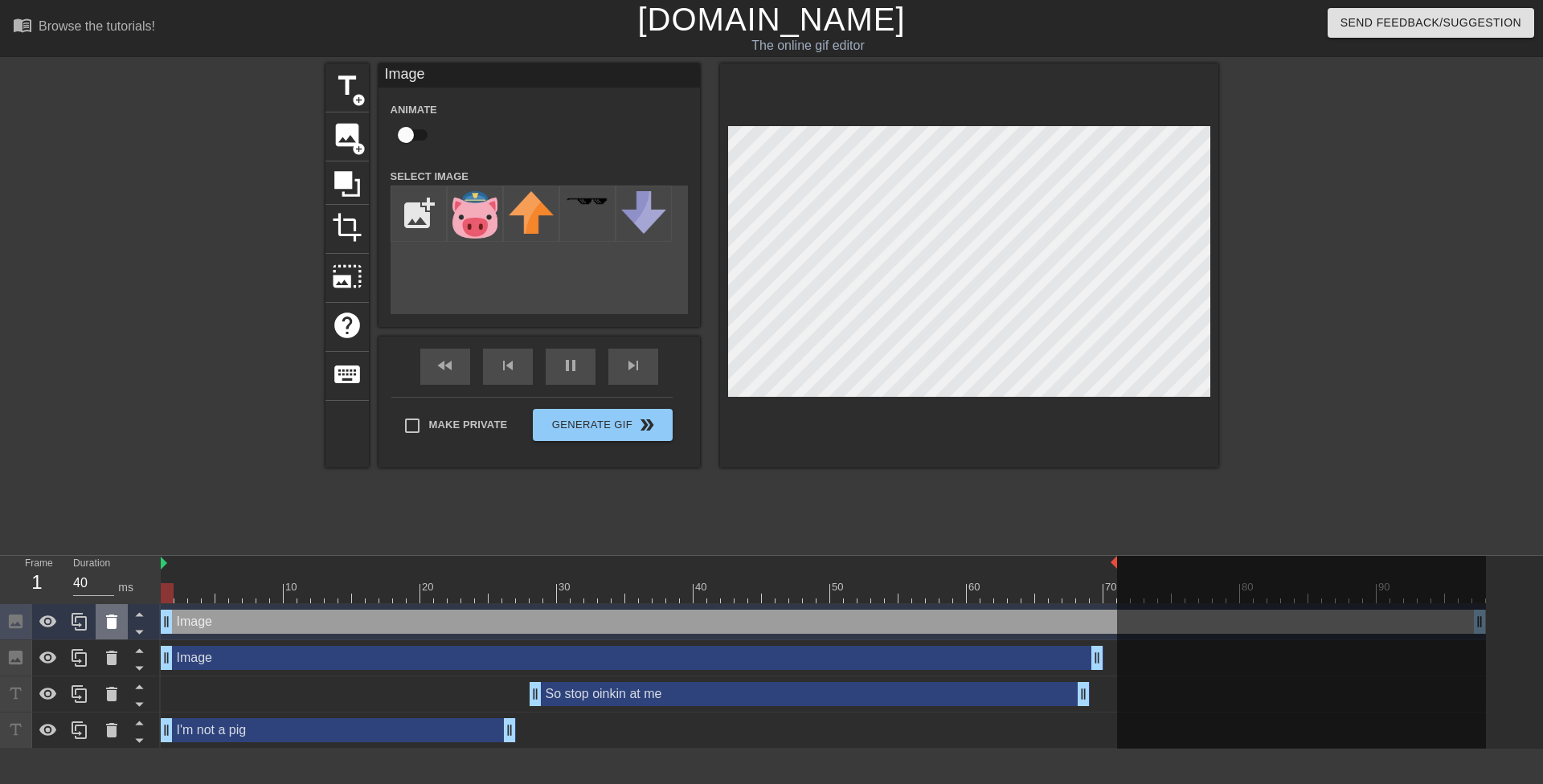
drag, startPoint x: 289, startPoint y: 619, endPoint x: 126, endPoint y: 621, distance: 163.0
click at [126, 621] on div "Frame 1 Duration 40 ms 10 20 30 40 50 60 70 80 90 Image drag_handle drag_handle…" at bounding box center [772, 652] width 1543 height 193
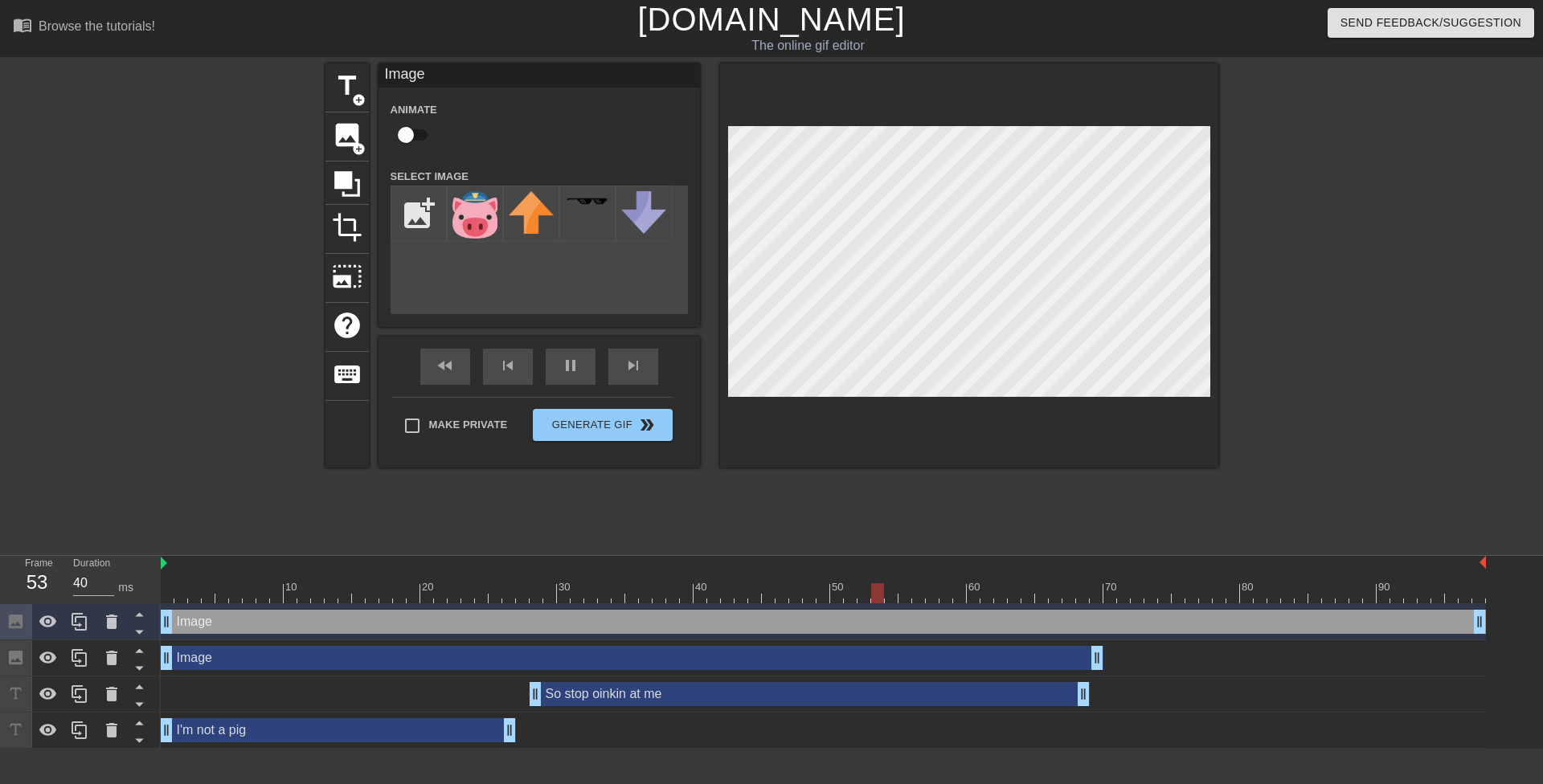
drag, startPoint x: 1115, startPoint y: 562, endPoint x: 1493, endPoint y: 589, distance: 379.0
click at [1489, 589] on div "10 20 30 40 50 60 70 80 90 Image drag_handle drag_handle Image drag_handle drag…" at bounding box center [851, 652] width 1382 height 193
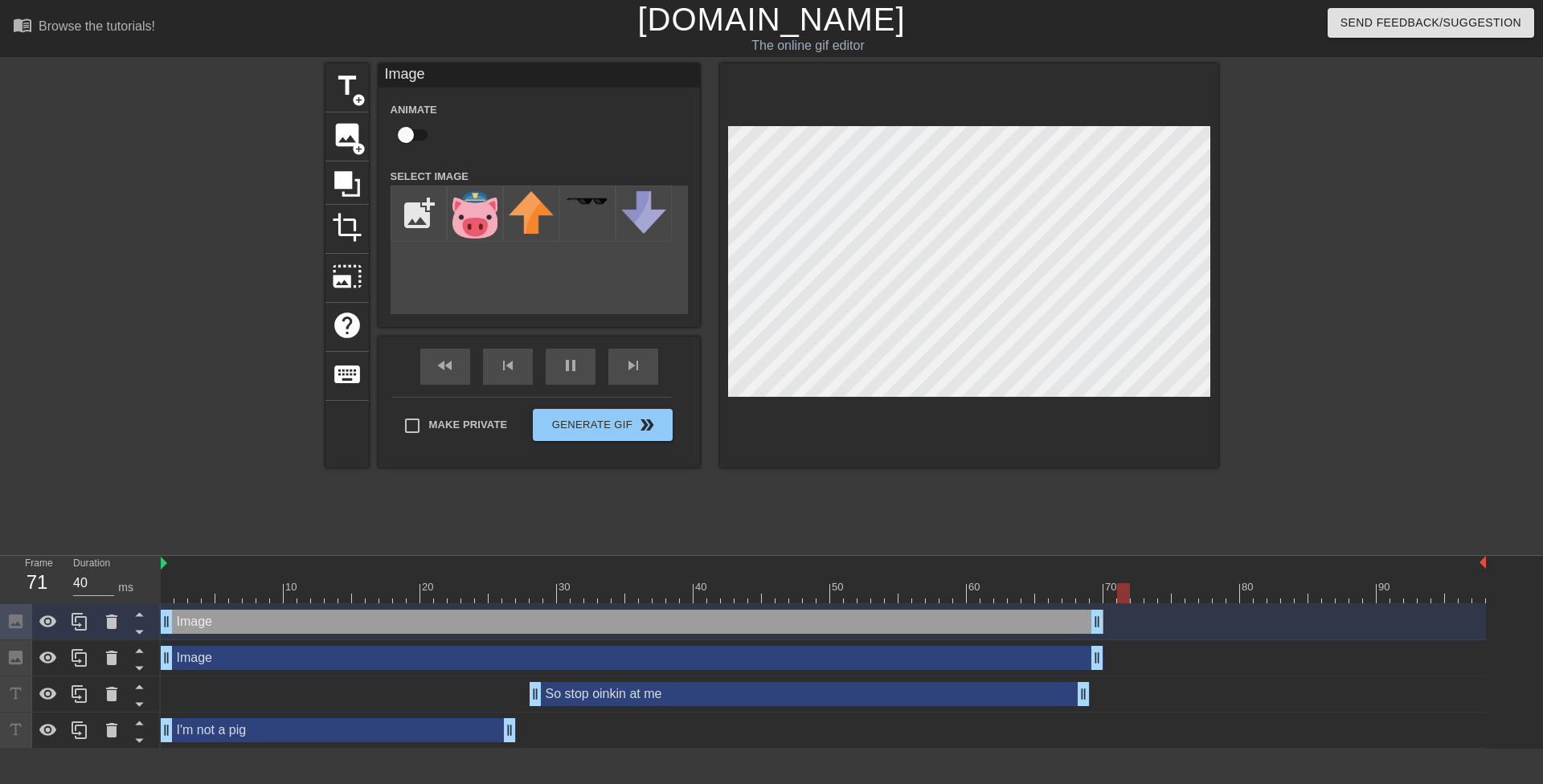
drag, startPoint x: 1477, startPoint y: 627, endPoint x: 1100, endPoint y: 626, distance: 377.0
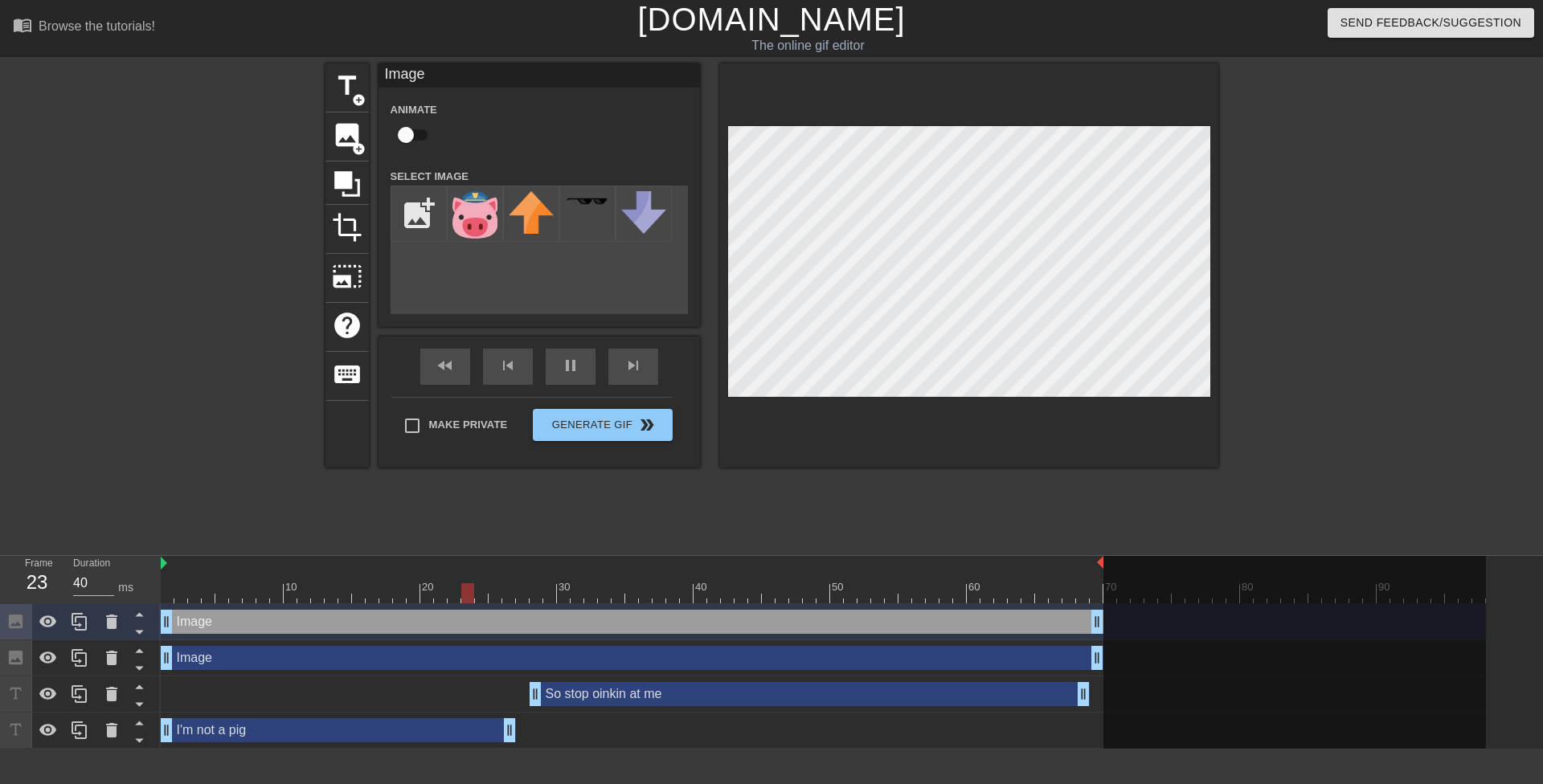
drag, startPoint x: 1487, startPoint y: 559, endPoint x: 1107, endPoint y: 606, distance: 382.9
click at [1107, 603] on div "10 20 30 40 50 60 70 80 90" at bounding box center [823, 580] width 1326 height 48
click at [833, 514] on div "title add_circle image add_circle crop photo_size_select_large help keyboard Im…" at bounding box center [772, 304] width 893 height 482
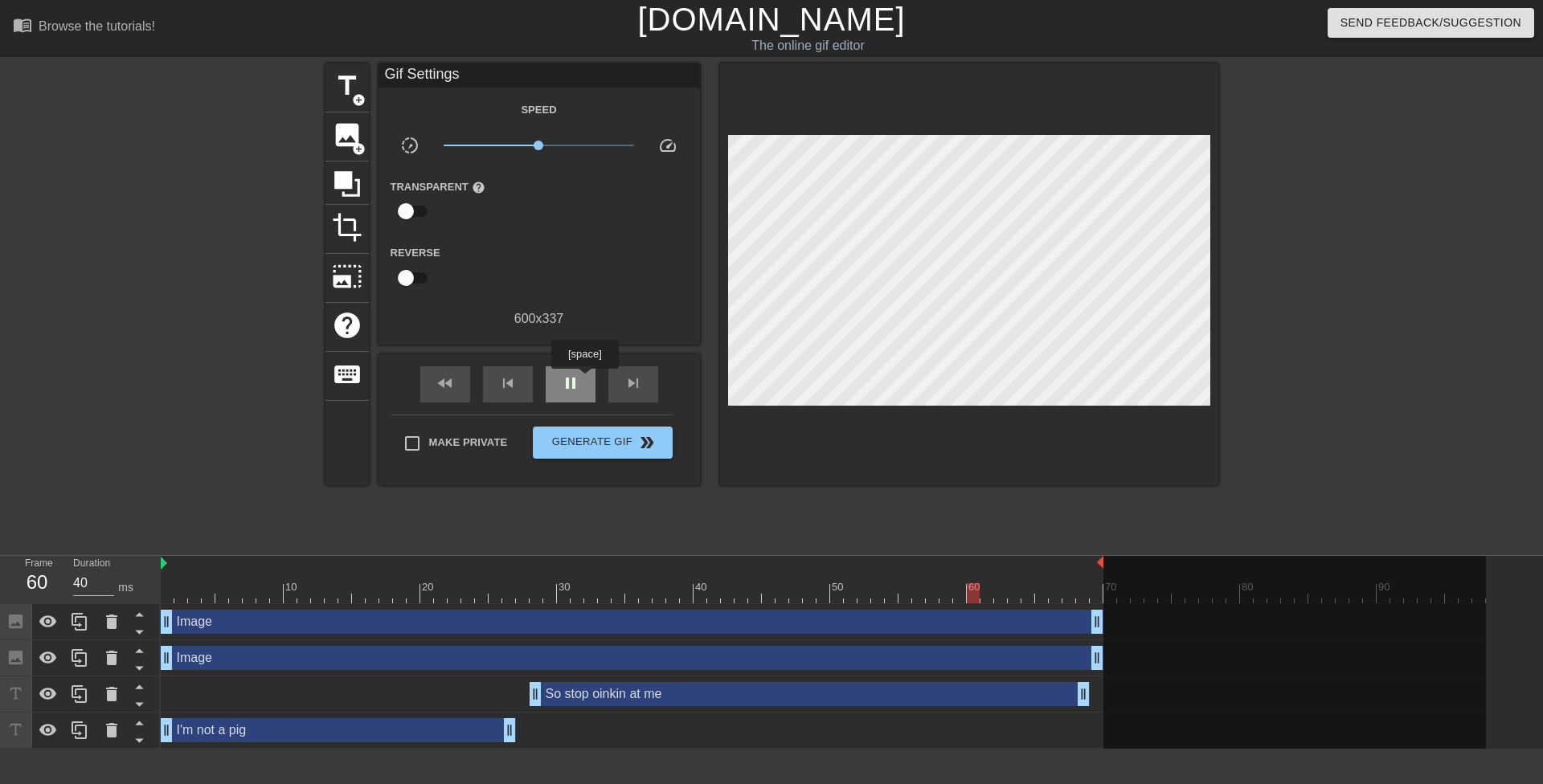
type input "50"
click at [584, 380] on div "pause" at bounding box center [571, 384] width 50 height 36
click at [584, 447] on span "Generate Gif double_arrow" at bounding box center [603, 442] width 127 height 19
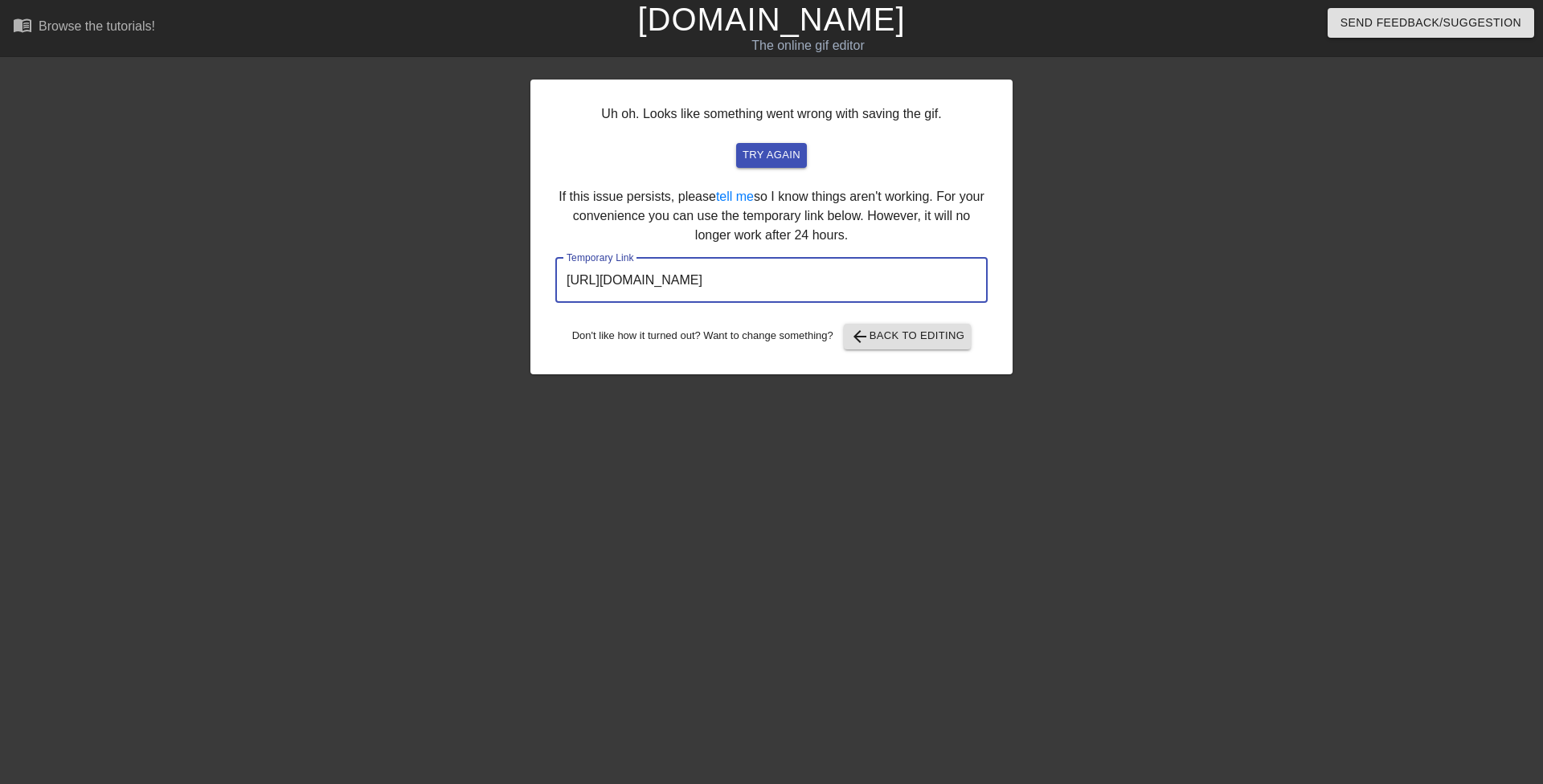
click at [814, 278] on input "[URL][DOMAIN_NAME]" at bounding box center [771, 280] width 432 height 45
click at [815, 280] on input "[URL][DOMAIN_NAME]" at bounding box center [771, 280] width 432 height 45
